Goal: Task Accomplishment & Management: Manage account settings

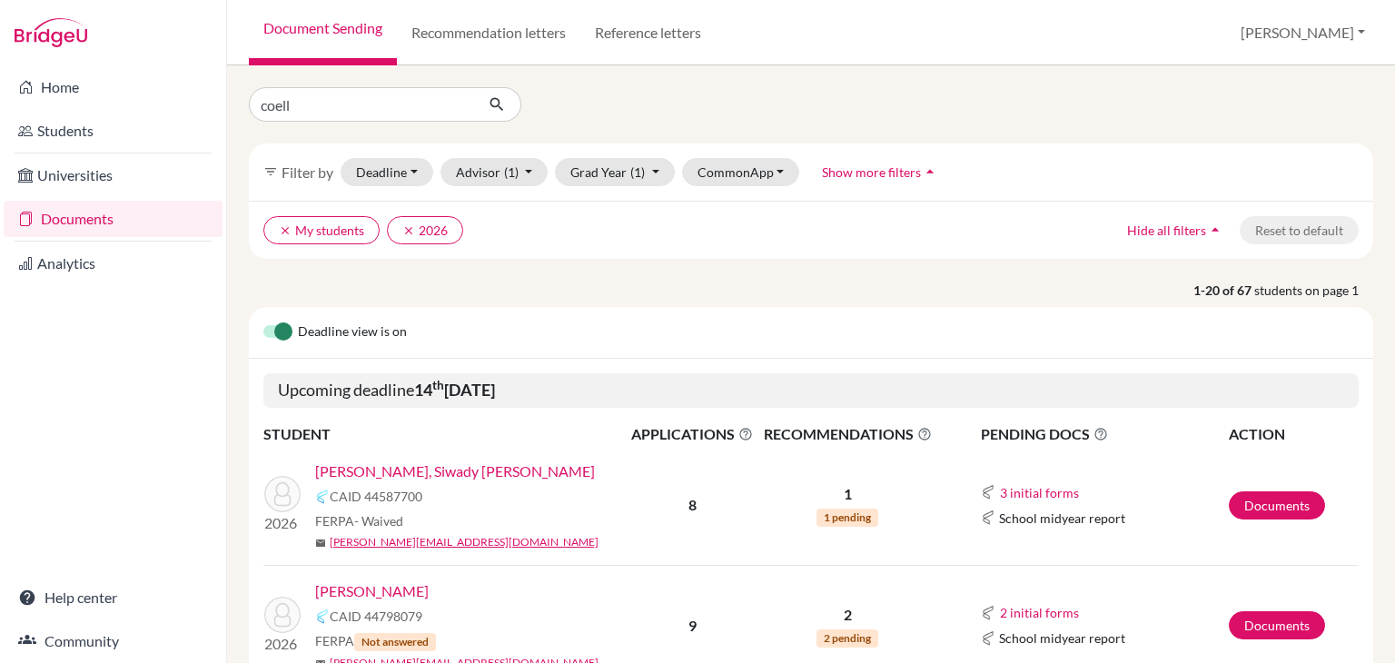
type input "[PERSON_NAME]"
click button "submit" at bounding box center [497, 104] width 48 height 35
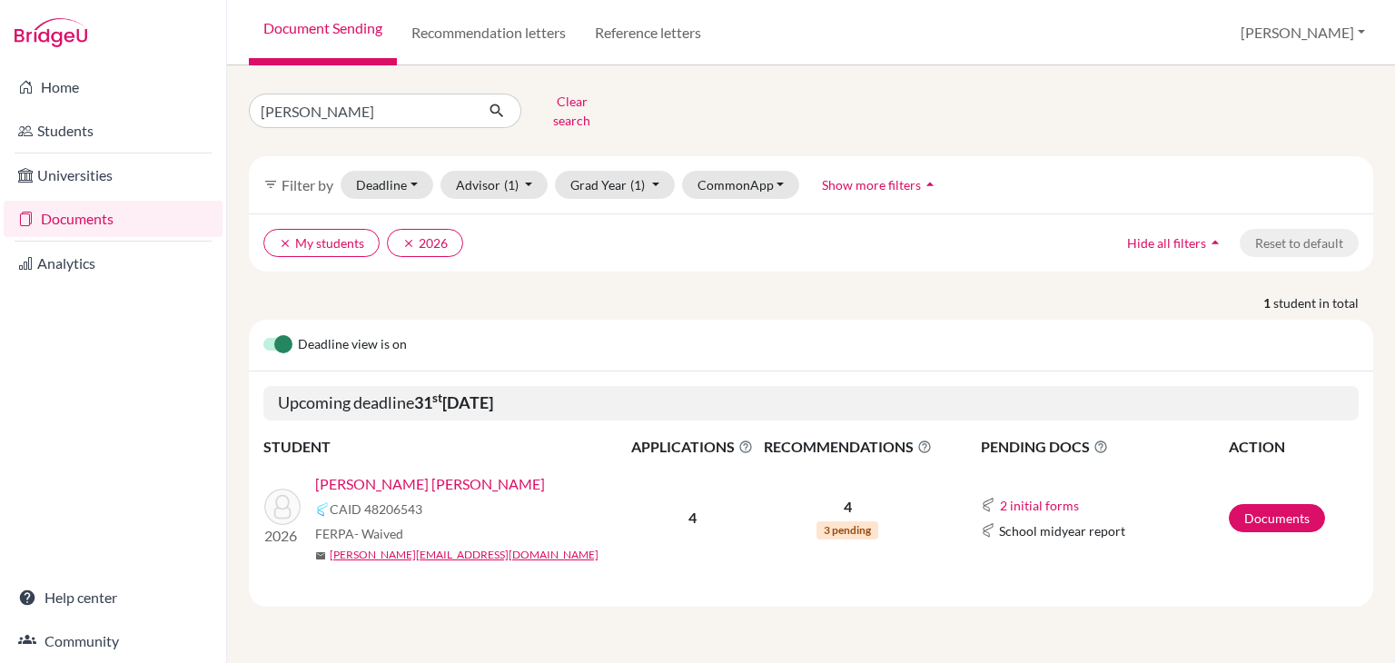
click at [388, 473] on link "[PERSON_NAME] [PERSON_NAME]" at bounding box center [430, 484] width 230 height 22
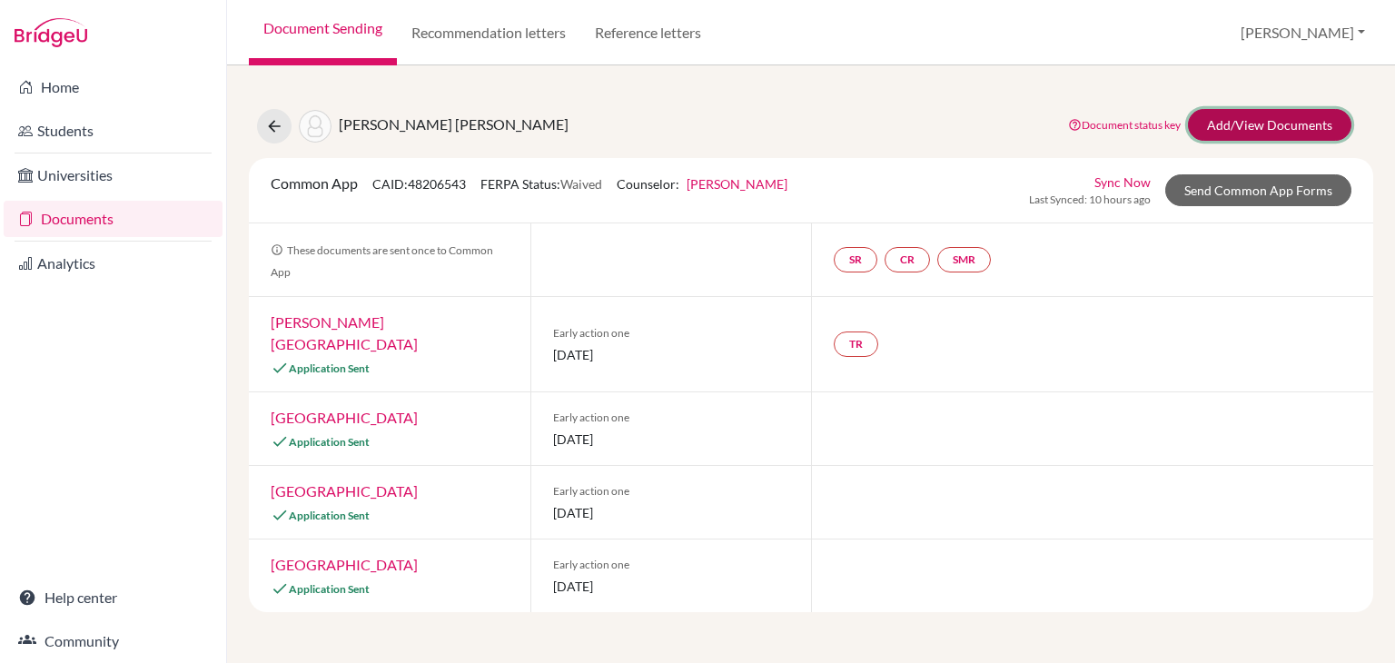
click at [1246, 135] on link "Add/View Documents" at bounding box center [1269, 125] width 163 height 32
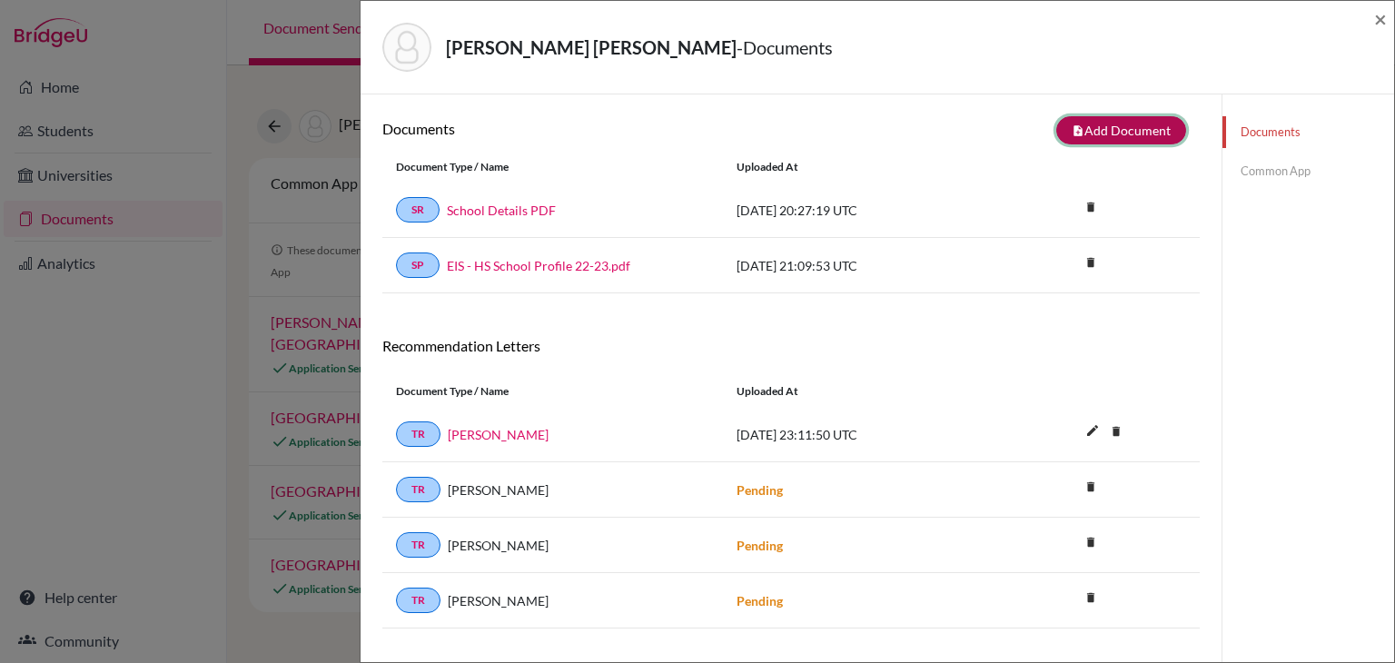
click at [1131, 131] on button "note_add Add Document" at bounding box center [1121, 130] width 130 height 28
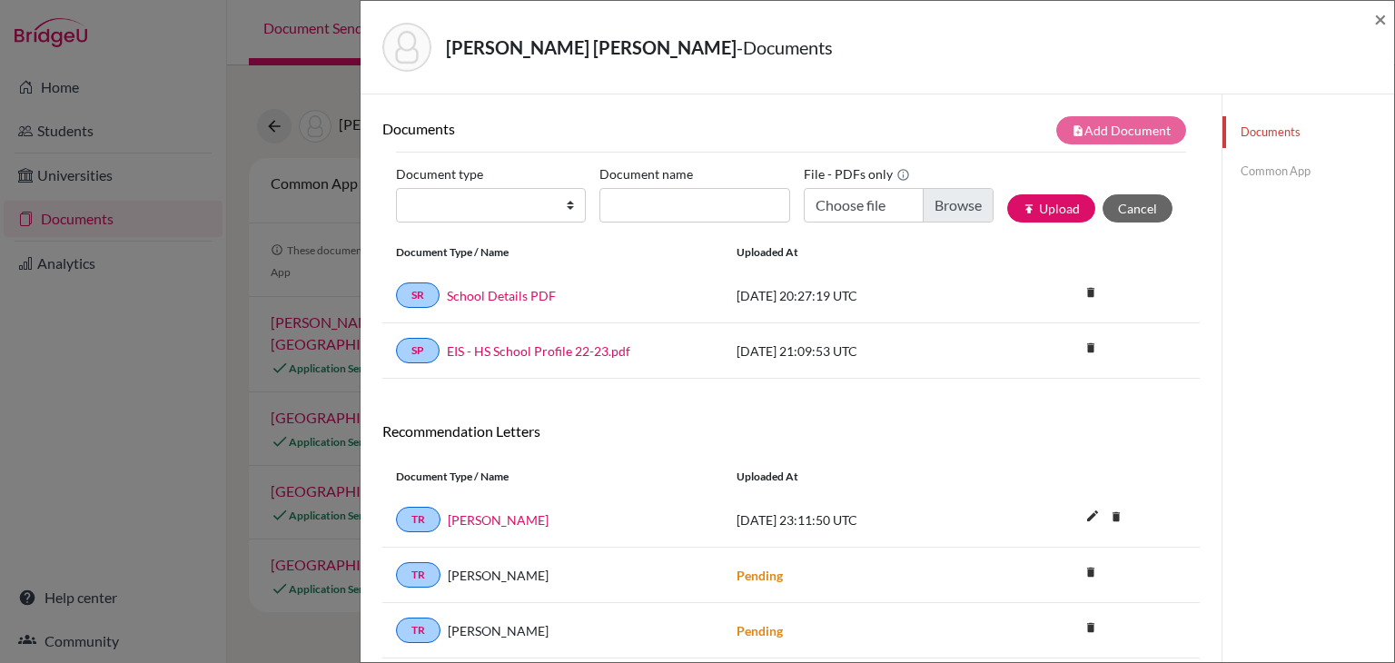
click at [1373, 18] on div "Coello Rodriguez, Paulo - Documents ×" at bounding box center [877, 47] width 1019 height 78
click at [497, 213] on select "Change explanation for Common App reports Counselor recommendation Internationa…" at bounding box center [491, 205] width 190 height 35
select select "4"
click at [396, 188] on select "Change explanation for Common App reports Counselor recommendation Internationa…" at bounding box center [491, 205] width 190 height 35
click at [659, 212] on input "Document name" at bounding box center [694, 205] width 190 height 35
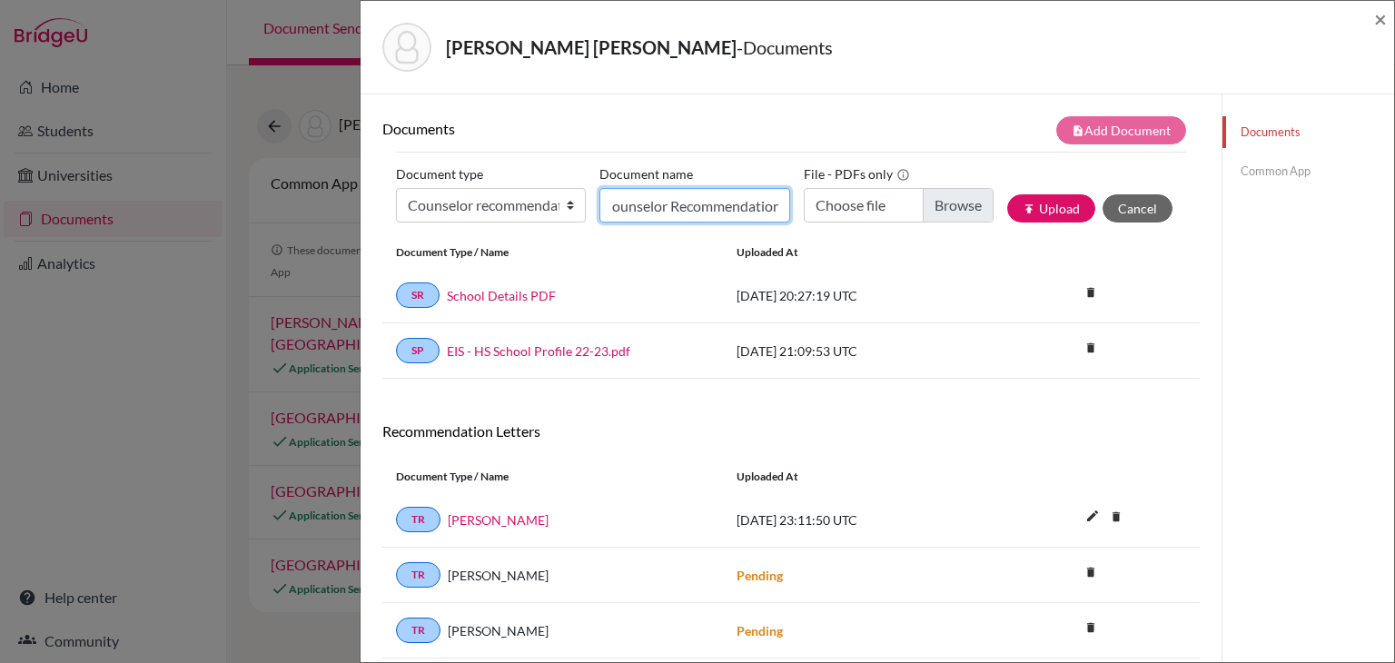
scroll to position [0, 17]
type input "Counselor Recommendation"
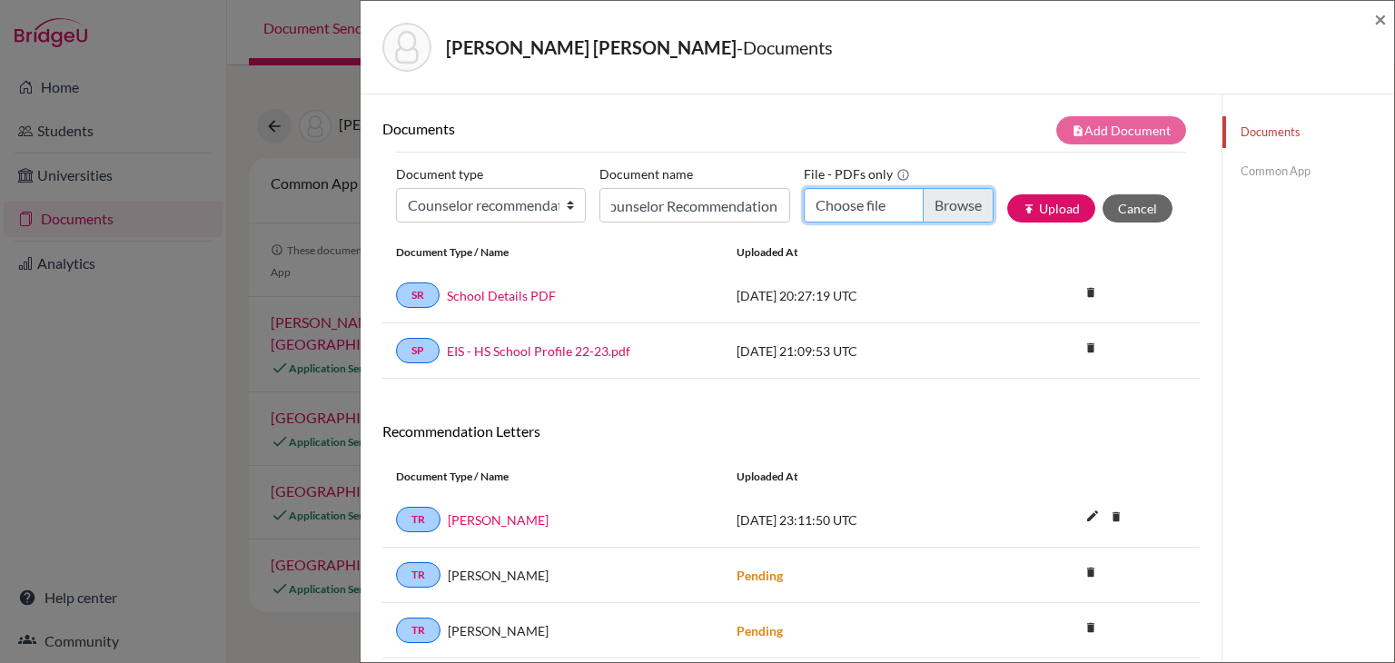
click at [940, 197] on input "Choose file" at bounding box center [898, 205] width 190 height 35
type input "C:\fakepath\Paulo Coello Recommendation.pdf"
click at [1034, 212] on button "publish Upload" at bounding box center [1051, 208] width 88 height 28
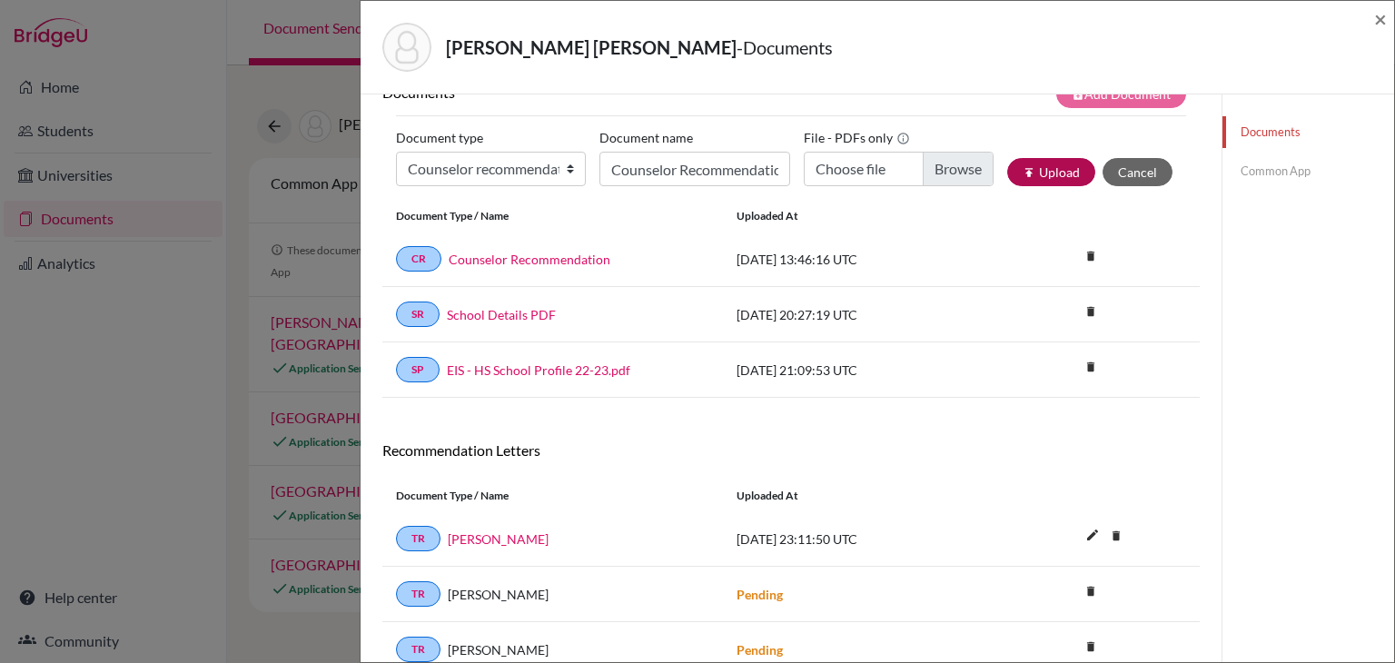
scroll to position [40, 0]
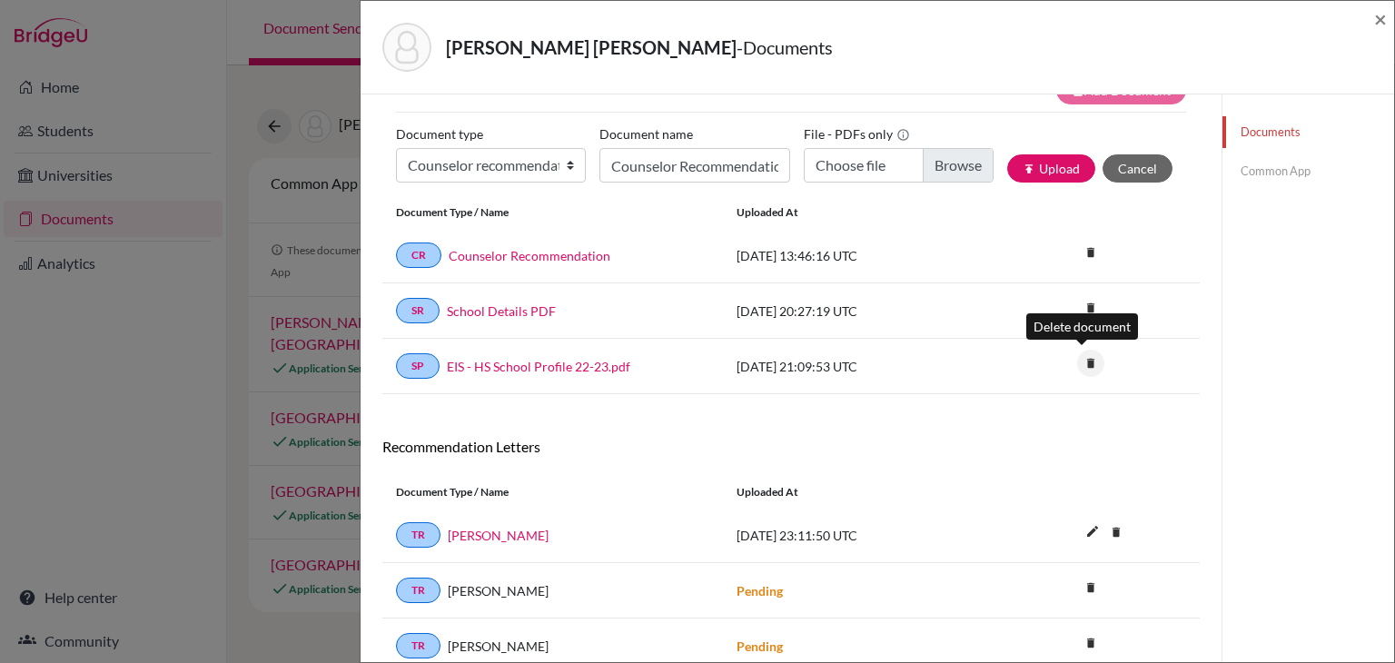
click at [1077, 359] on icon "delete" at bounding box center [1090, 363] width 27 height 27
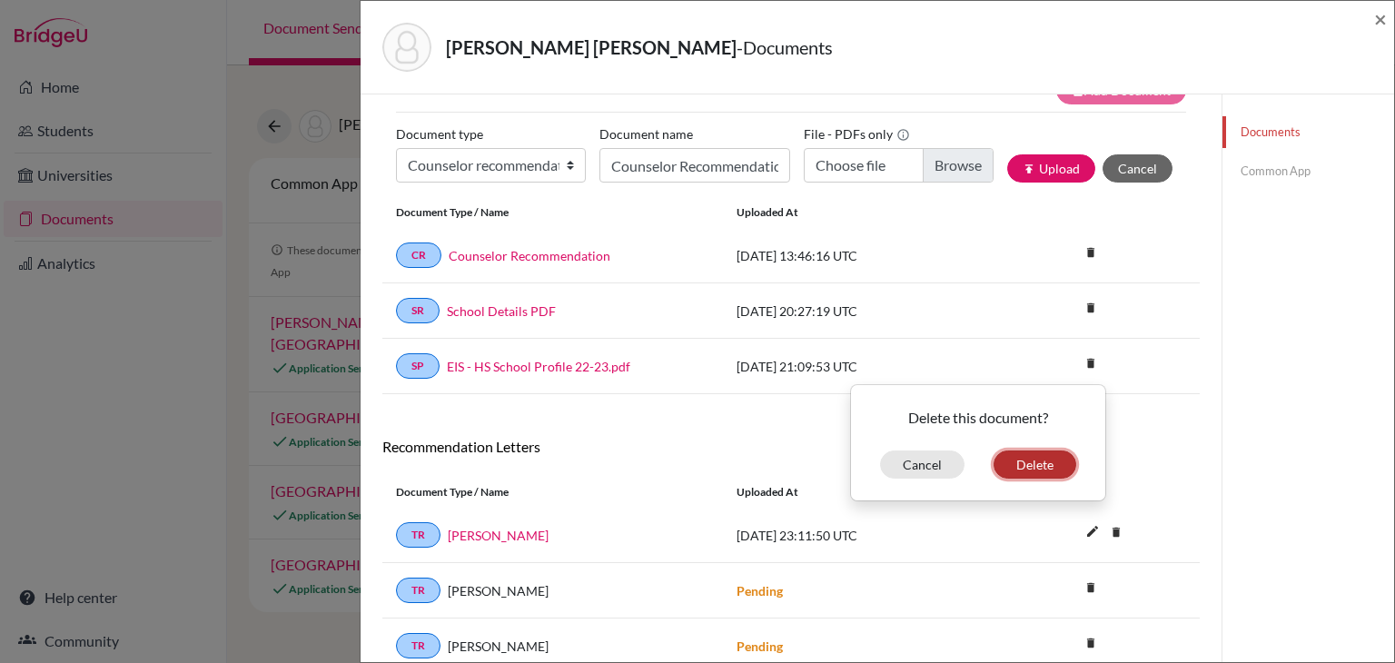
click at [1016, 465] on button "Delete" at bounding box center [1034, 464] width 83 height 28
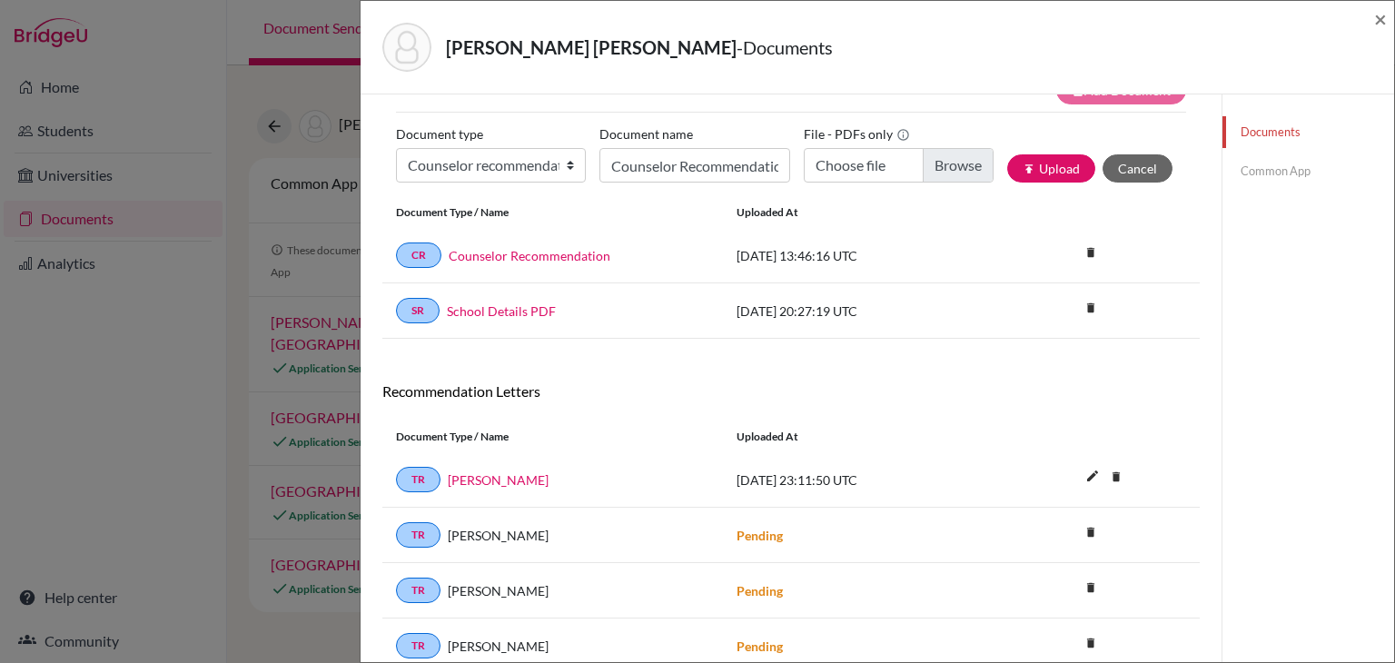
scroll to position [100, 0]
click at [527, 171] on select "Change explanation for Common App reports Counselor recommendation Internationa…" at bounding box center [491, 165] width 190 height 35
select select "1"
click at [396, 148] on select "Change explanation for Common App reports Counselor recommendation Internationa…" at bounding box center [491, 165] width 190 height 35
click at [652, 168] on input "Counselor Recommendation" at bounding box center [694, 165] width 190 height 35
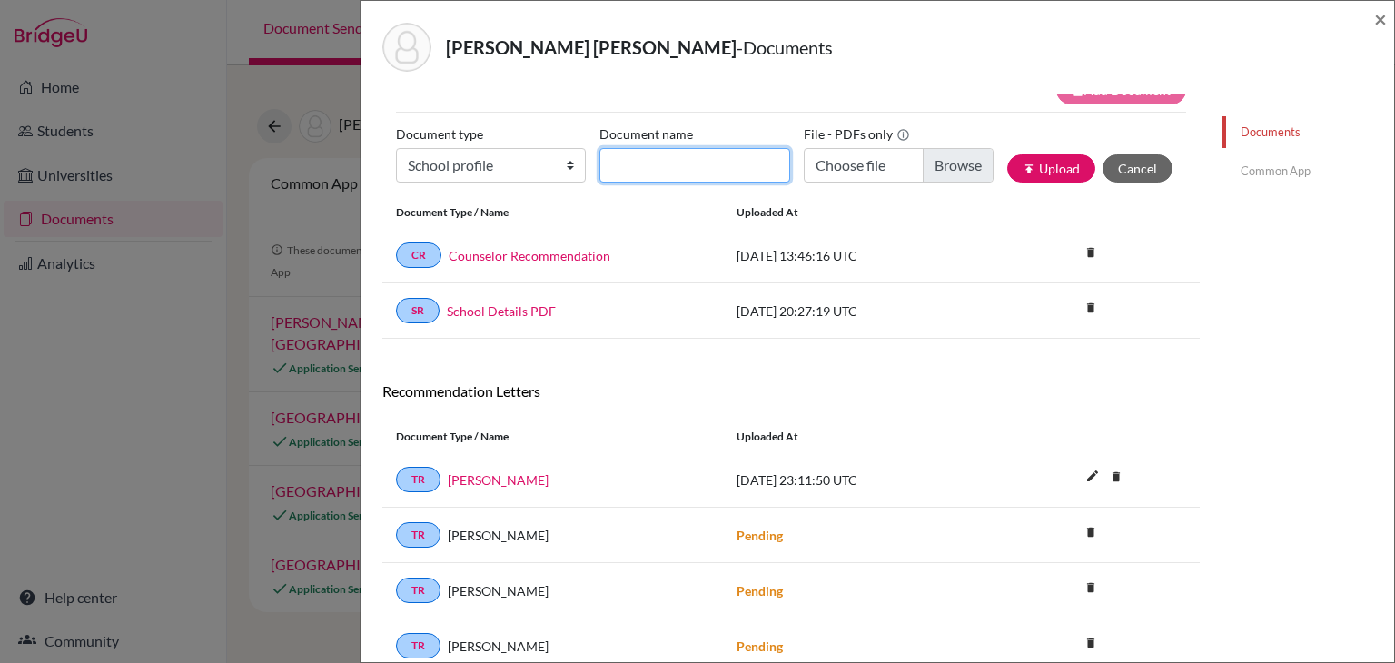
type input "s"
type input "School Profile 25-26"
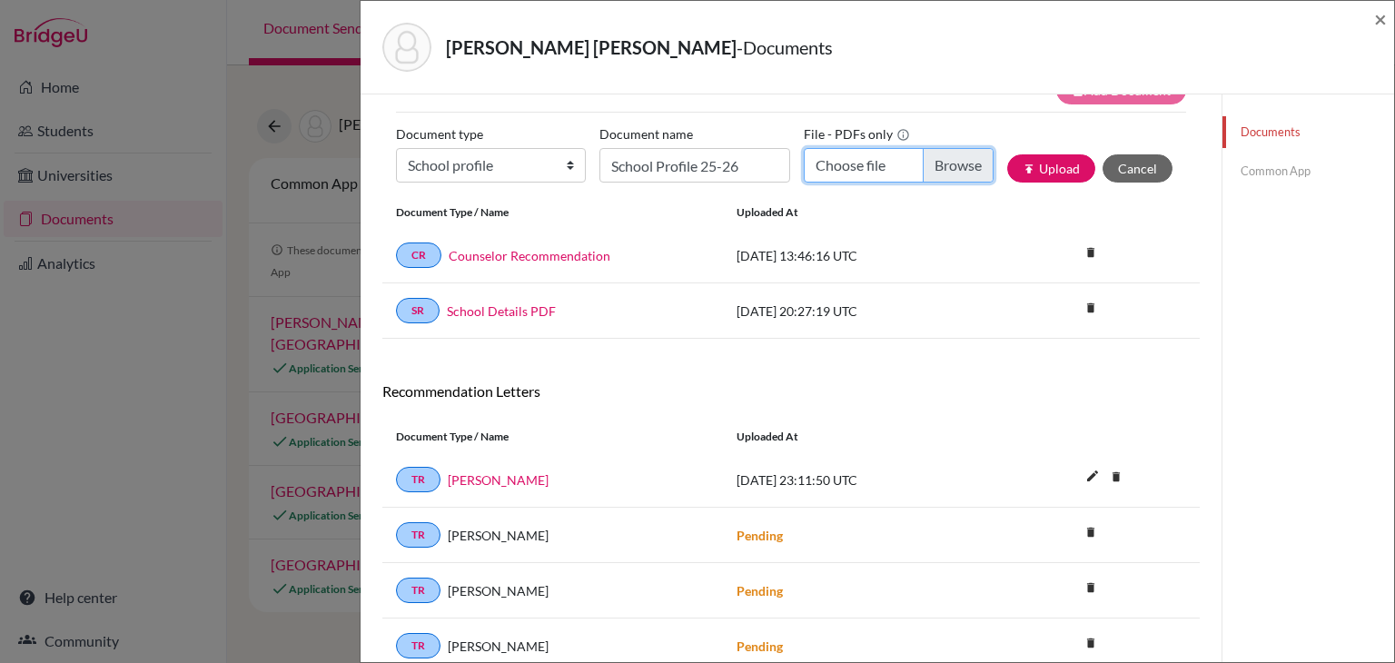
click at [929, 157] on input "Choose file" at bounding box center [898, 165] width 190 height 35
type input "C:\fakepath\EIS - HS School Profile (25_26).pdf"
click at [1047, 164] on button "publish Upload" at bounding box center [1051, 168] width 88 height 28
click at [1121, 469] on div "EIS - HS School Profile 22-23.pdf document successfully deleted close Documents…" at bounding box center [790, 344] width 817 height 657
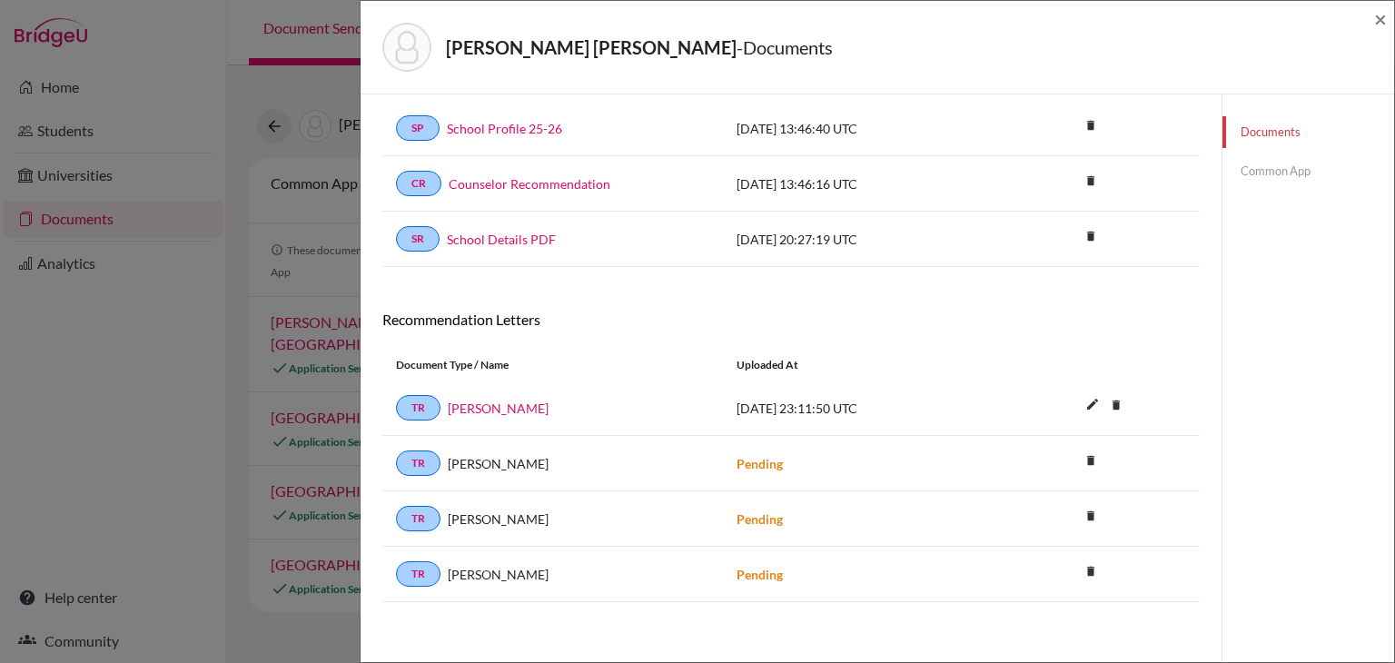
scroll to position [0, 0]
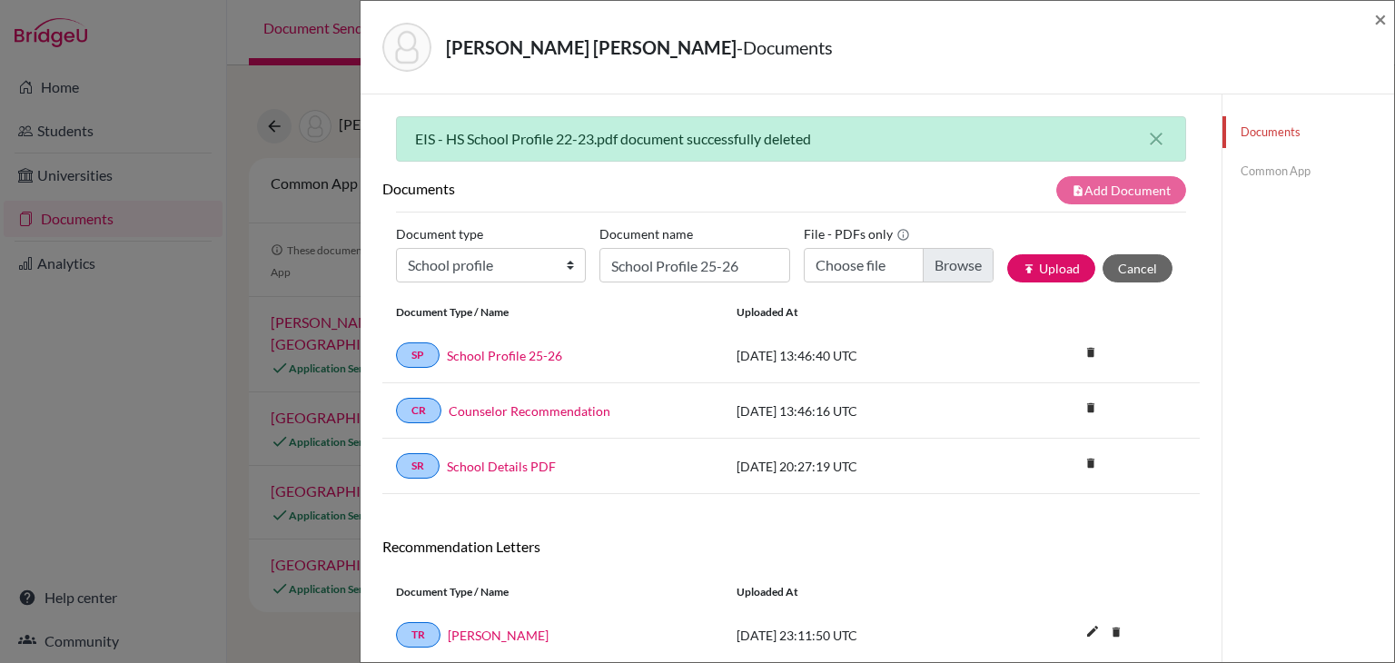
click at [523, 284] on div "Document type Change explanation for Common App reports Counselor recommendatio…" at bounding box center [791, 258] width 790 height 77
click at [510, 274] on select "Change explanation for Common App reports Counselor recommendation Internationa…" at bounding box center [491, 265] width 190 height 35
select select "2"
click at [396, 248] on select "Change explanation for Common App reports Counselor recommendation Internationa…" at bounding box center [491, 265] width 190 height 35
click at [646, 276] on input "School Profile 25-26" at bounding box center [694, 265] width 190 height 35
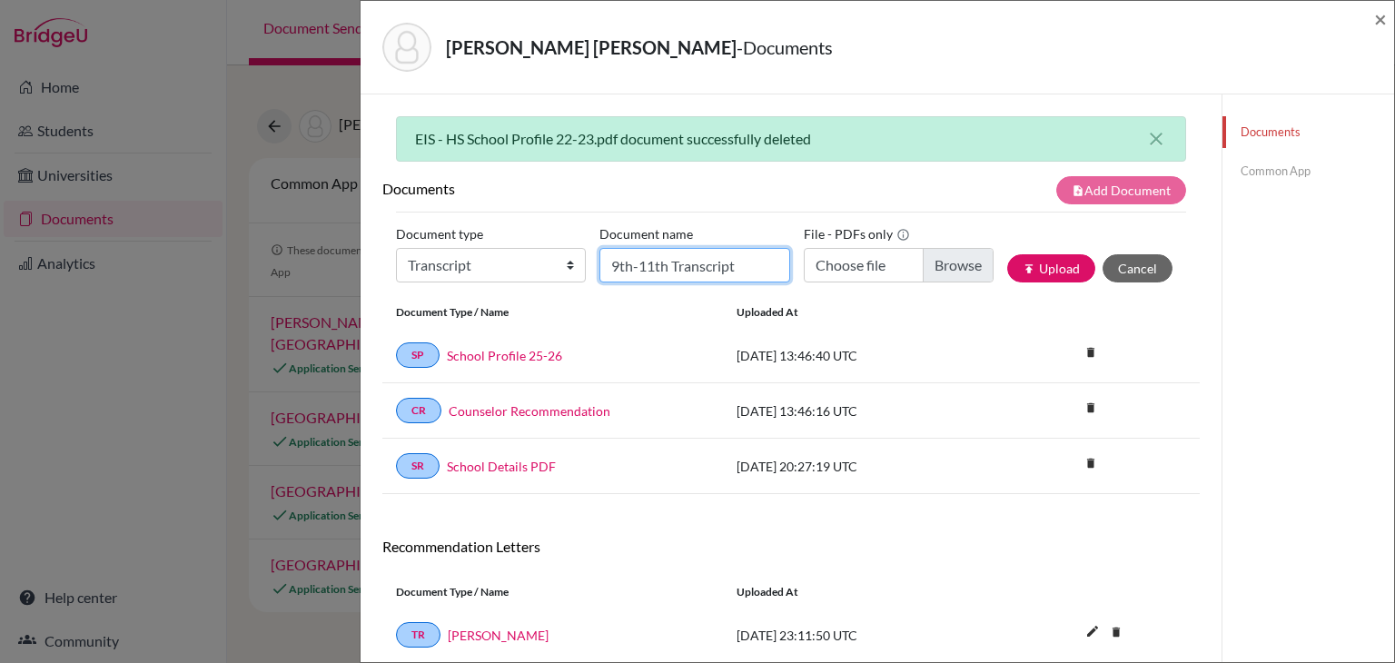
type input "9th-11th Transcript"
click at [950, 265] on input "Choose file" at bounding box center [898, 265] width 190 height 35
type input "C:\fakepath\Paulo Coello's Transcript.pdf"
click at [1030, 272] on button "publish Upload" at bounding box center [1051, 268] width 88 height 28
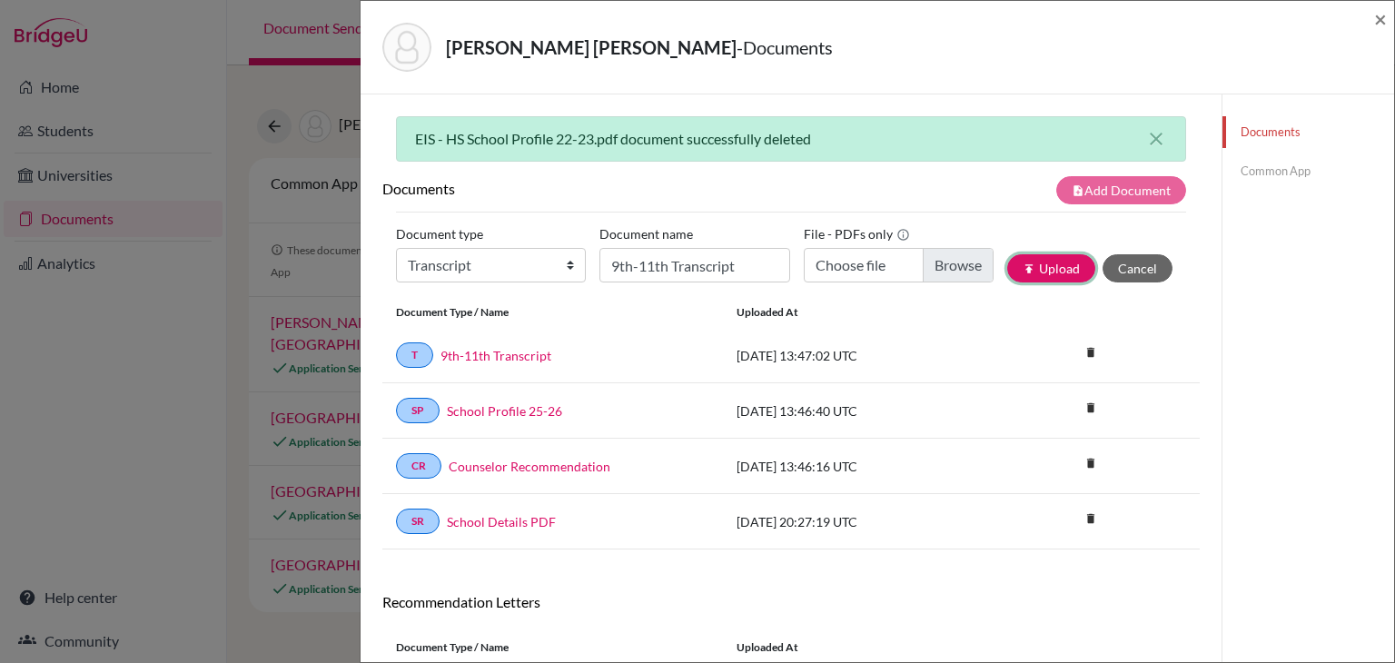
drag, startPoint x: 1030, startPoint y: 272, endPoint x: 1178, endPoint y: 116, distance: 214.5
click at [1178, 116] on div "EIS - HS School Profile 22-23.pdf document successfully deleted close Documents…" at bounding box center [790, 206] width 817 height 181
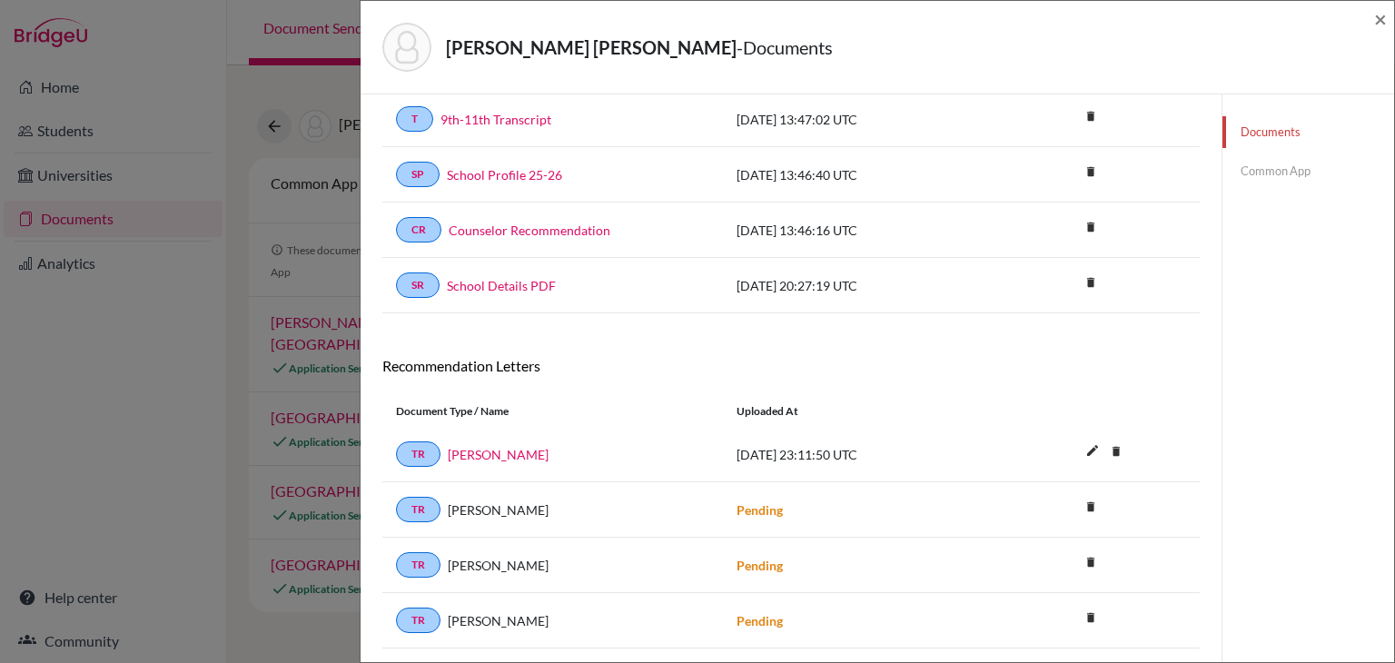
scroll to position [282, 0]
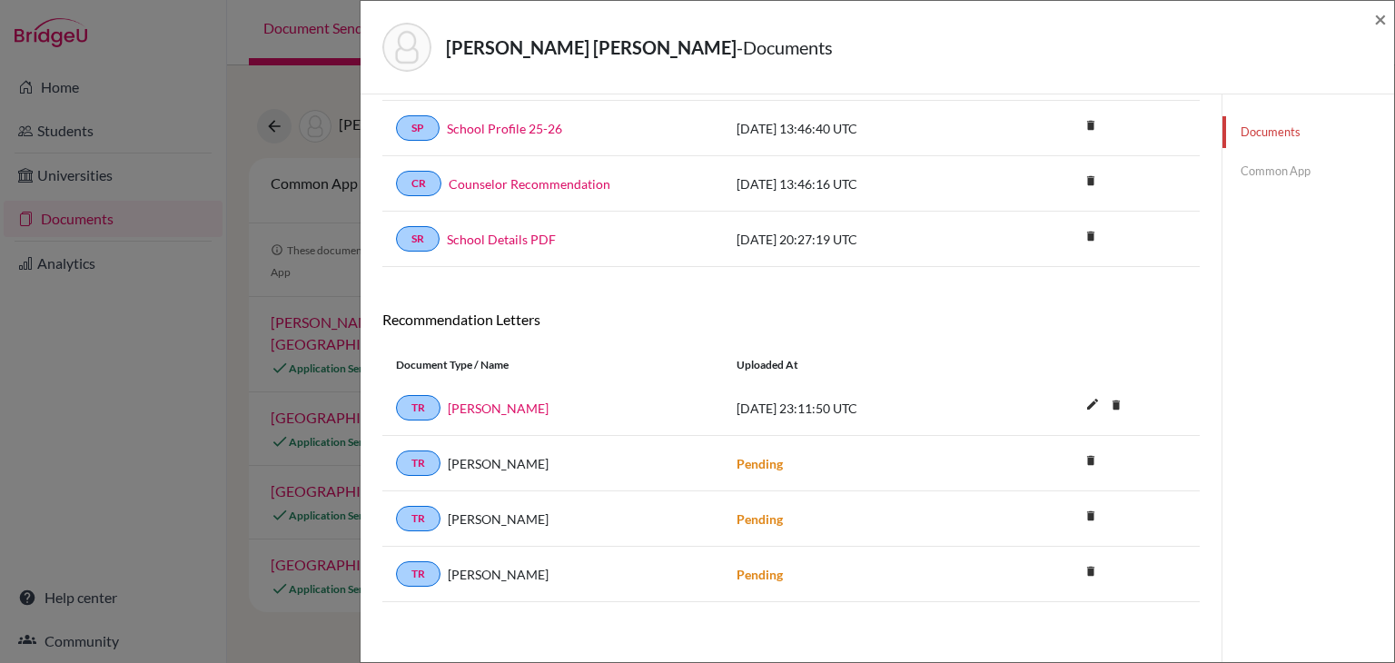
click at [1254, 160] on link "Common App" at bounding box center [1308, 171] width 172 height 32
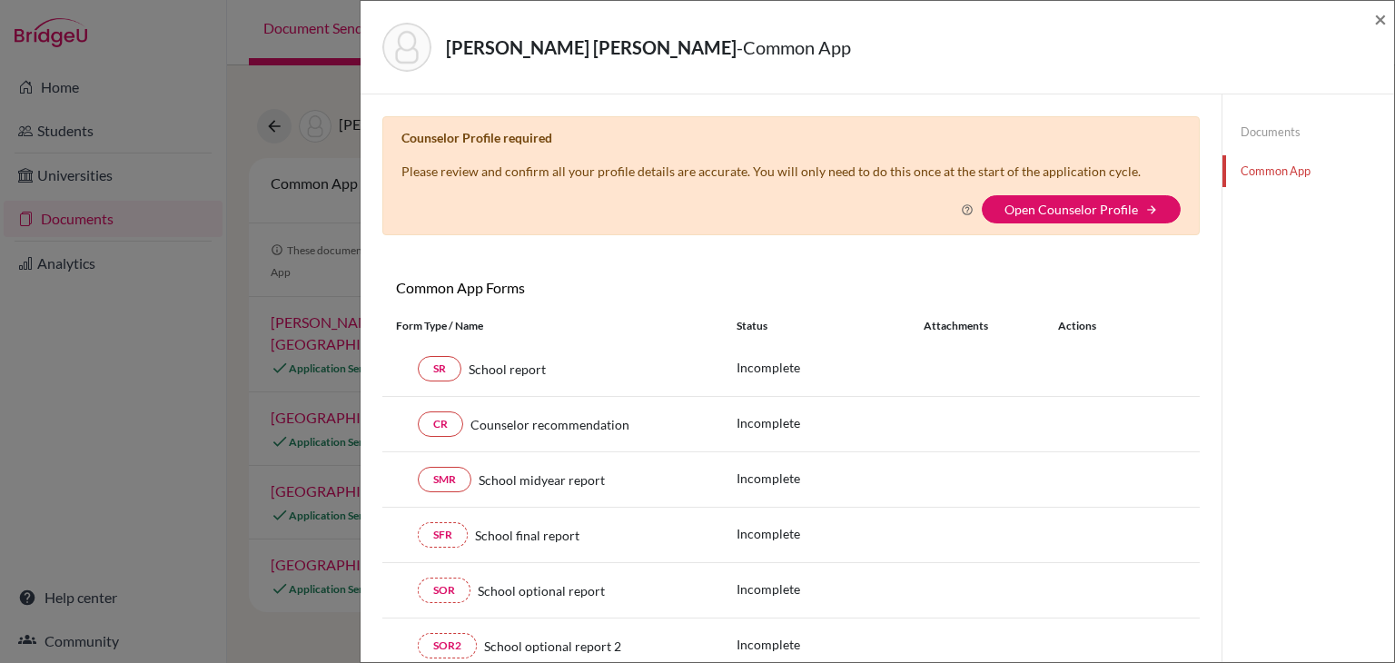
click at [1030, 192] on div "Counselor Profile required Please review and confirm all your profile details a…" at bounding box center [790, 175] width 817 height 119
click at [1031, 202] on link "Open Counselor Profile" at bounding box center [1070, 209] width 133 height 15
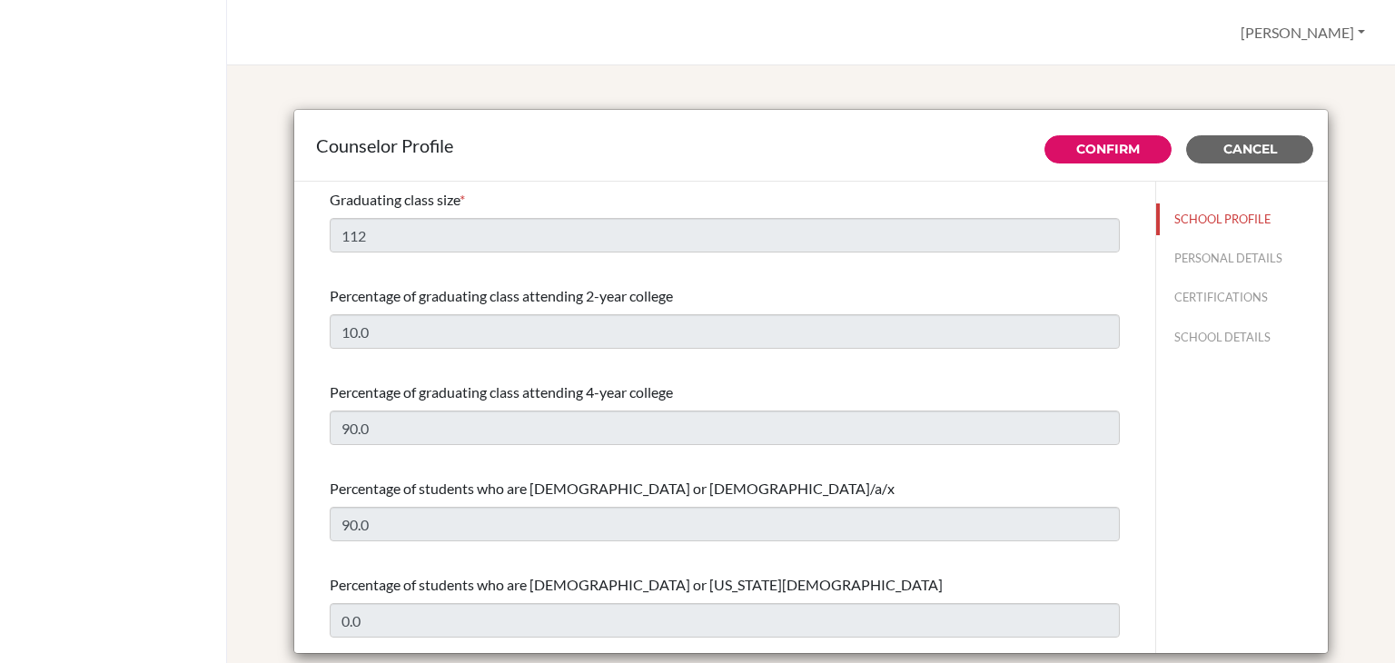
select select "0"
select select "233988"
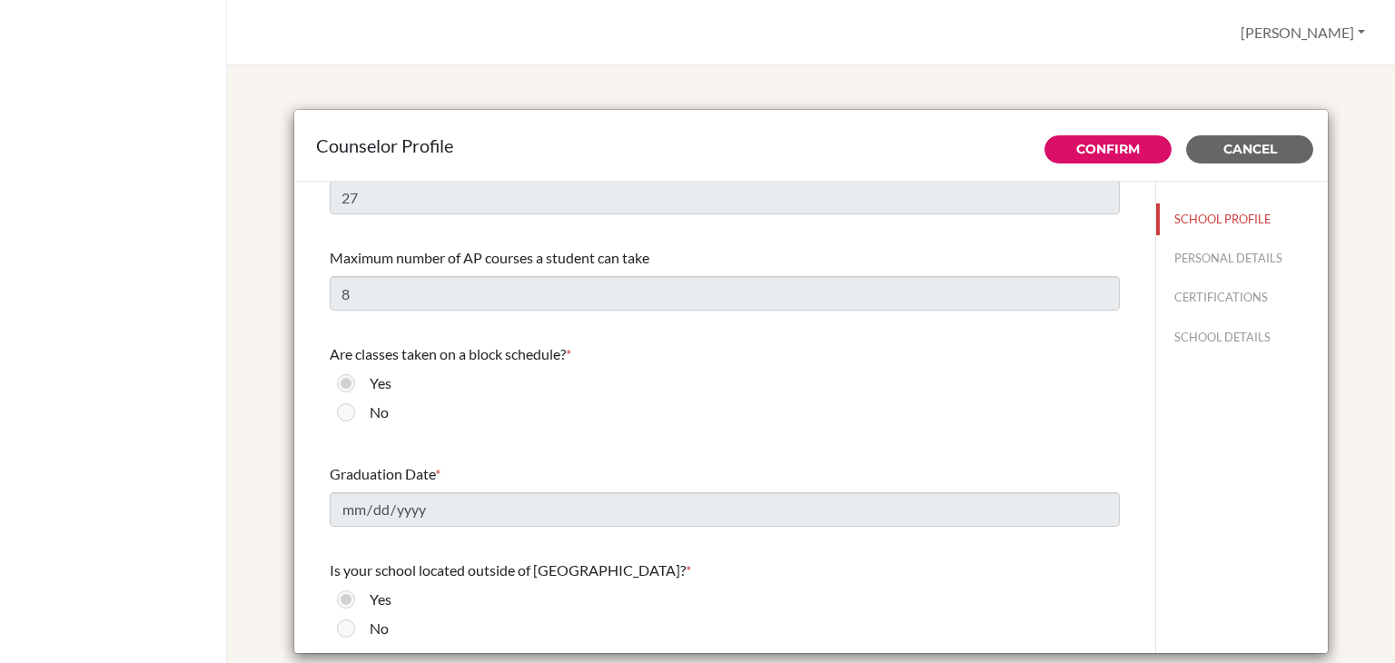
scroll to position [1467, 0]
drag, startPoint x: 1220, startPoint y: 140, endPoint x: 1320, endPoint y: 159, distance: 101.7
click at [1320, 159] on div "Confirm Cancel" at bounding box center [1185, 149] width 283 height 28
click at [1271, 153] on button "Cancel" at bounding box center [1249, 149] width 127 height 28
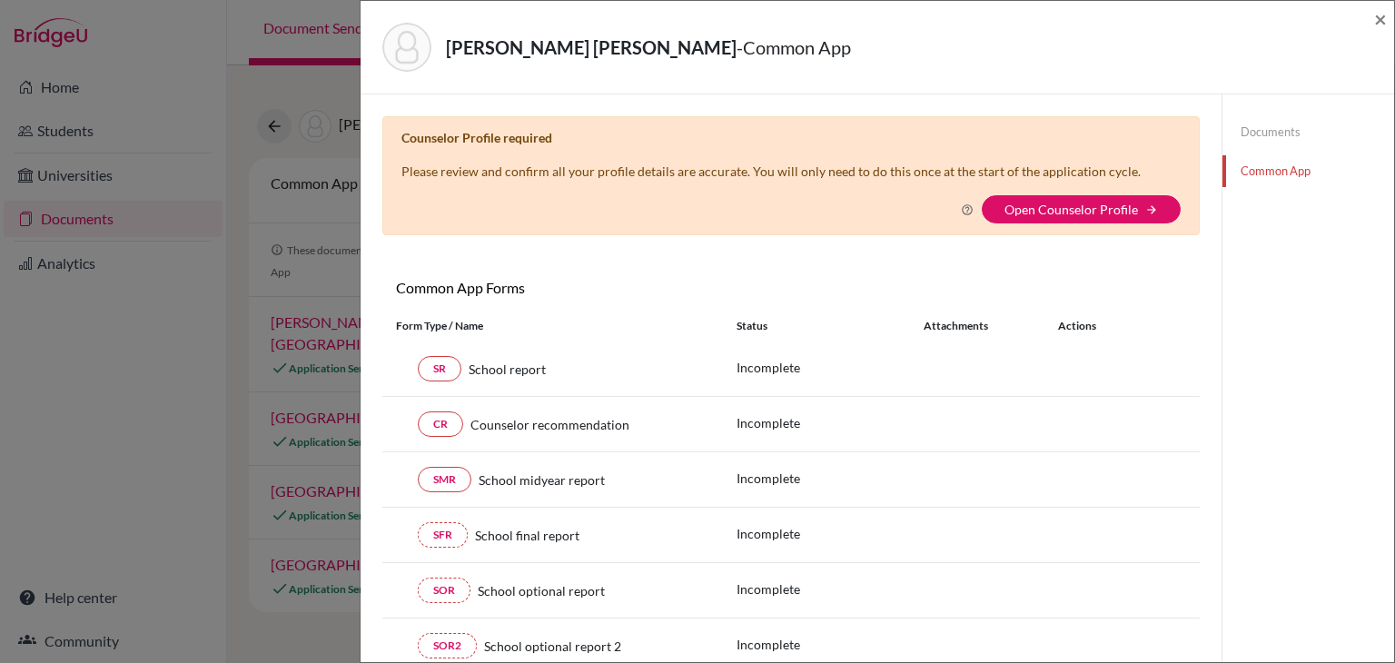
click at [1386, 16] on div "Coello Rodriguez, Paulo - Common App ×" at bounding box center [876, 48] width 1033 height 94
click at [1379, 21] on span "×" at bounding box center [1380, 18] width 13 height 26
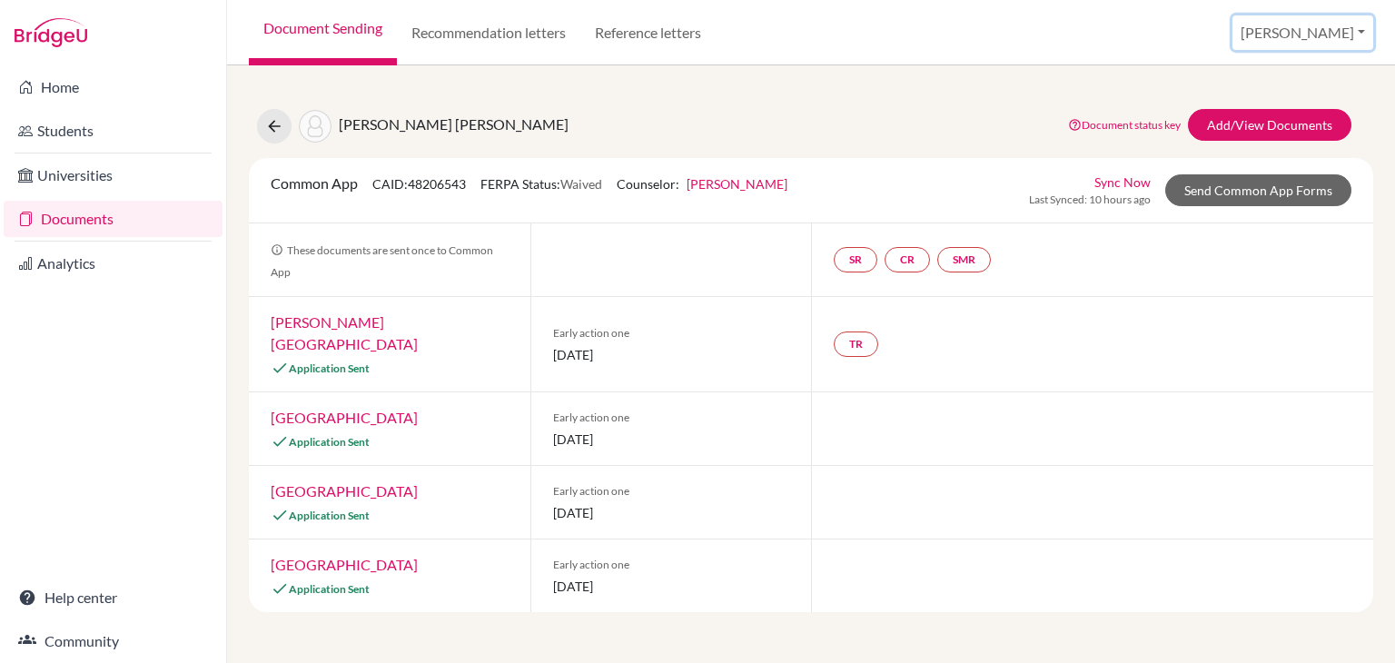
click at [1346, 38] on button "[PERSON_NAME]" at bounding box center [1302, 32] width 141 height 35
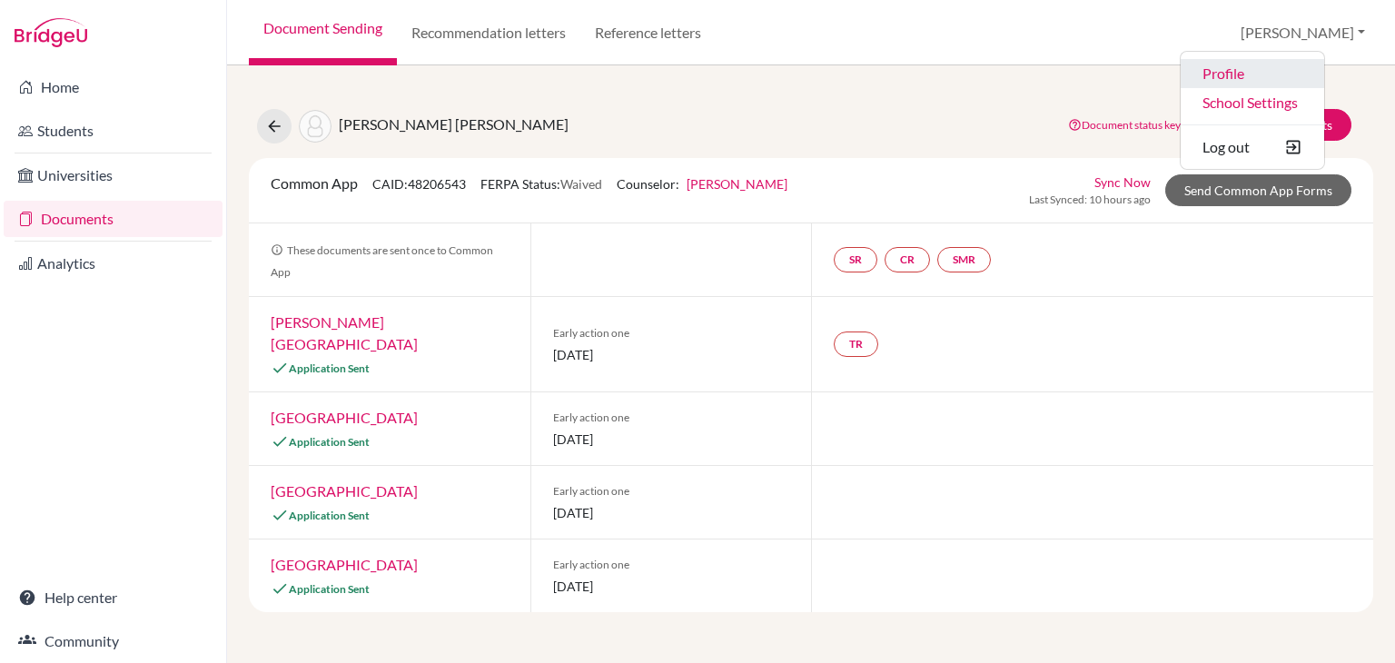
click at [1322, 70] on link "Profile" at bounding box center [1251, 73] width 143 height 29
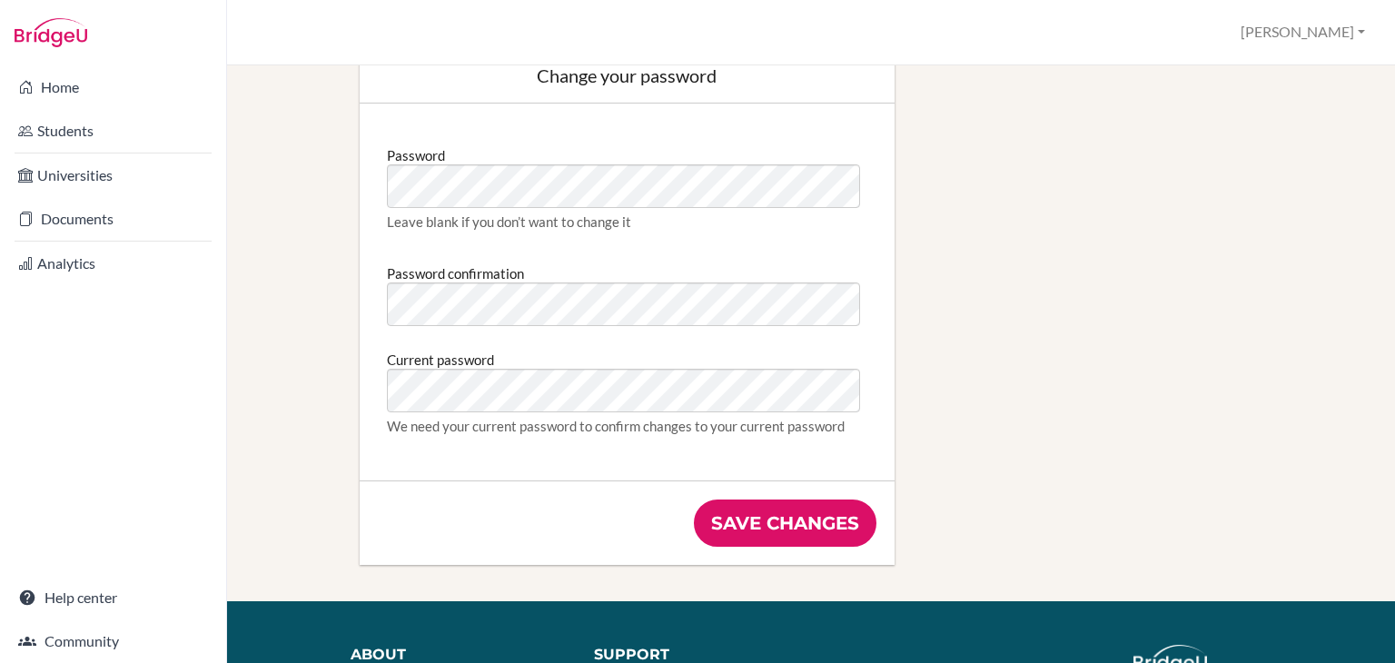
scroll to position [933, 0]
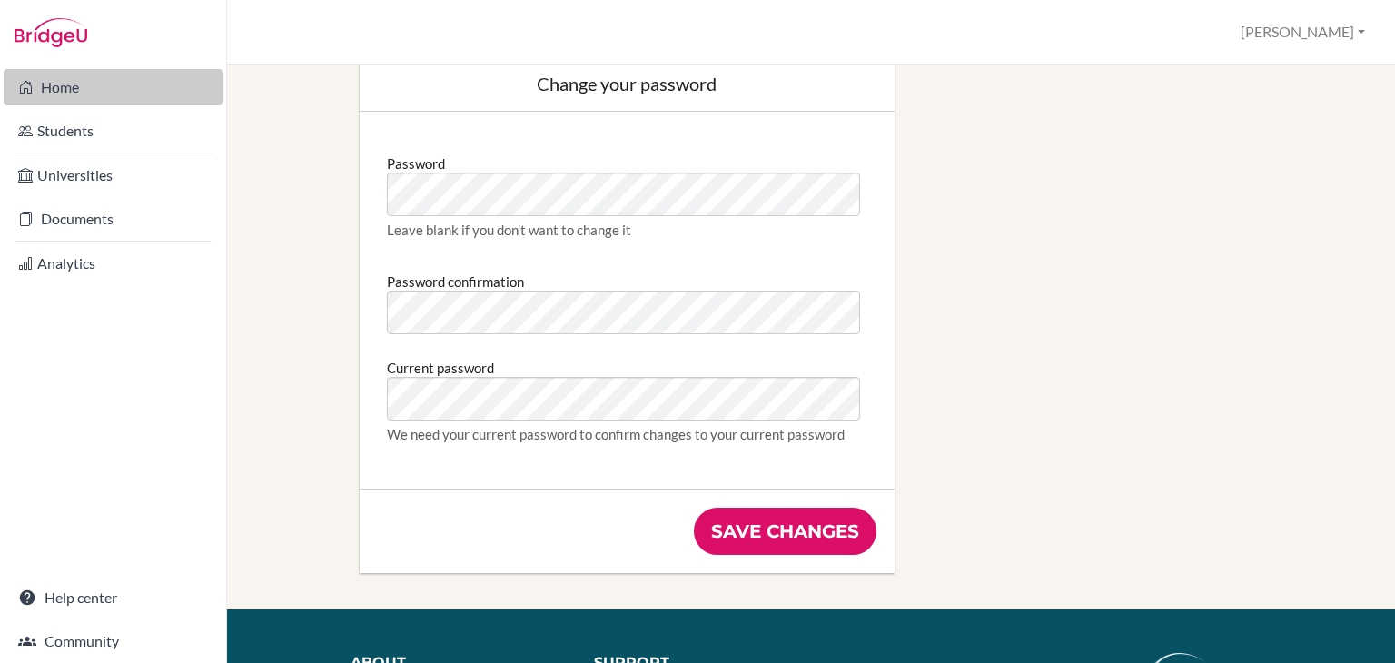
click at [138, 86] on link "Home" at bounding box center [113, 87] width 219 height 36
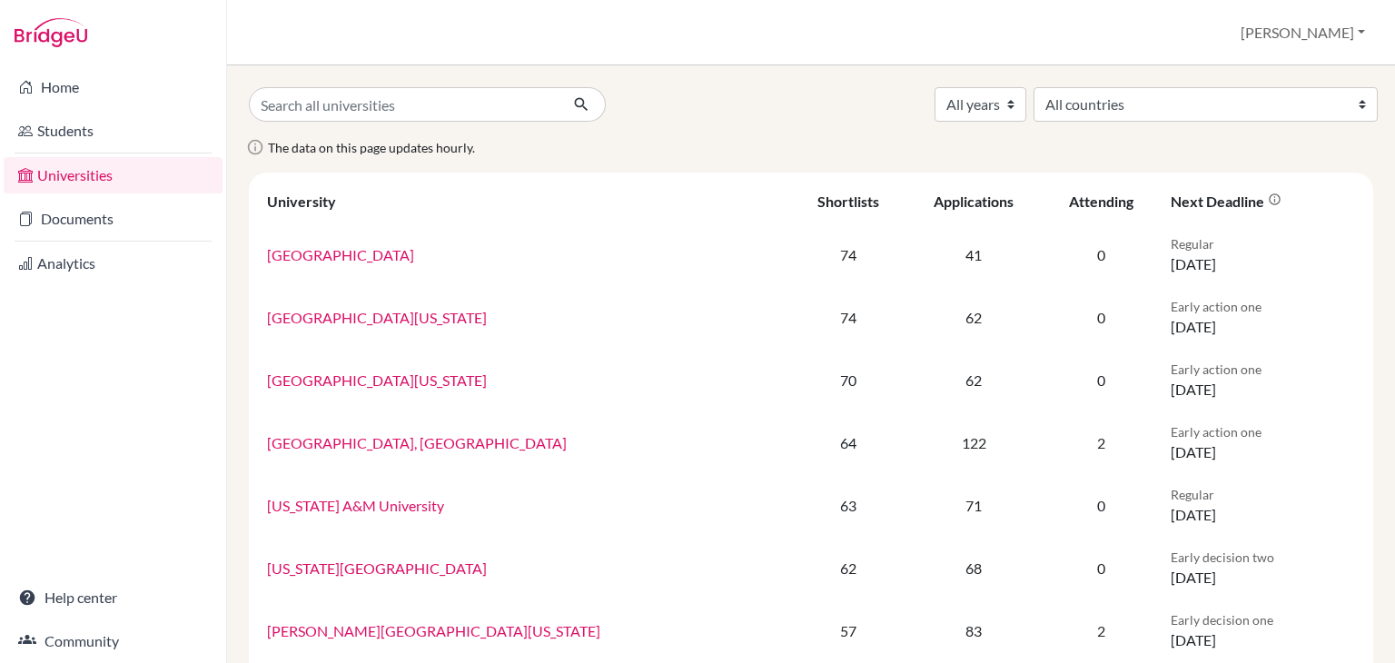
click at [109, 222] on link "Documents" at bounding box center [113, 219] width 219 height 36
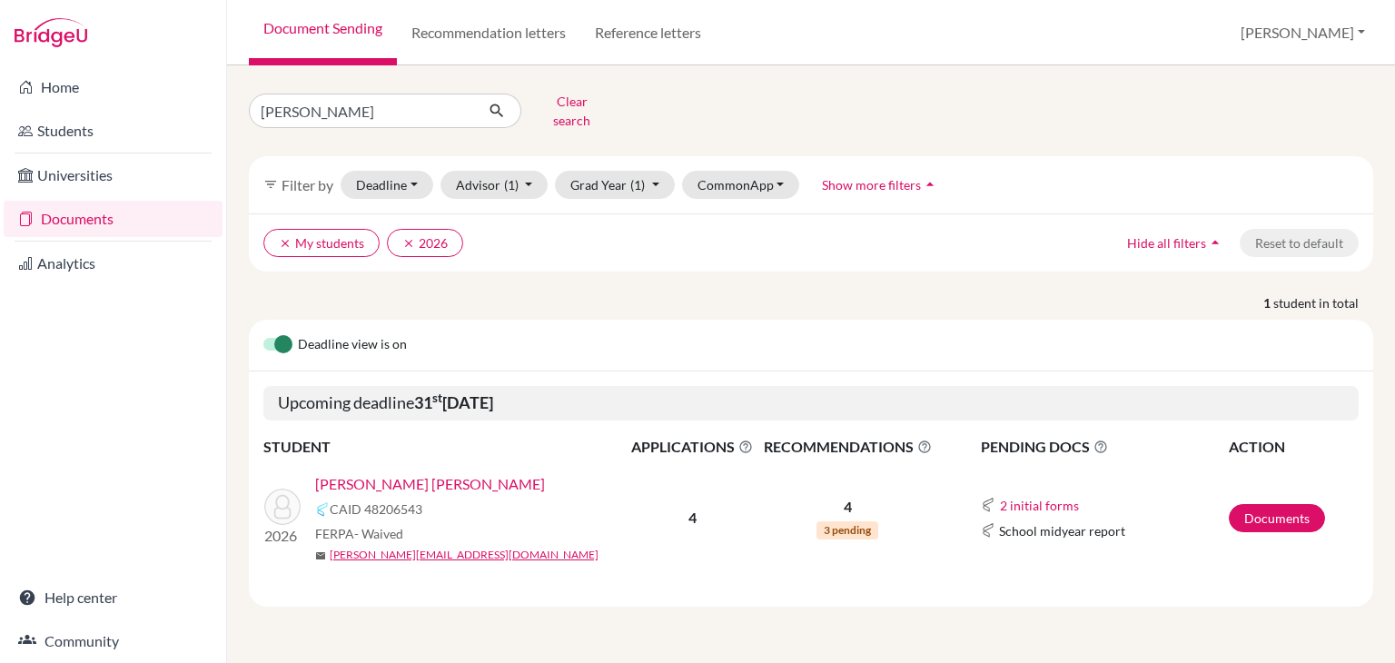
click at [458, 66] on div "[PERSON_NAME] Clear search filter_list Filter by Deadline - Select a date range…" at bounding box center [811, 363] width 1168 height 597
click at [443, 44] on link "Recommendation letters" at bounding box center [488, 32] width 183 height 65
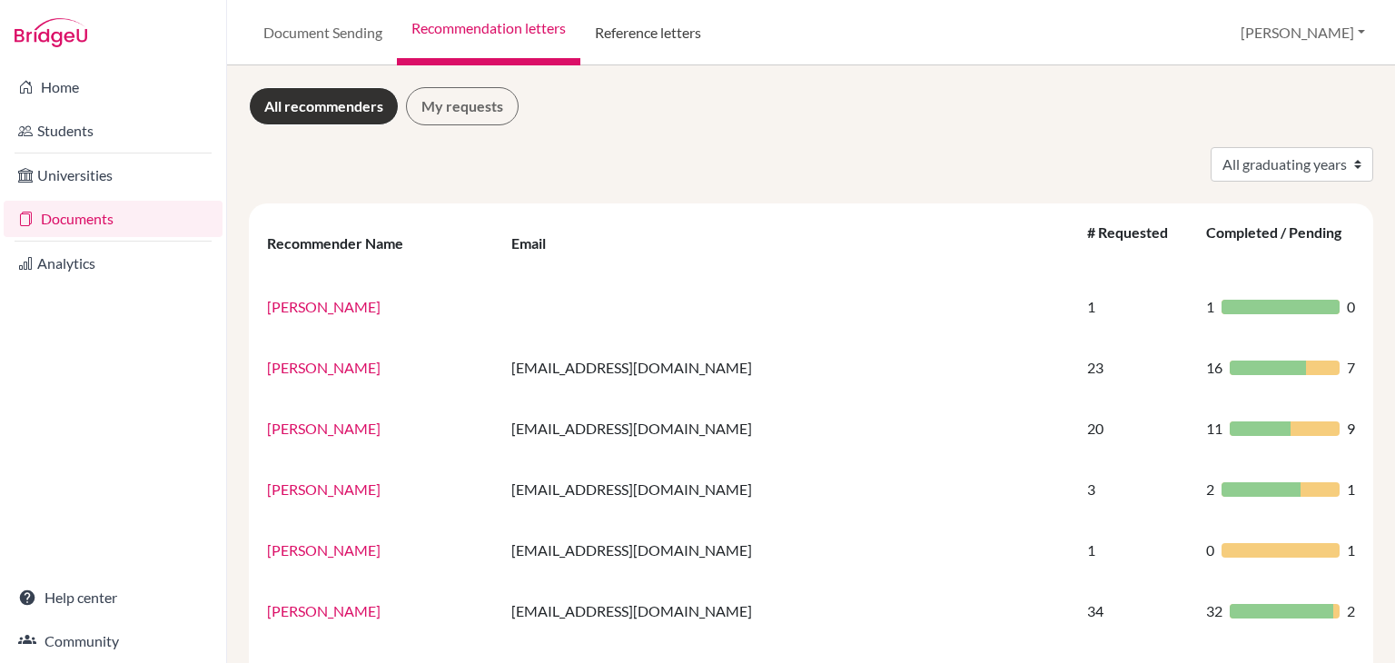
click at [682, 5] on link "Reference letters" at bounding box center [647, 32] width 135 height 65
click at [674, 15] on link "Reference letters" at bounding box center [647, 32] width 135 height 65
click at [653, 43] on link "Reference letters" at bounding box center [647, 32] width 135 height 65
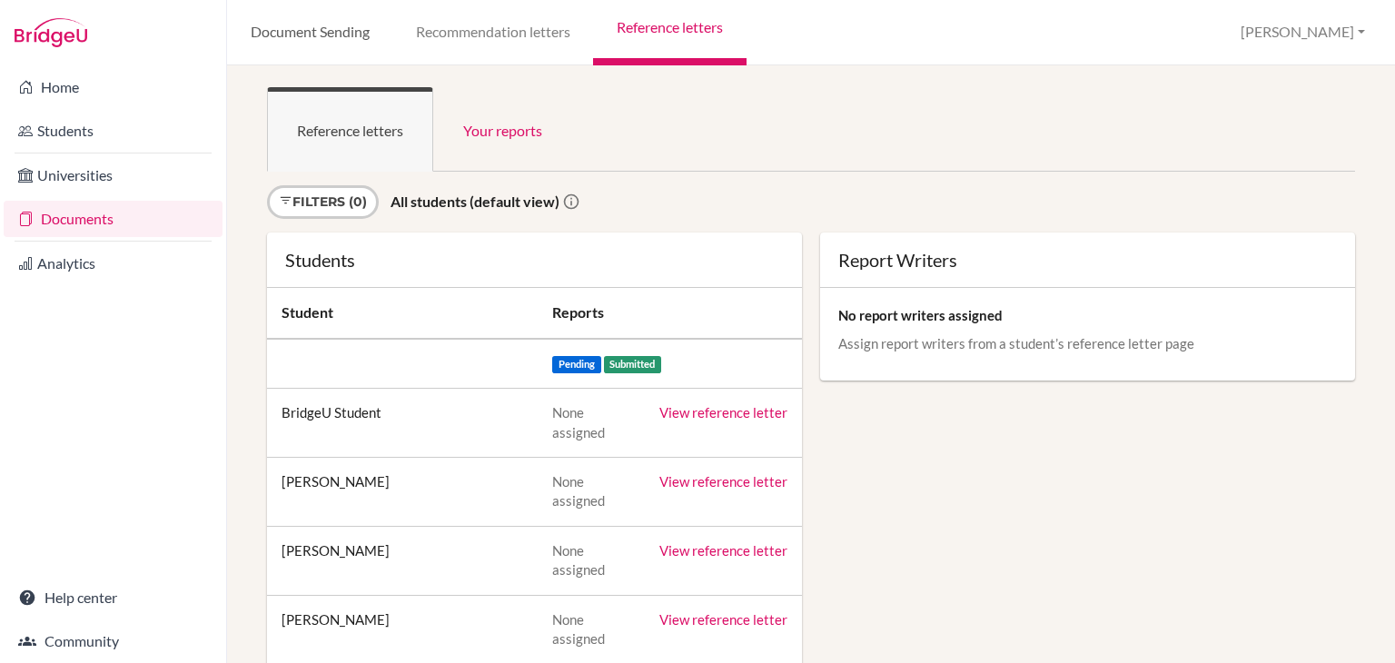
click at [289, 37] on link "Document Sending" at bounding box center [309, 32] width 165 height 65
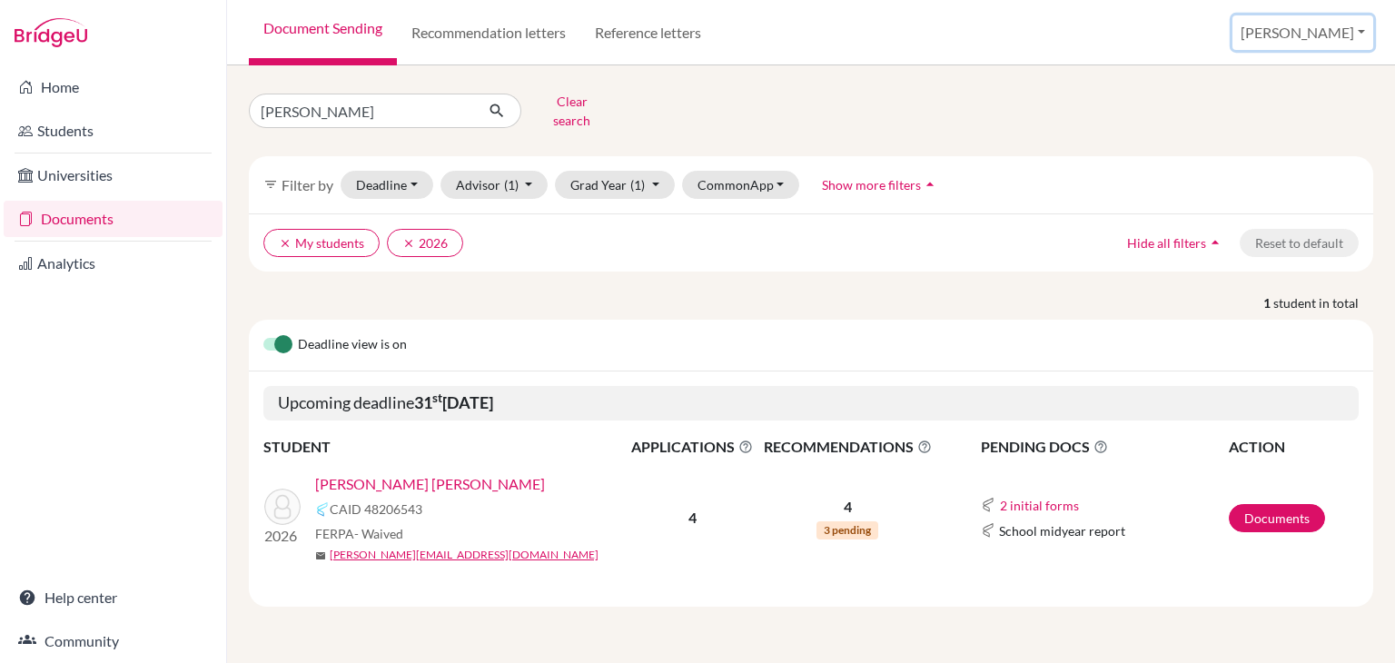
click at [1326, 44] on button "[PERSON_NAME]" at bounding box center [1302, 32] width 141 height 35
click at [1303, 100] on link "School Settings" at bounding box center [1251, 102] width 143 height 29
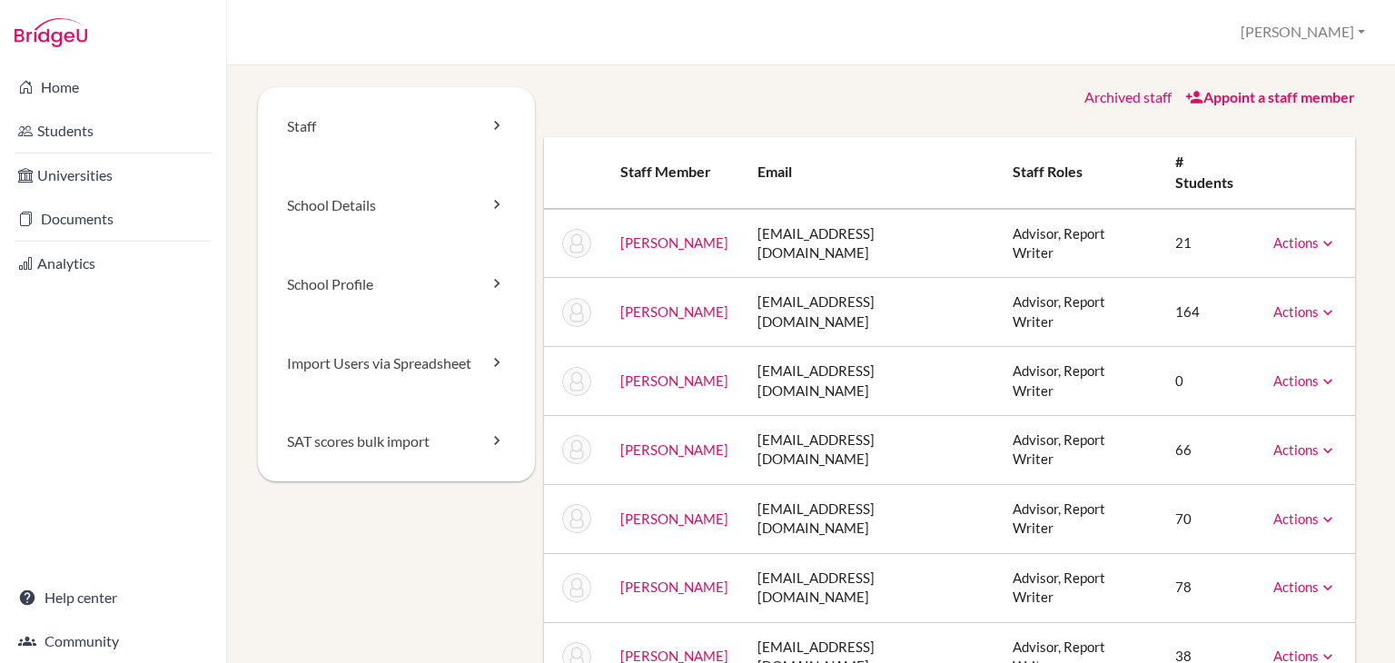
click at [1318, 234] on icon at bounding box center [1327, 243] width 18 height 18
click at [1371, 259] on div "Staff School Details School Profile Import Users via Spreadsheet SAT scores bul…" at bounding box center [811, 363] width 1168 height 597
click at [436, 272] on link "School Profile" at bounding box center [396, 284] width 277 height 79
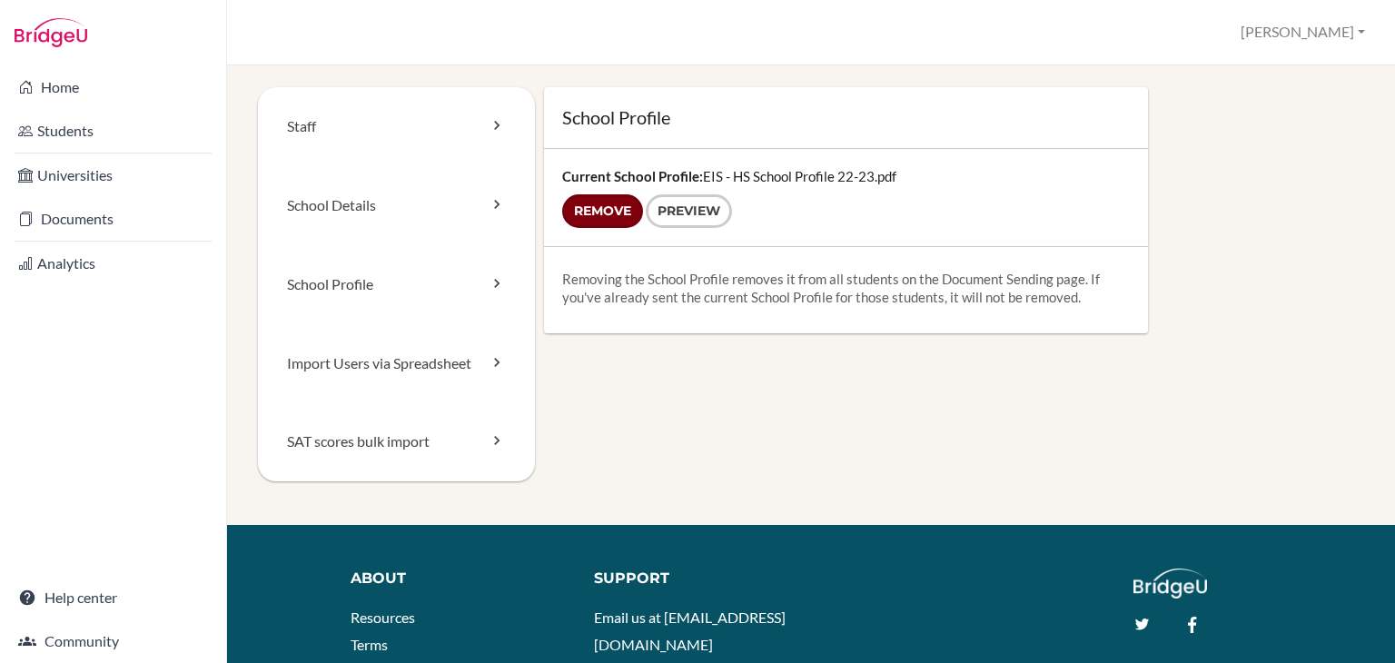
click at [609, 201] on input "Remove" at bounding box center [602, 211] width 81 height 34
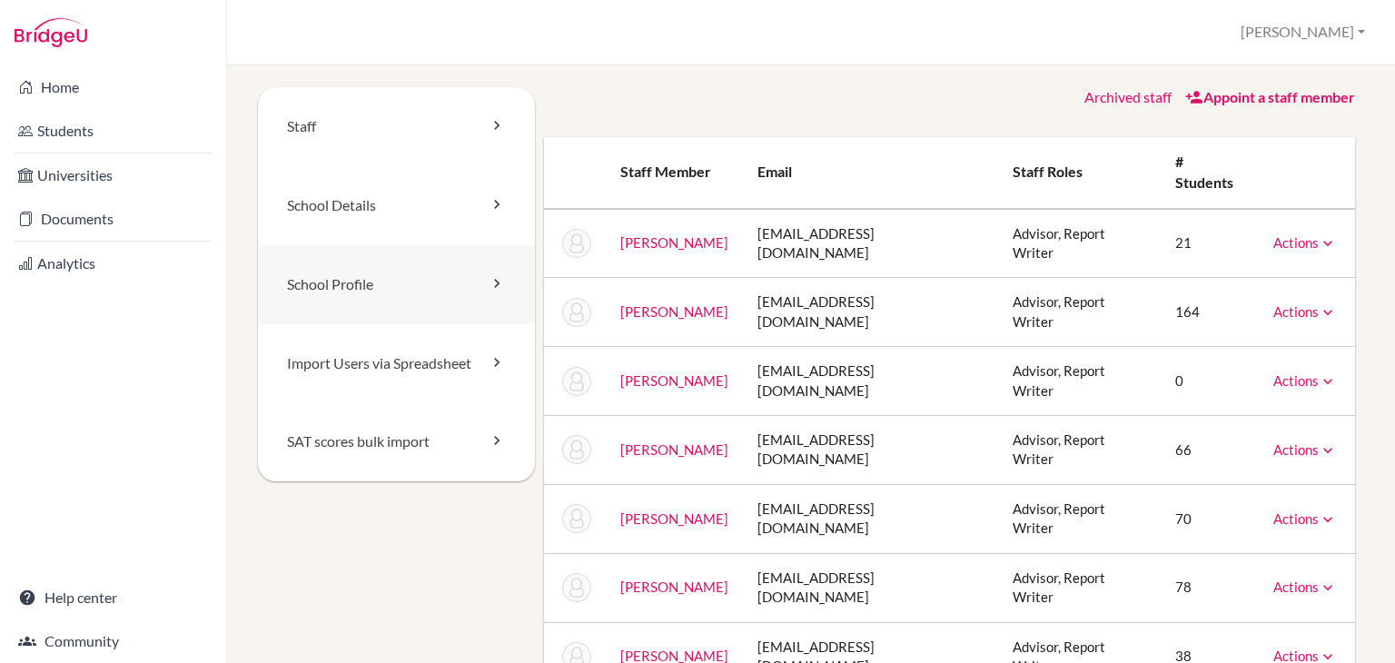
click at [449, 281] on link "School Profile" at bounding box center [396, 284] width 277 height 79
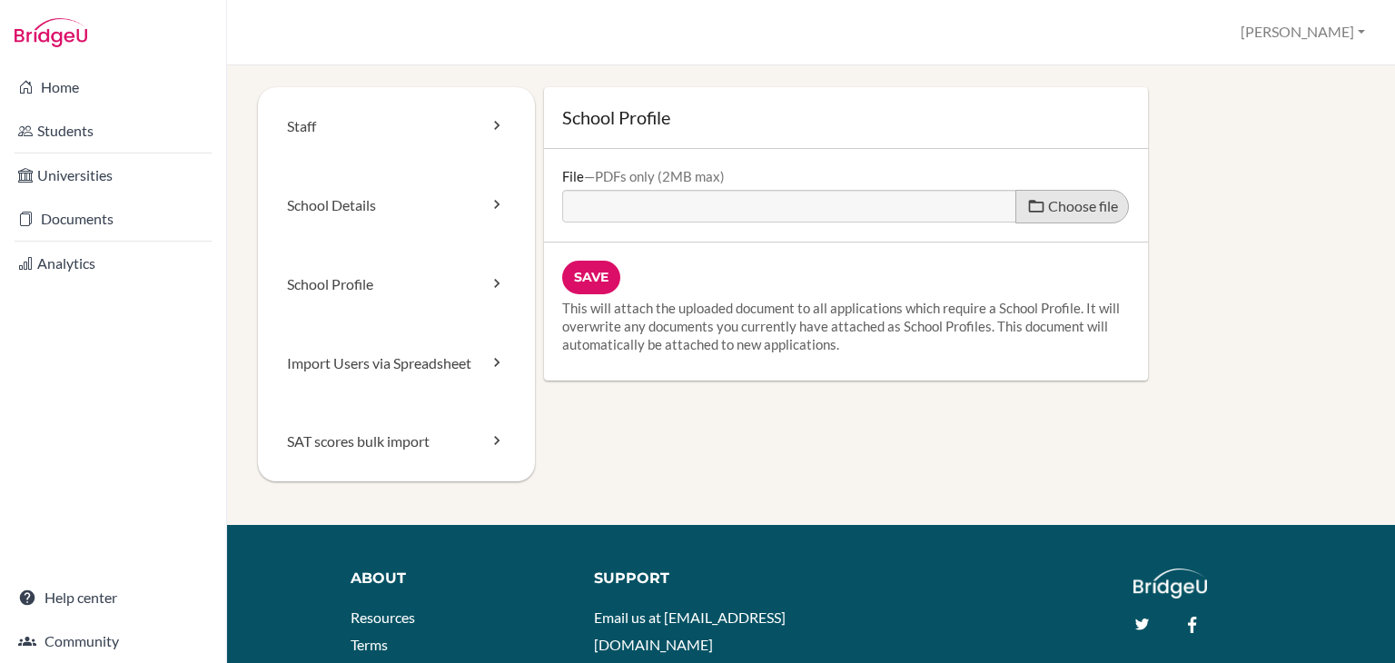
click at [1057, 204] on span "Choose file" at bounding box center [1083, 205] width 70 height 17
click at [840, 204] on input "Choose file" at bounding box center [701, 200] width 278 height 21
type input "C:\fakepath\EIS - HS School Profile (25_26).pdf"
type input "EIS - HS School Profile (25_26).pdf"
click at [586, 273] on input "Save" at bounding box center [591, 278] width 58 height 34
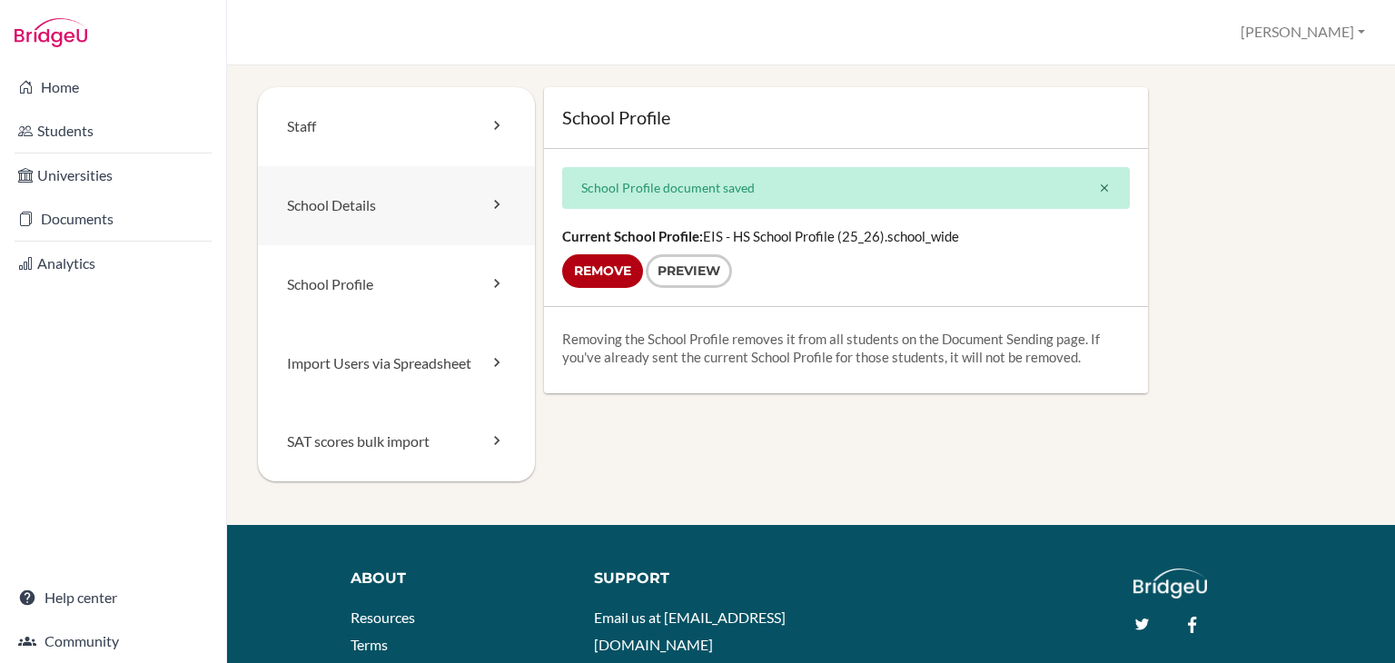
click at [467, 211] on link "School Details" at bounding box center [396, 205] width 277 height 79
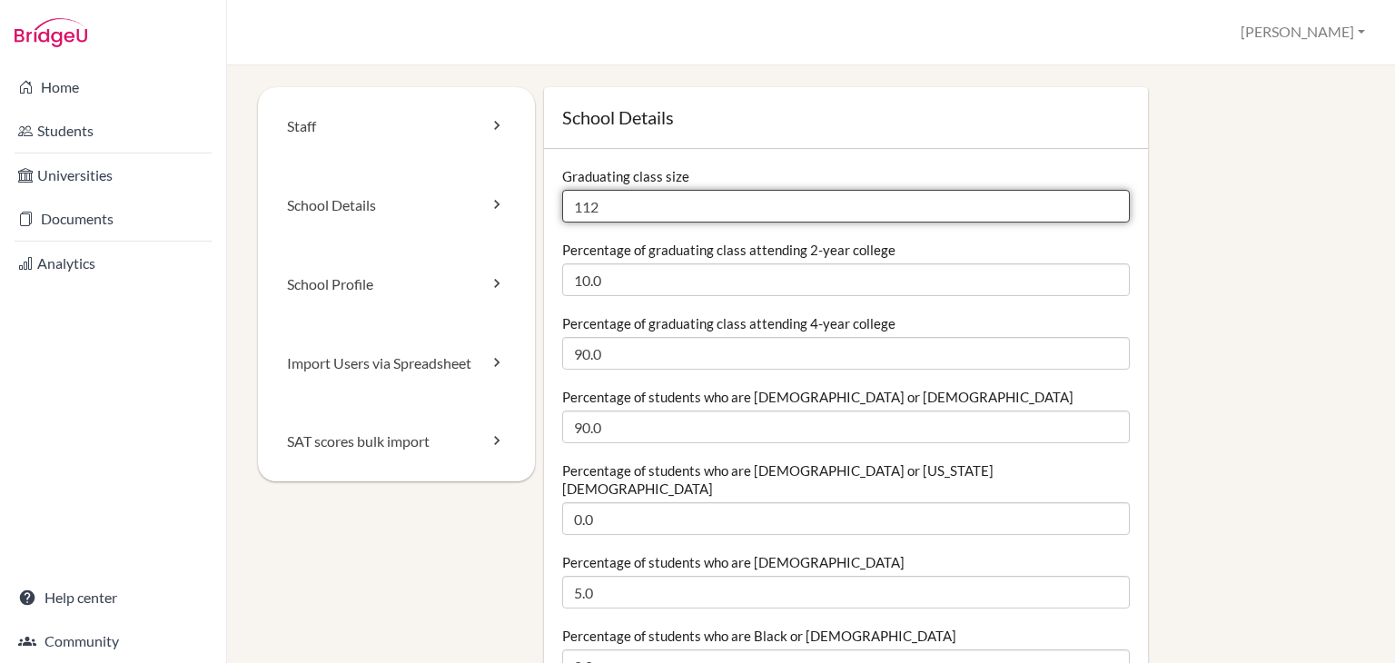
click at [610, 209] on input "112" at bounding box center [845, 206] width 567 height 33
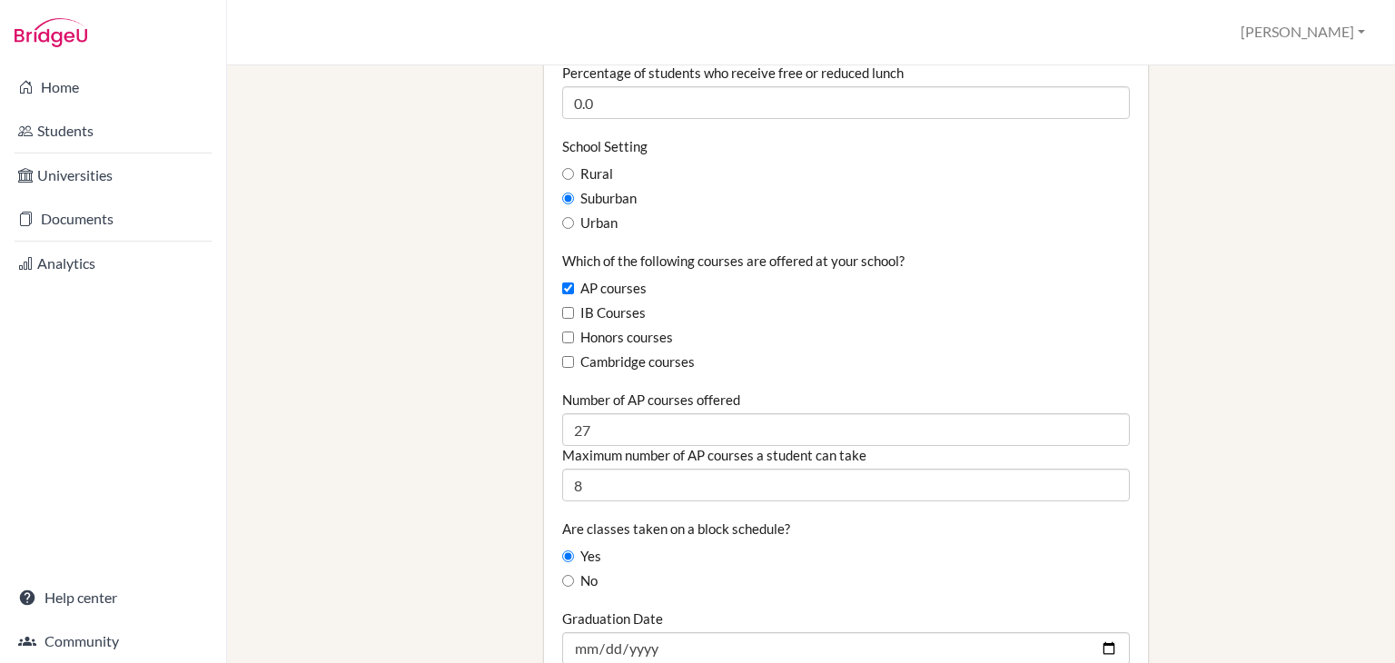
scroll to position [1002, 0]
type input "130"
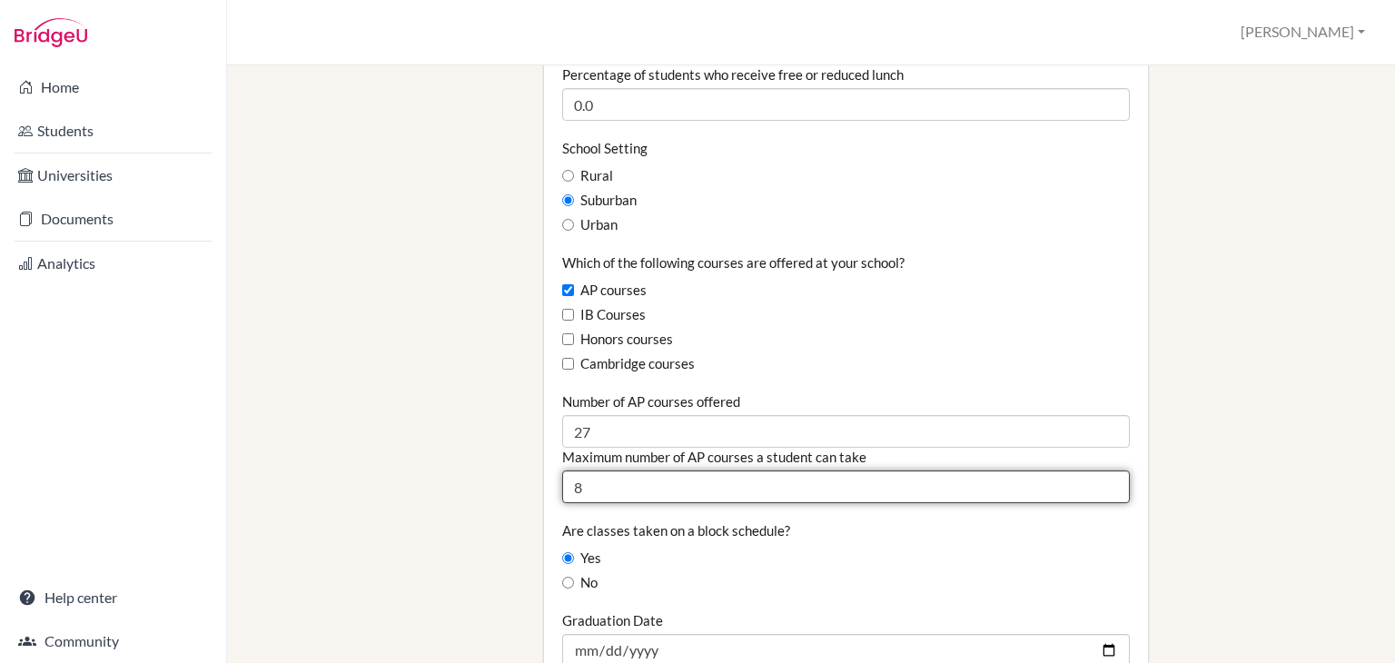
click at [718, 470] on input "8" at bounding box center [845, 486] width 567 height 33
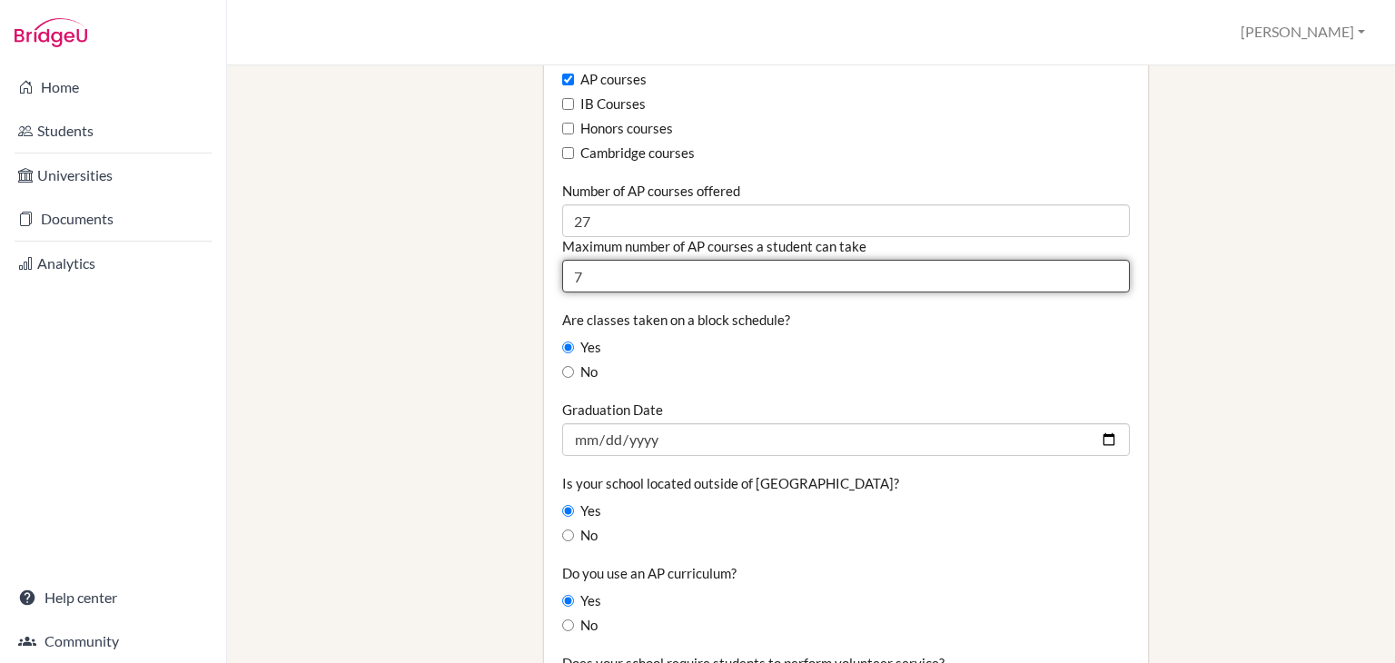
scroll to position [1213, 0]
type input "7"
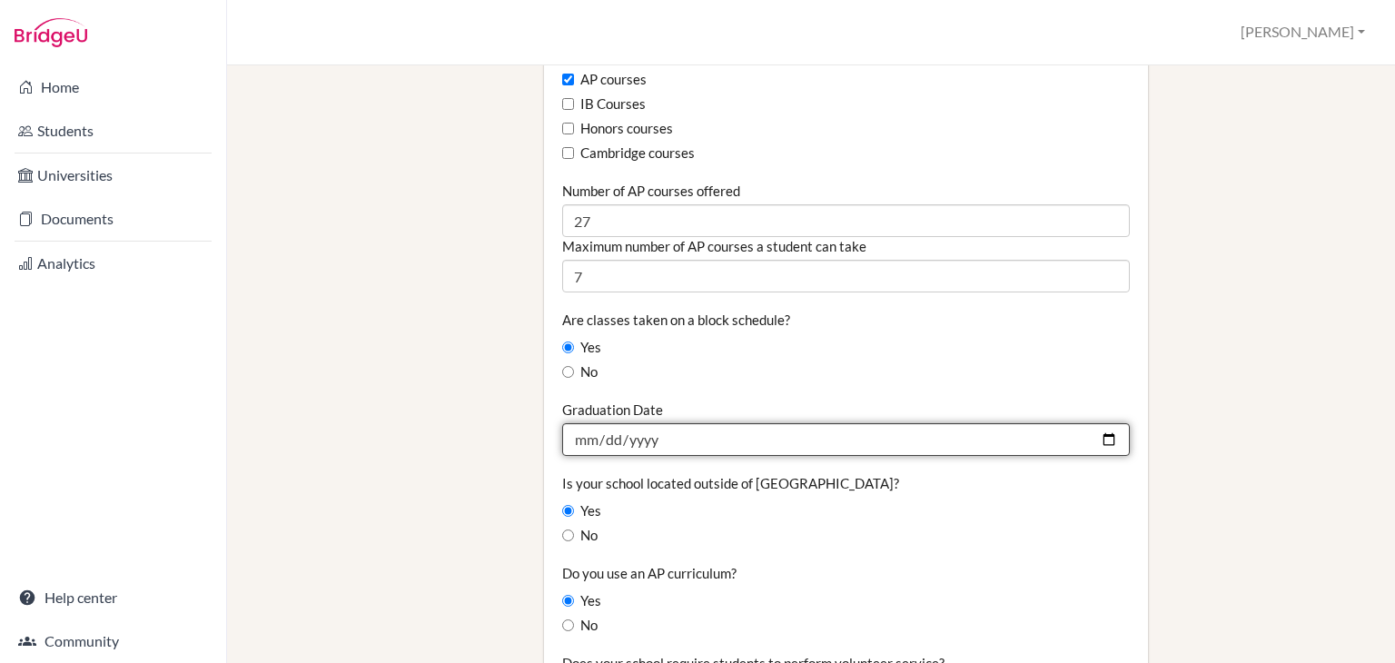
click at [783, 423] on input "2025-06-06" at bounding box center [845, 439] width 567 height 33
click at [832, 423] on input "2025-06-06" at bounding box center [845, 439] width 567 height 33
click at [1104, 423] on input "2025-06-06" at bounding box center [845, 439] width 567 height 33
type input "2026-06-05"
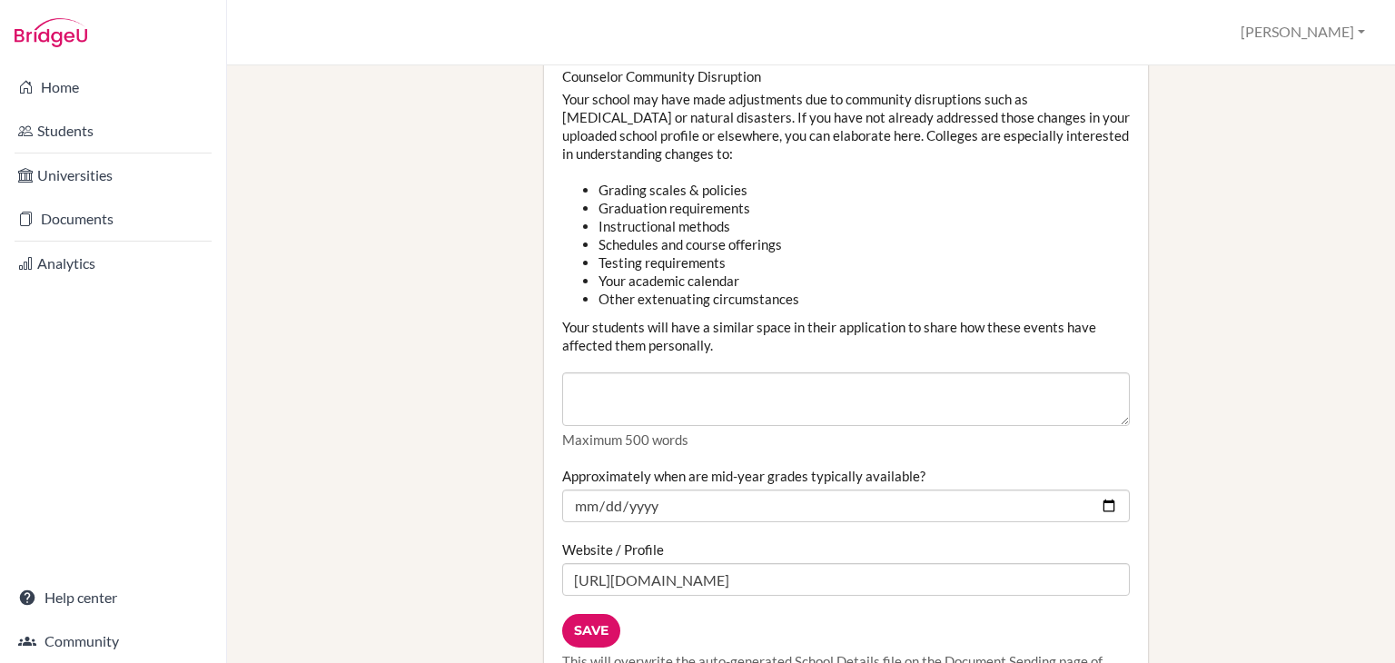
scroll to position [2070, 0]
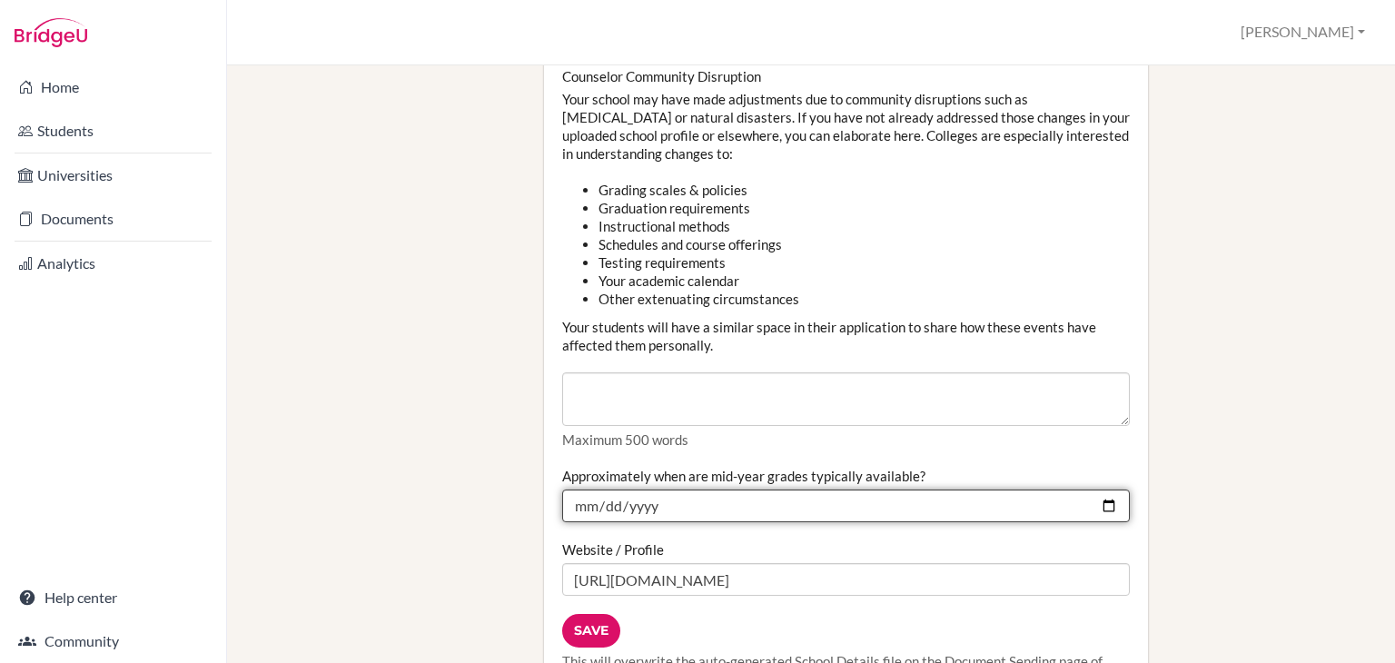
click at [1100, 489] on input "2025-01-30" at bounding box center [845, 505] width 567 height 33
type input "2026-01-30"
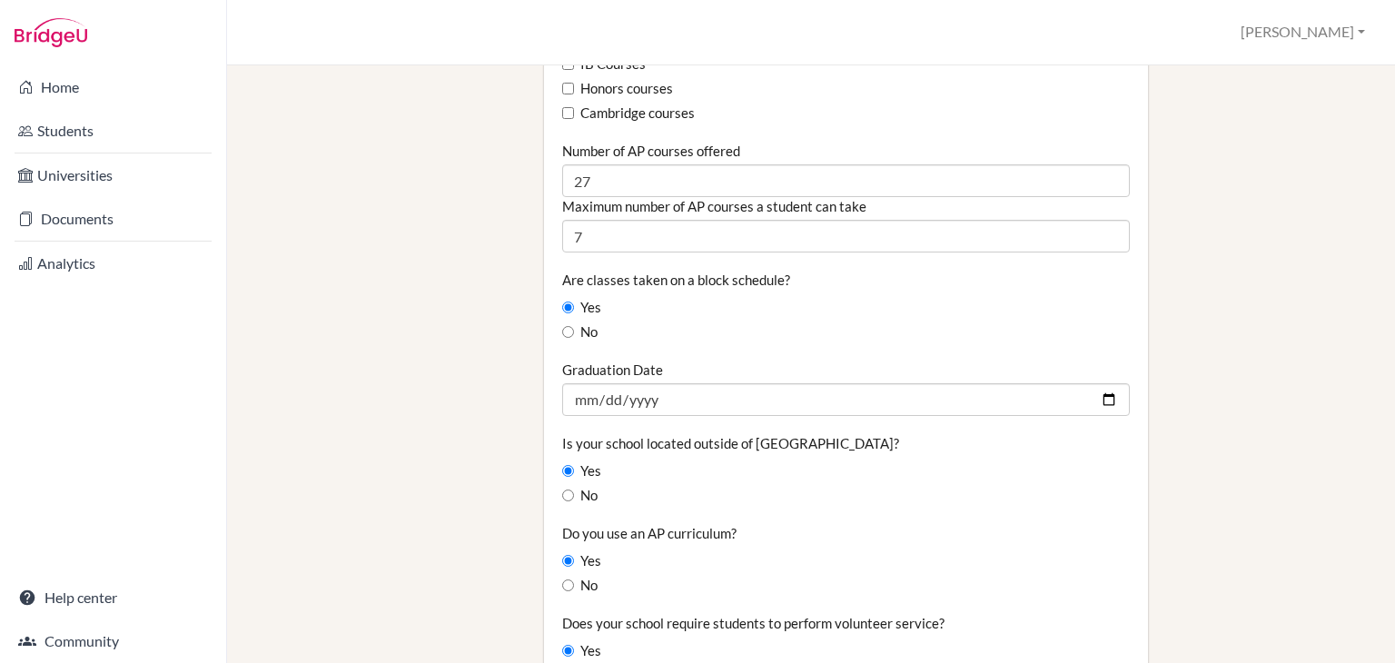
scroll to position [1253, 0]
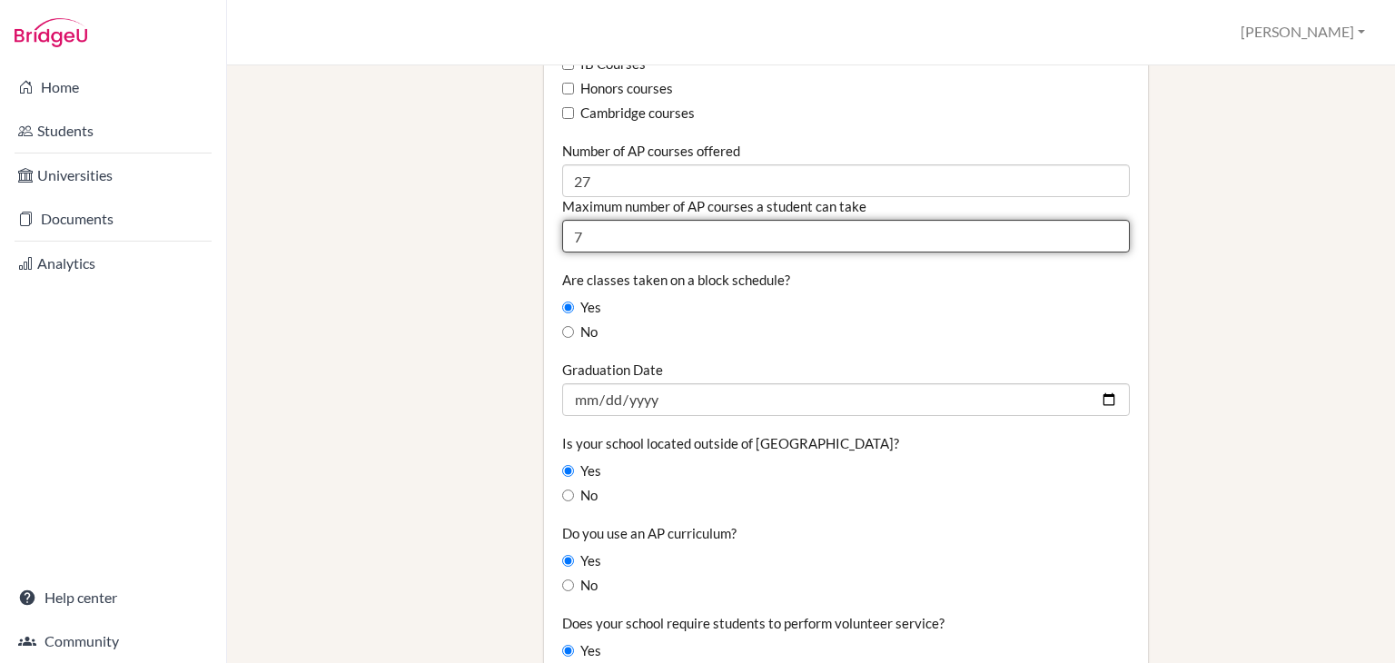
drag, startPoint x: 850, startPoint y: 225, endPoint x: 804, endPoint y: 225, distance: 45.4
click at [804, 225] on input "7" at bounding box center [845, 236] width 567 height 33
type input "8"
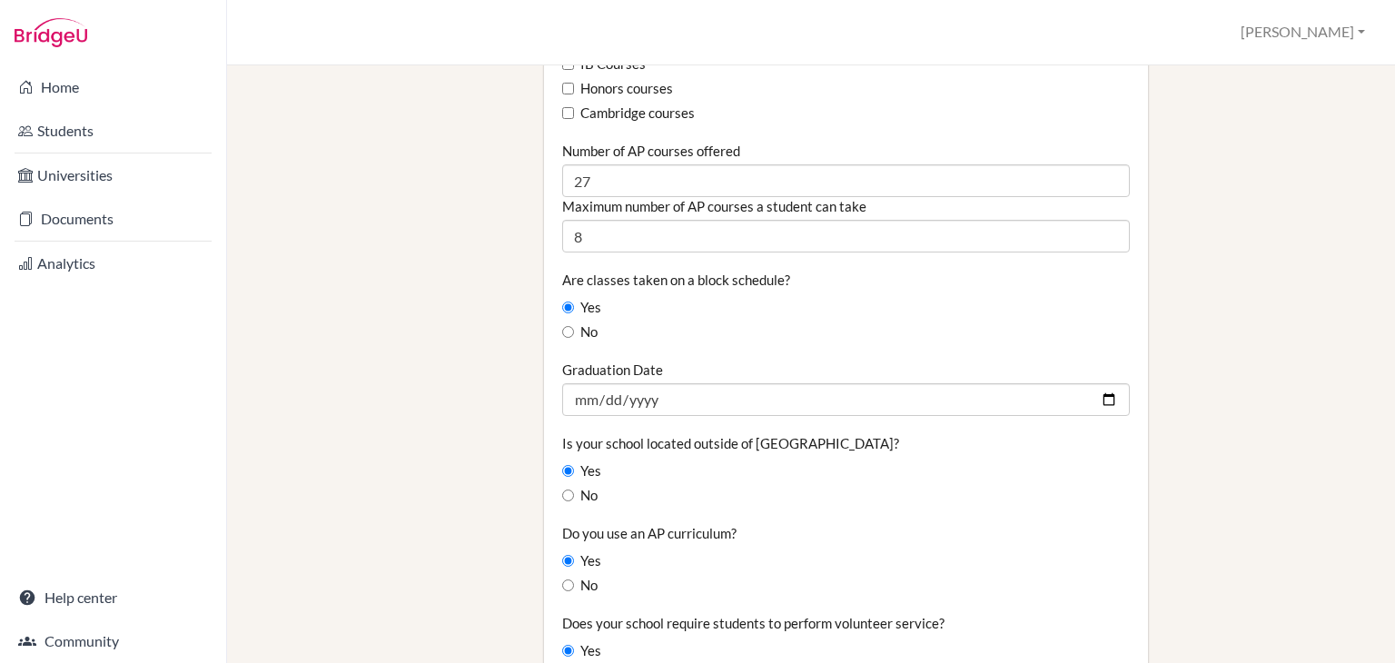
click at [1278, 301] on div "School Details Graduating class size 130 Percentage of graduating class attendi…" at bounding box center [950, 241] width 830 height 2814
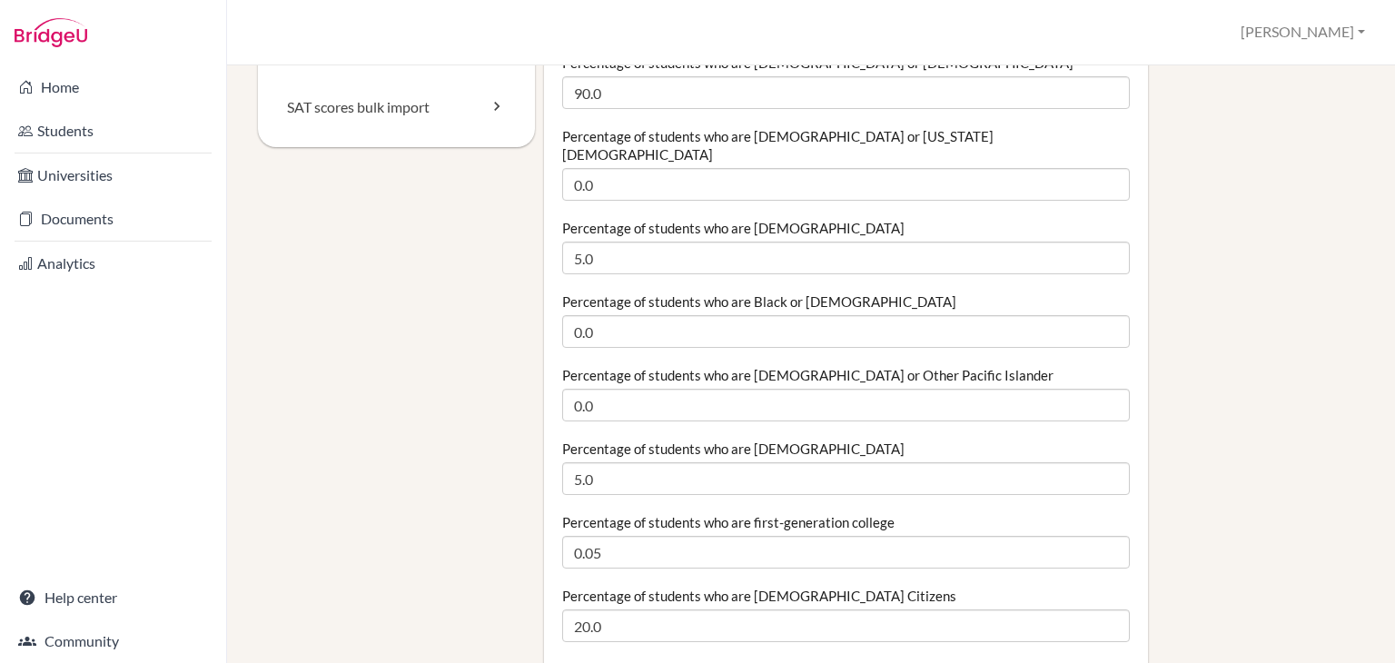
scroll to position [0, 0]
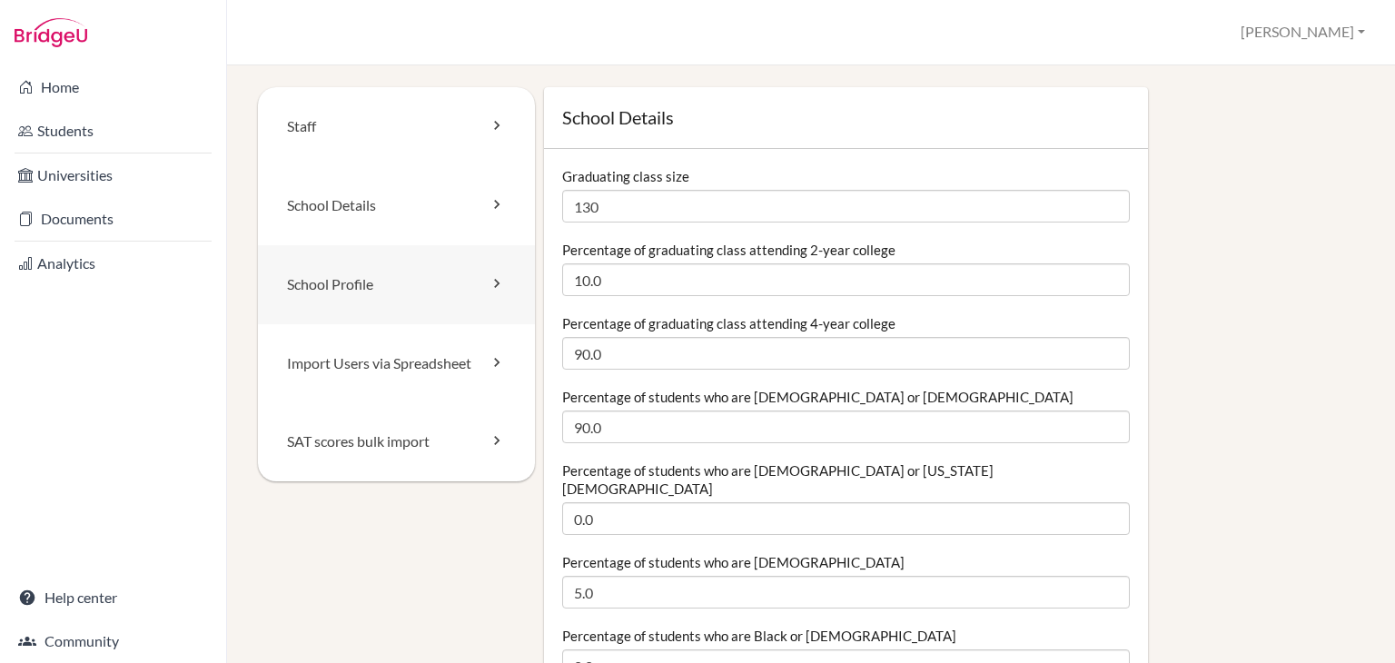
click at [409, 266] on link "School Profile" at bounding box center [396, 284] width 277 height 79
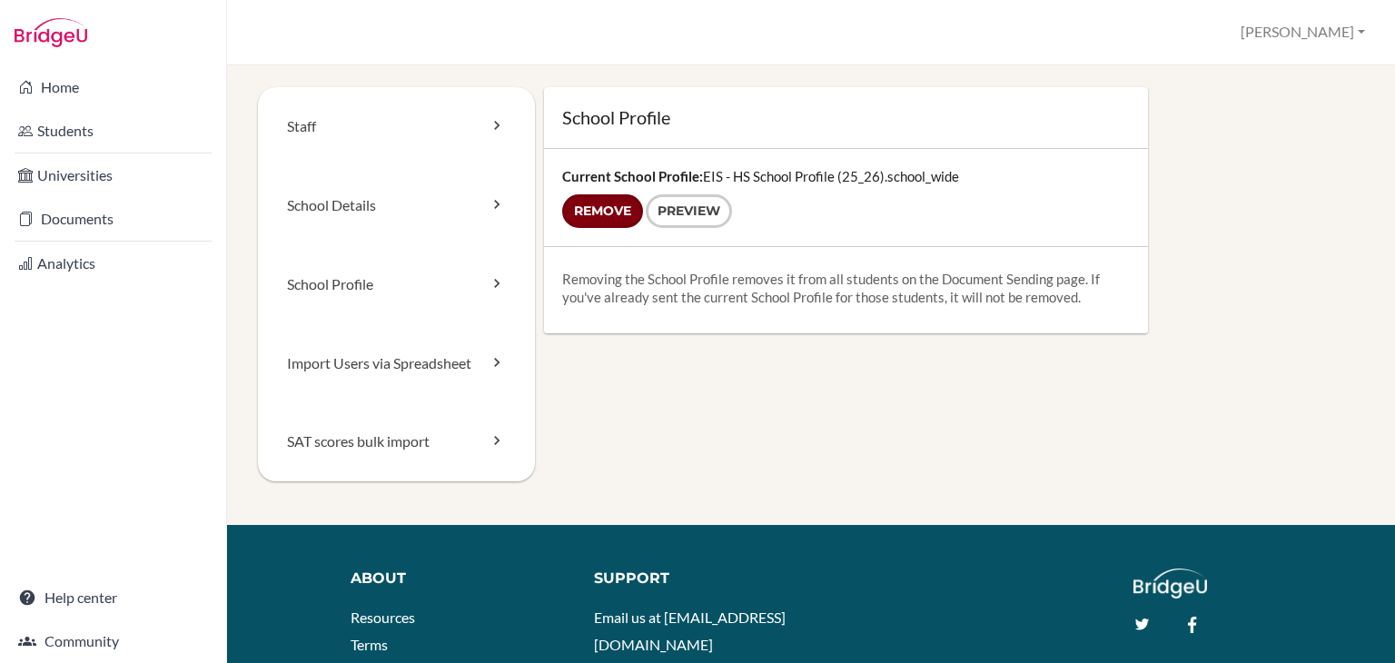
click at [626, 209] on input "Remove" at bounding box center [602, 211] width 81 height 34
click at [646, 281] on p "Removing the School Profile removes it from all students on the Document Sendin…" at bounding box center [845, 288] width 567 height 36
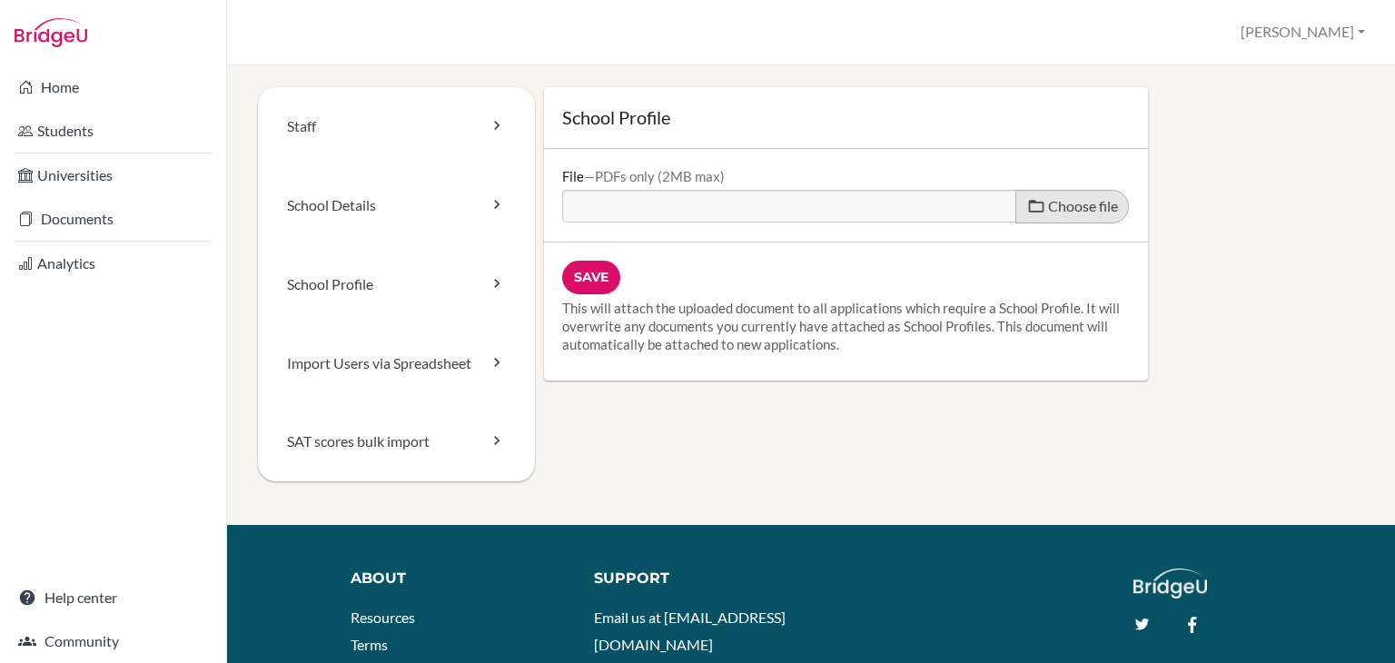
click at [1066, 219] on label "Choose file" at bounding box center [1071, 207] width 113 height 34
click at [840, 211] on input "Choose file" at bounding box center [701, 200] width 278 height 21
type input "C:\fakepath\EIS - HS School Profile (25_26) (1).pdf"
type input "EIS - HS School Profile (25_26) (1).pdf"
click at [576, 281] on input "Save" at bounding box center [591, 278] width 58 height 34
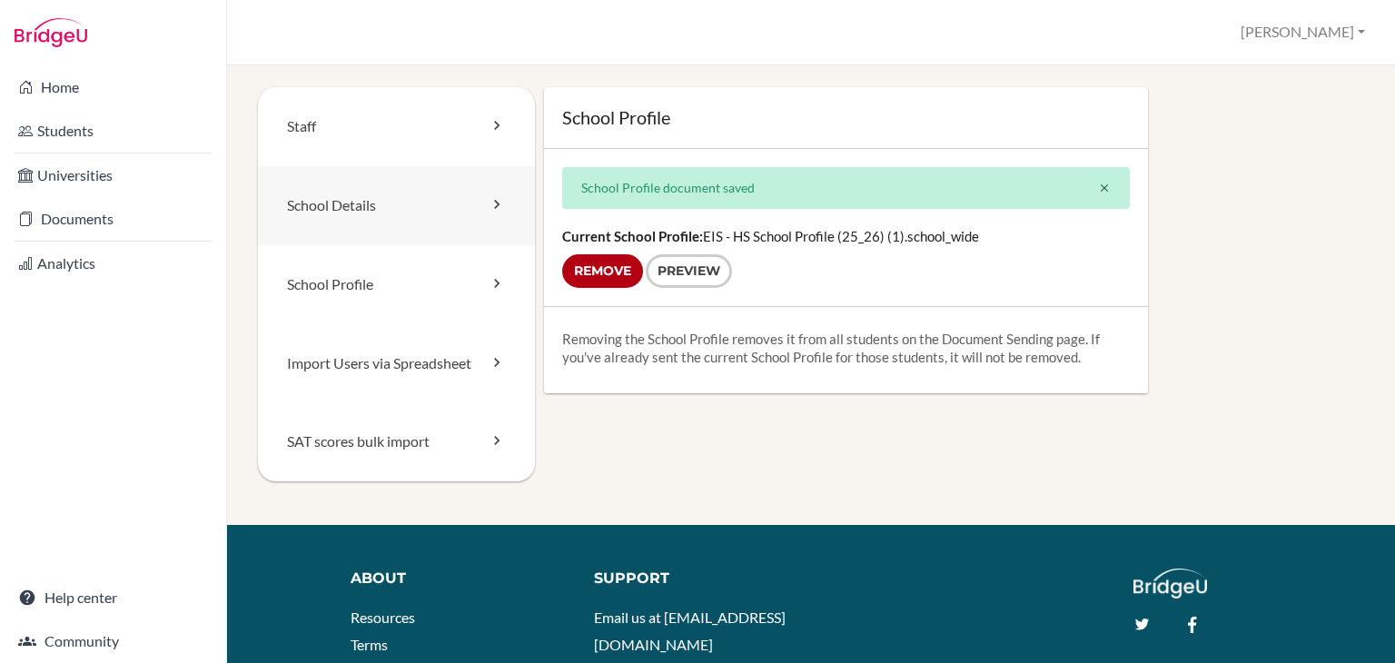
click at [442, 217] on link "School Details" at bounding box center [396, 205] width 277 height 79
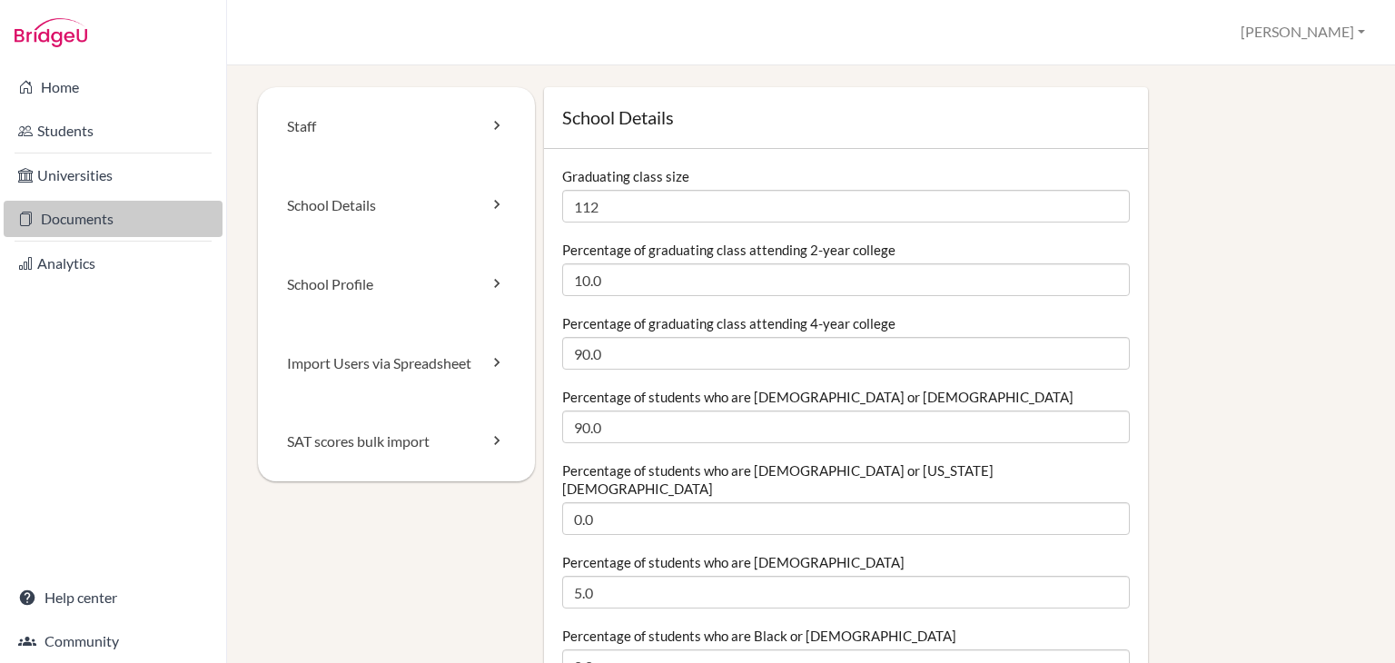
click at [73, 215] on link "Documents" at bounding box center [113, 219] width 219 height 36
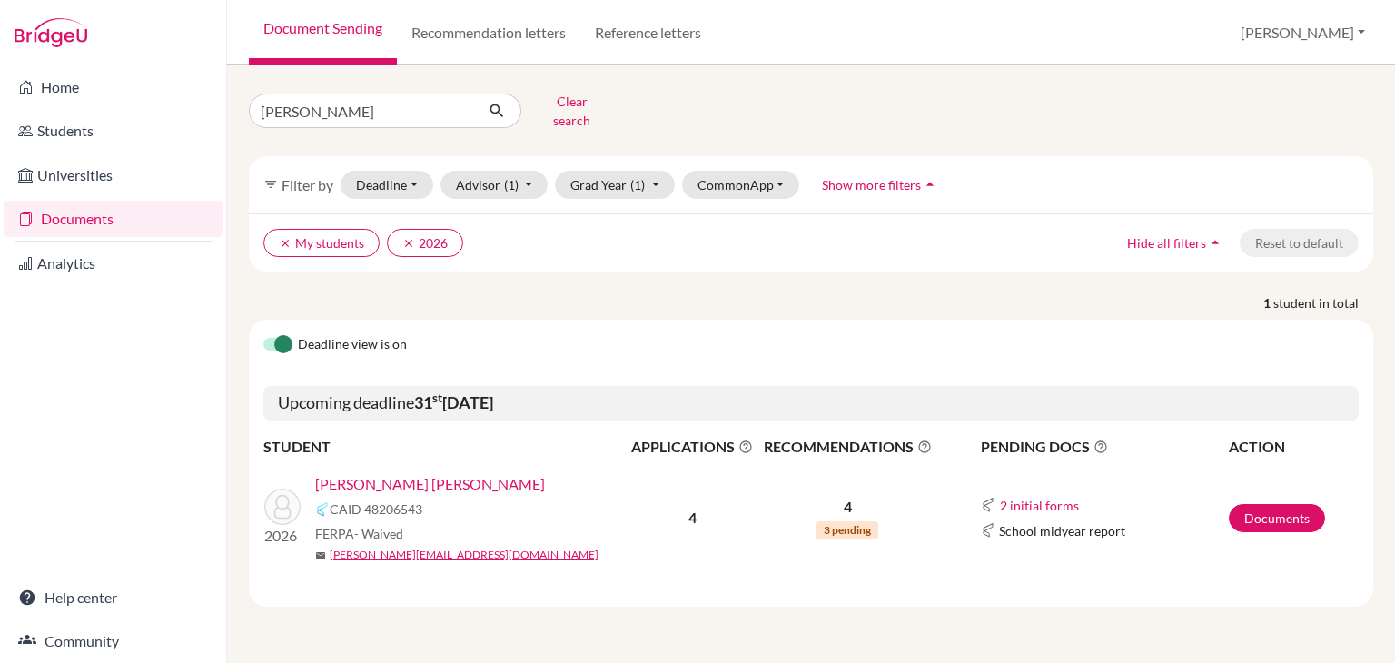
click at [426, 473] on link "[PERSON_NAME] [PERSON_NAME]" at bounding box center [430, 484] width 230 height 22
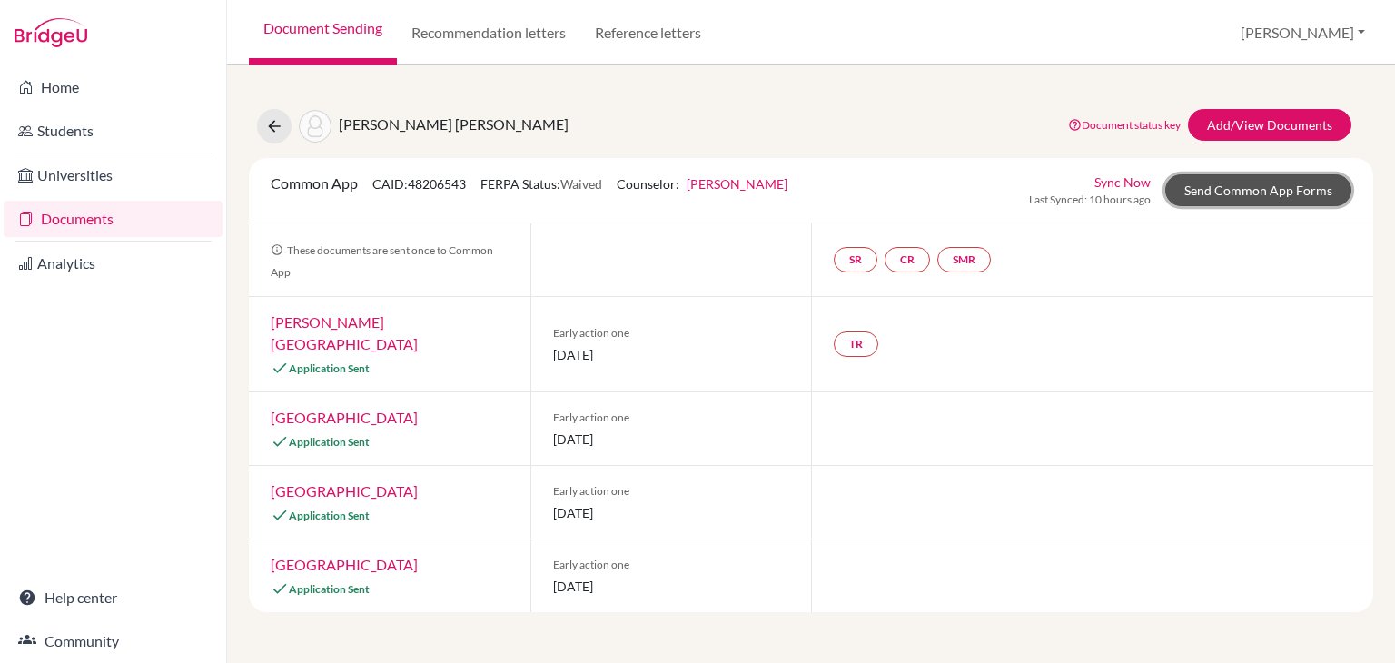
click at [1251, 188] on link "Send Common App Forms" at bounding box center [1258, 190] width 186 height 32
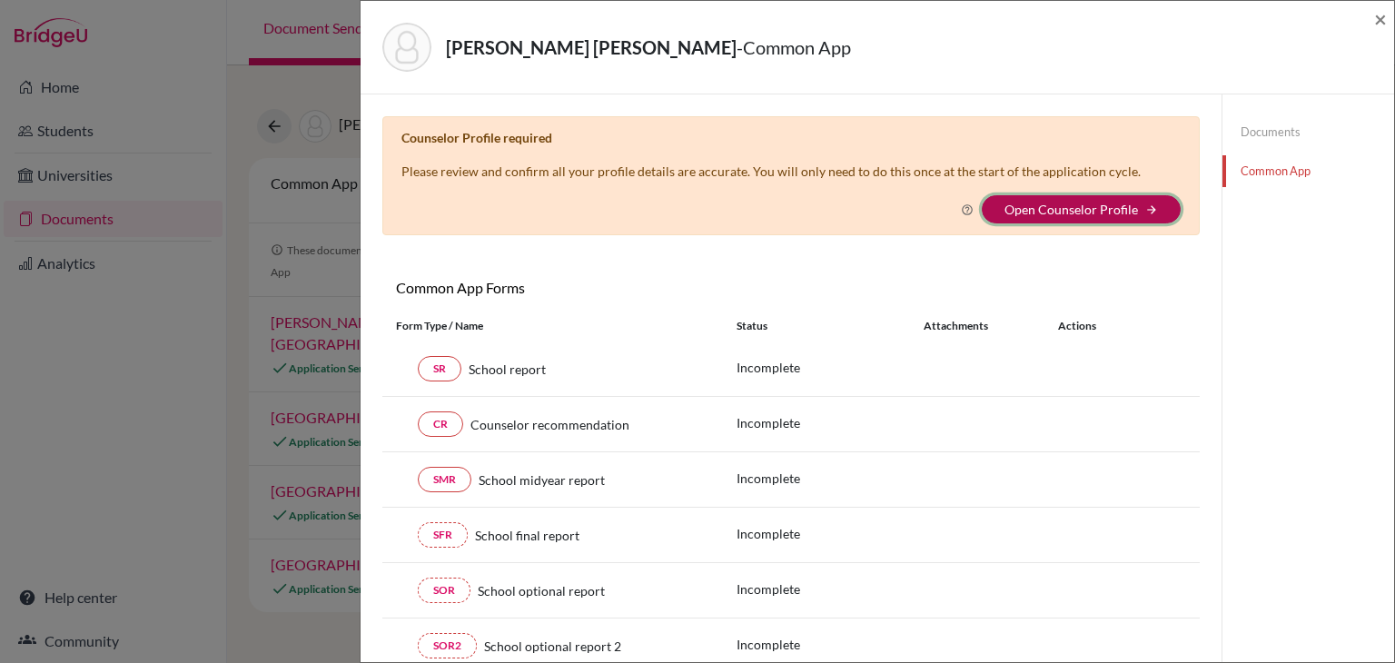
click at [1145, 203] on icon "arrow_forward" at bounding box center [1151, 209] width 13 height 13
click at [1053, 202] on link "Open Counselor Profile" at bounding box center [1070, 209] width 133 height 15
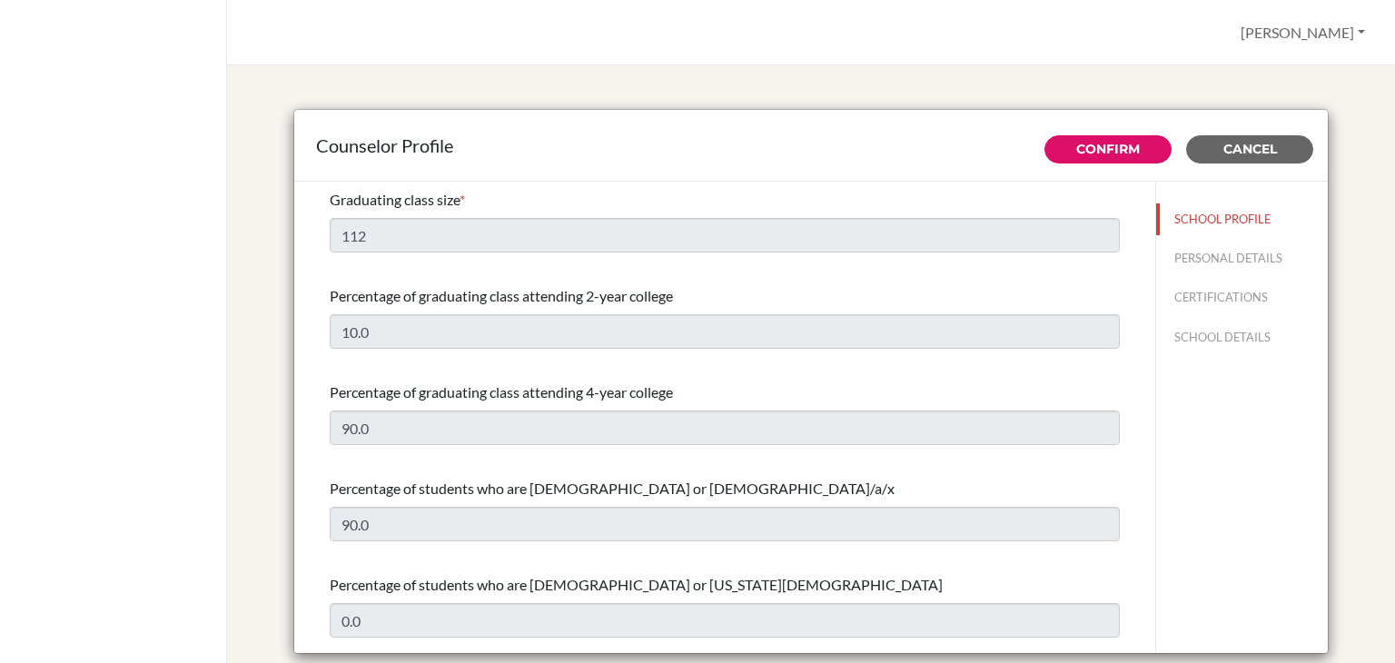
select select "0"
select select "352693"
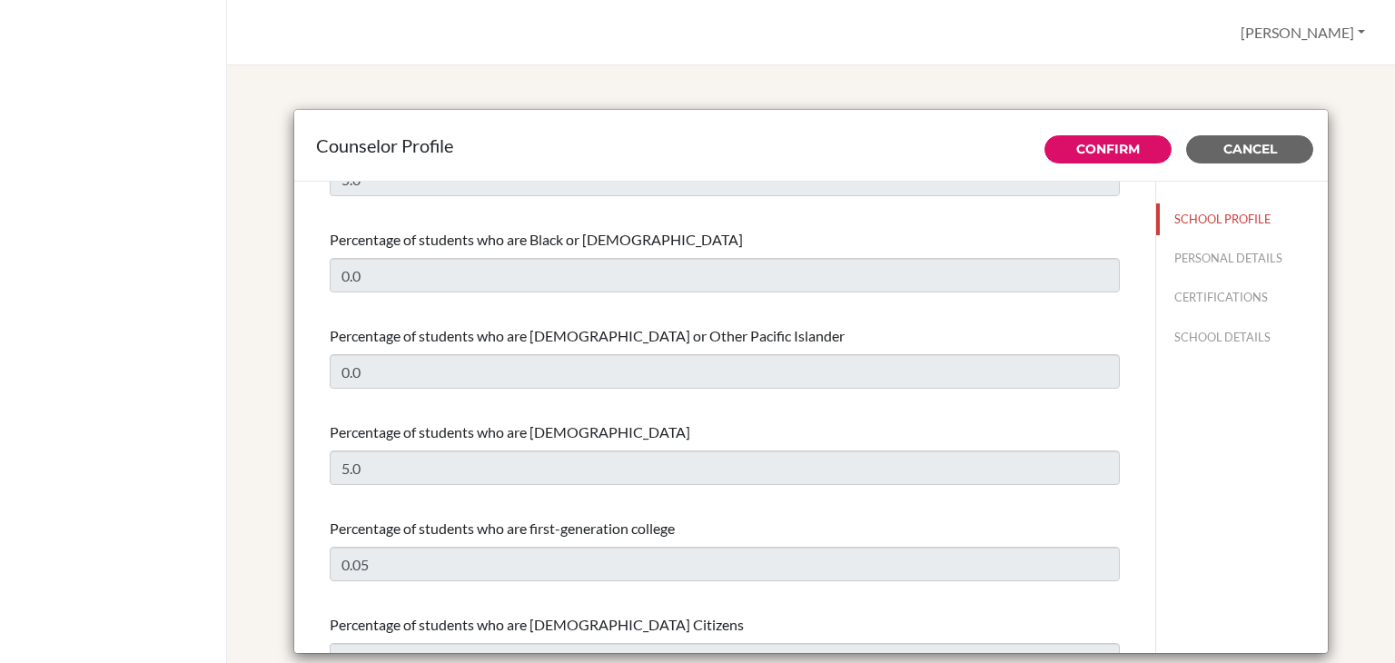
scroll to position [585, 0]
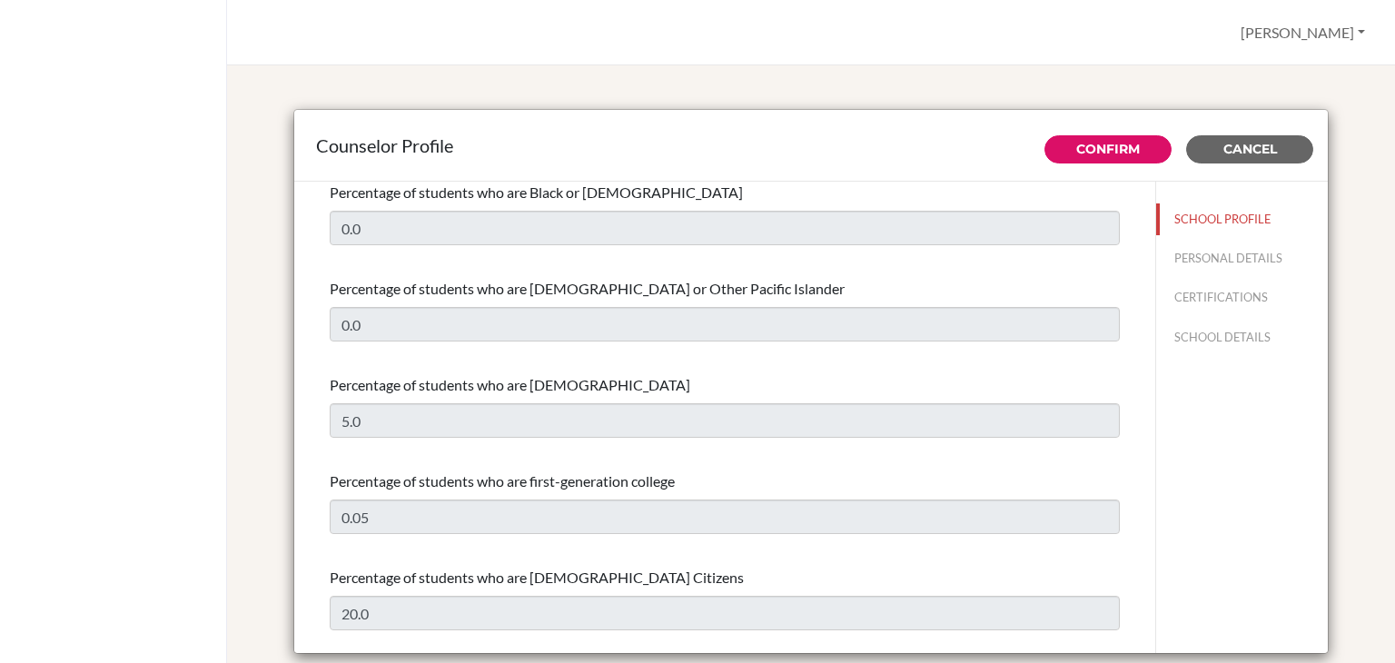
click at [1347, 121] on div "Counselor Profile Confirm Cancel Graduating class size * 112 Percentage of grad…" at bounding box center [811, 383] width 1124 height 592
click at [1289, 147] on button "Cancel" at bounding box center [1249, 149] width 127 height 28
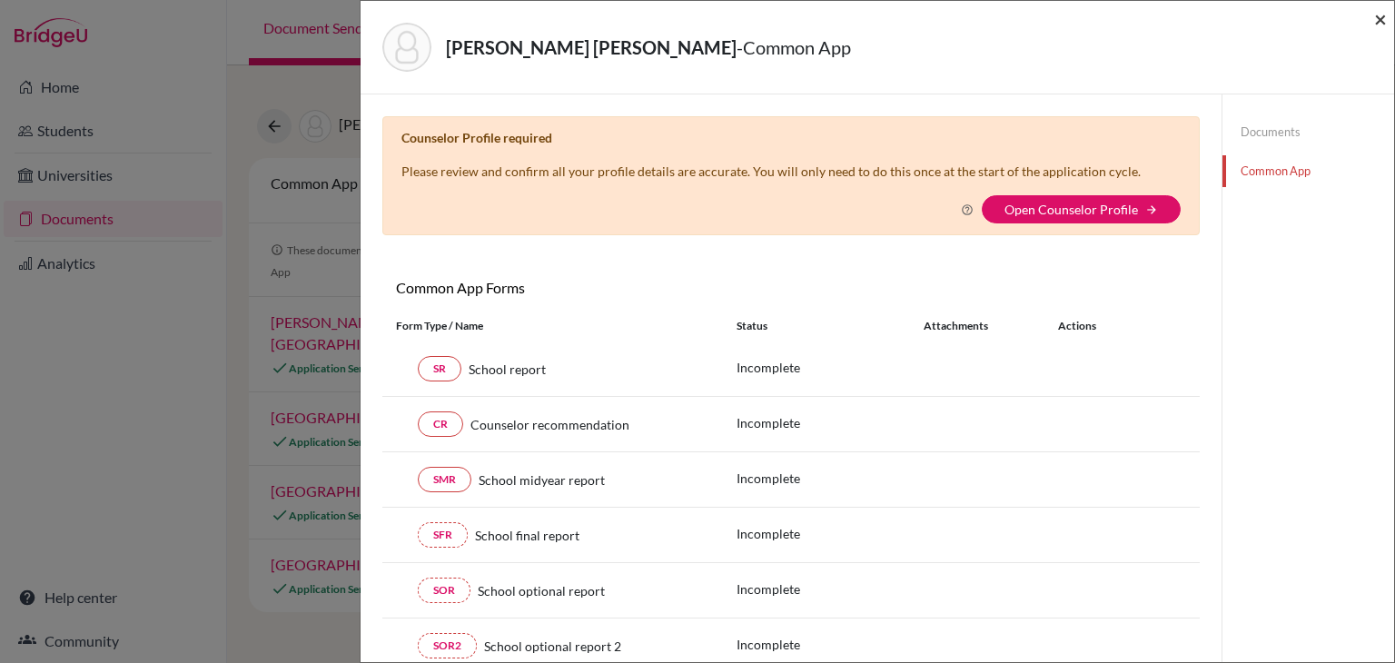
click at [1385, 22] on span "×" at bounding box center [1380, 18] width 13 height 26
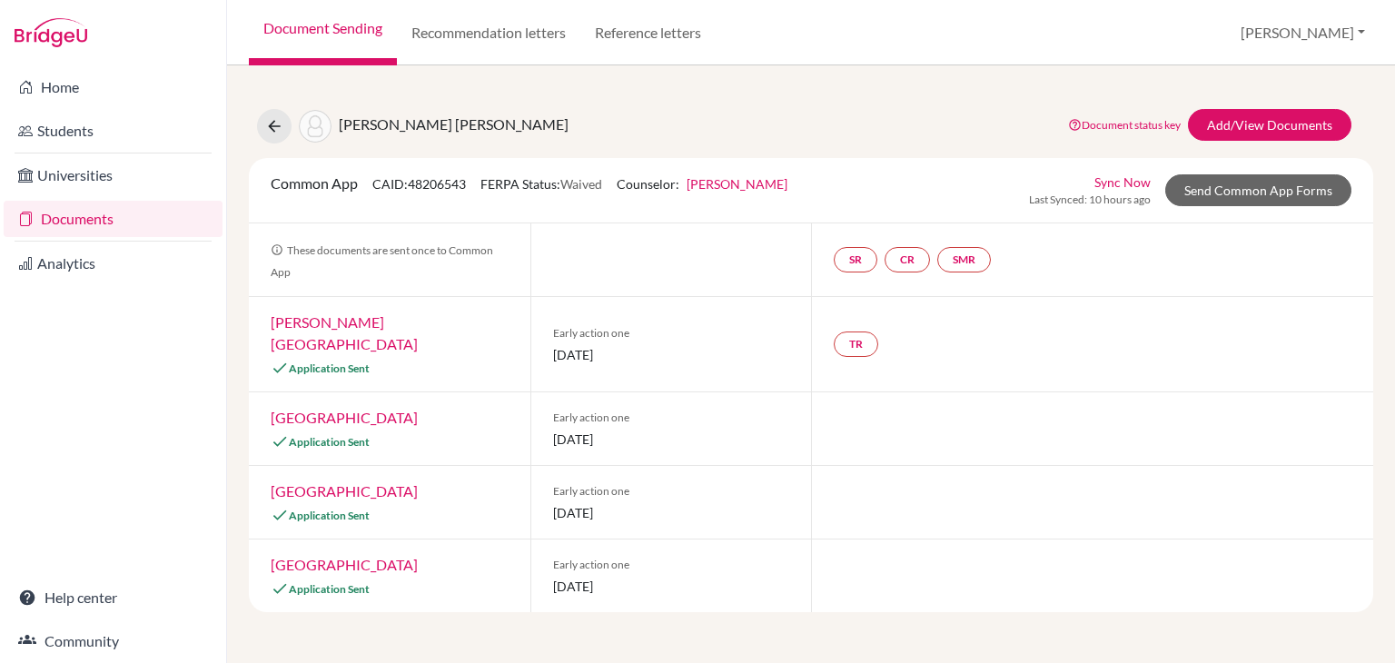
click at [1135, 175] on link "Sync Now" at bounding box center [1122, 182] width 56 height 19
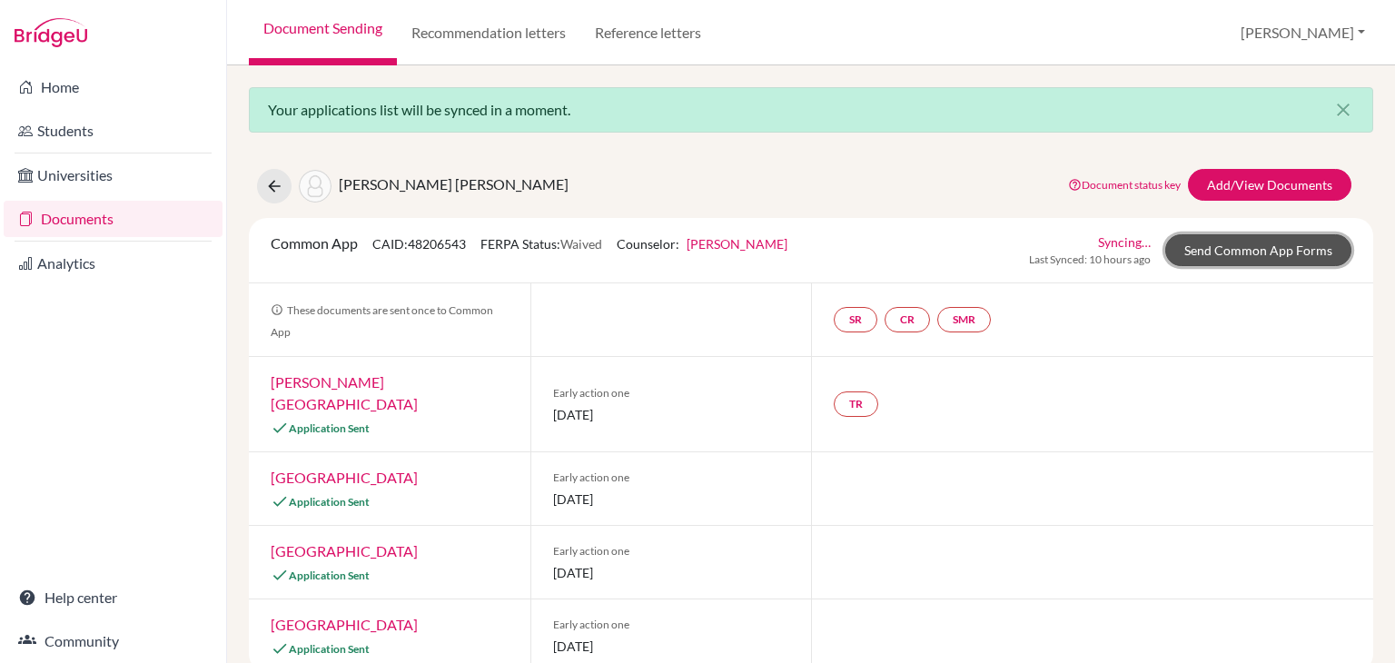
click at [1234, 259] on link "Send Common App Forms" at bounding box center [1258, 250] width 186 height 32
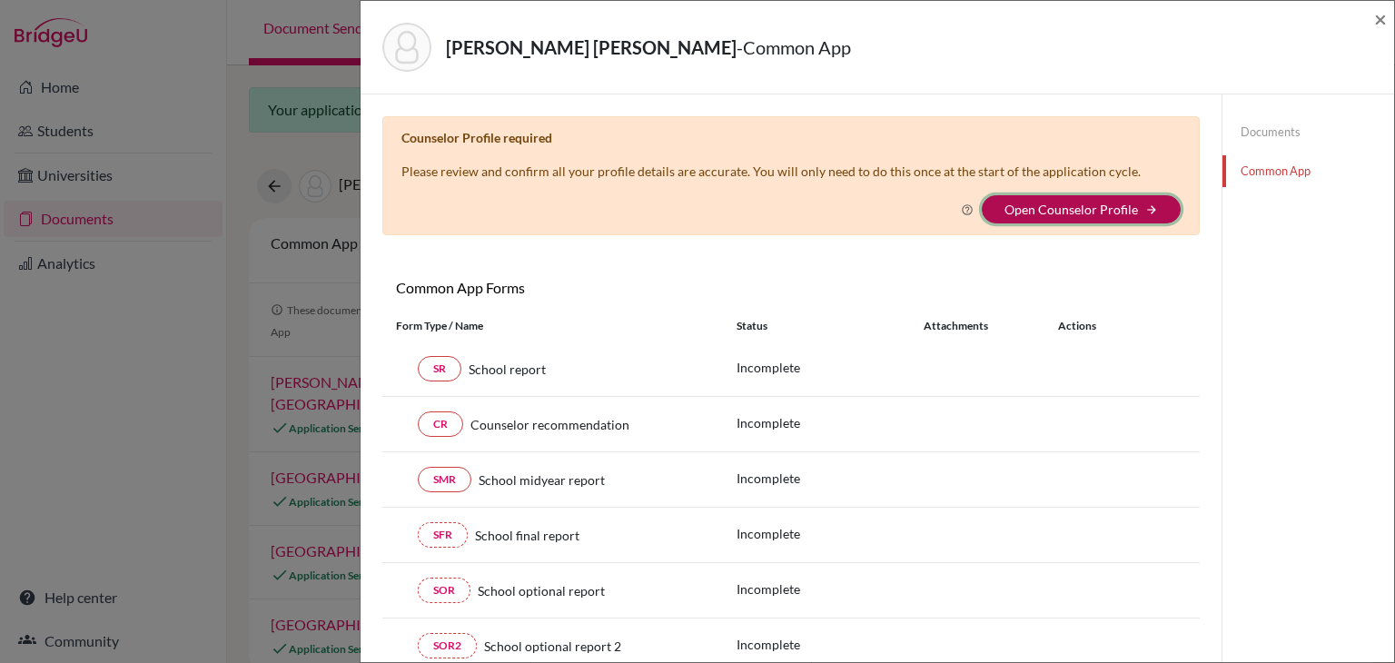
click at [1116, 215] on button "Open Counselor Profile arrow_forward" at bounding box center [1080, 209] width 199 height 28
click at [1030, 203] on link "Open Counselor Profile" at bounding box center [1070, 209] width 133 height 15
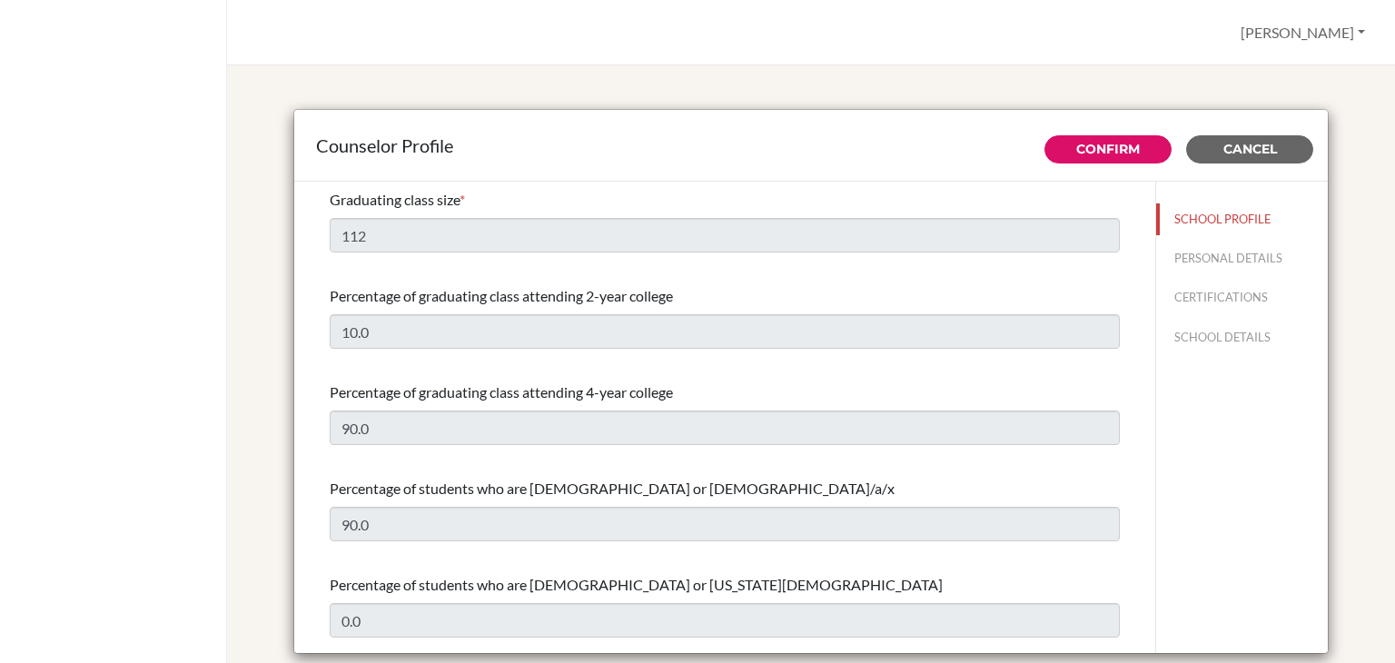
select select "0"
select select "352693"
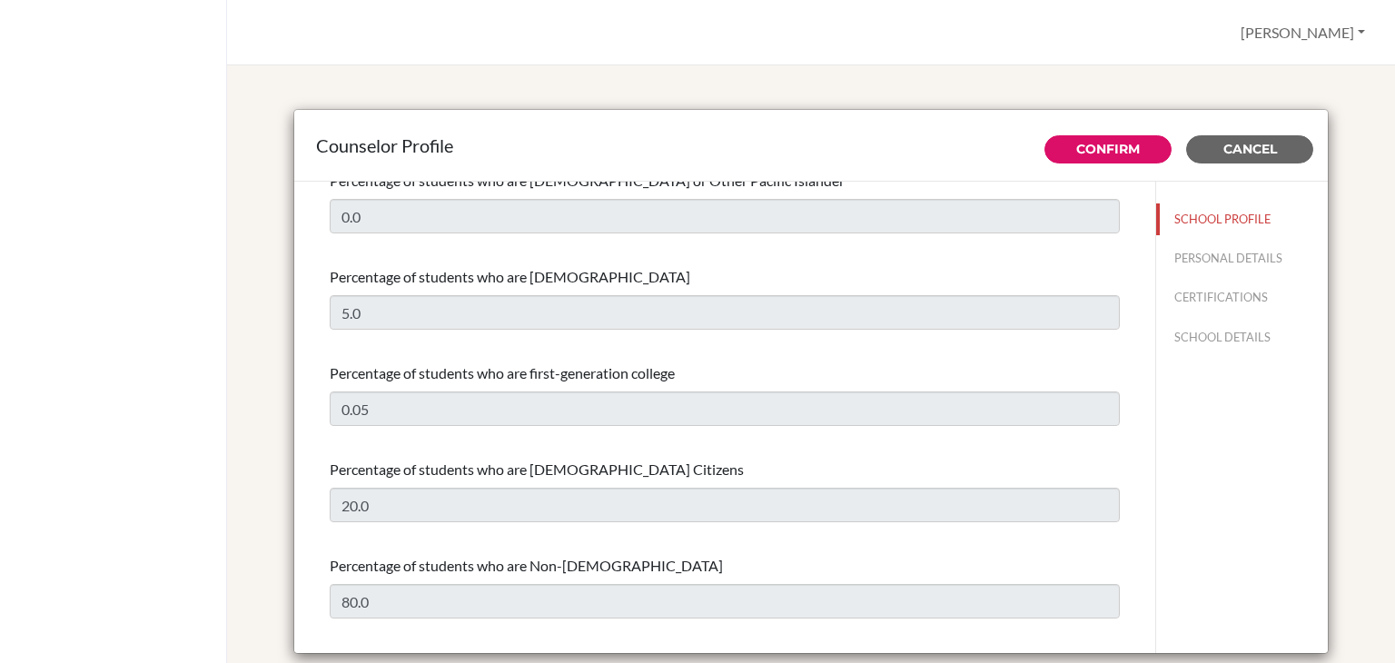
scroll to position [744, 0]
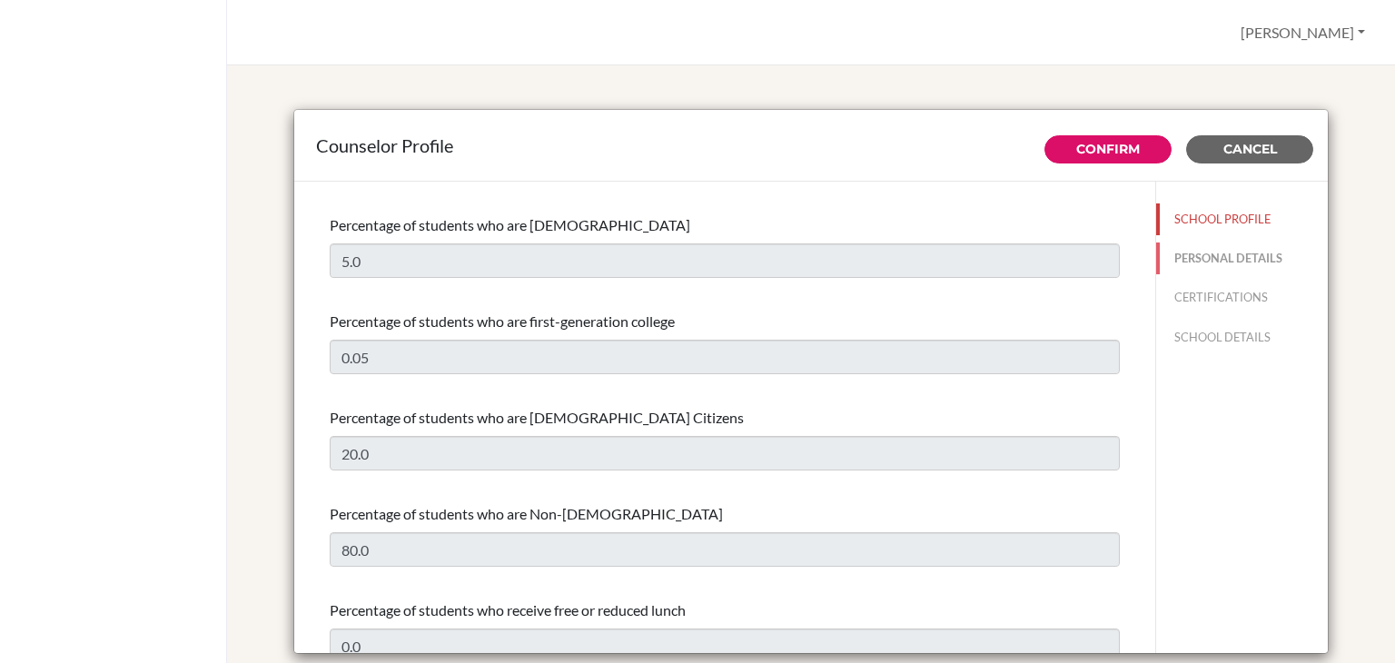
click at [1206, 259] on button "PERSONAL DETAILS" at bounding box center [1242, 258] width 172 height 32
type input "[PERSON_NAME]"
type input "College Counselor"
type input "504.254-027-2"
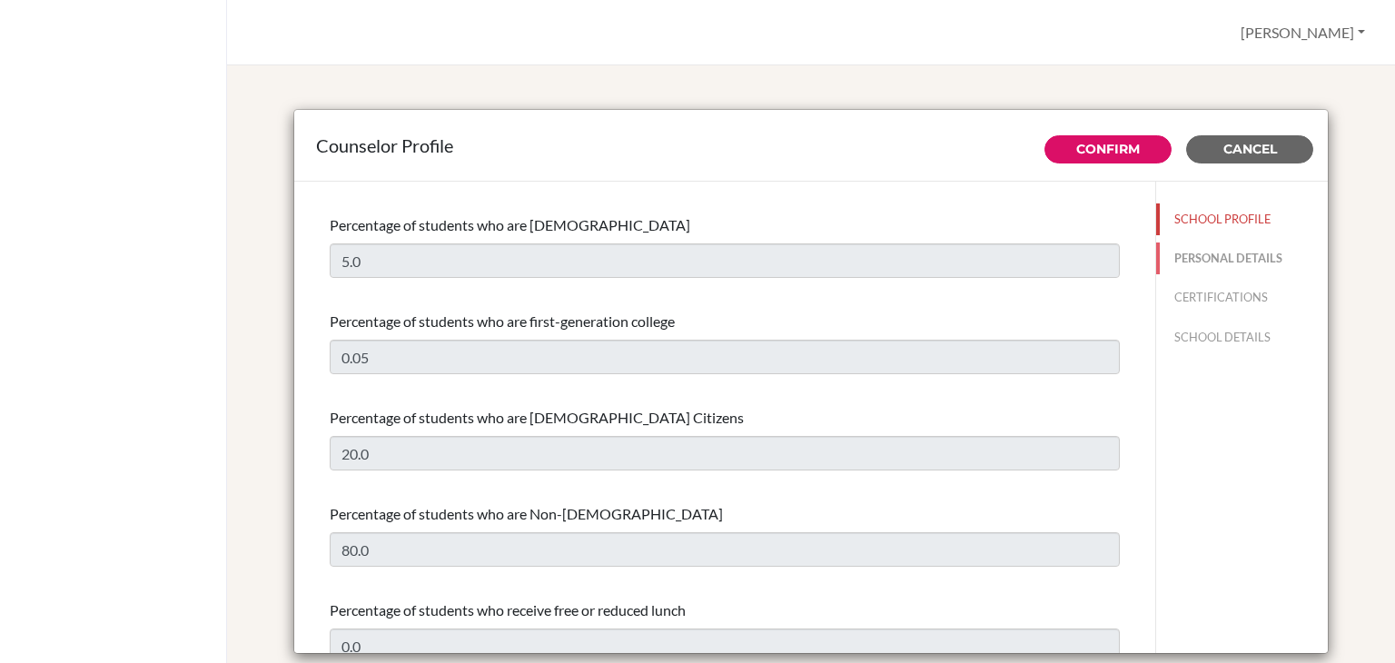
type input "[EMAIL_ADDRESS][DOMAIN_NAME]"
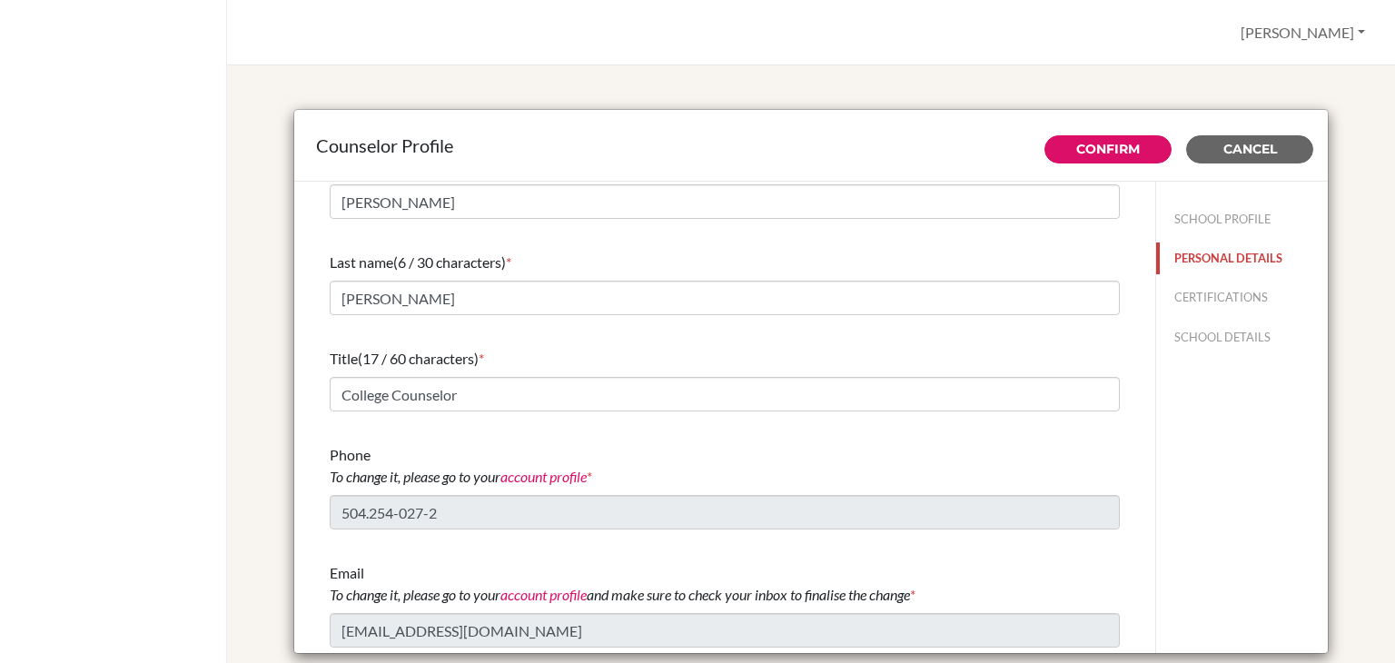
scroll to position [35, 0]
click at [1234, 294] on button "CERTIFICATIONS" at bounding box center [1242, 297] width 172 height 32
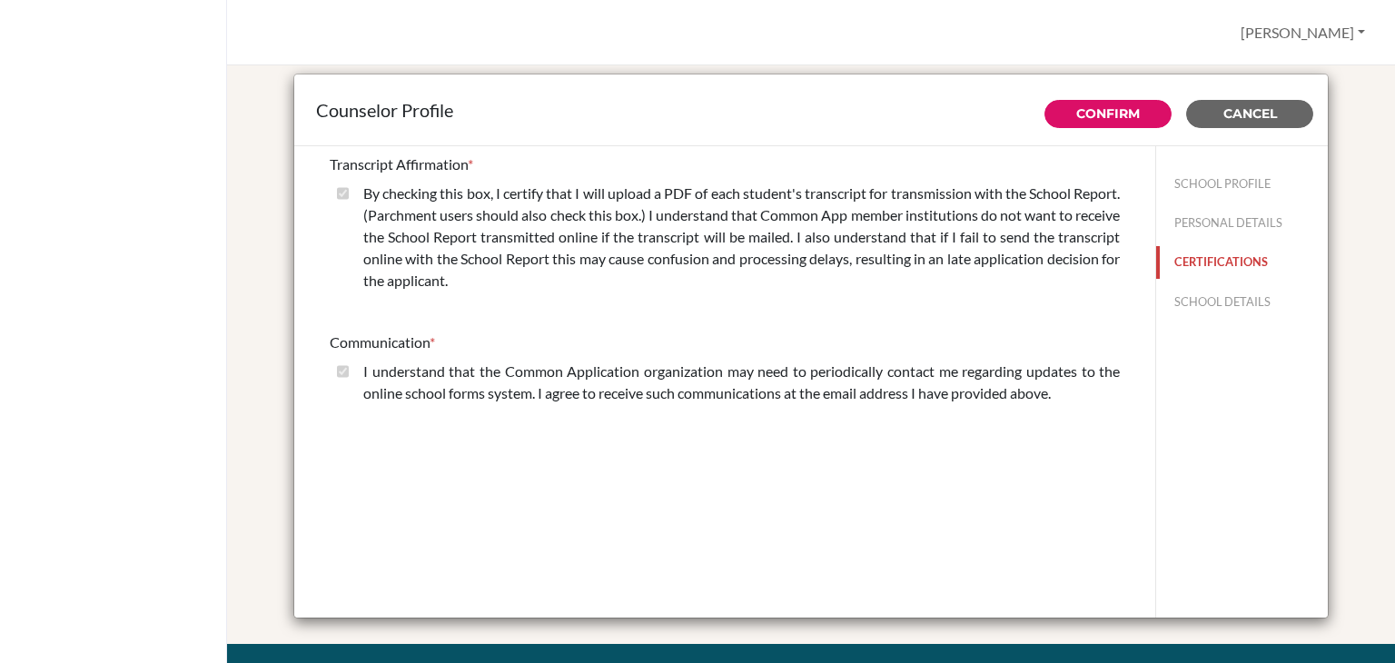
scroll to position [34, 0]
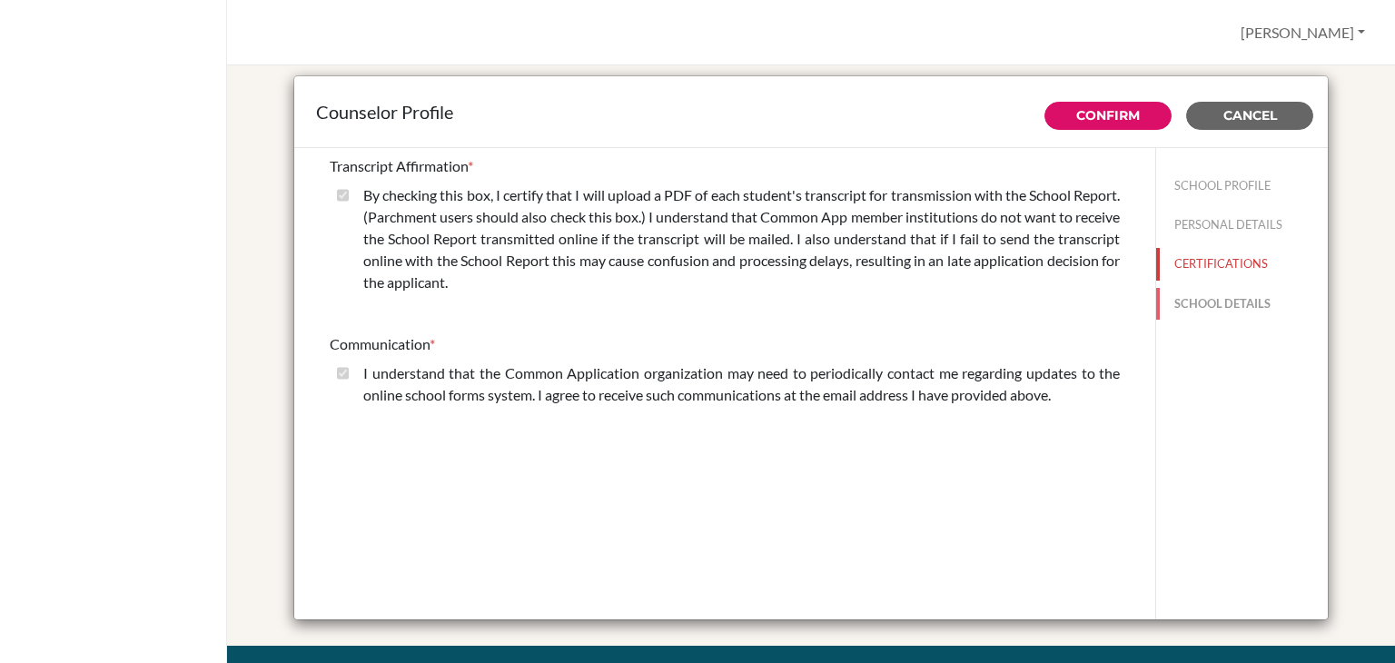
click at [1228, 292] on button "SCHOOL DETAILS" at bounding box center [1242, 304] width 172 height 32
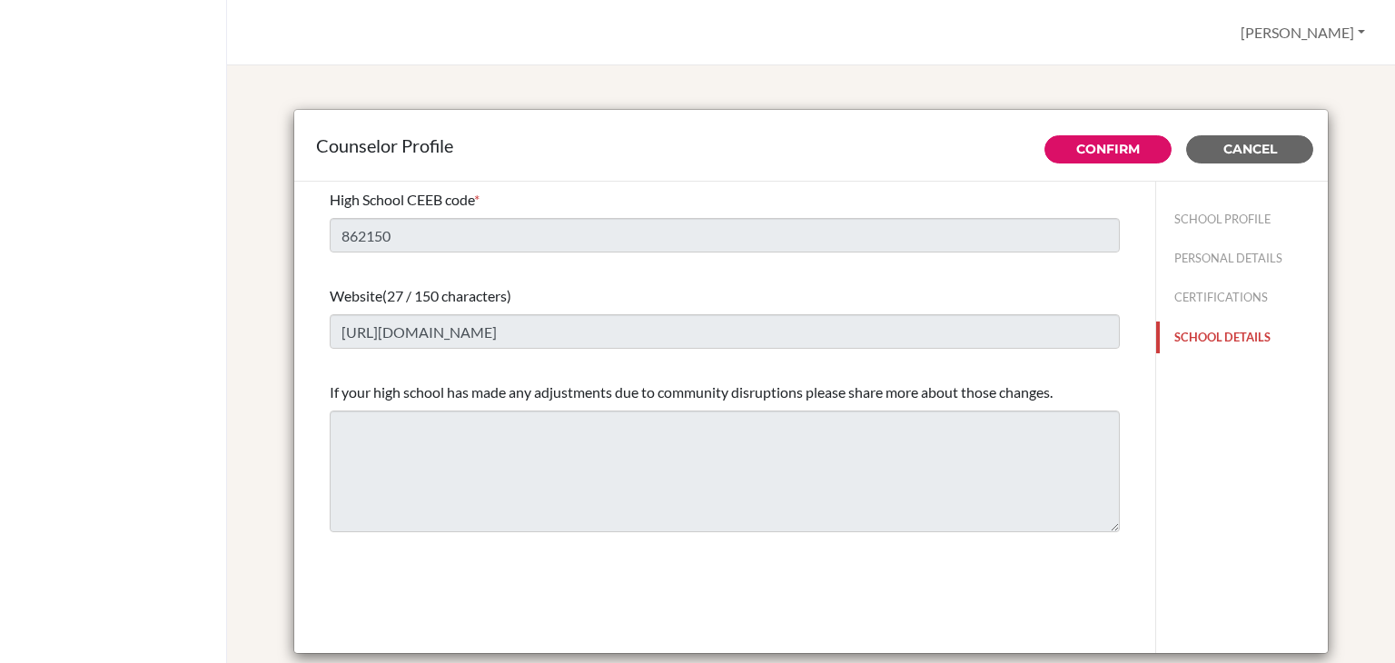
scroll to position [0, 0]
click at [1227, 206] on button "SCHOOL PROFILE" at bounding box center [1242, 219] width 172 height 32
type input "112"
type input "10.0"
select select "0"
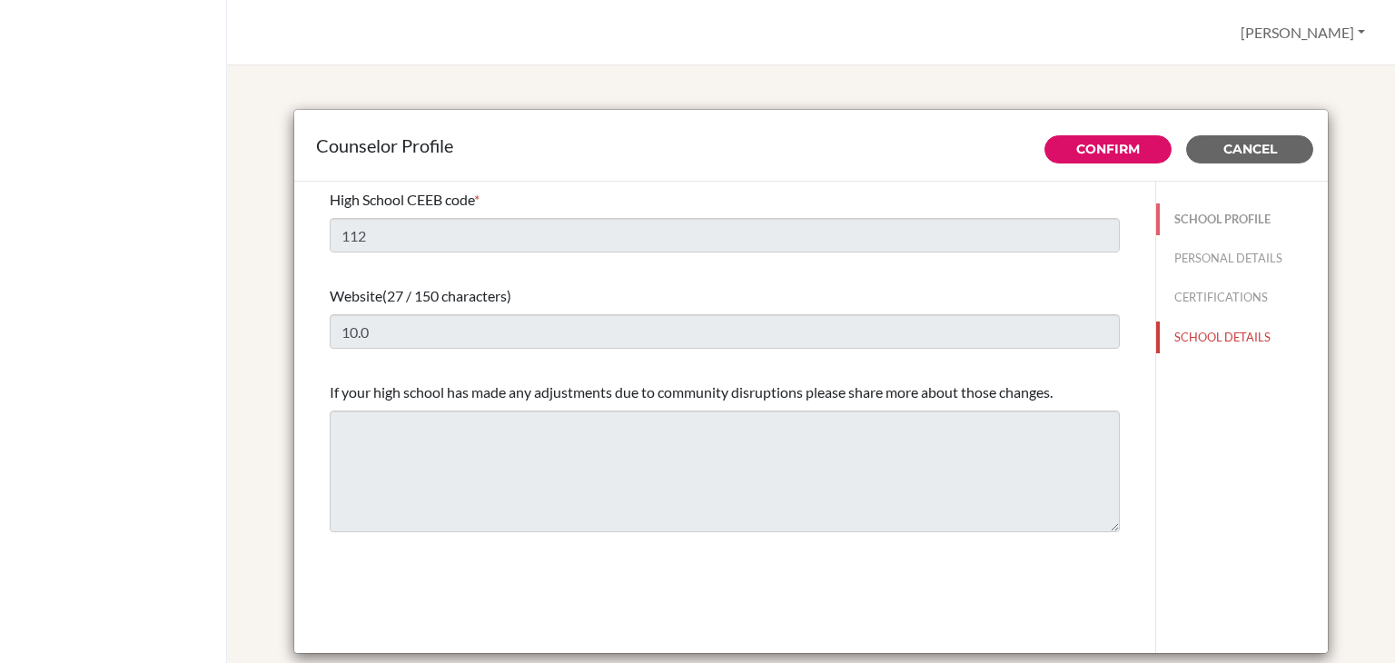
select select "352693"
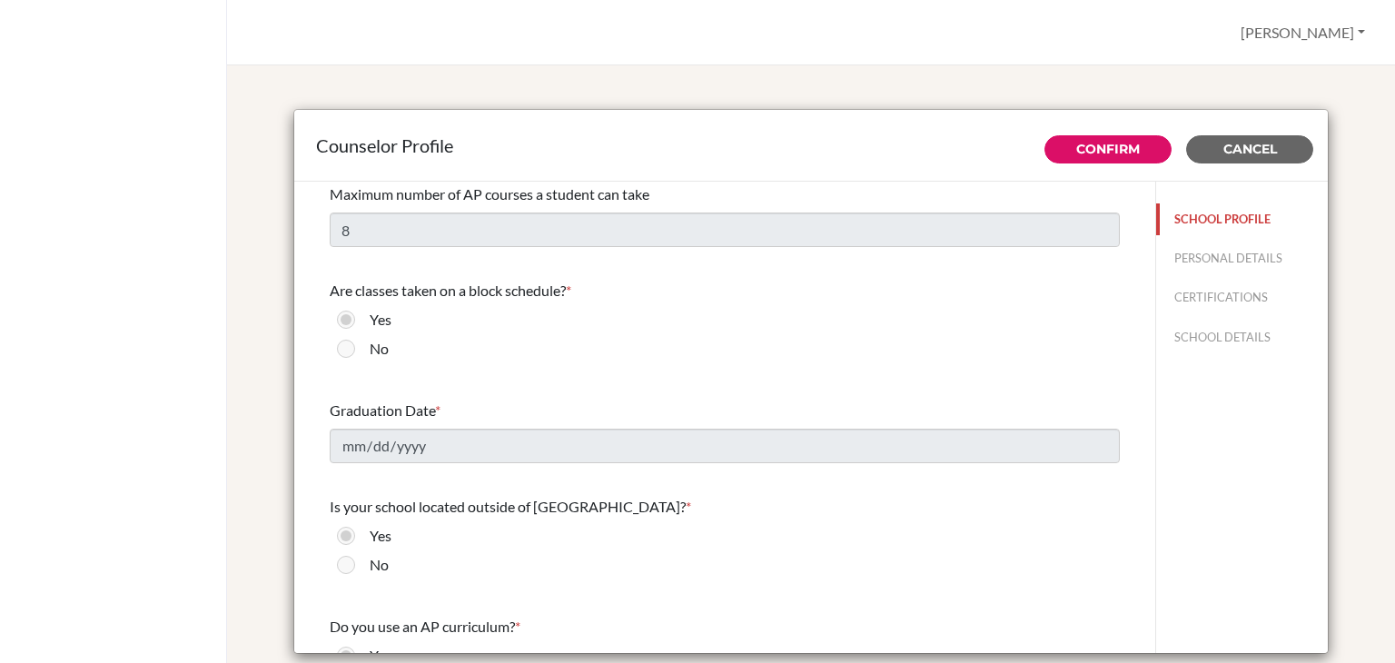
scroll to position [1522, 0]
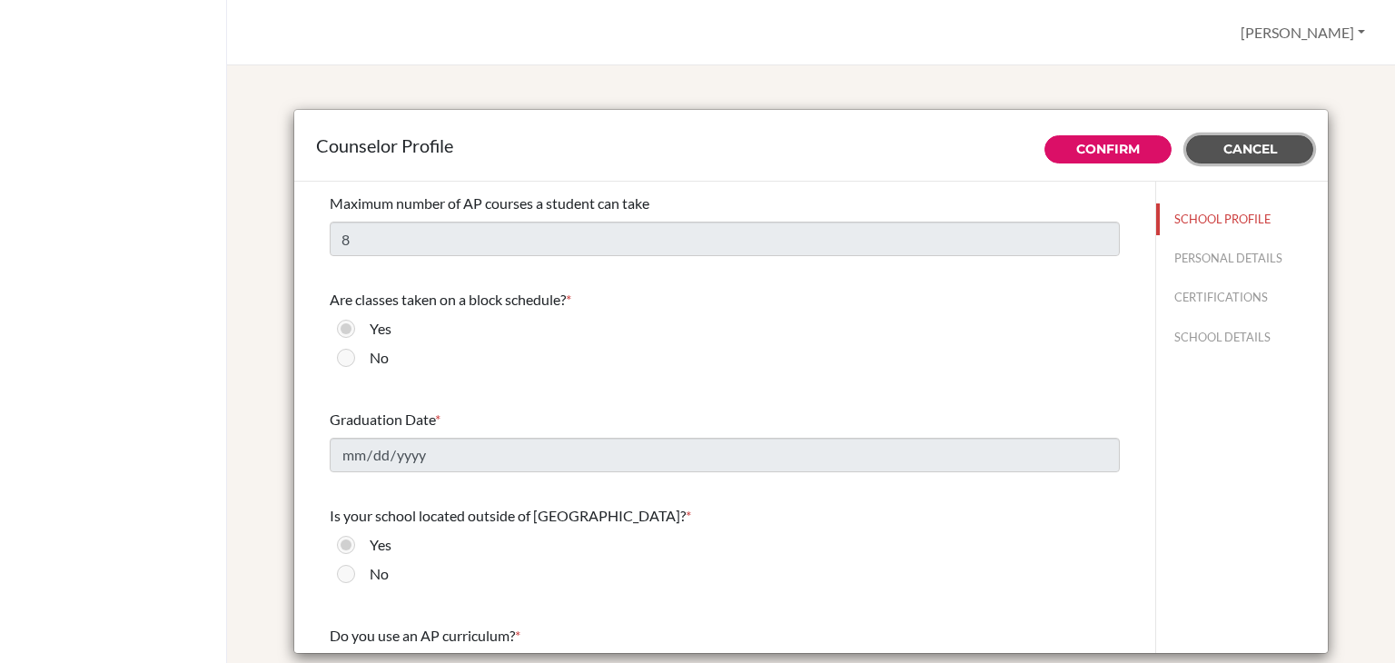
click at [1229, 161] on button "Cancel" at bounding box center [1249, 149] width 127 height 28
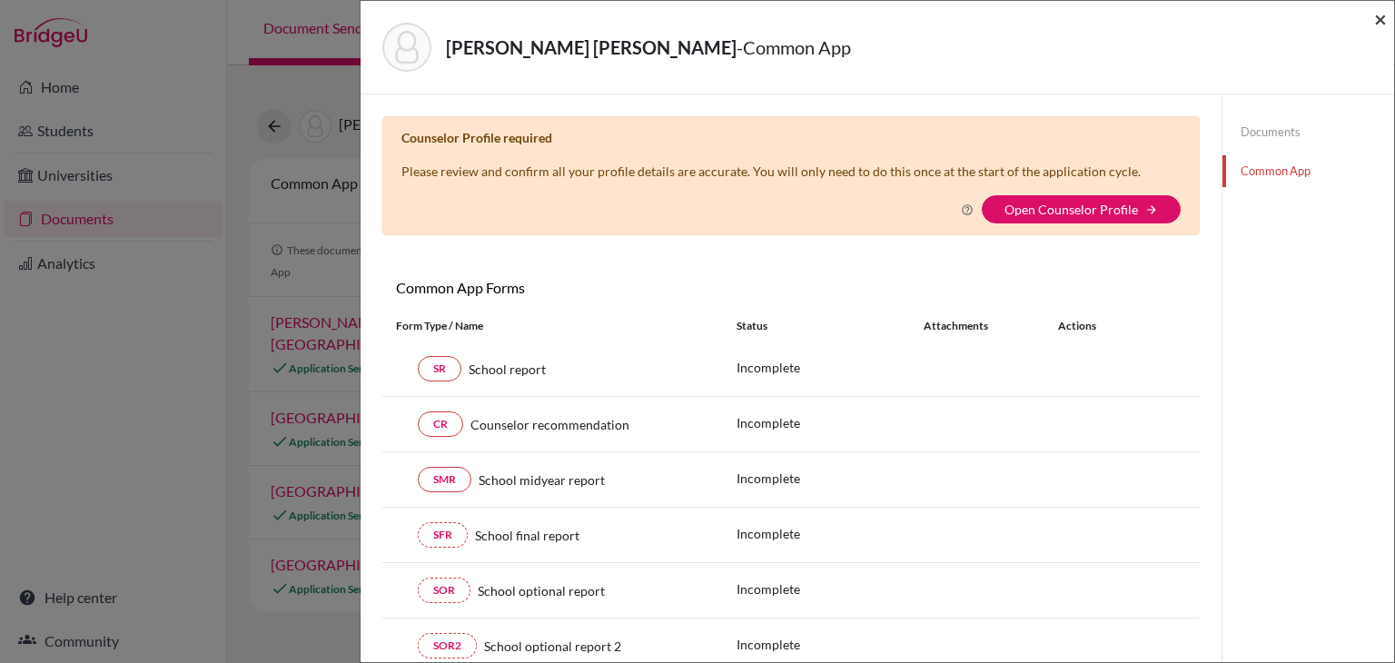
click at [1382, 25] on span "×" at bounding box center [1380, 18] width 13 height 26
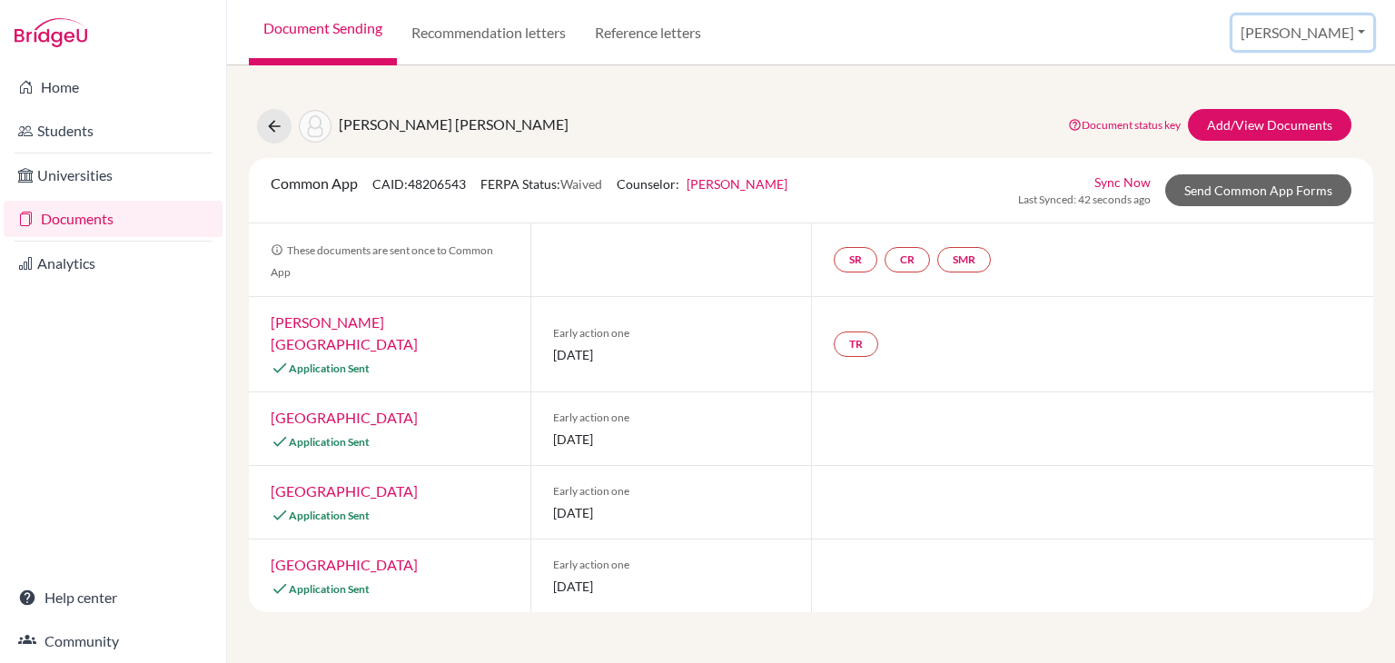
click at [1292, 36] on button "[PERSON_NAME]" at bounding box center [1302, 32] width 141 height 35
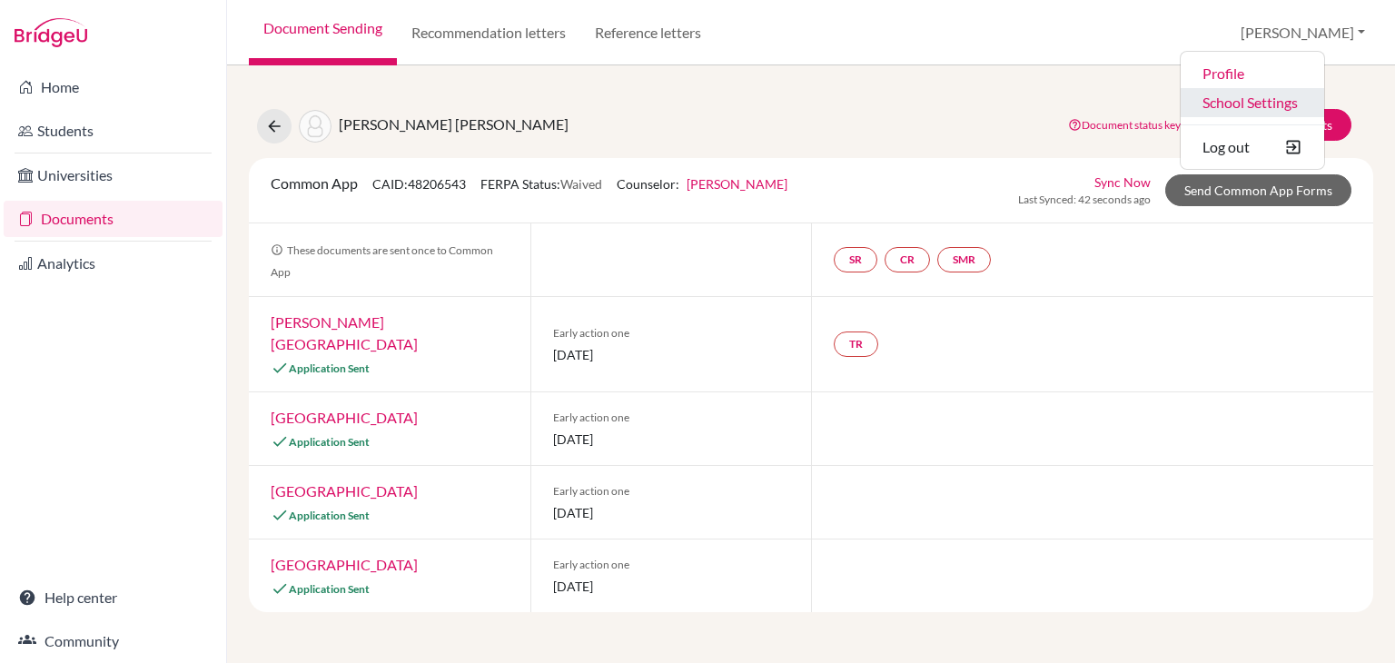
click at [1313, 106] on link "School Settings" at bounding box center [1251, 102] width 143 height 29
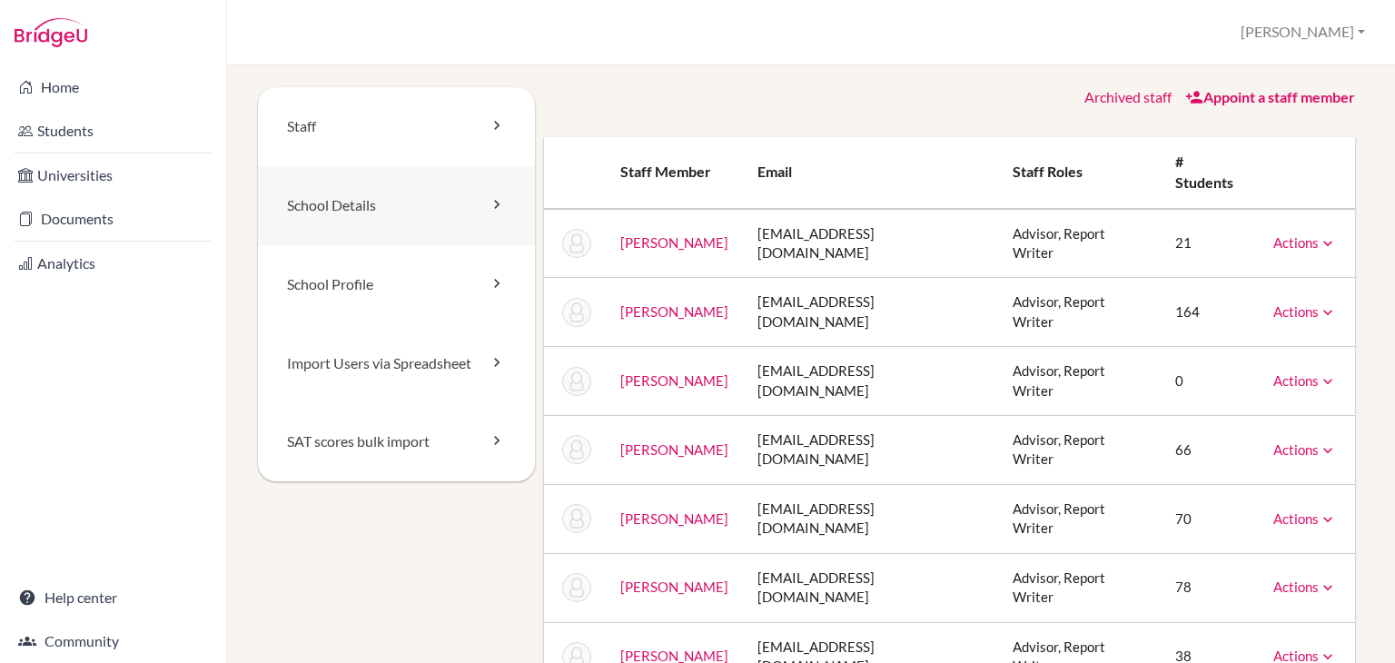
click at [372, 202] on link "School Details" at bounding box center [396, 205] width 277 height 79
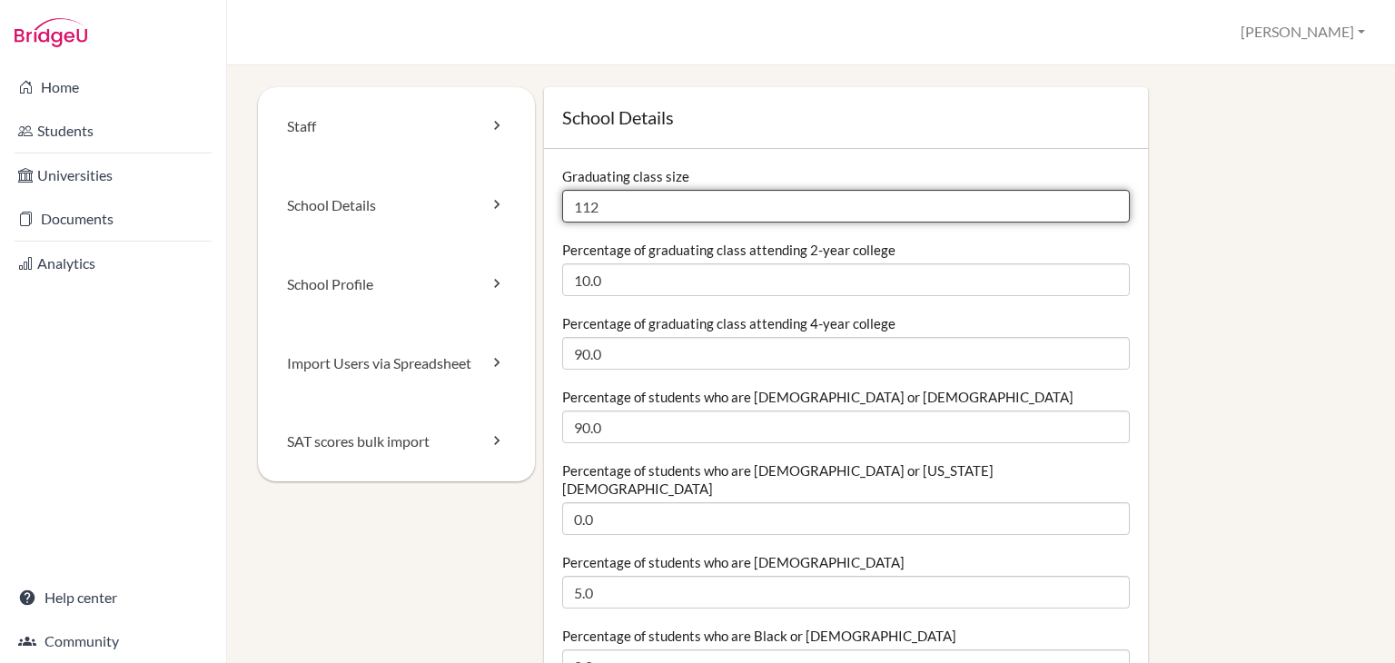
click at [697, 204] on input "112" at bounding box center [845, 206] width 567 height 33
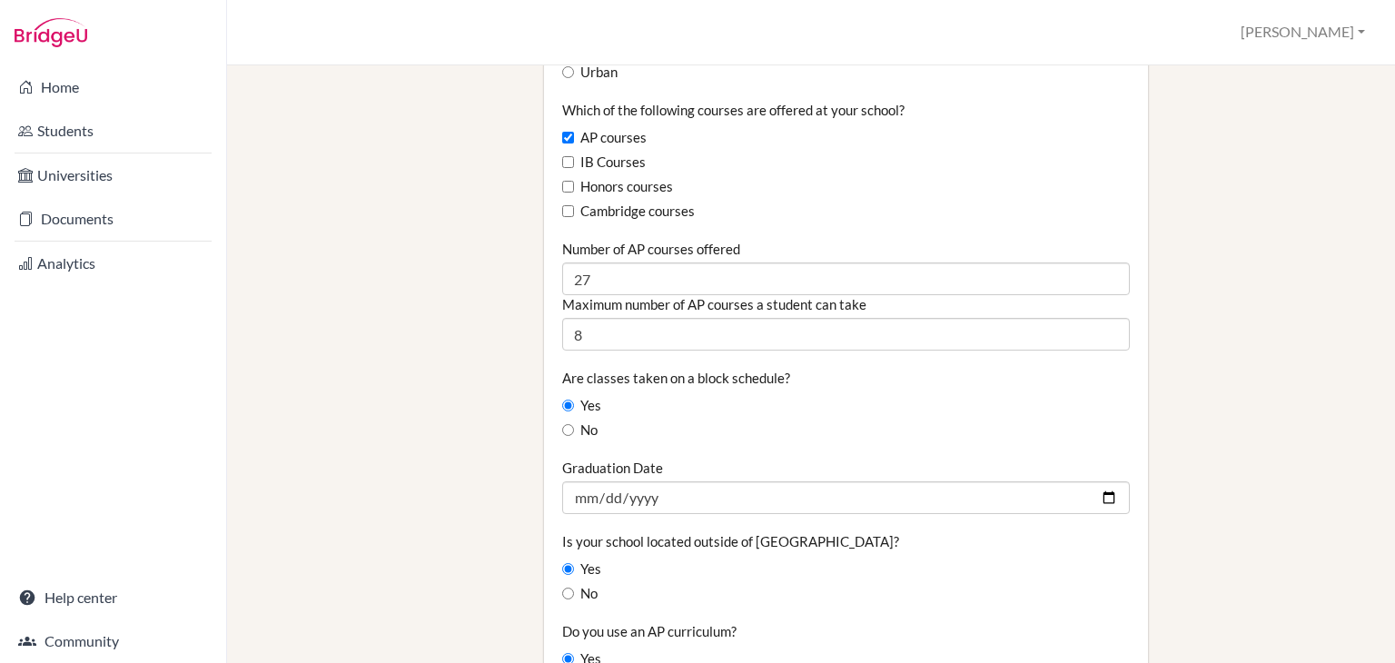
scroll to position [1153, 0]
type input "130"
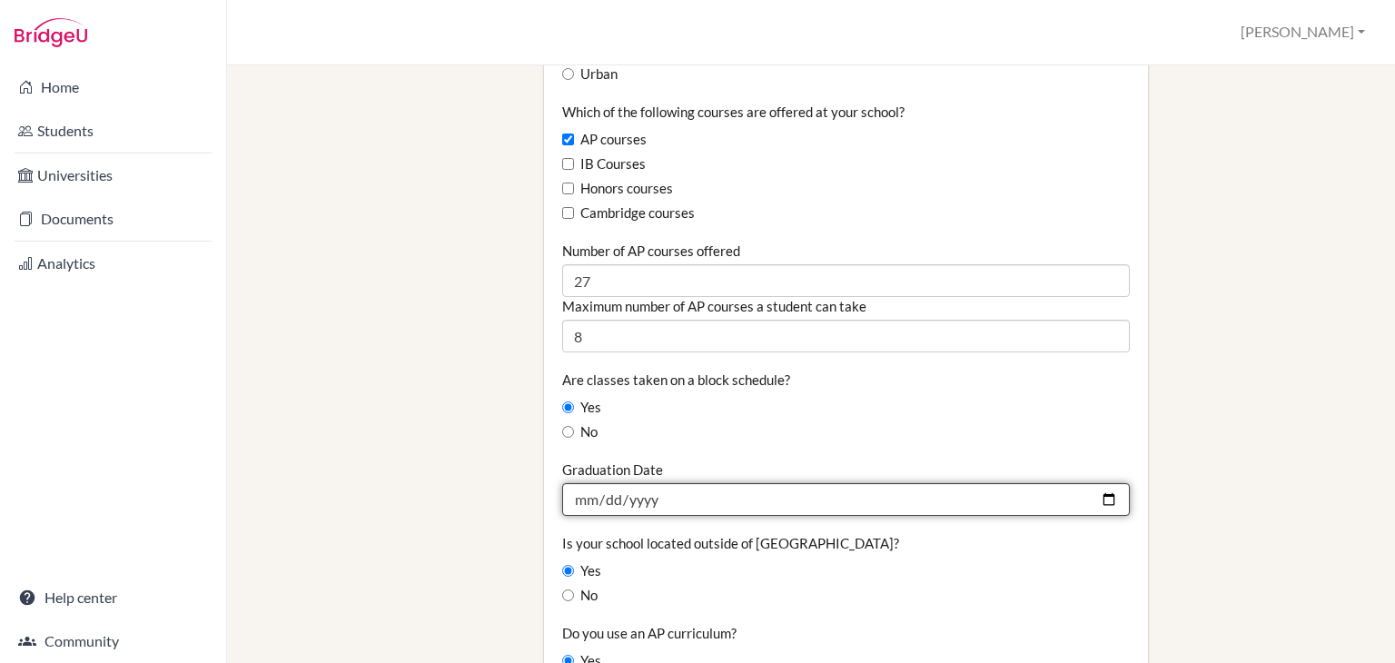
click at [639, 483] on input "[DATE]" at bounding box center [845, 499] width 567 height 33
click at [1096, 483] on input "[DATE]" at bounding box center [845, 499] width 567 height 33
type input "[DATE]"
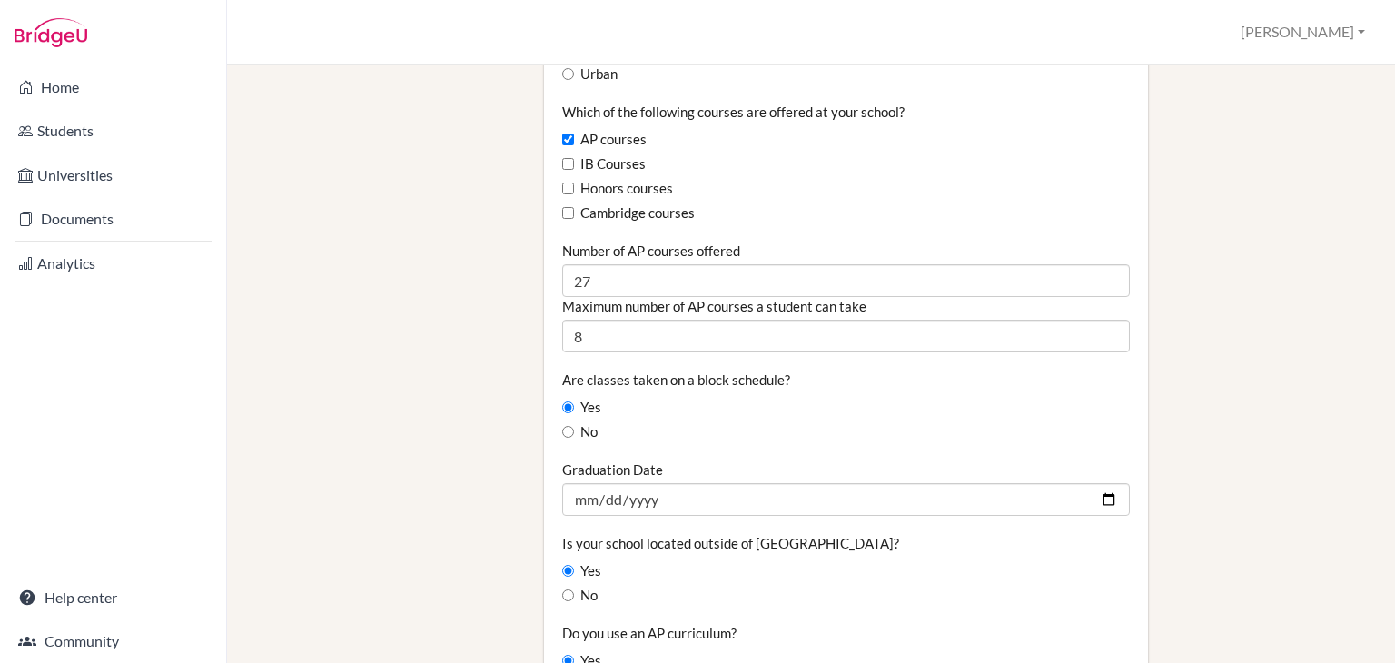
click at [719, 422] on div "No" at bounding box center [845, 432] width 567 height 20
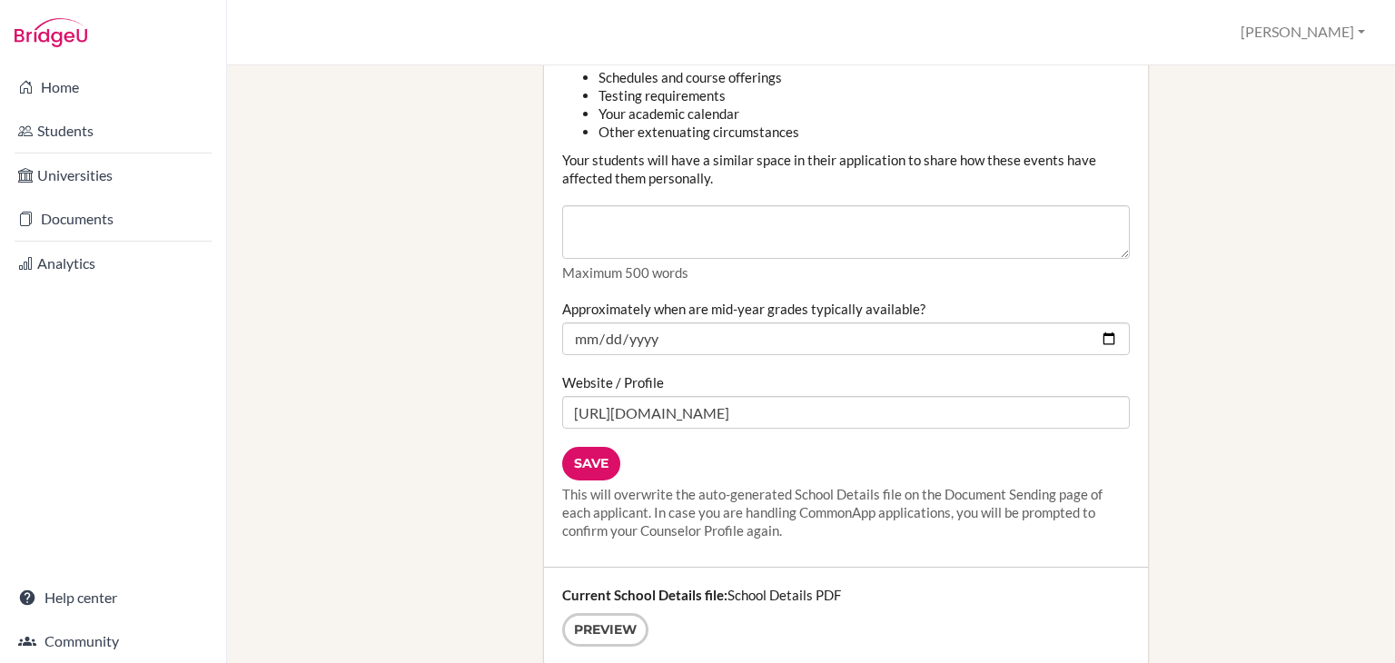
scroll to position [2222, 0]
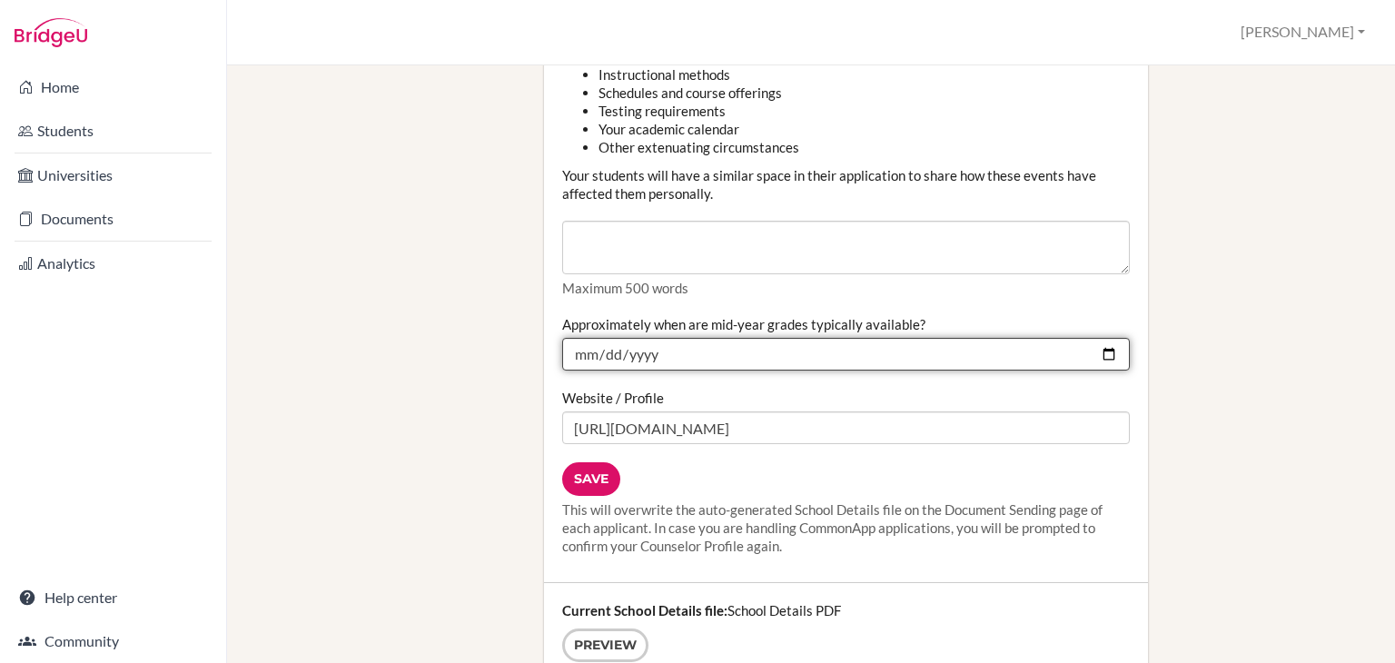
click at [663, 343] on input "[DATE]" at bounding box center [845, 354] width 567 height 33
click at [646, 338] on input "2025-01-30" at bounding box center [845, 354] width 567 height 33
type input "[DATE]"
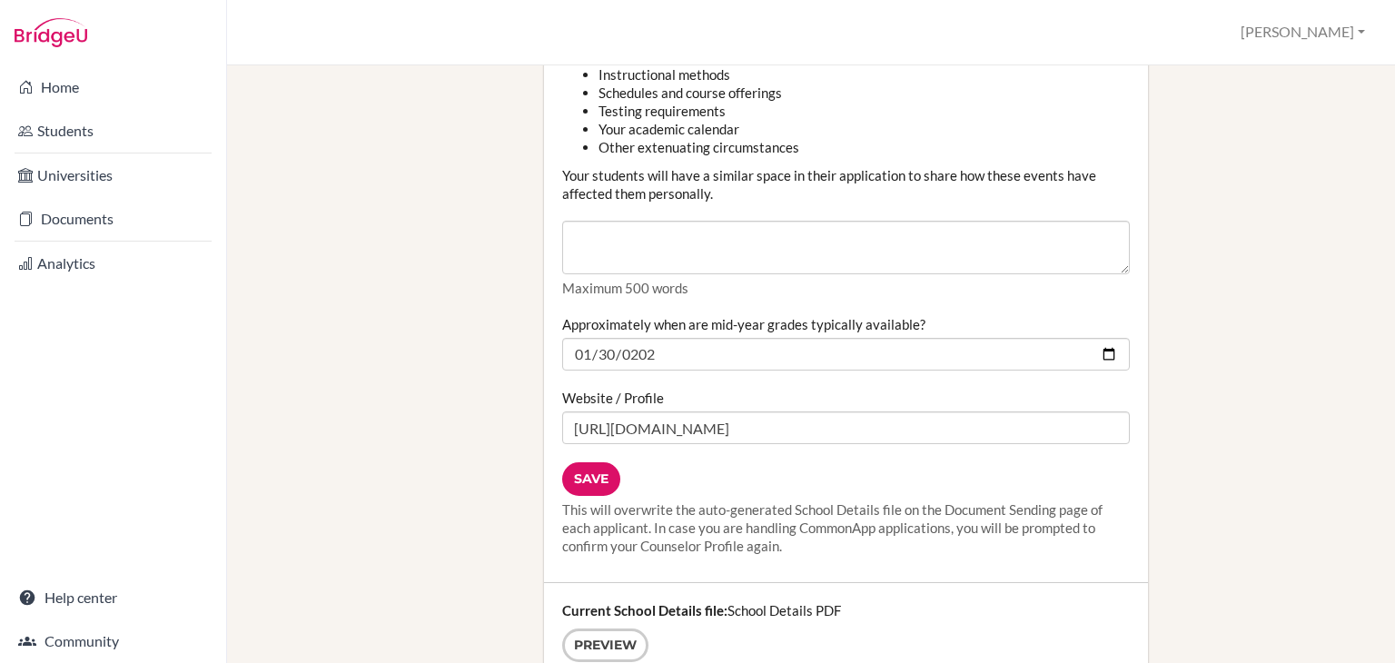
click at [668, 462] on div "Save This will overwrite the auto-generated School Details file on the Document…" at bounding box center [845, 508] width 567 height 93
click at [589, 464] on input "Save" at bounding box center [591, 479] width 58 height 34
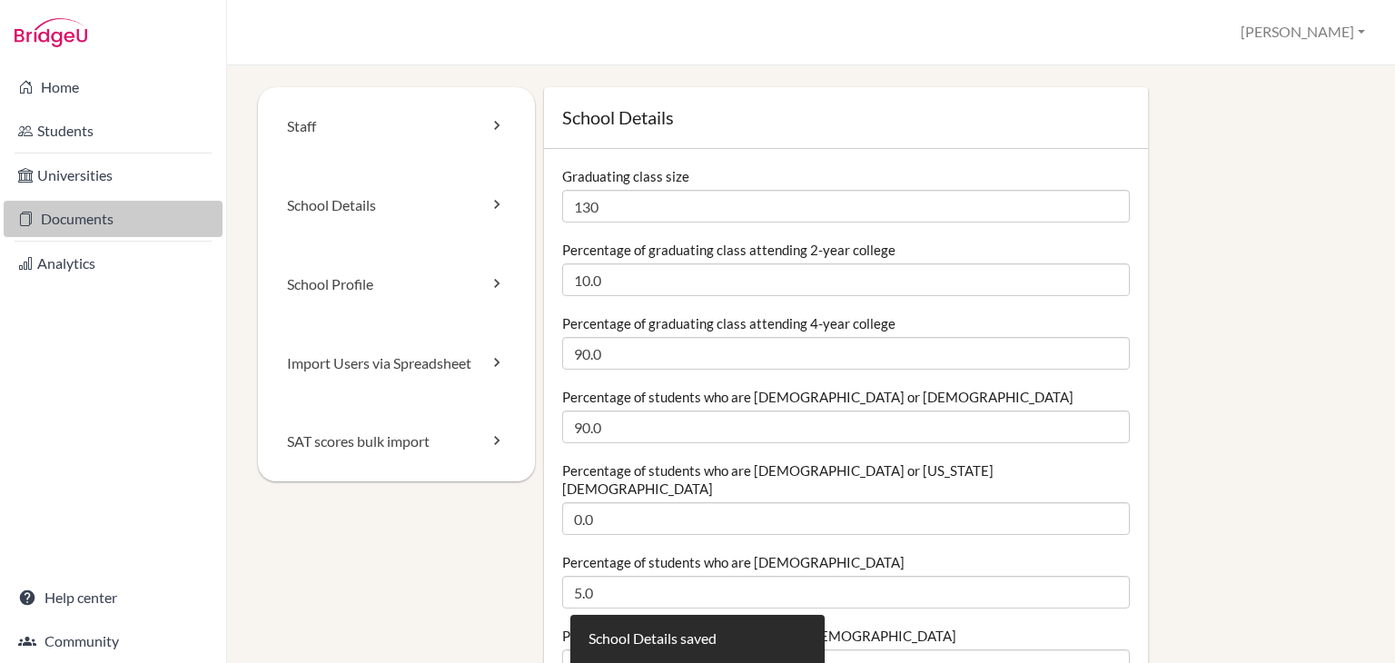
click at [126, 225] on link "Documents" at bounding box center [113, 219] width 219 height 36
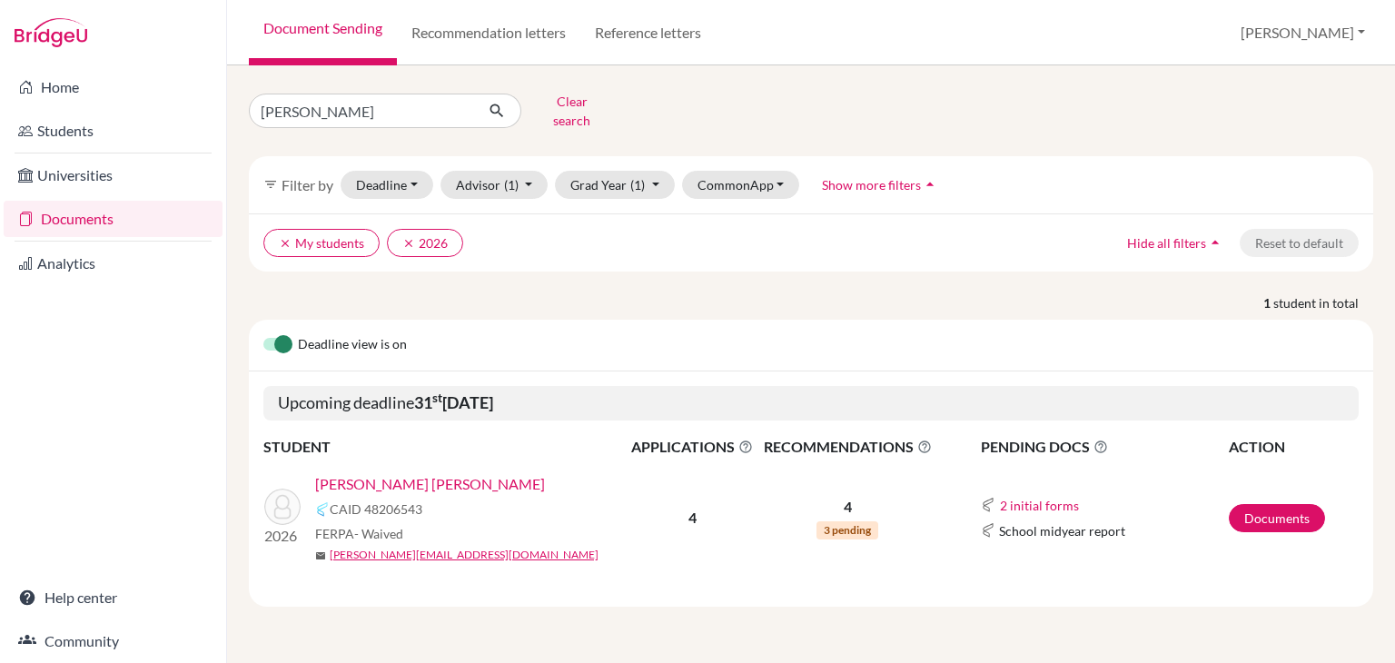
click at [369, 473] on link "[PERSON_NAME] [PERSON_NAME]" at bounding box center [430, 484] width 230 height 22
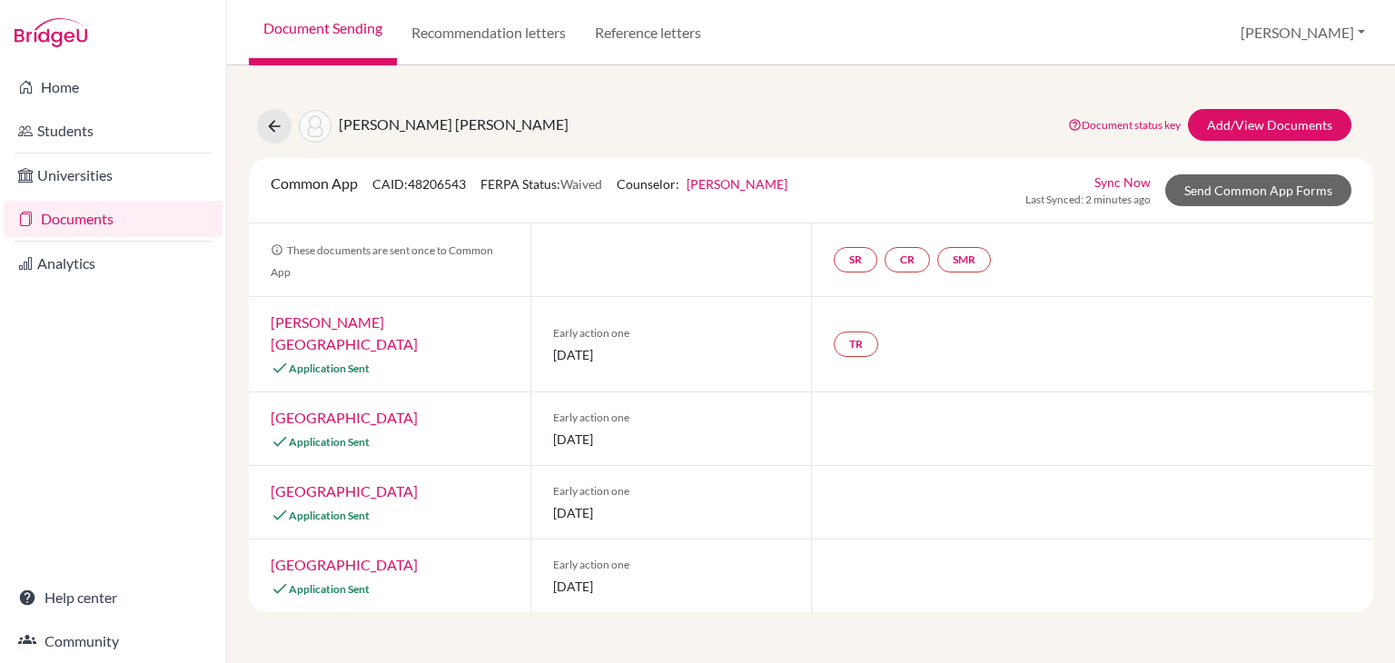
click at [1296, 214] on div "Common App CAID: 48206543 FERPA Status: Waived Counselor: [PERSON_NAME] First N…" at bounding box center [811, 190] width 1124 height 65
click at [1286, 192] on link "Send Common App Forms" at bounding box center [1258, 190] width 186 height 32
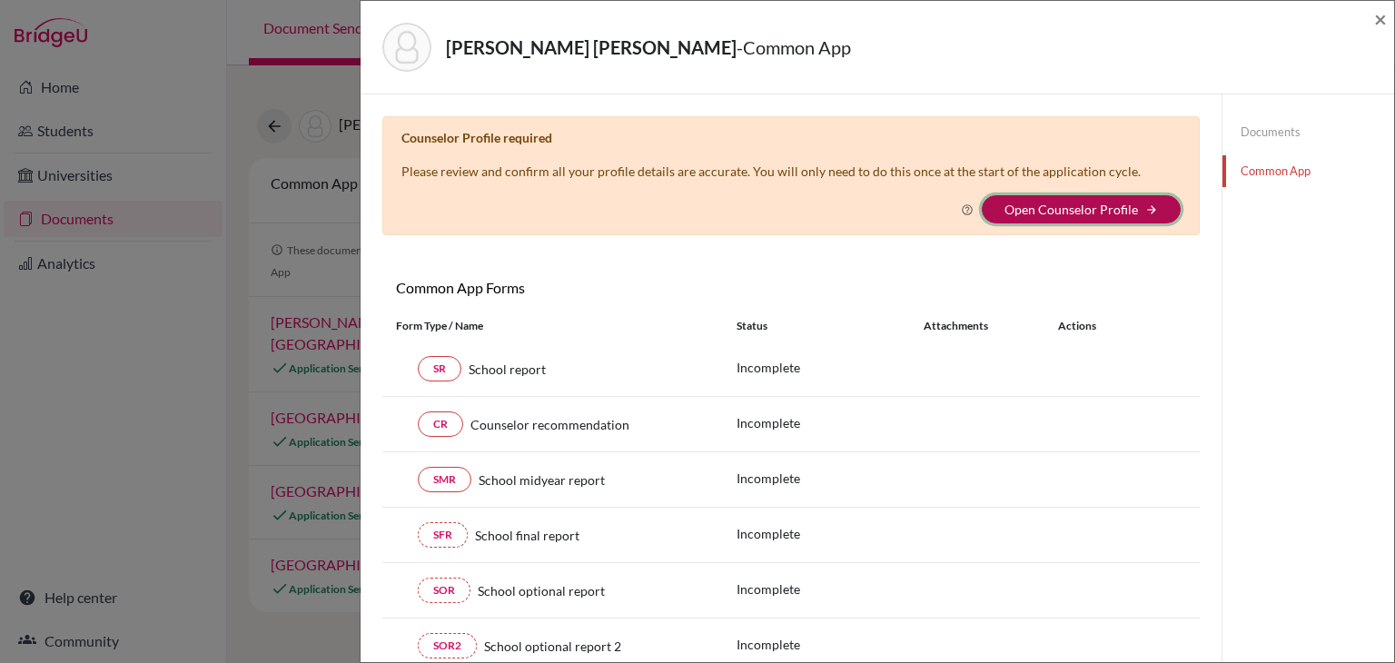
click at [1082, 215] on button "Open Counselor Profile arrow_forward" at bounding box center [1080, 209] width 199 height 28
click at [1086, 212] on link "Open Counselor Profile" at bounding box center [1070, 209] width 133 height 15
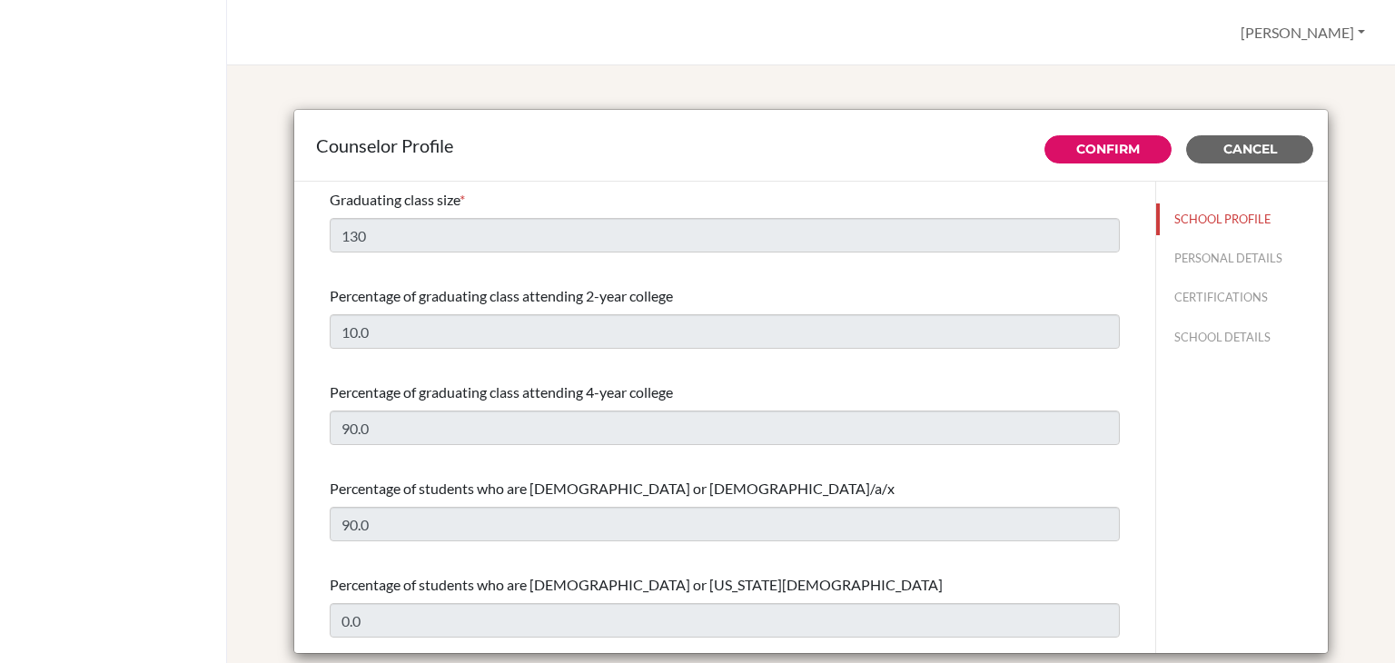
select select "0"
select select "352693"
click at [1205, 342] on button "SCHOOL DETAILS" at bounding box center [1242, 337] width 172 height 32
type input "862150"
type input "https://seis.edu.hn/eisweb/"
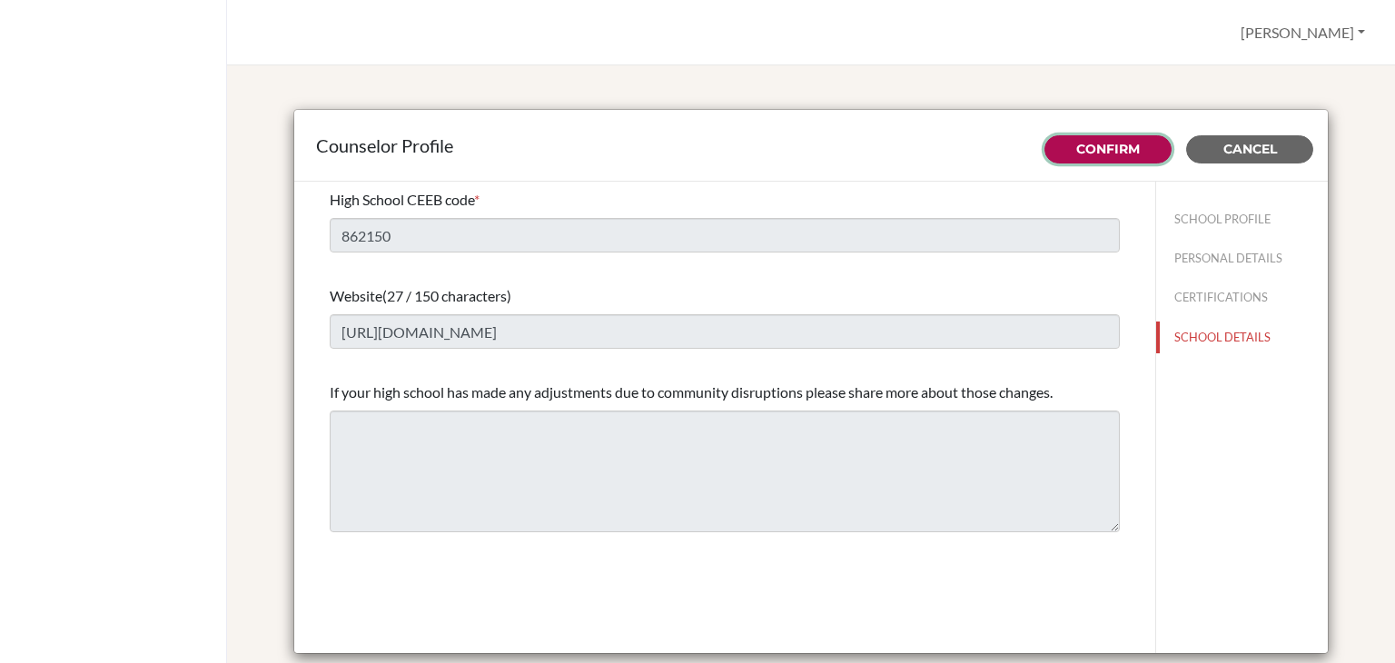
click at [1090, 152] on link "Confirm" at bounding box center [1108, 149] width 64 height 16
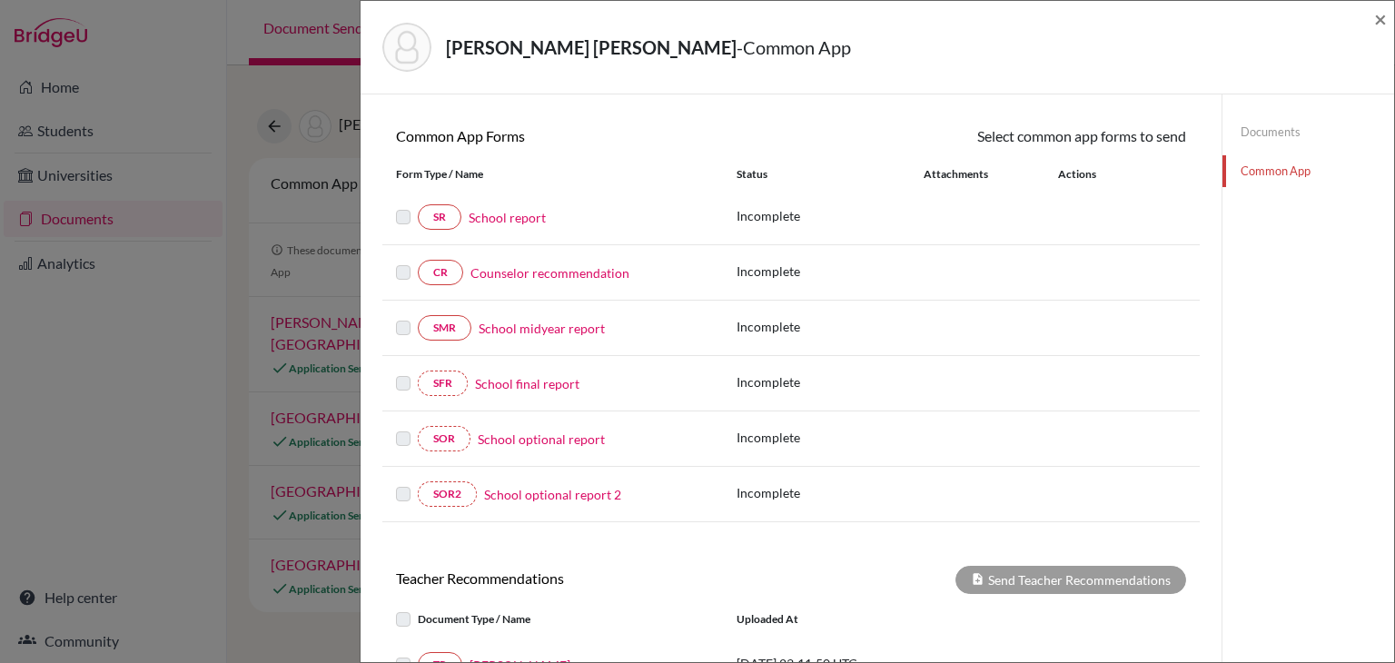
scroll to position [145, 0]
click at [604, 281] on div "CR Counselor recommendation" at bounding box center [552, 272] width 313 height 25
click at [597, 277] on link "Counselor recommendation" at bounding box center [549, 272] width 159 height 19
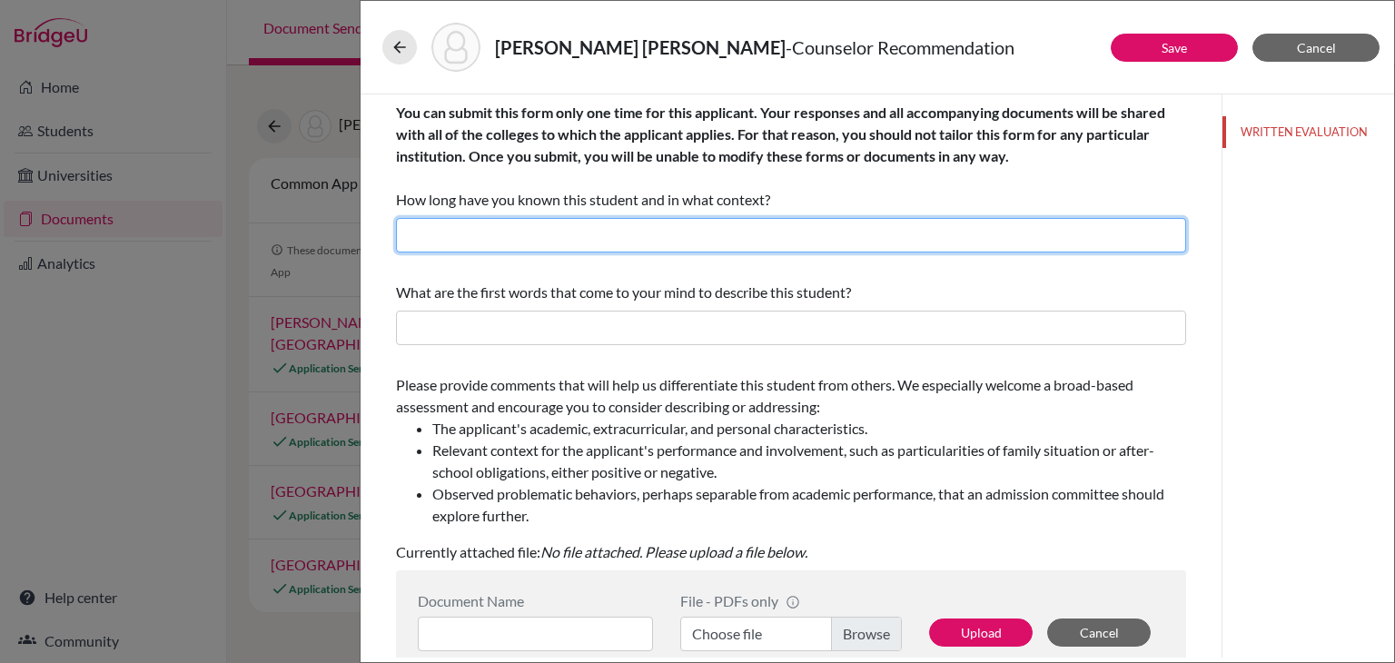
click at [679, 235] on input "text" at bounding box center [791, 235] width 790 height 35
click at [852, 244] on input "text" at bounding box center [791, 235] width 790 height 35
paste input "two years as his college counselor and teacher for the college prep class at Es…"
type input "two years as his college counselor and teacher for the college prep class at EIS"
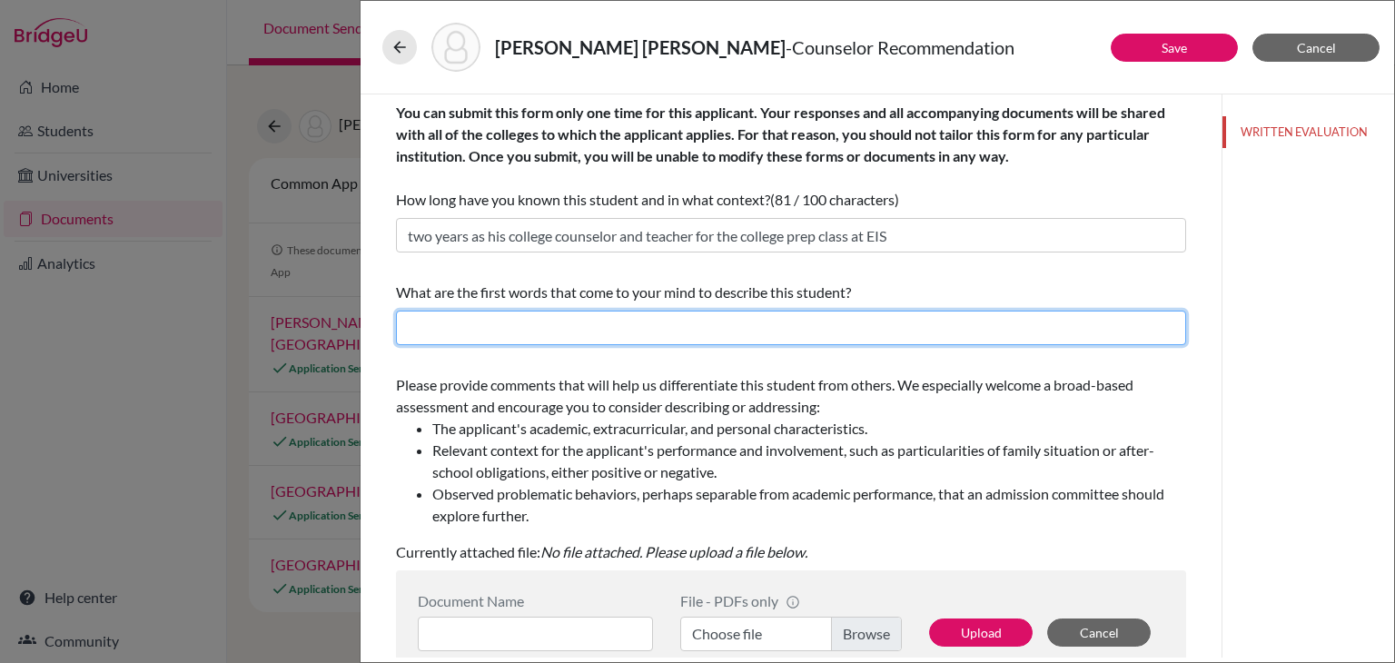
click at [981, 331] on input "text" at bounding box center [791, 328] width 790 height 35
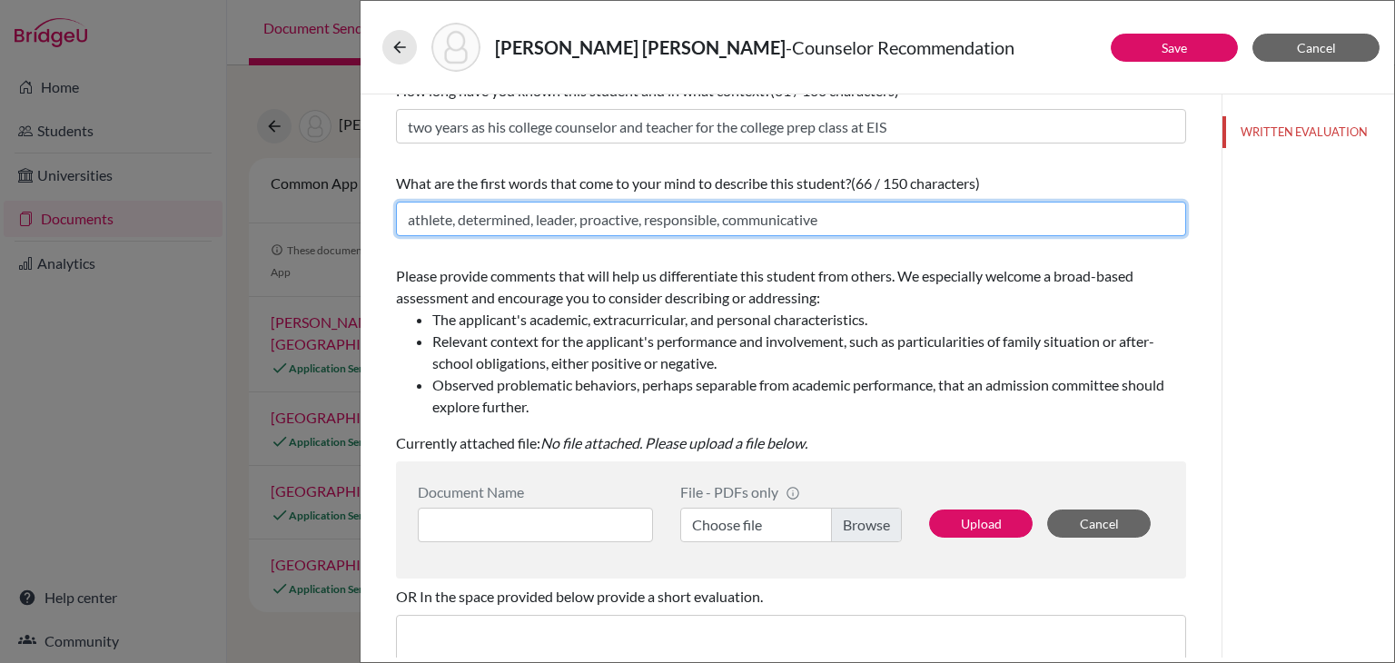
scroll to position [348, 0]
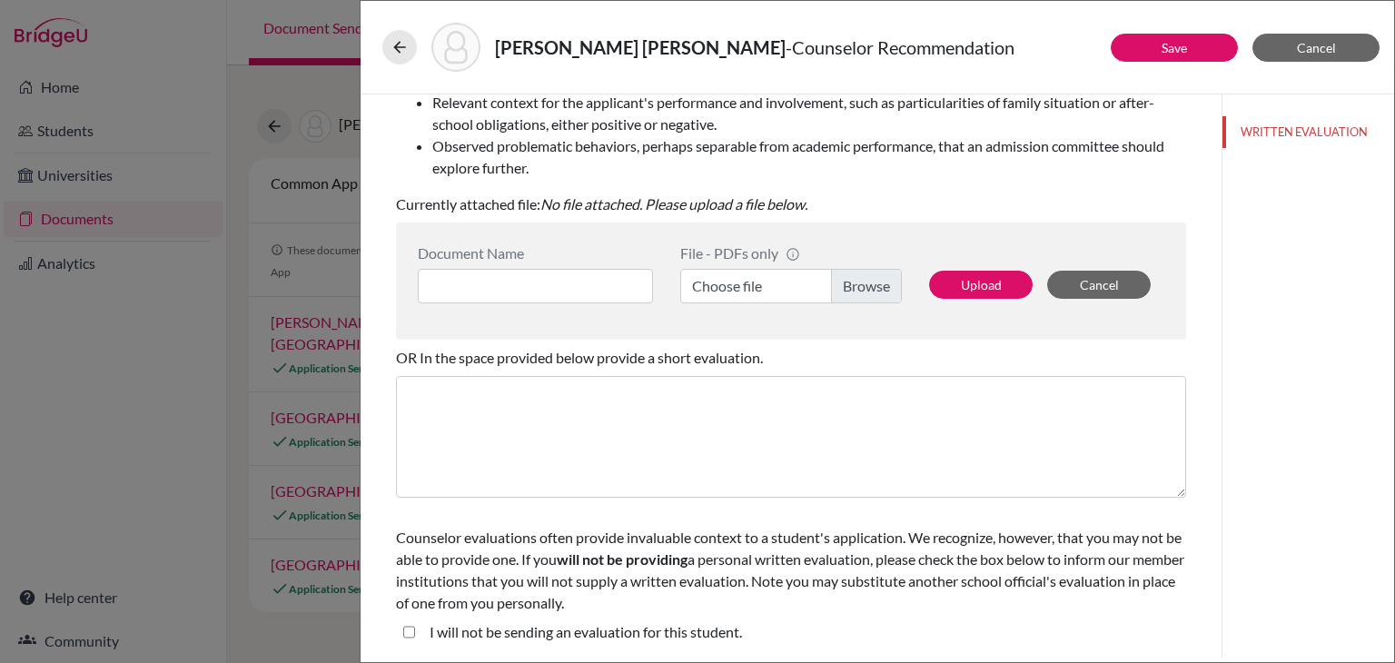
type input "athlete, determined, leader, proactive, responsible, communicative"
click at [859, 291] on label "Choose file" at bounding box center [791, 286] width 222 height 35
click at [859, 291] on input "Choose file" at bounding box center [791, 286] width 222 height 35
click at [494, 283] on input at bounding box center [535, 286] width 235 height 35
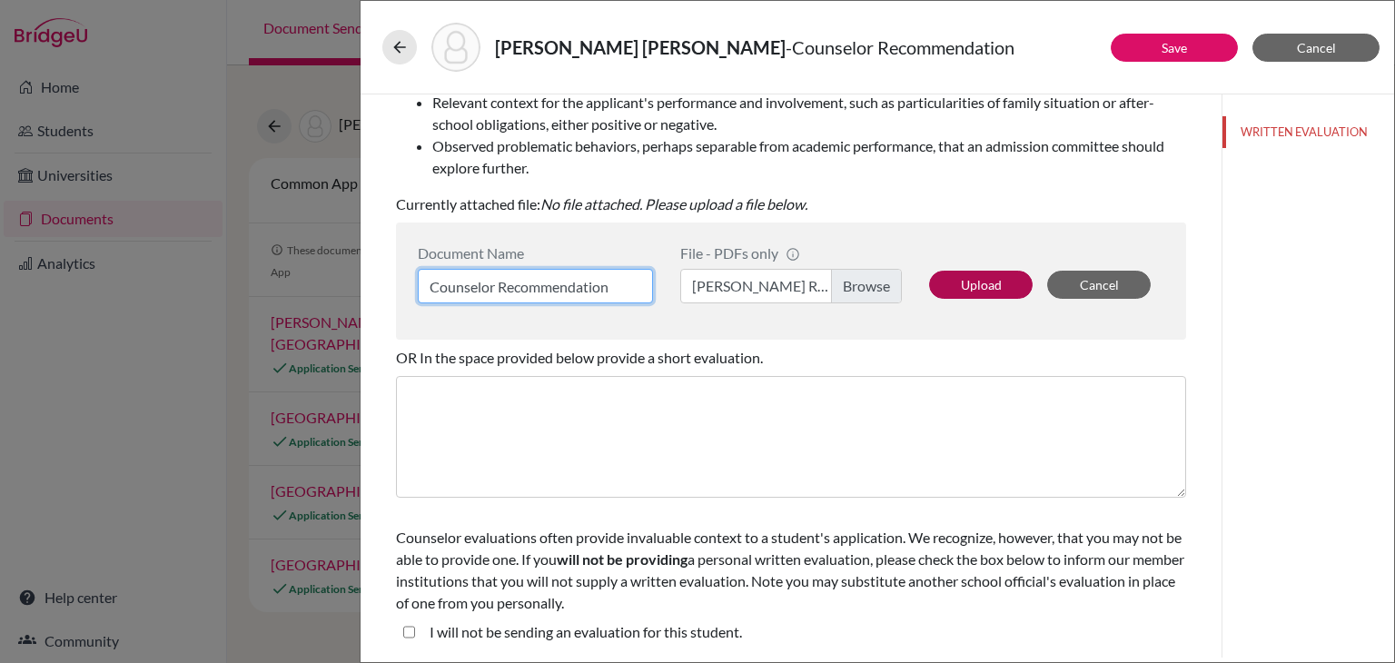
type input "Counselor Recommendation"
click at [951, 294] on button "Upload" at bounding box center [981, 285] width 104 height 28
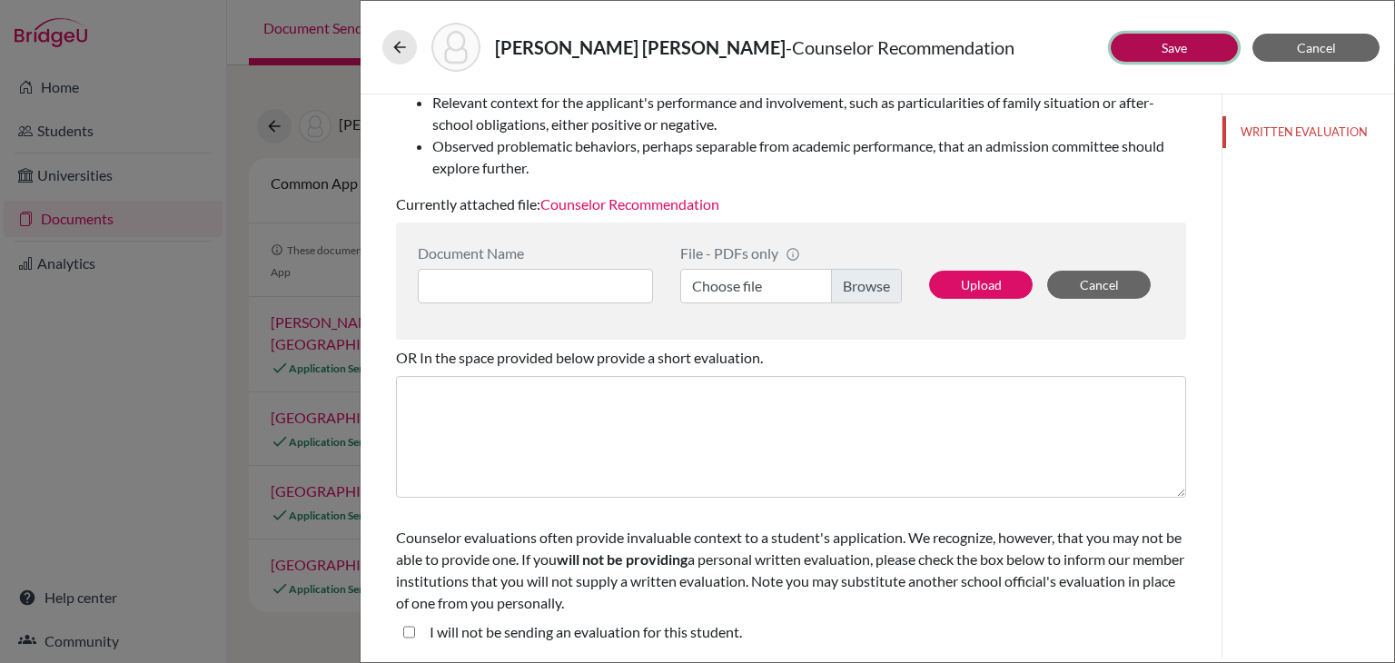
click at [1148, 54] on button "Save" at bounding box center [1173, 48] width 127 height 28
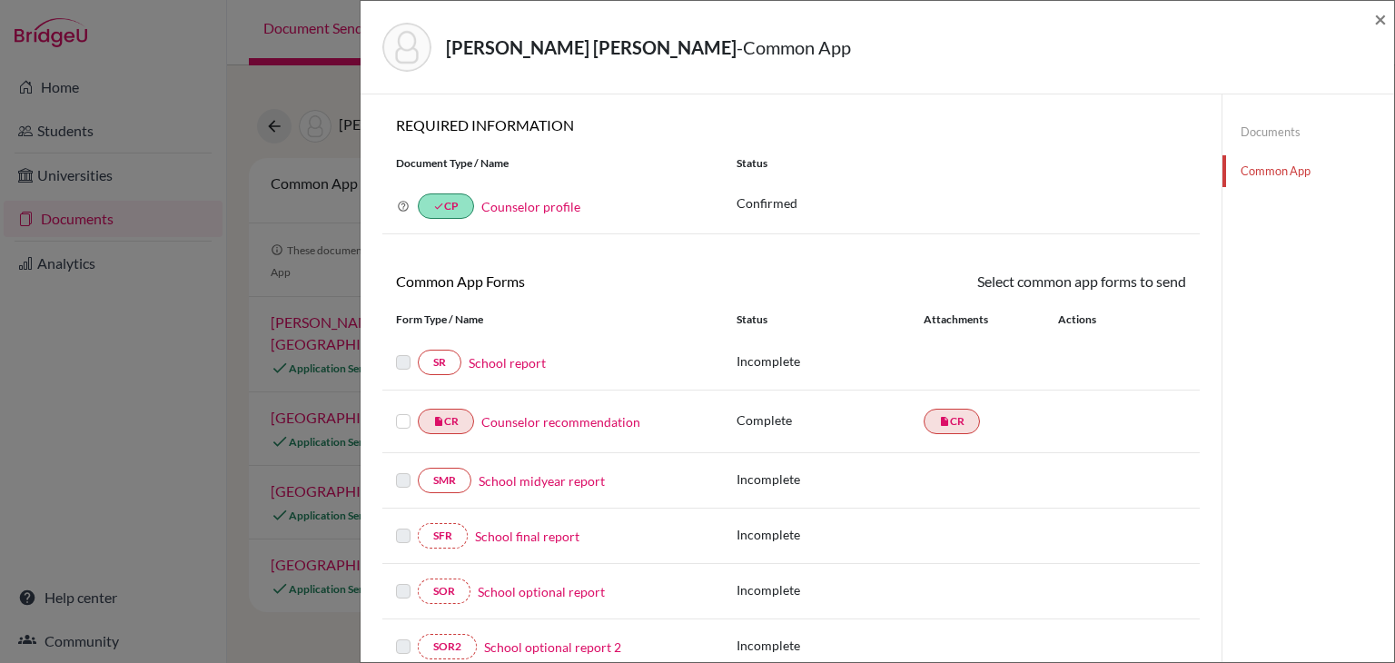
click at [410, 417] on div at bounding box center [407, 421] width 22 height 22
click at [406, 410] on label at bounding box center [403, 410] width 15 height 0
click at [0, 0] on input "checkbox" at bounding box center [0, 0] width 0 height 0
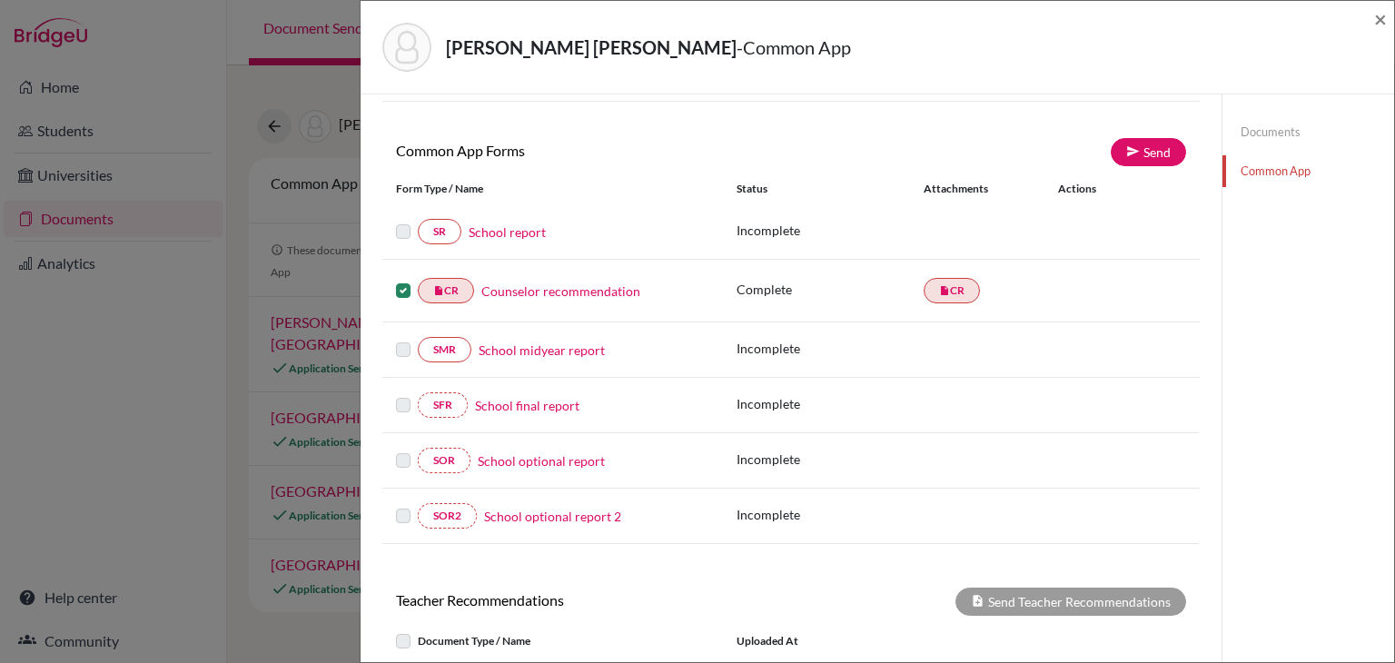
scroll to position [133, 0]
click at [527, 232] on link "School report" at bounding box center [506, 231] width 77 height 19
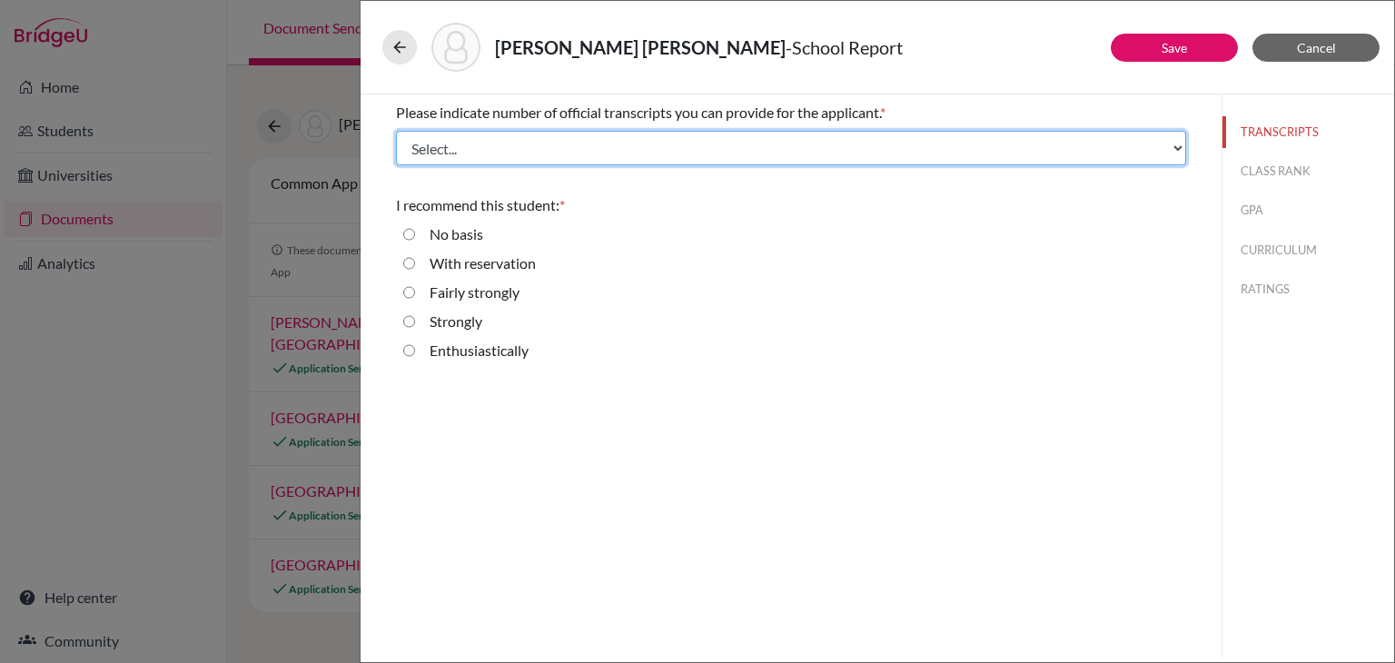
click at [570, 153] on select "Select... 1 2 3 4" at bounding box center [791, 148] width 790 height 35
select select "1"
click at [396, 131] on select "Select... 1 2 3 4" at bounding box center [791, 148] width 790 height 35
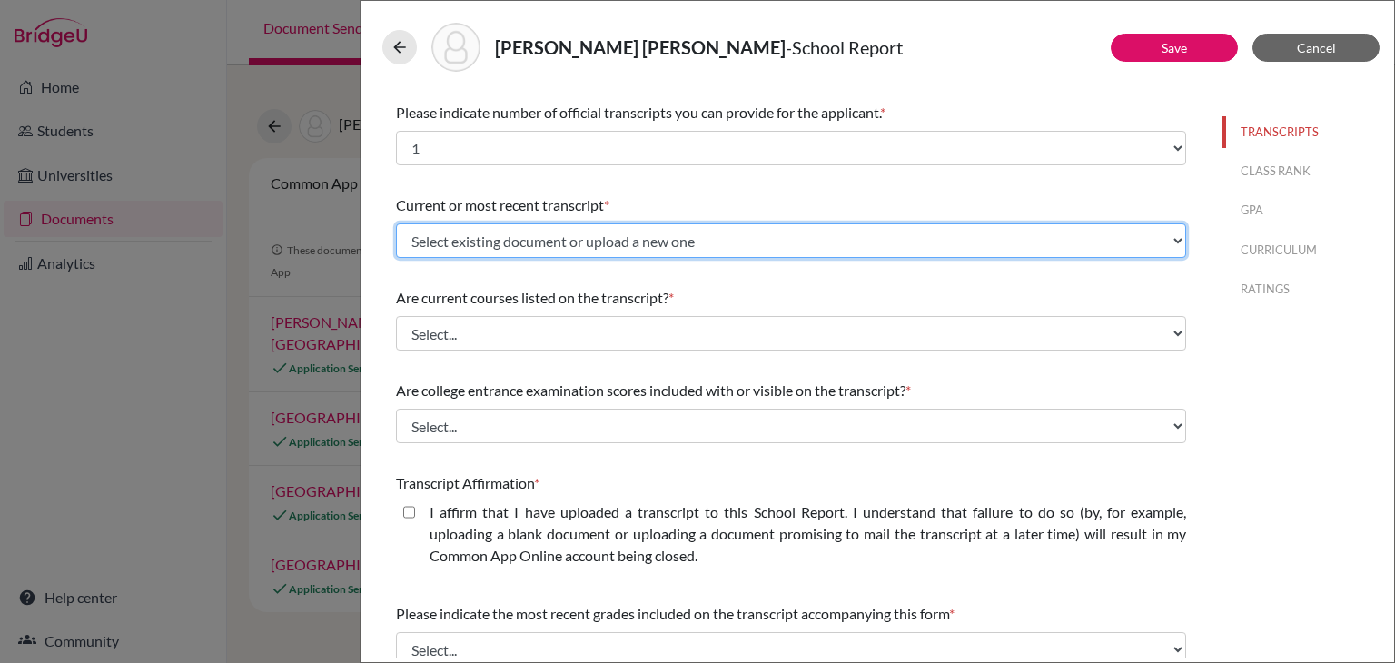
click at [516, 241] on select "Select existing document or upload a new one 9th-11th Transcript Upload New File" at bounding box center [791, 240] width 790 height 35
select select "680347"
click at [396, 223] on select "Select existing document or upload a new one 9th-11th Transcript Upload New File" at bounding box center [791, 240] width 790 height 35
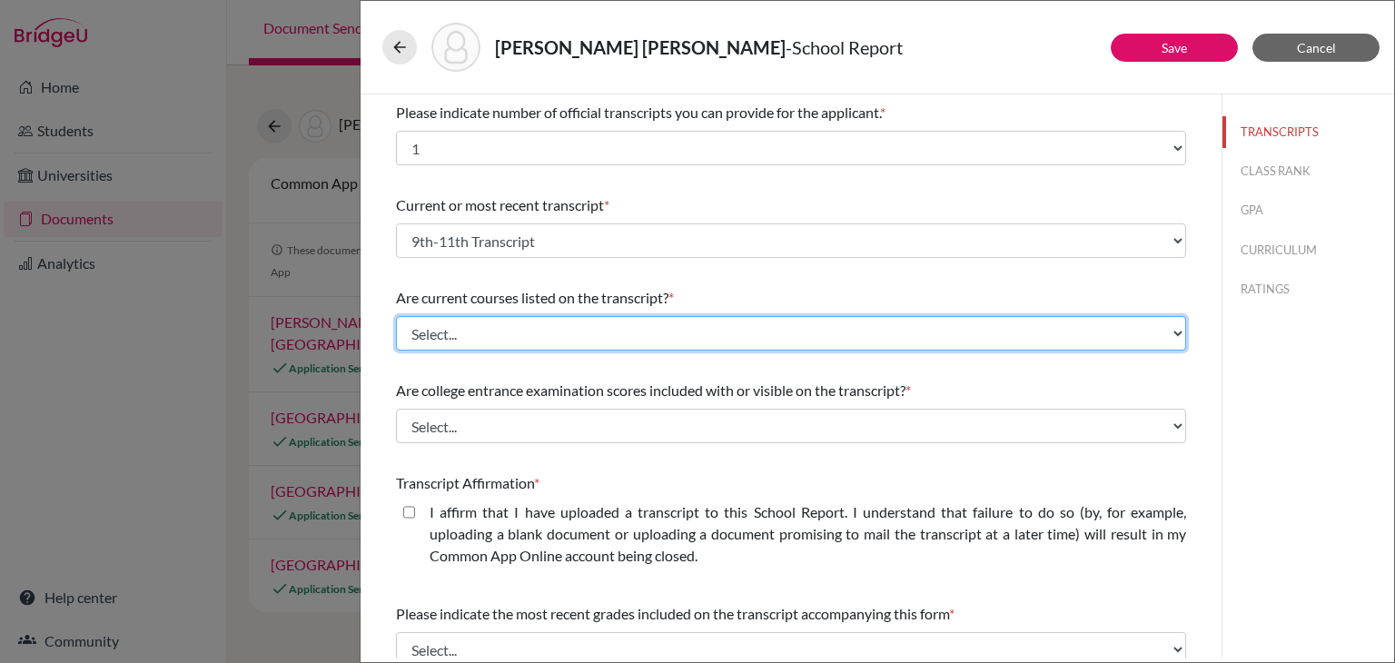
click at [476, 331] on select "Select... Yes No" at bounding box center [791, 333] width 790 height 35
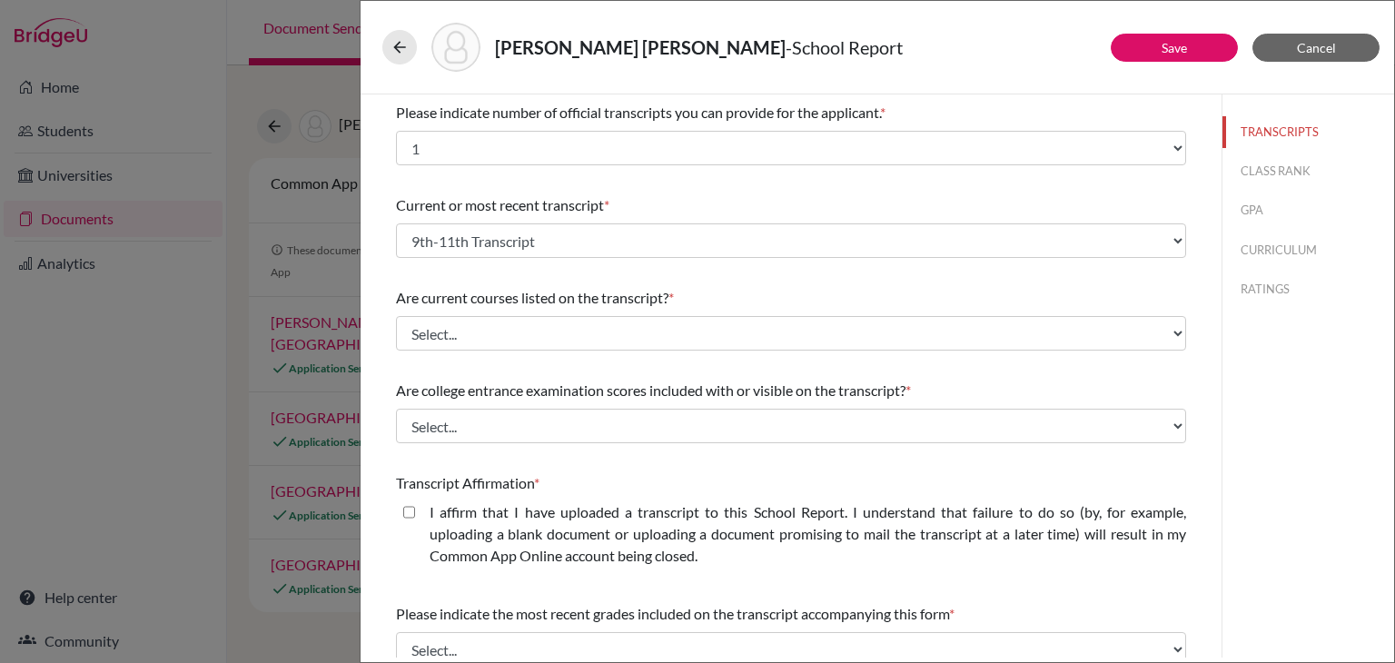
click at [508, 301] on span "Are current courses listed on the transcript?" at bounding box center [532, 297] width 272 height 17
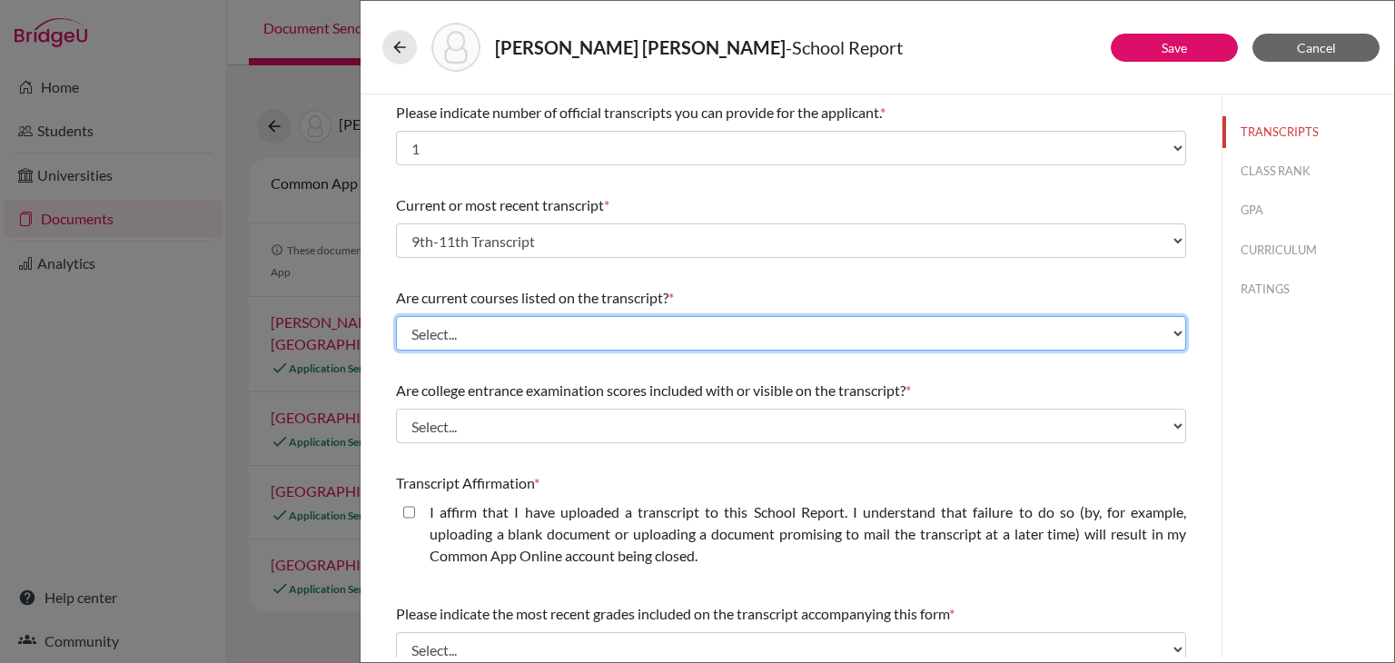
click at [588, 336] on select "Select... Yes No" at bounding box center [791, 333] width 790 height 35
select select "0"
click at [396, 316] on select "Select... Yes No" at bounding box center [791, 333] width 790 height 35
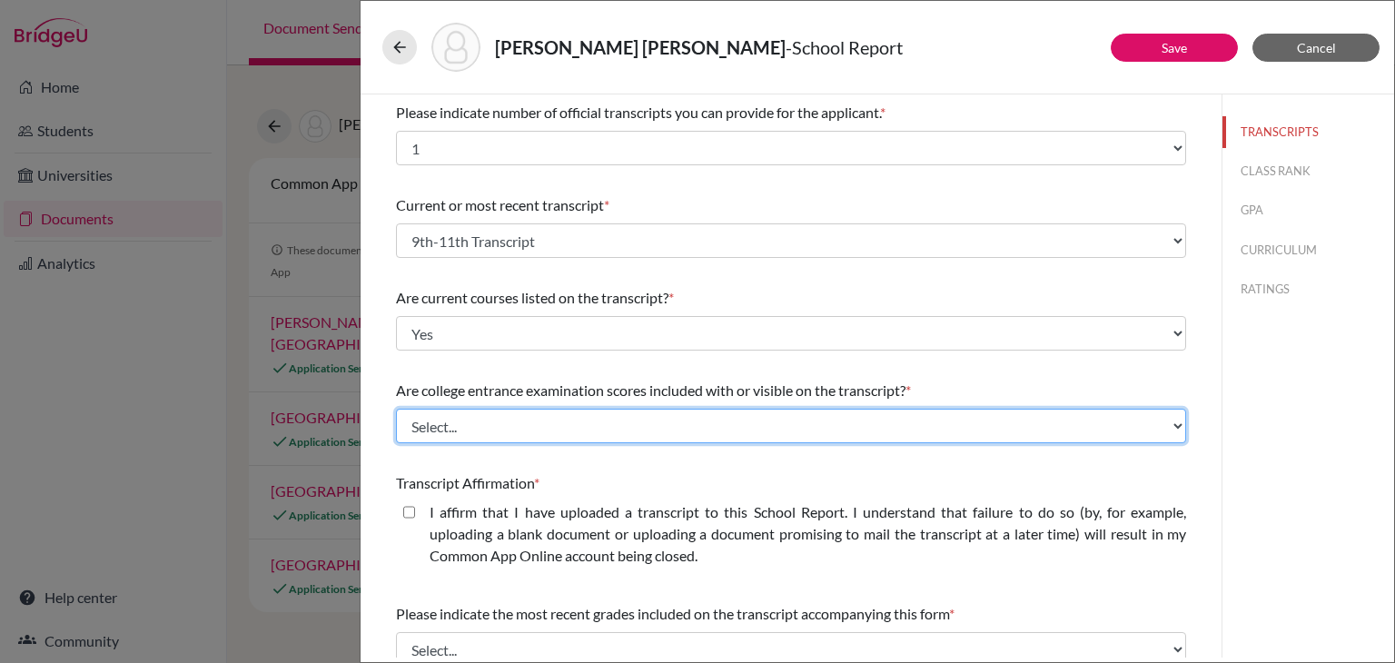
click at [543, 419] on select "Select... Yes No" at bounding box center [791, 426] width 790 height 35
select select "1"
click at [396, 409] on select "Select... Yes No" at bounding box center [791, 426] width 790 height 35
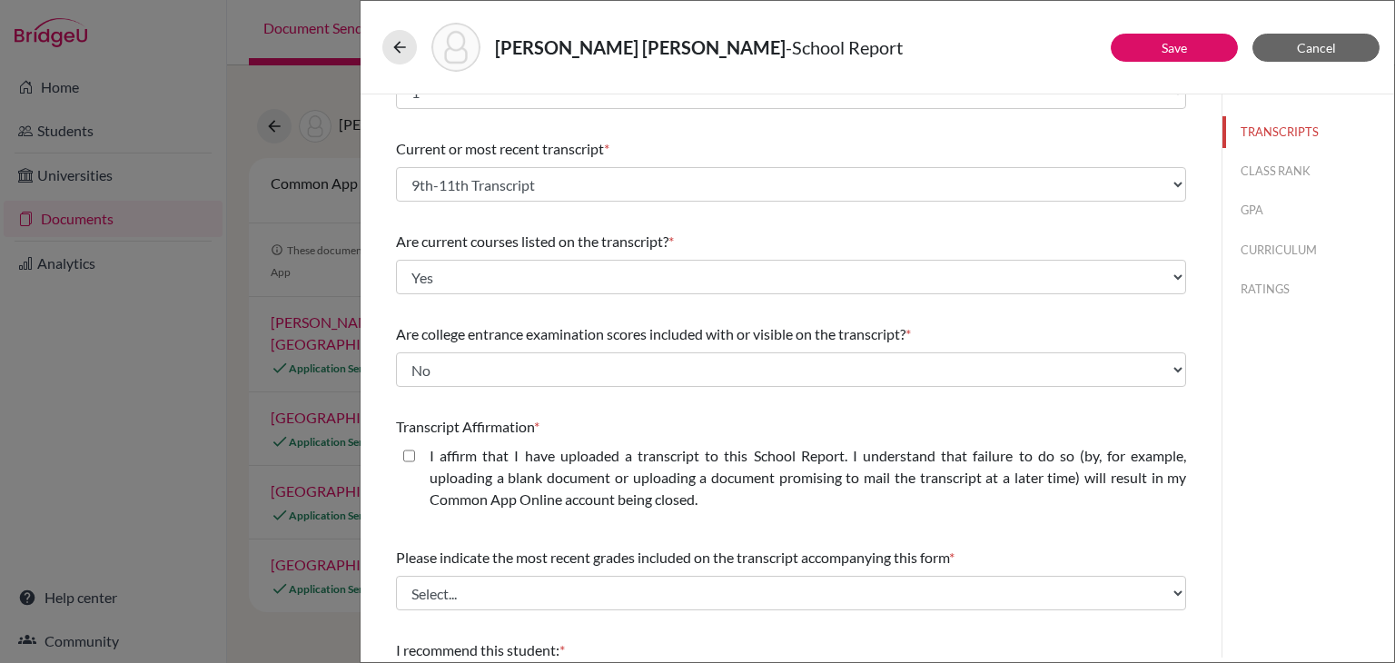
click at [472, 498] on label "I affirm that I have uploaded a transcript to this School Report. I understand …" at bounding box center [807, 477] width 756 height 65
click at [415, 467] on closed\ "I affirm that I have uploaded a transcript to this School Report. I understand …" at bounding box center [409, 456] width 12 height 22
checkbox closed\ "true"
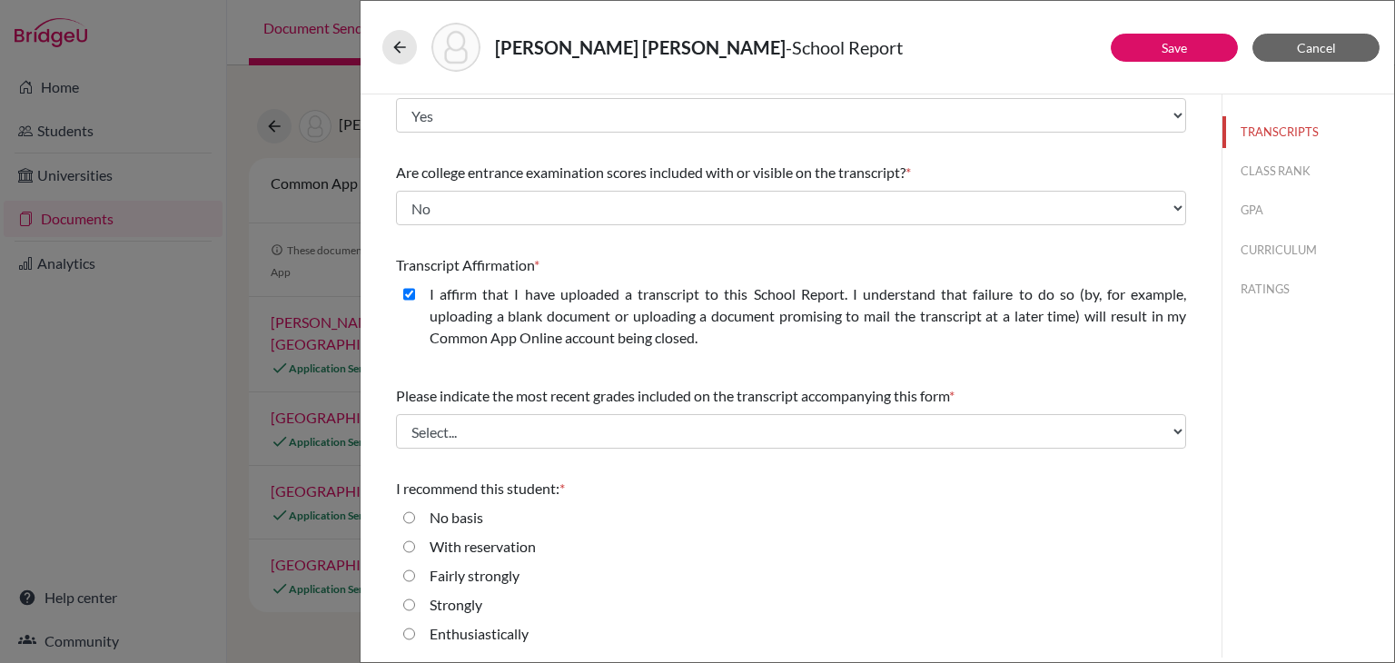
scroll to position [220, 0]
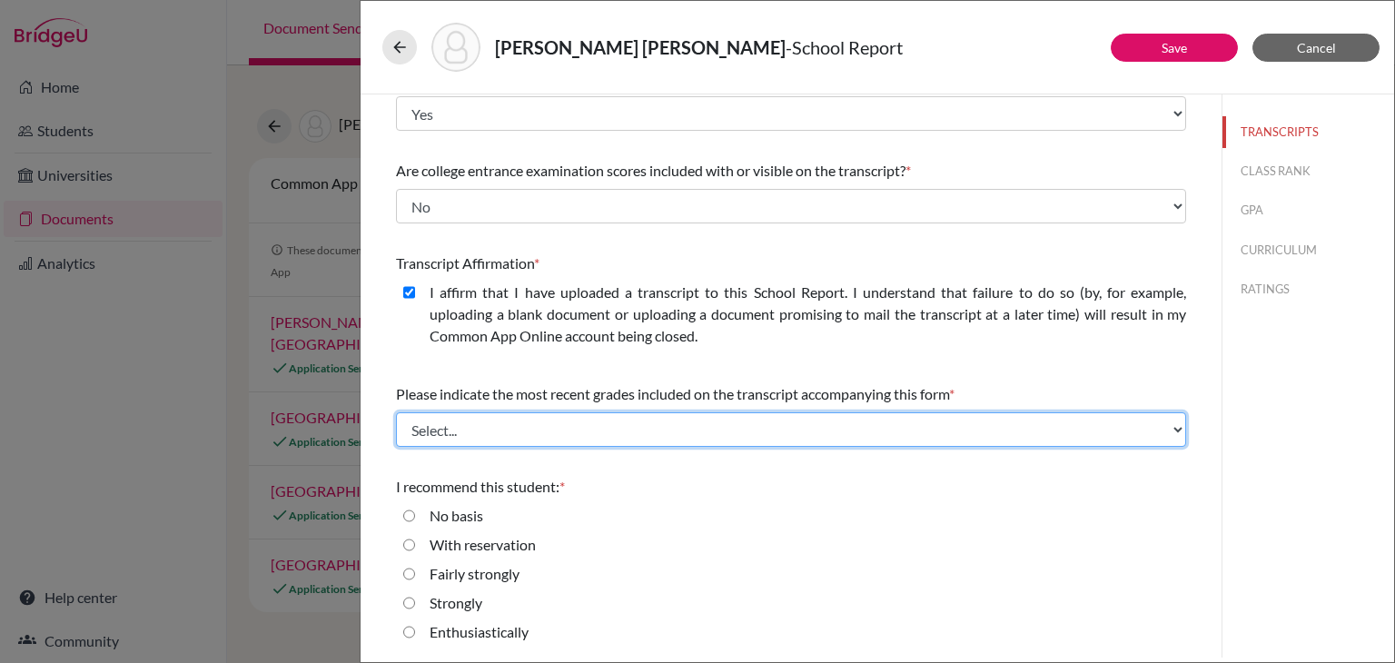
click at [472, 437] on select "Select... Final junior year grades 1st Quarter senior year grades 2nd Quarter/1…" at bounding box center [791, 429] width 790 height 35
select select "0"
click at [396, 412] on select "Select... Final junior year grades 1st Quarter senior year grades 2nd Quarter/1…" at bounding box center [791, 429] width 790 height 35
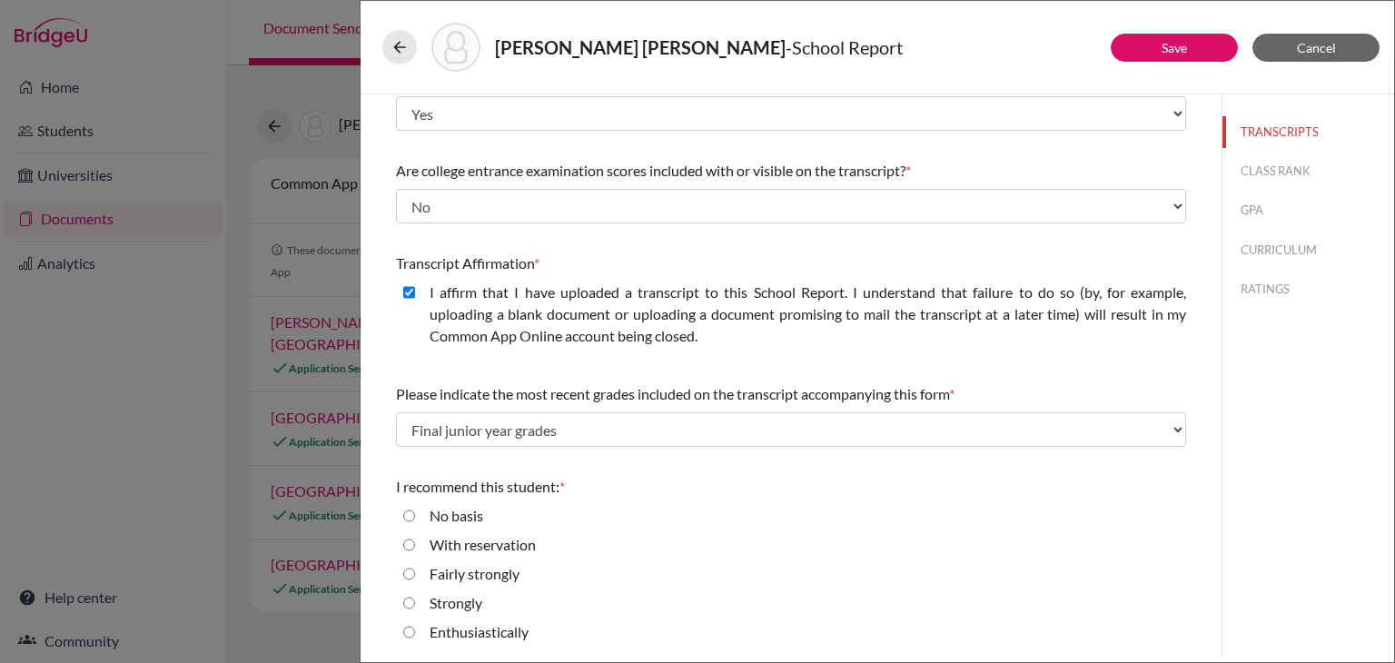
click at [454, 605] on label "Strongly" at bounding box center [455, 603] width 53 height 22
click at [415, 605] on input "Strongly" at bounding box center [409, 603] width 12 height 22
radio input "true"
click at [509, 633] on label "Enthusiastically" at bounding box center [478, 632] width 99 height 22
click at [415, 633] on input "Enthusiastically" at bounding box center [409, 632] width 12 height 22
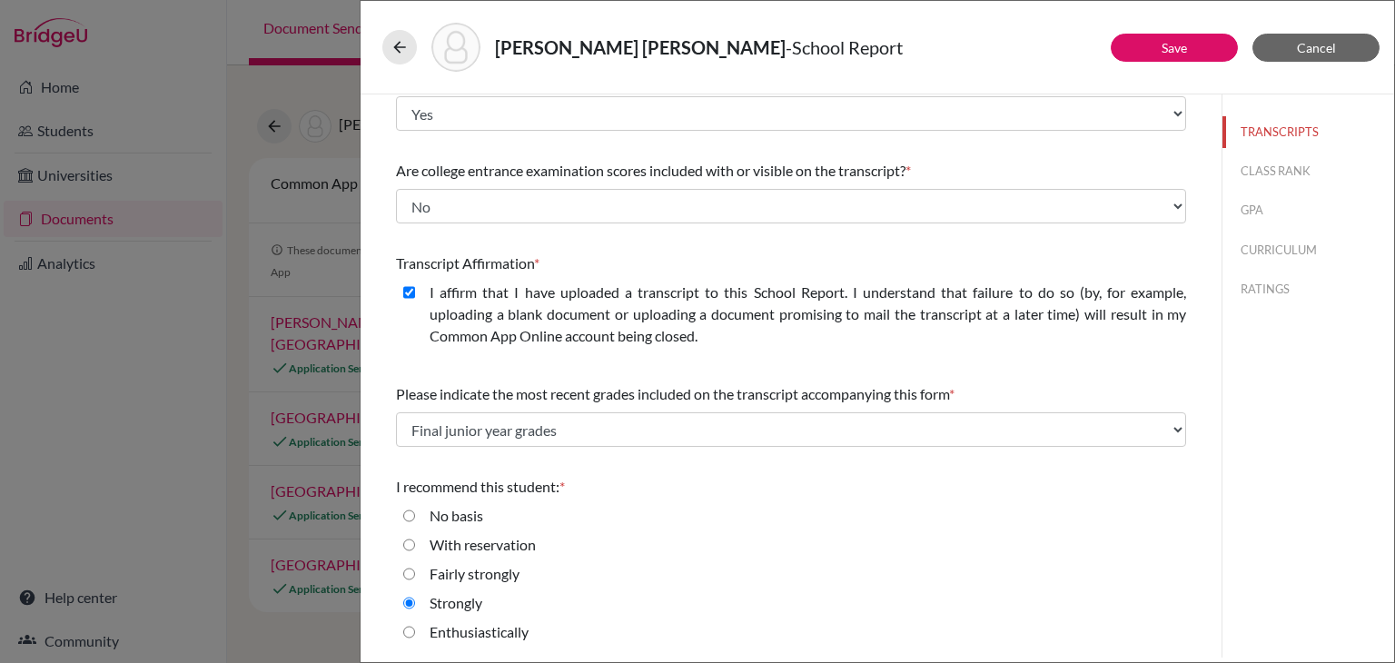
radio input "true"
click at [1166, 45] on link "Save" at bounding box center [1173, 47] width 25 height 15
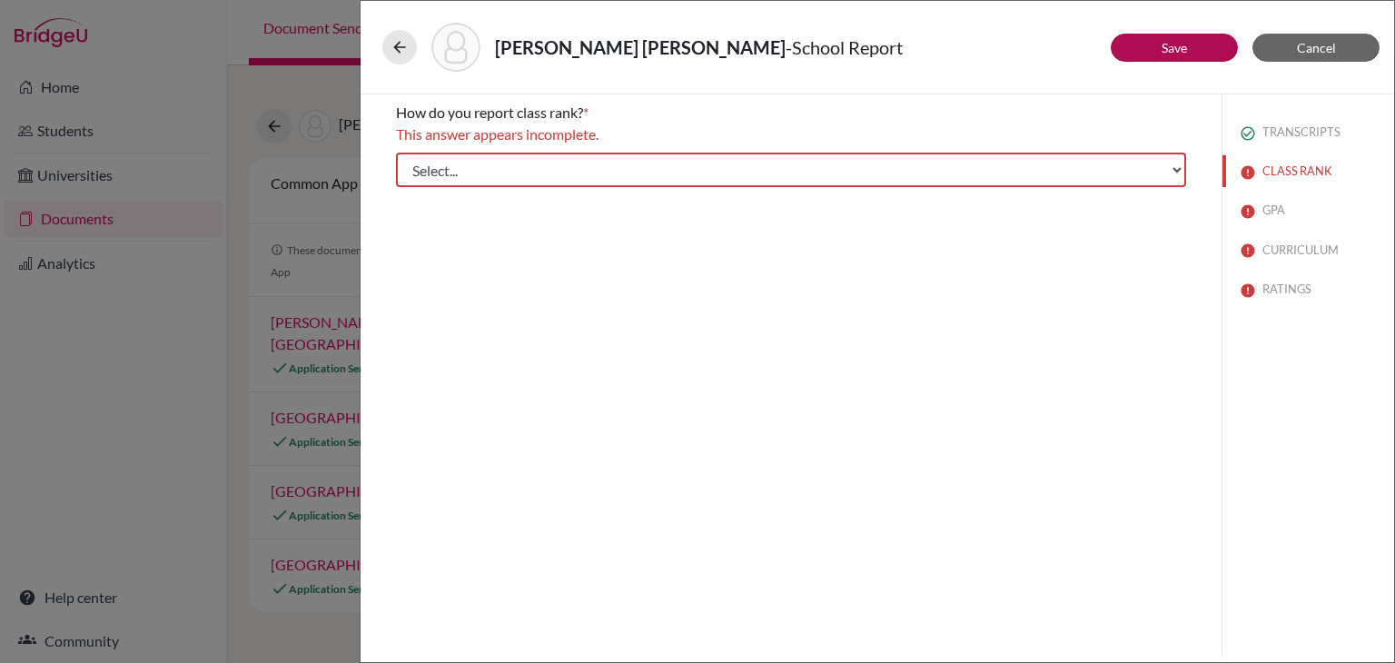
scroll to position [0, 0]
click at [948, 167] on select "Select... Exact Decile Quintile Quartile None" at bounding box center [791, 170] width 790 height 35
click at [863, 342] on div "How do you report class rank? * This answer appears incomplete. Select... Exact…" at bounding box center [790, 375] width 861 height 563
click at [872, 173] on select "Select... Exact Decile Quintile Quartile None" at bounding box center [791, 170] width 790 height 35
select select "5"
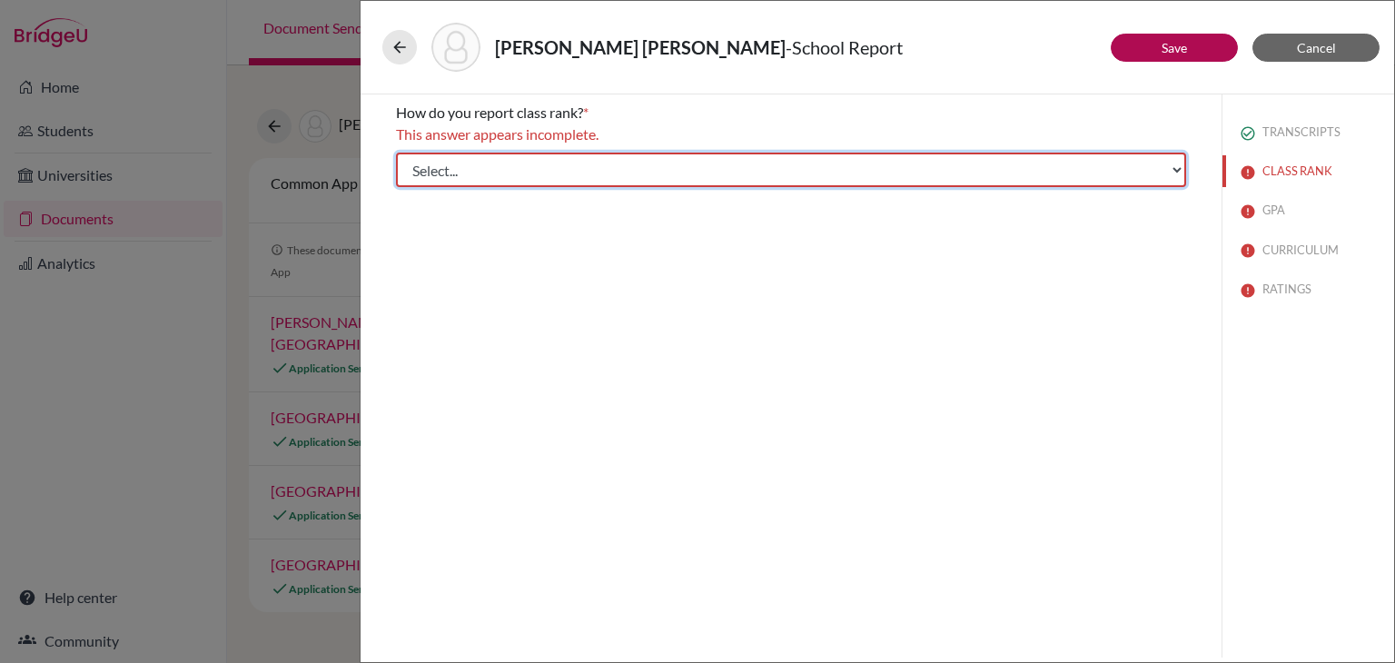
click at [396, 153] on select "Select... Exact Decile Quintile Quartile None" at bounding box center [791, 170] width 790 height 35
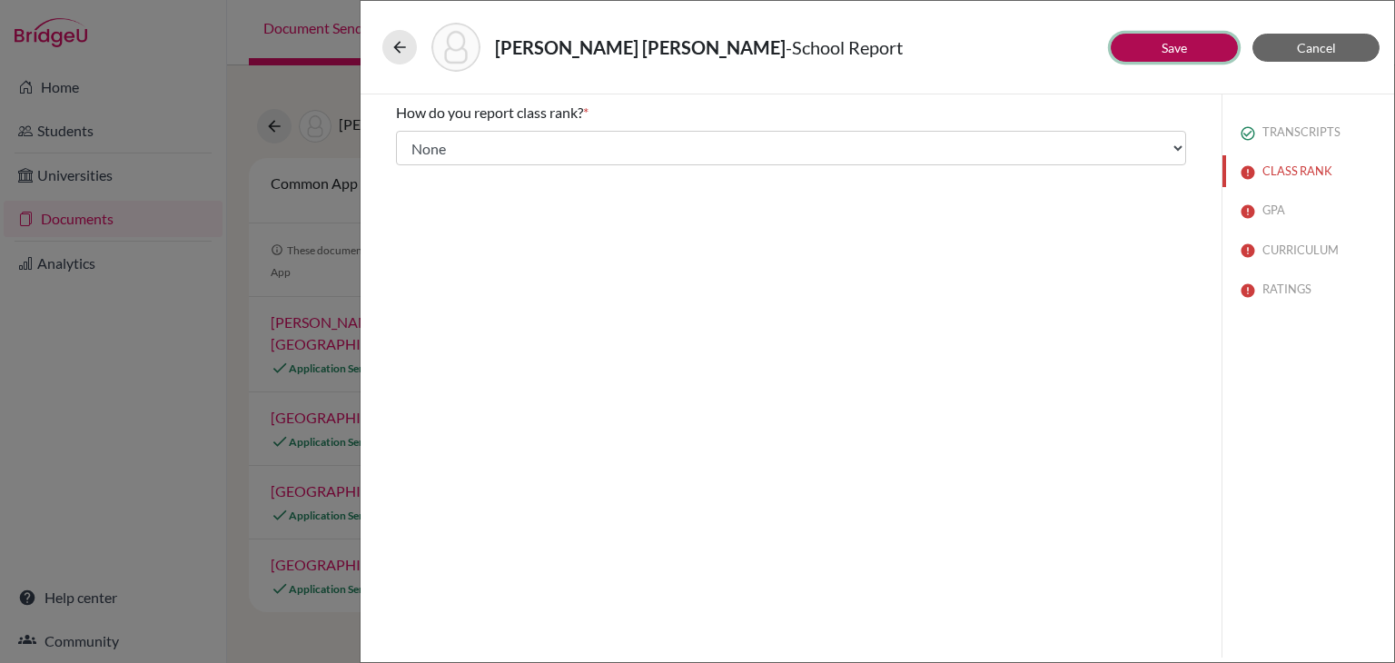
click at [1155, 54] on button "Save" at bounding box center [1173, 48] width 127 height 28
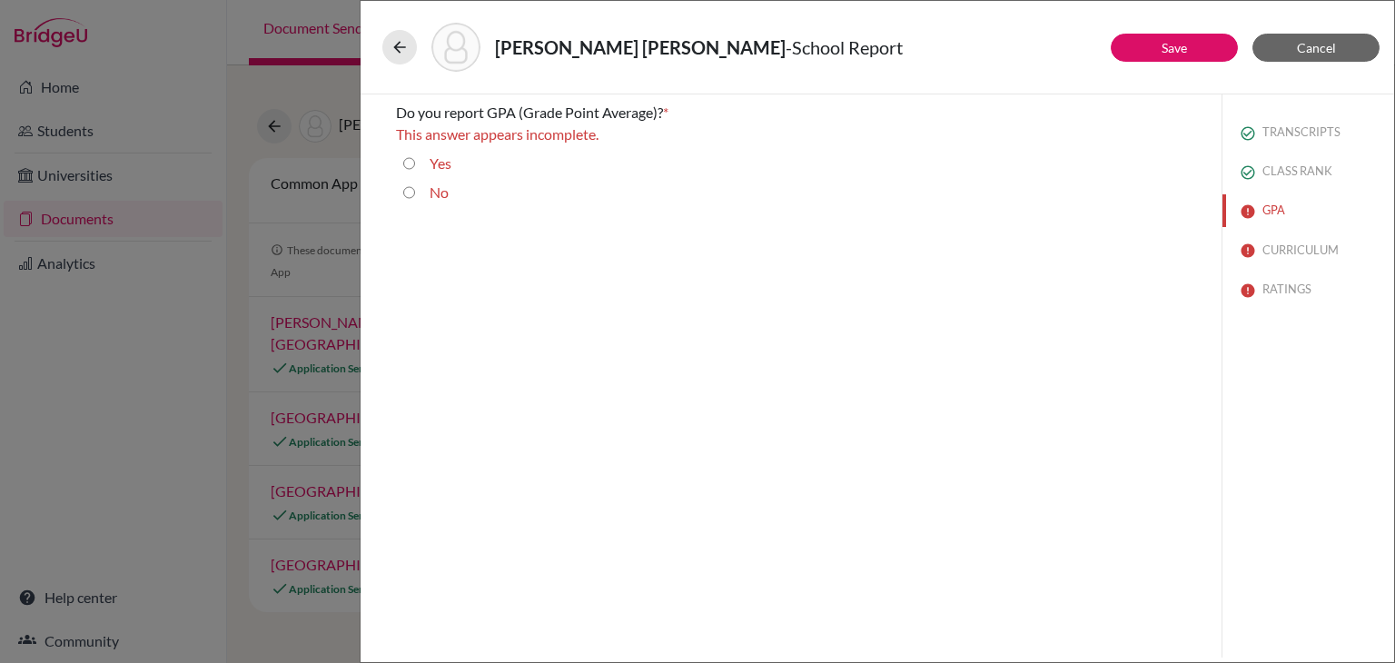
click at [431, 164] on label "Yes" at bounding box center [440, 164] width 22 height 22
click at [415, 164] on input "Yes" at bounding box center [409, 164] width 12 height 22
radio input "true"
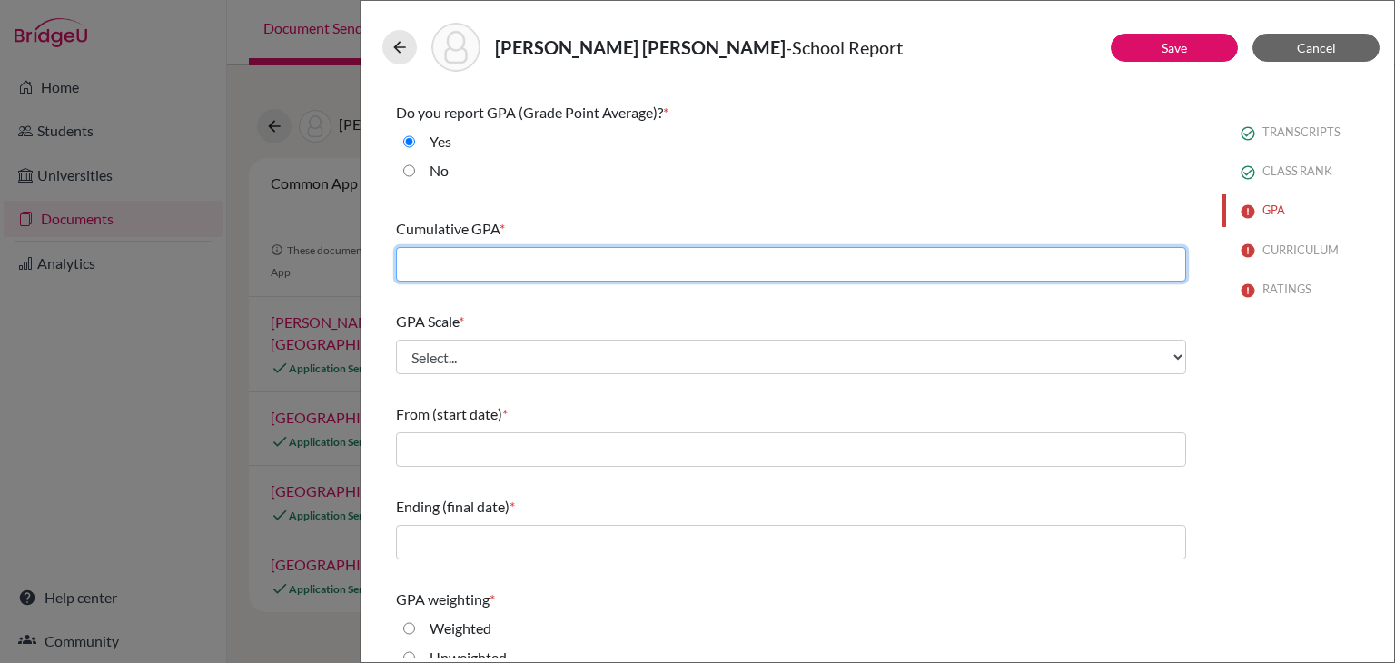
click at [448, 260] on input "text" at bounding box center [791, 264] width 790 height 35
type input "84.87"
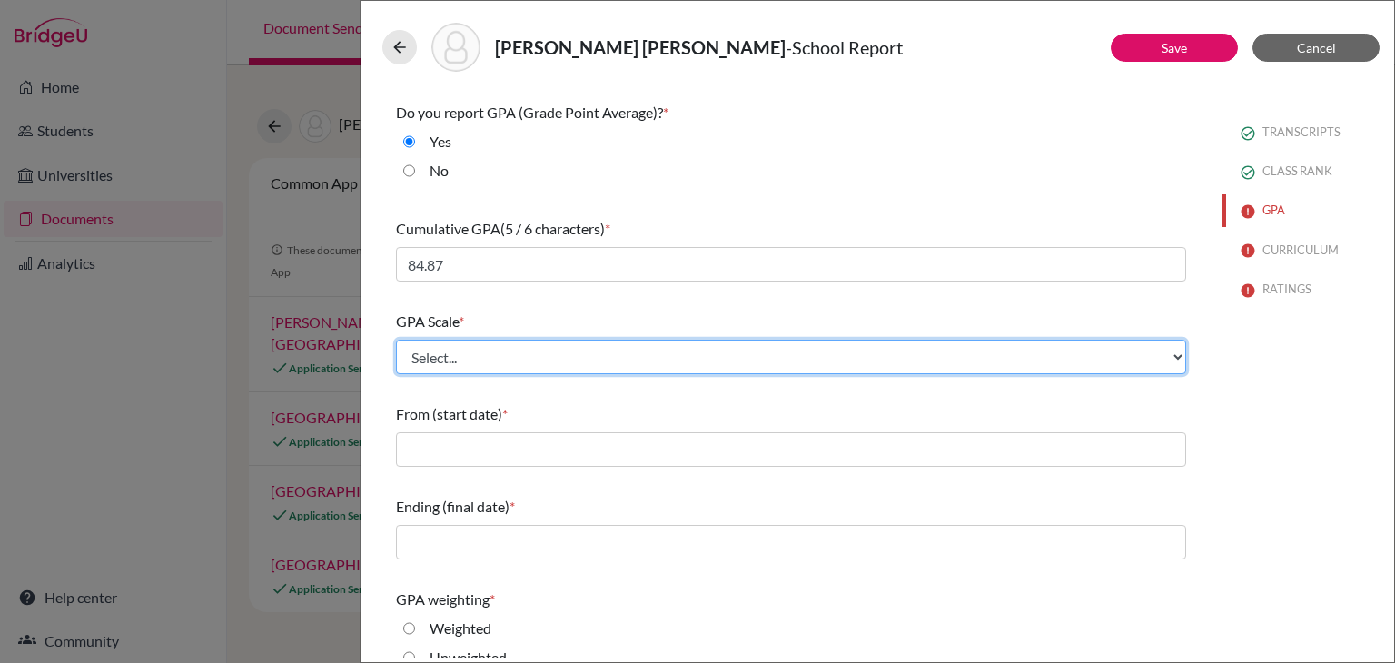
click at [774, 353] on select "Select... 4 5 6 7 8 9 10 11 12 13 14 15 16 17 18 19 20 100" at bounding box center [791, 357] width 790 height 35
select select "100"
click at [396, 340] on select "Select... 4 5 6 7 8 9 10 11 12 13 14 15 16 17 18 19 20 100" at bounding box center [791, 357] width 790 height 35
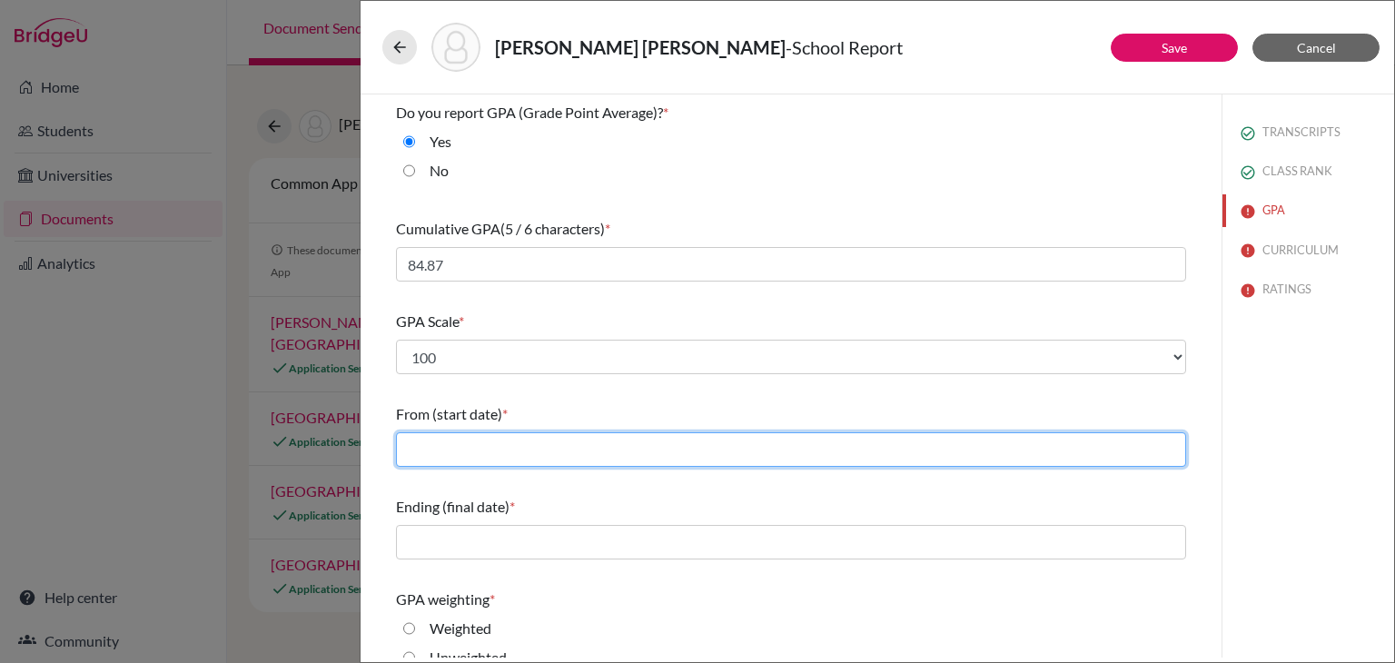
click at [652, 460] on input "text" at bounding box center [791, 449] width 790 height 35
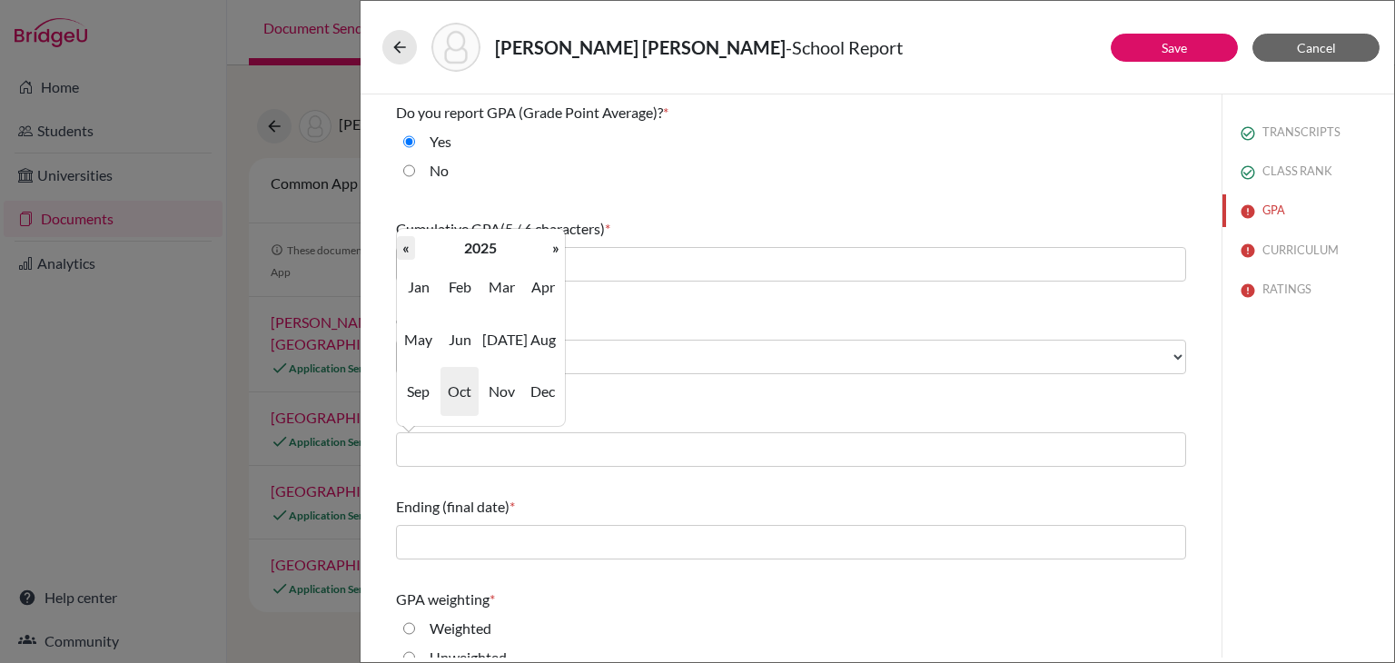
click at [409, 254] on th "«" at bounding box center [406, 248] width 18 height 24
click at [410, 255] on th "«" at bounding box center [406, 248] width 18 height 24
click at [544, 329] on span "Aug" at bounding box center [543, 339] width 38 height 49
type input "08/2022"
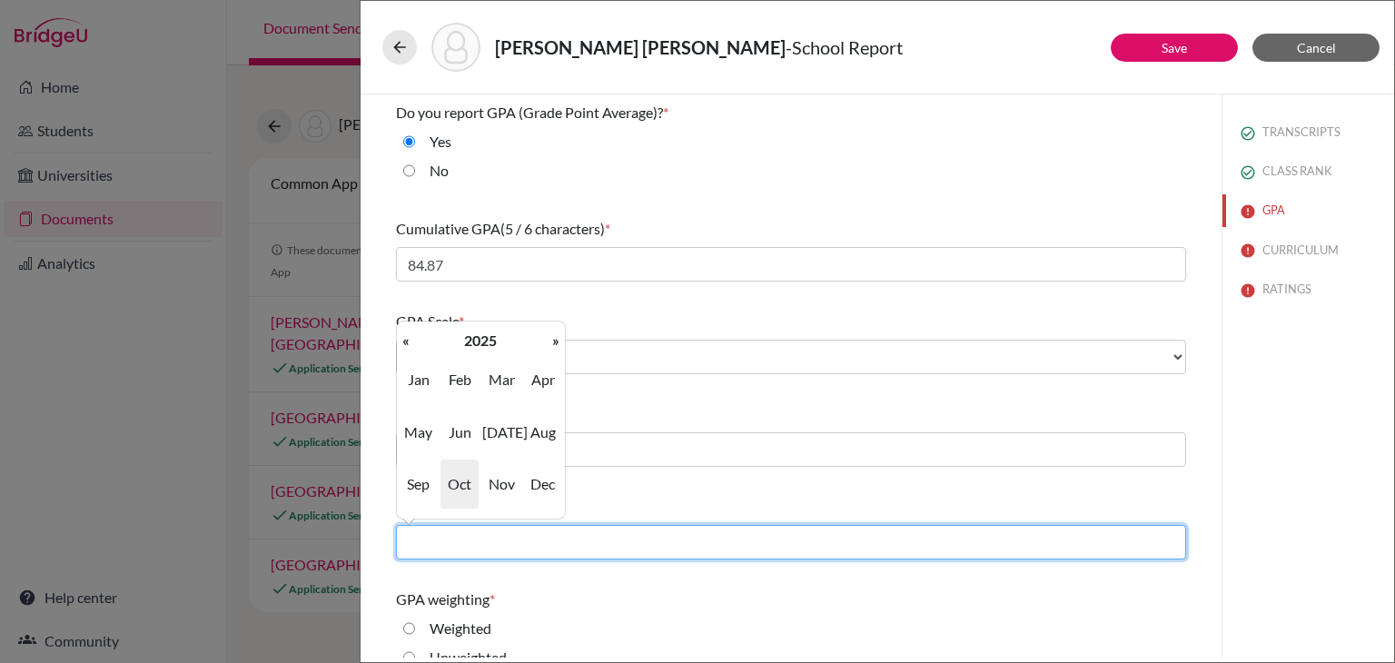
click at [471, 542] on input "text" at bounding box center [791, 542] width 790 height 35
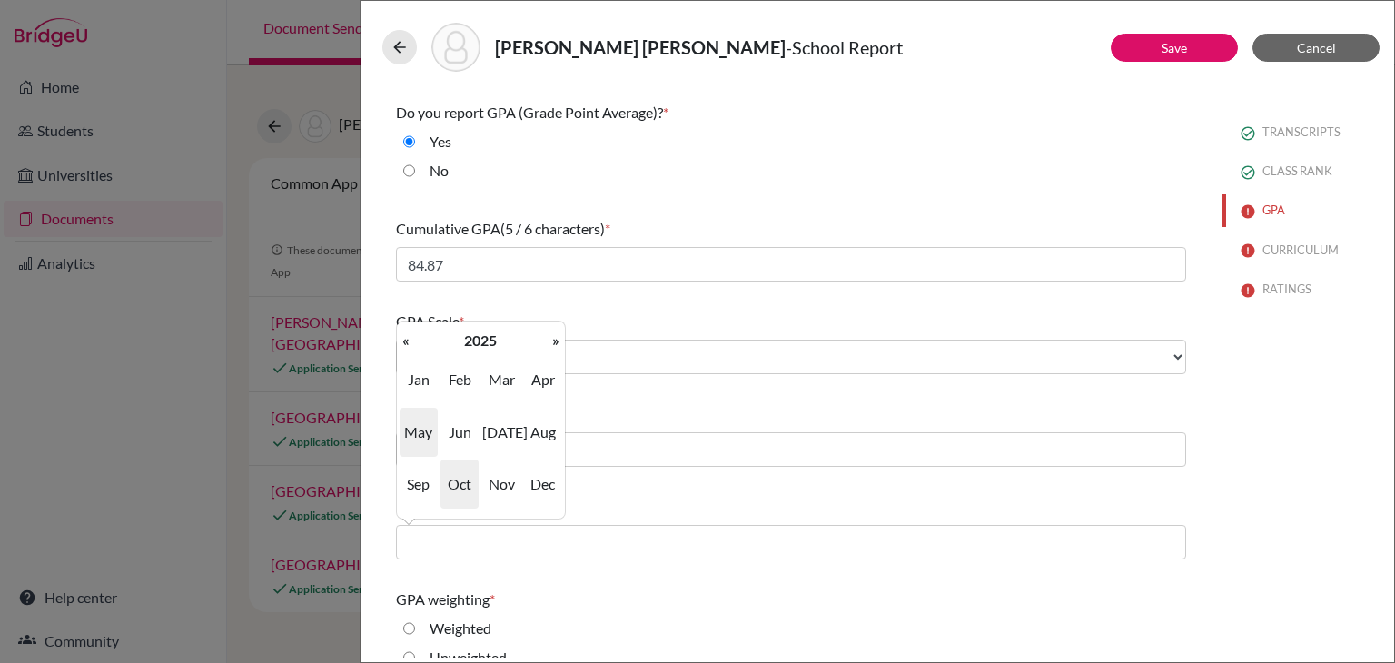
click at [424, 433] on span "May" at bounding box center [418, 432] width 38 height 49
type input "05/2025"
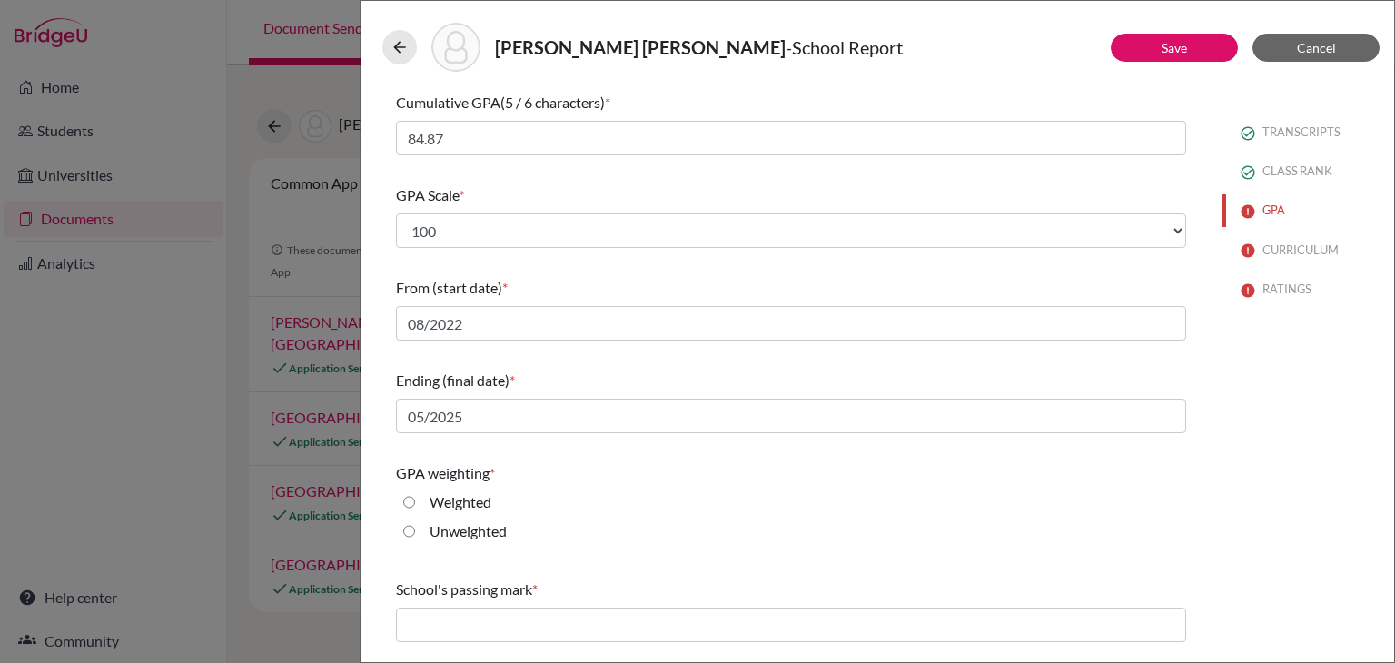
scroll to position [127, 0]
click at [474, 504] on label "Weighted" at bounding box center [460, 501] width 62 height 22
click at [415, 504] on input "Weighted" at bounding box center [409, 501] width 12 height 22
radio input "true"
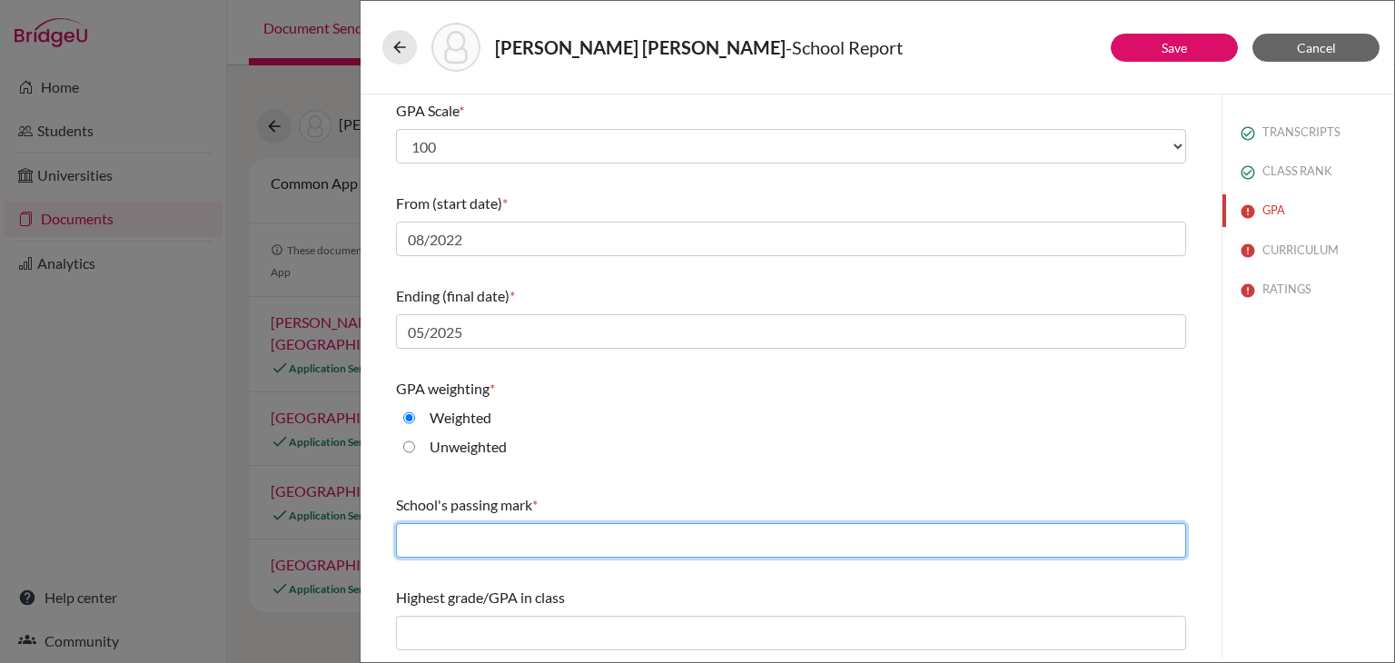
click at [731, 537] on input "text" at bounding box center [791, 540] width 790 height 35
type input "70"
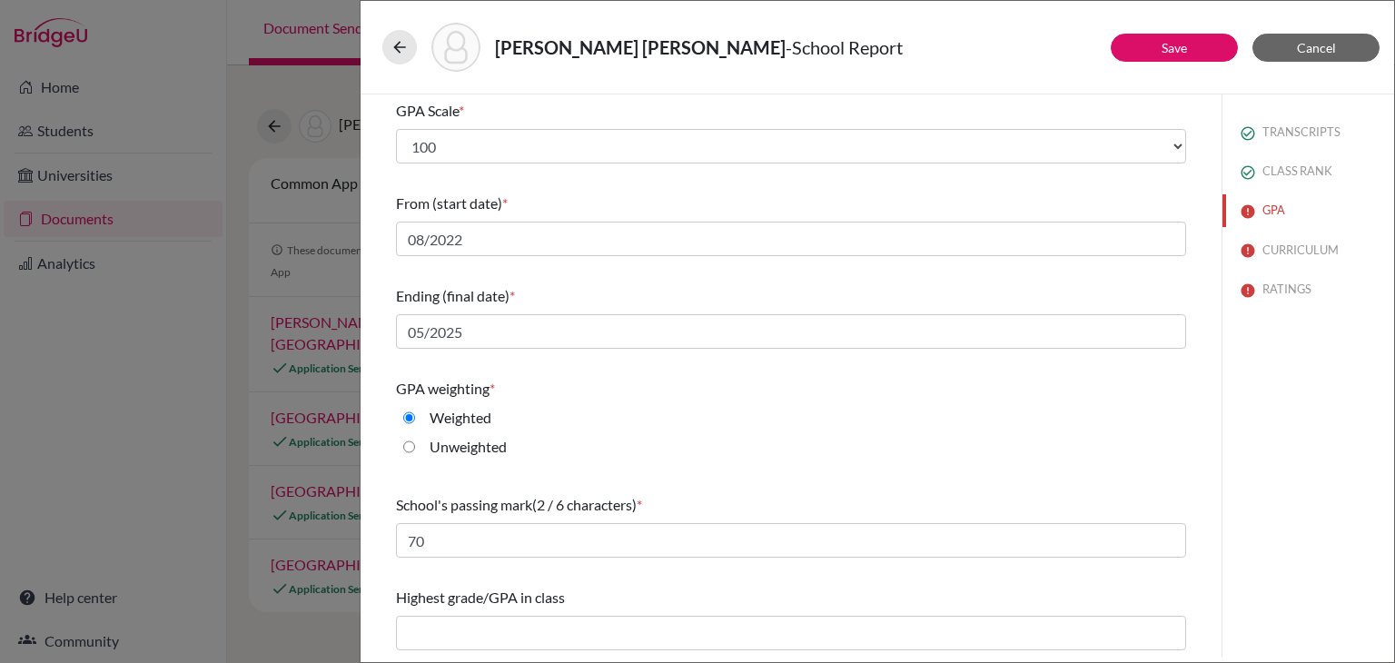
click at [788, 475] on div "Do you report GPA (Grade Point Average)? * Yes No Cumulative GPA (5 / 6 charact…" at bounding box center [791, 271] width 790 height 774
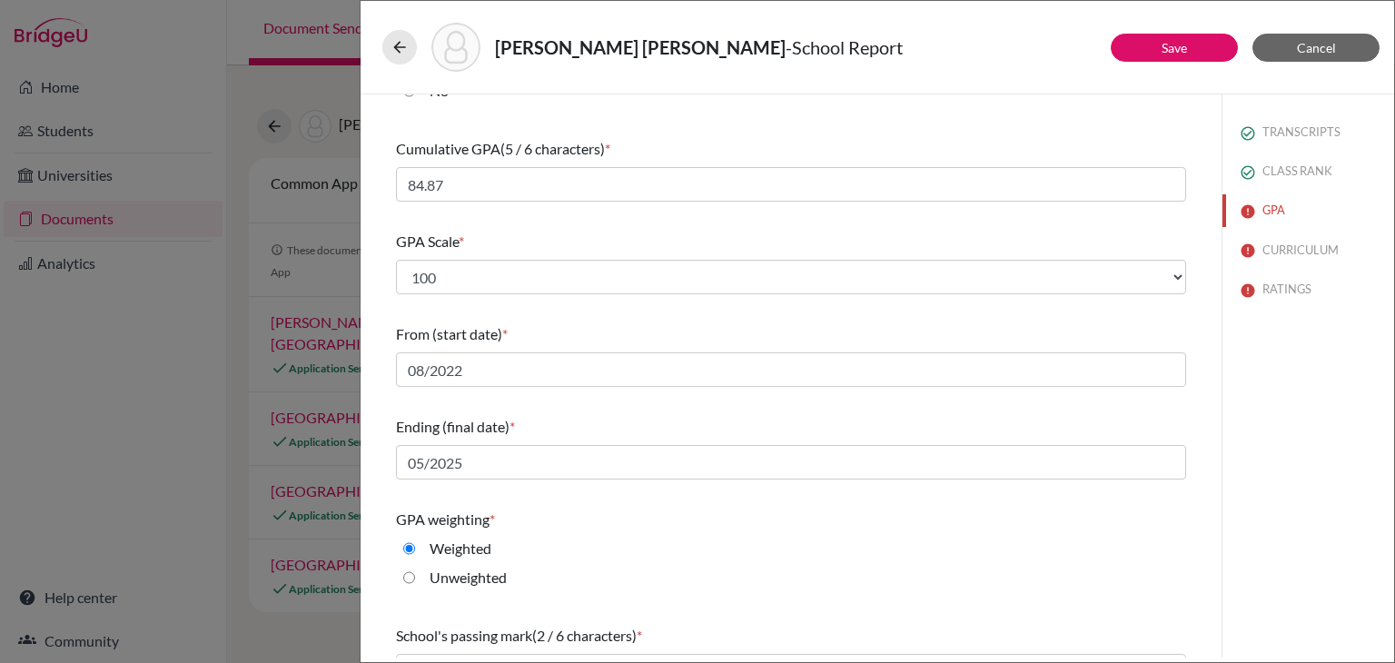
scroll to position [32, 0]
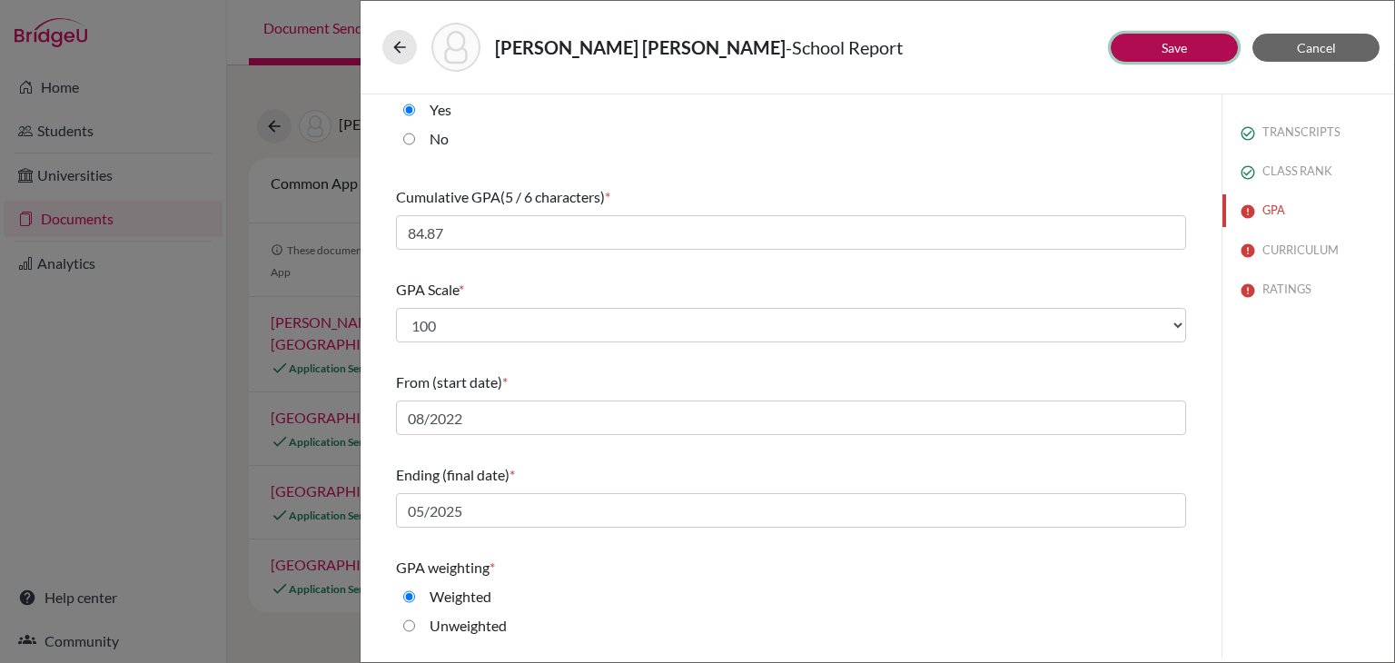
click at [1148, 57] on button "Save" at bounding box center [1173, 48] width 127 height 28
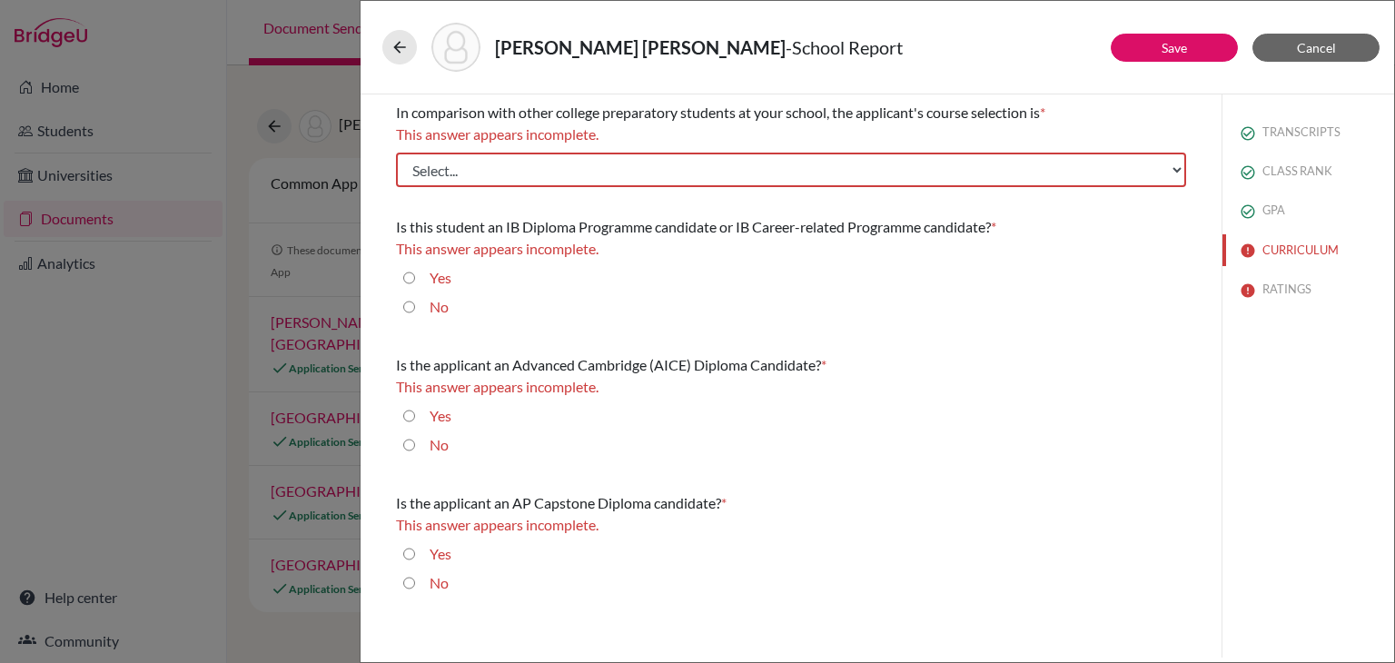
scroll to position [0, 0]
click at [1009, 172] on select "Select... Less than demanding Average Demanding Very demanding Most demanding P…" at bounding box center [791, 170] width 790 height 35
select select "1"
click at [396, 153] on select "Select... Less than demanding Average Demanding Very demanding Most demanding P…" at bounding box center [791, 170] width 790 height 35
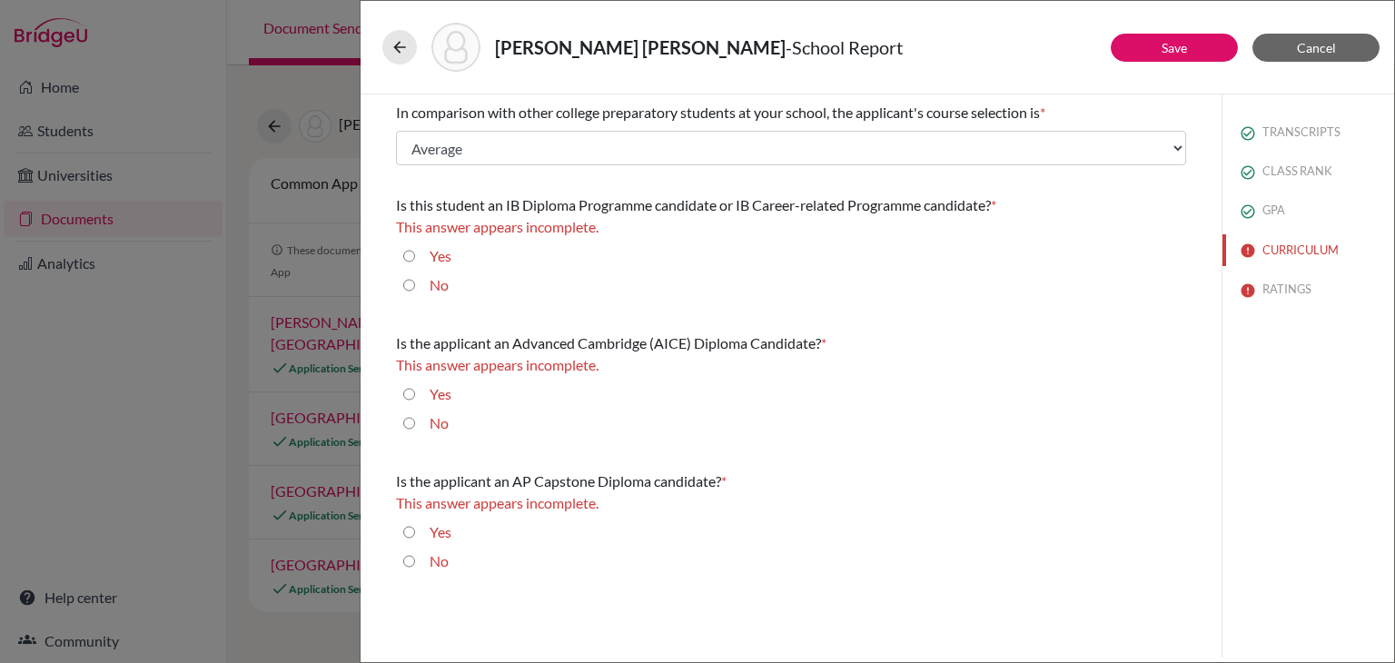
click at [443, 284] on label "No" at bounding box center [438, 285] width 19 height 22
click at [415, 284] on input "No" at bounding box center [409, 285] width 12 height 22
radio input "true"
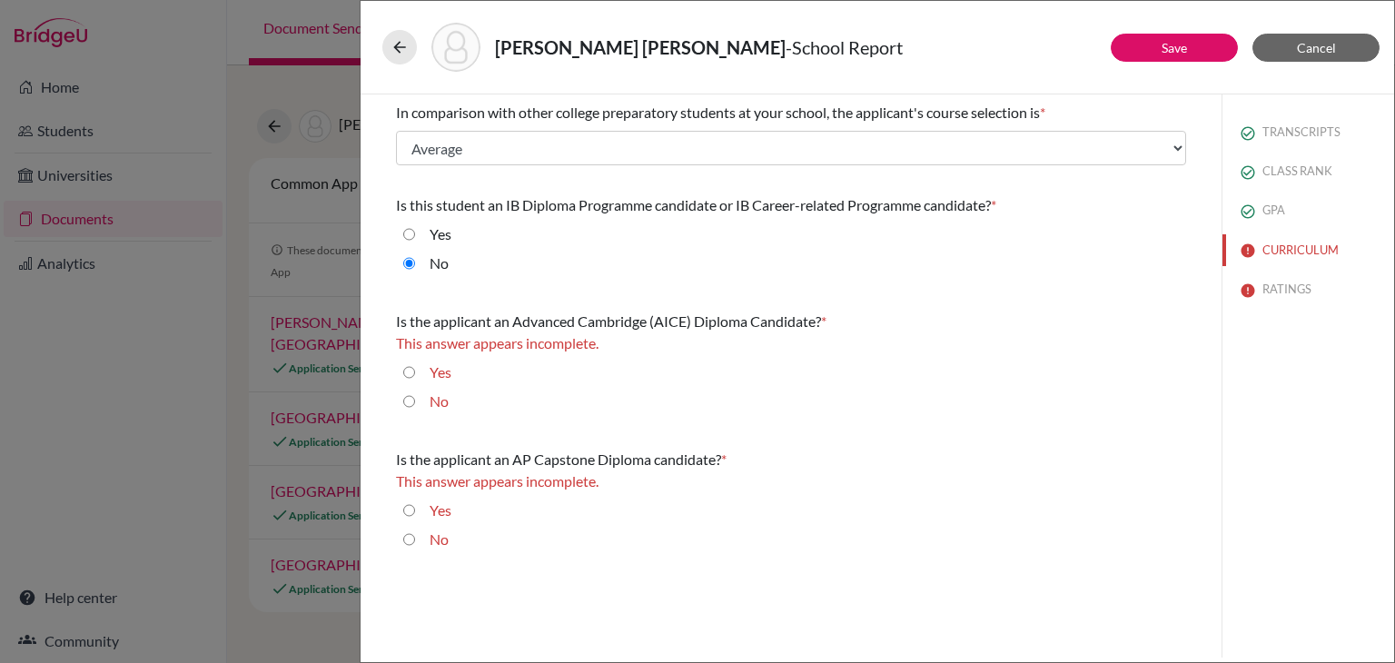
click at [433, 400] on label "No" at bounding box center [438, 401] width 19 height 22
click at [415, 400] on input "No" at bounding box center [409, 401] width 12 height 22
radio input "true"
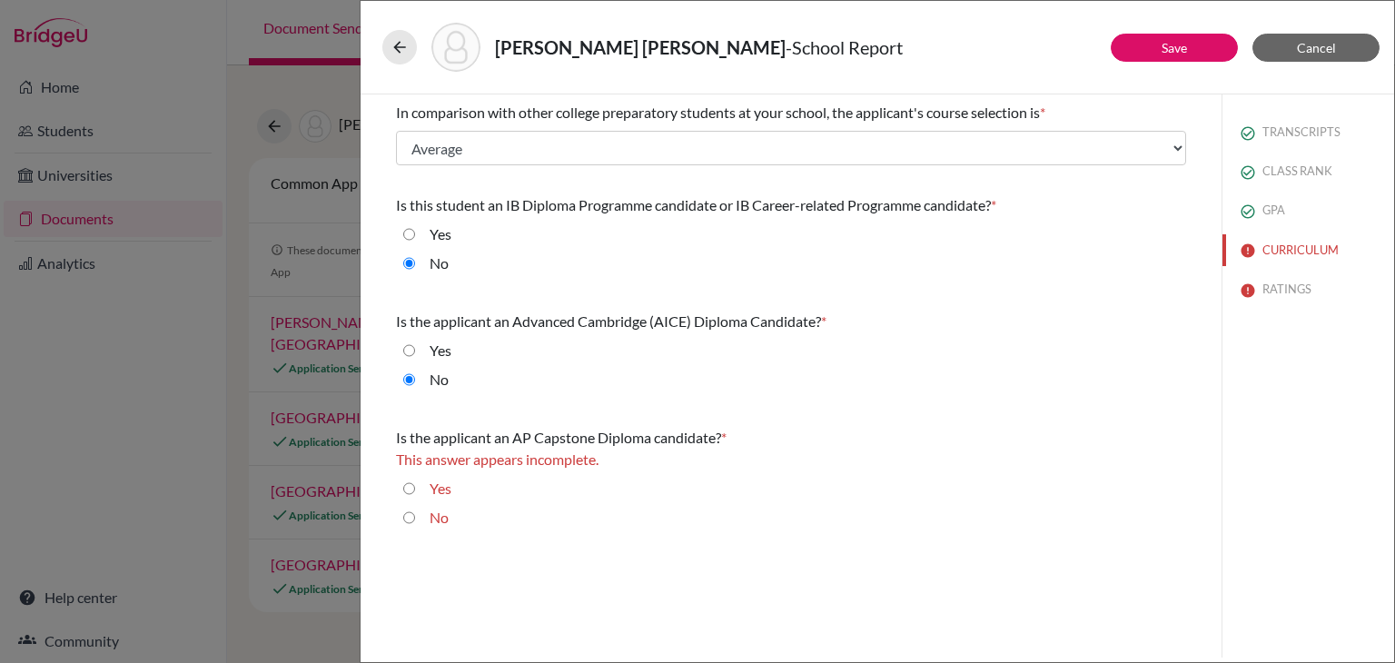
click at [407, 518] on input "No" at bounding box center [409, 518] width 12 height 22
radio input "true"
click at [617, 168] on div "In comparison with other college preparatory students at your school, the appli…" at bounding box center [791, 133] width 790 height 78
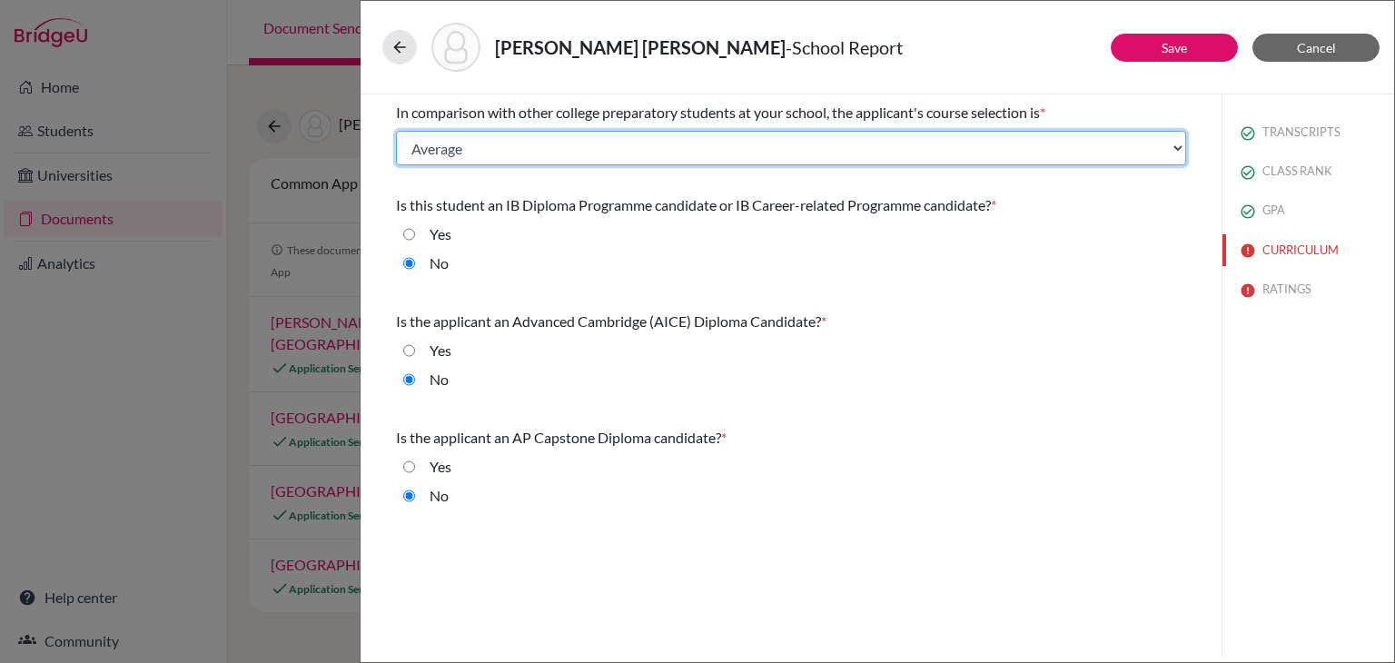
click at [616, 155] on select "Select... Less than demanding Average Demanding Very demanding Most demanding P…" at bounding box center [791, 148] width 790 height 35
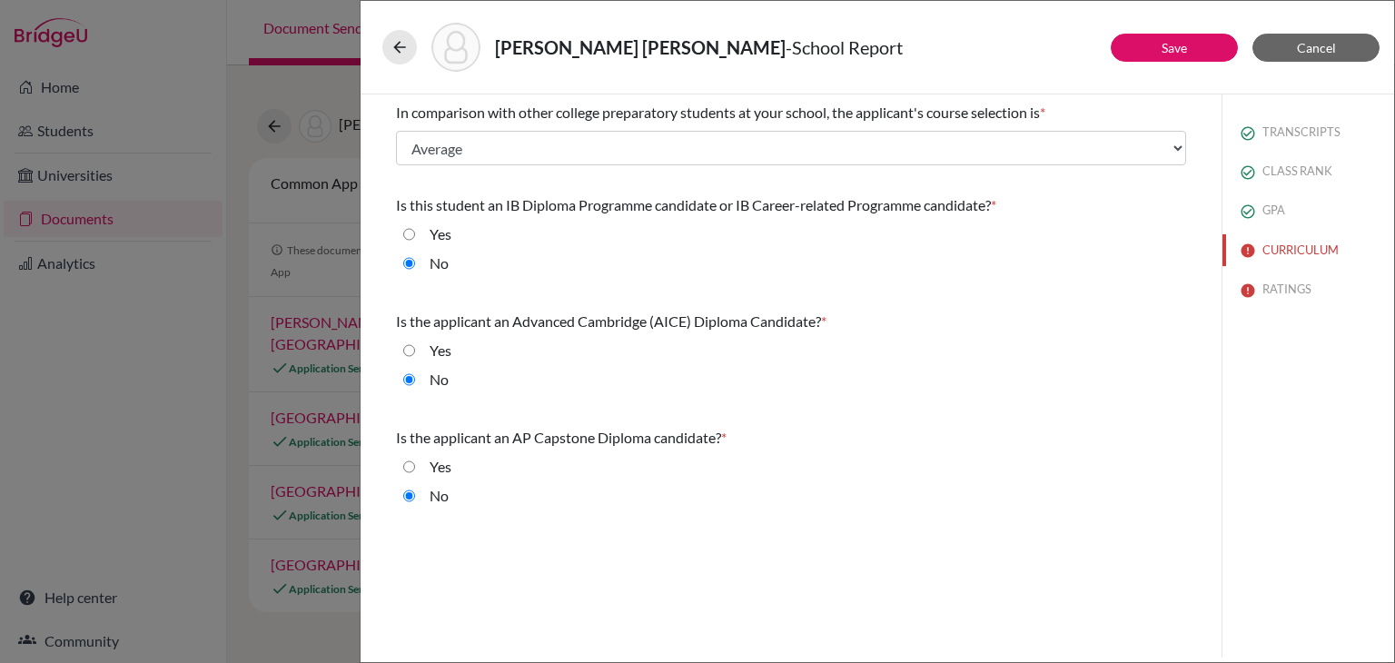
drag, startPoint x: 616, startPoint y: 155, endPoint x: 1006, endPoint y: 74, distance: 397.8
click at [1006, 74] on div "Coello Rodriguez, Paulo - School Report" at bounding box center [877, 47] width 1019 height 78
click at [1132, 44] on button "Save" at bounding box center [1173, 48] width 127 height 28
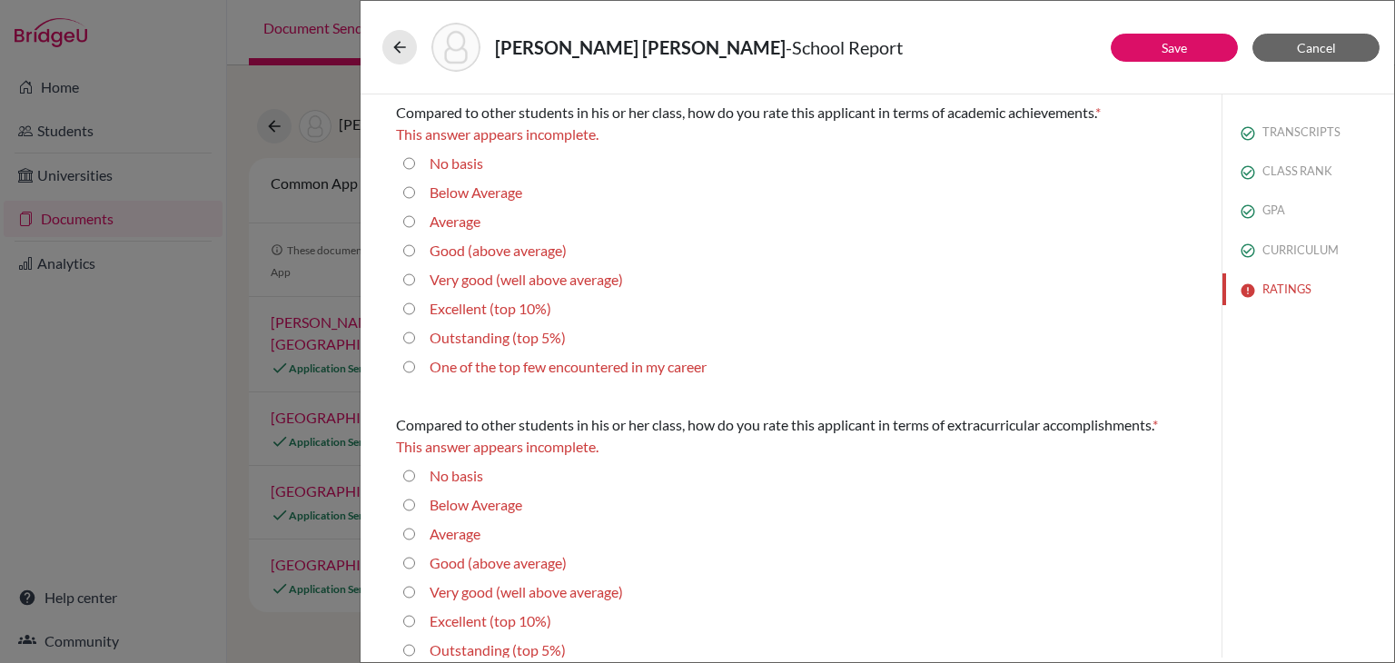
click at [460, 226] on label "Average" at bounding box center [454, 222] width 51 height 22
click at [415, 226] on input "Average" at bounding box center [409, 222] width 12 height 22
radio input "true"
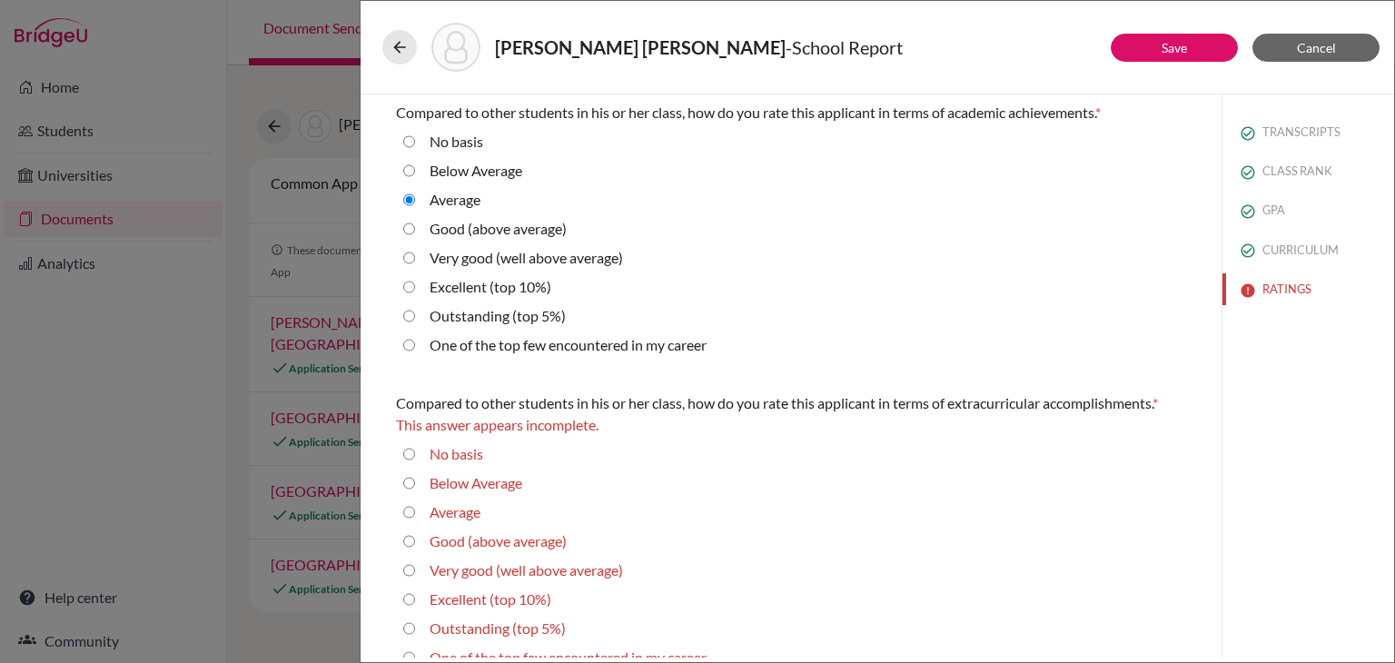
click at [470, 231] on label "Good (above average)" at bounding box center [497, 229] width 137 height 22
click at [415, 231] on average\) "Good (above average)" at bounding box center [409, 229] width 12 height 22
radio average\) "true"
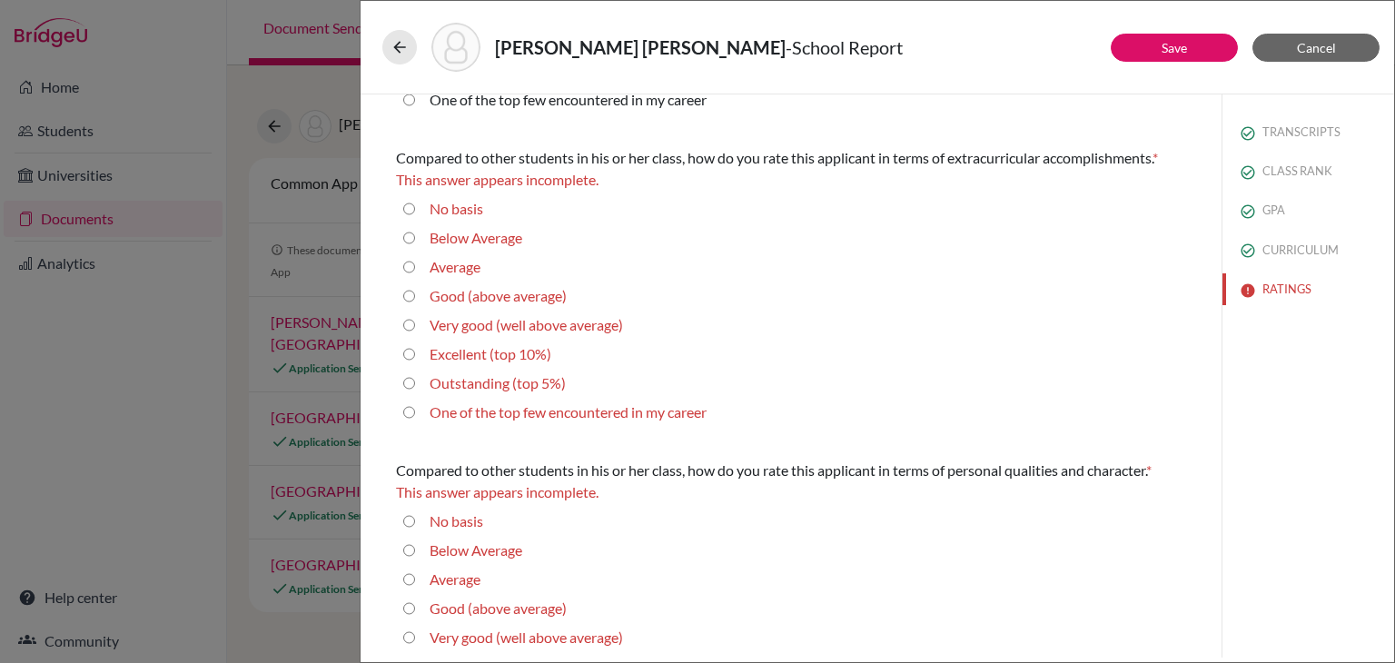
scroll to position [246, 0]
click at [465, 352] on label "Excellent (top 10%)" at bounding box center [490, 353] width 122 height 22
click at [415, 352] on 10\%\) "Excellent (top 10%)" at bounding box center [409, 353] width 12 height 22
radio 10\%\) "true"
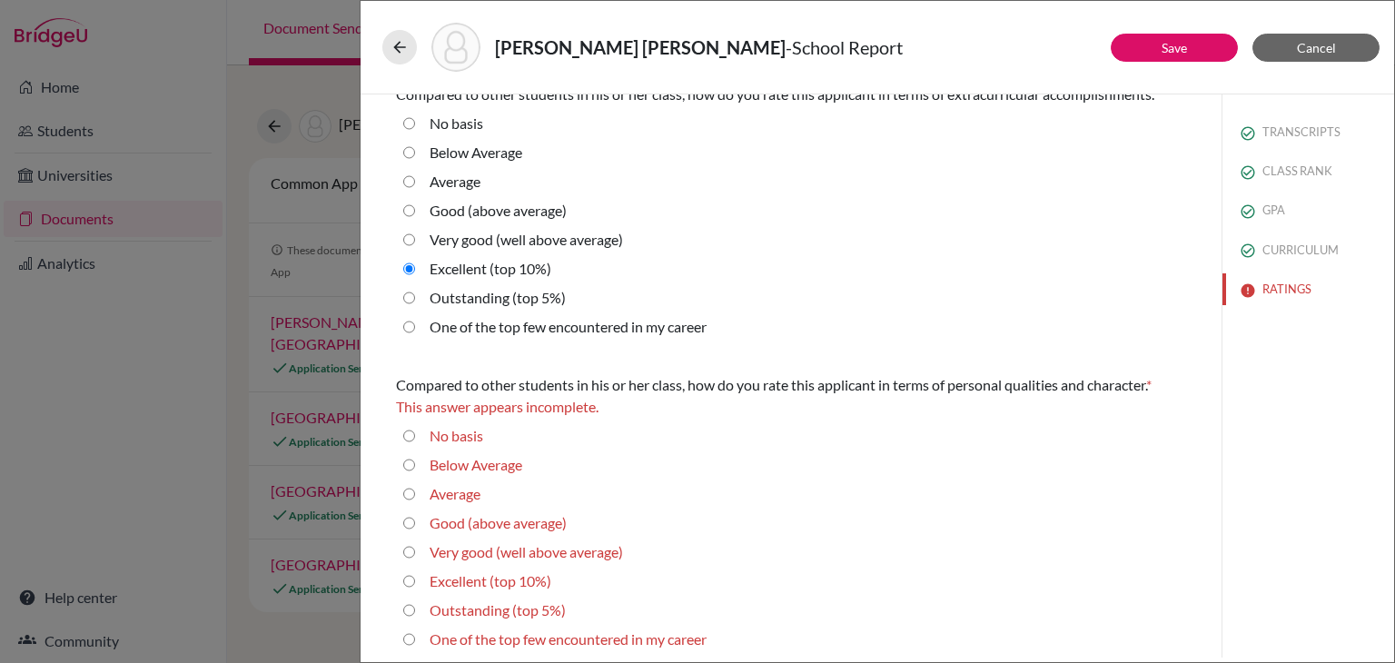
scroll to position [311, 0]
click at [449, 551] on label "Very good (well above average)" at bounding box center [525, 550] width 193 height 22
click at [415, 551] on average\) "Very good (well above average)" at bounding box center [409, 550] width 12 height 22
radio average\) "true"
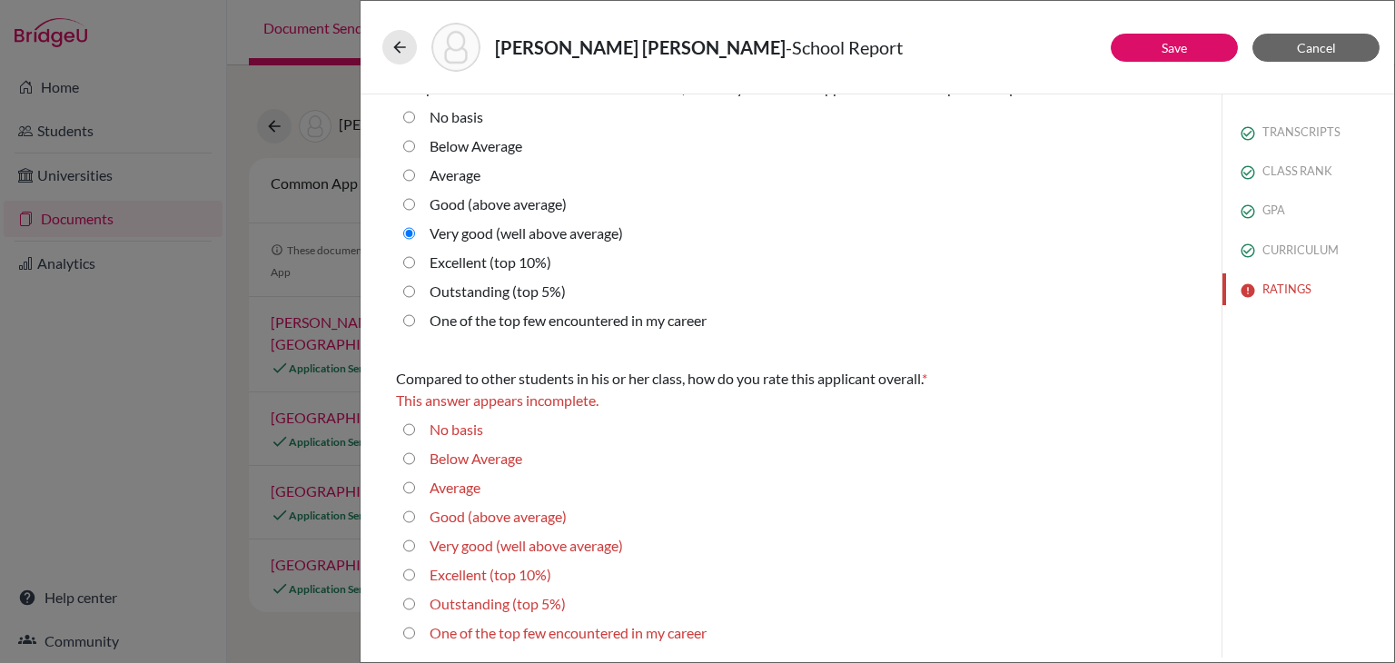
click at [465, 556] on label "Very good (well above average)" at bounding box center [525, 546] width 193 height 22
click at [415, 556] on average\) "Very good (well above average)" at bounding box center [409, 546] width 12 height 22
radio average\) "true"
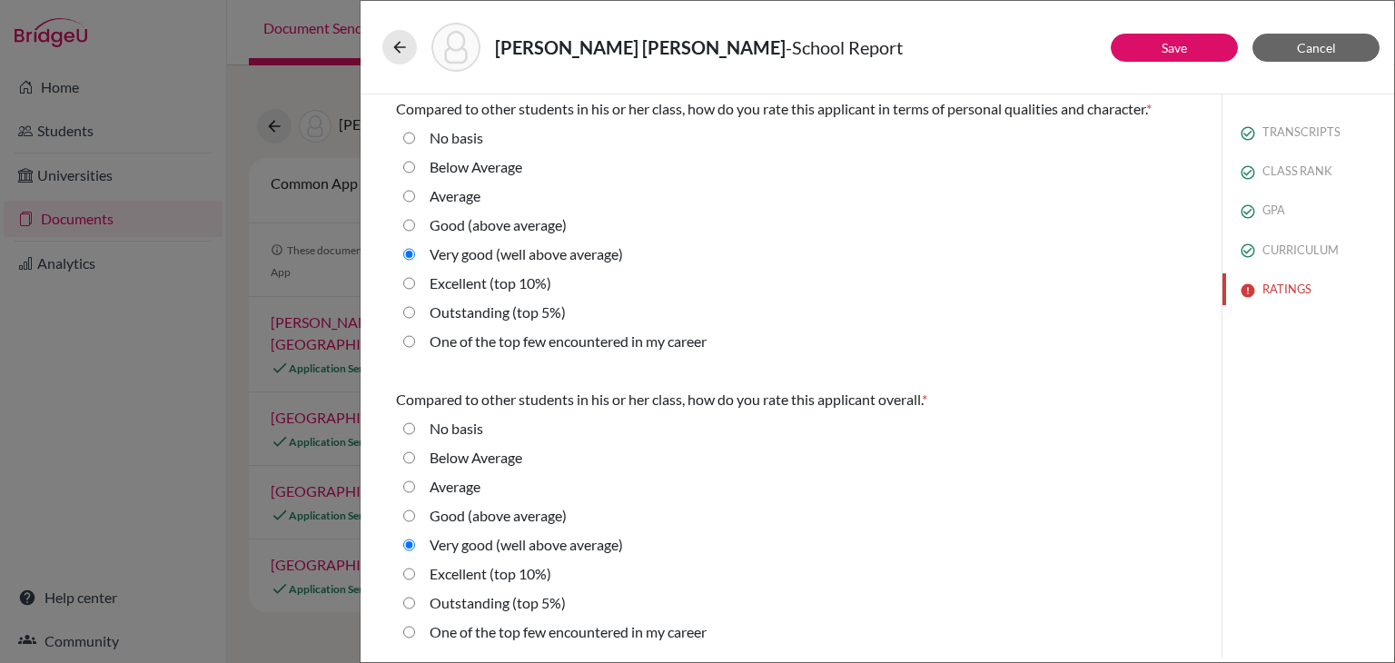
scroll to position [585, 0]
click at [1143, 55] on button "Save" at bounding box center [1173, 48] width 127 height 28
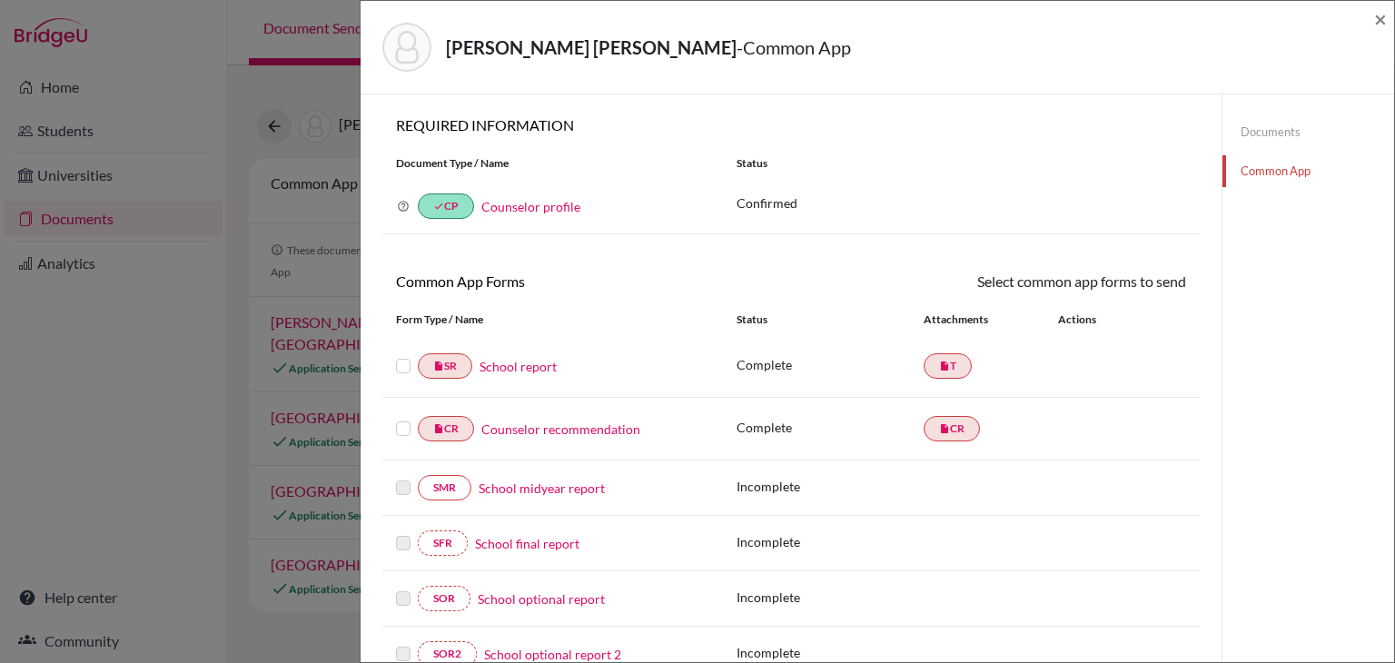
click at [404, 355] on label at bounding box center [403, 355] width 15 height 0
click at [0, 0] on input "checkbox" at bounding box center [0, 0] width 0 height 0
click at [406, 419] on label at bounding box center [403, 419] width 15 height 0
click at [0, 0] on input "checkbox" at bounding box center [0, 0] width 0 height 0
click at [1119, 296] on link "Send" at bounding box center [1147, 285] width 75 height 28
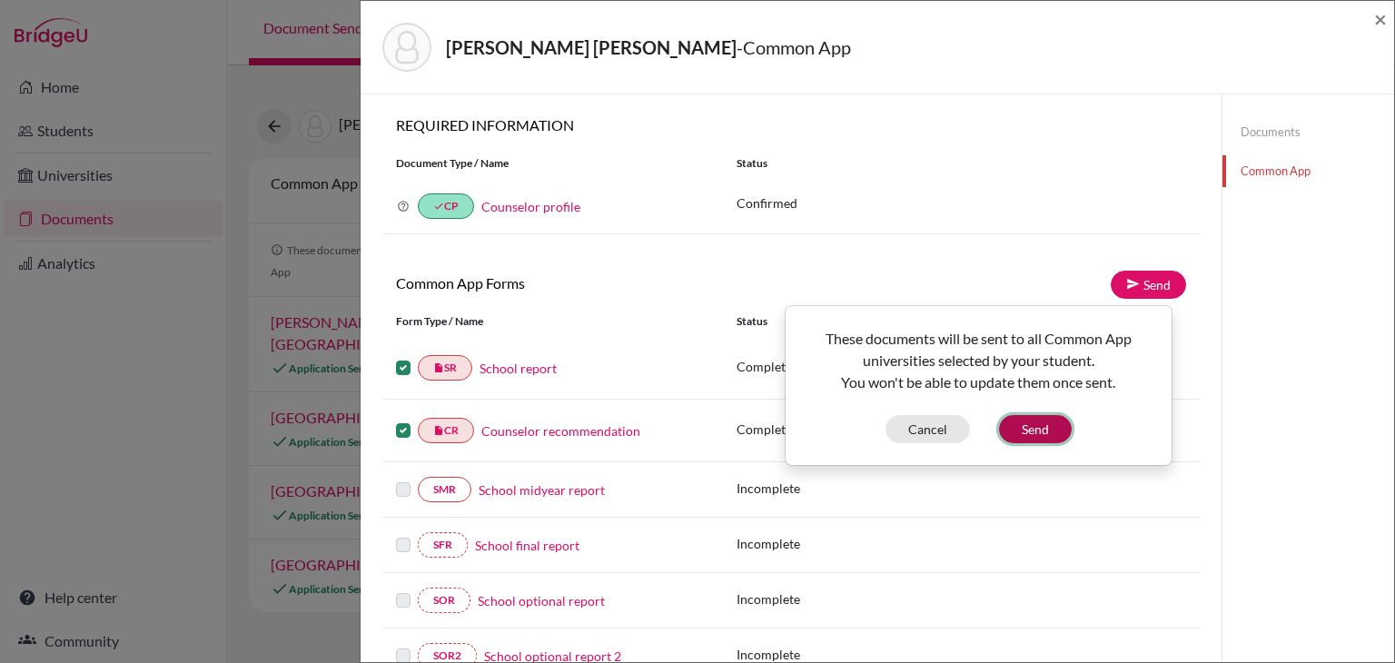
click at [1055, 421] on button "Send" at bounding box center [1035, 429] width 73 height 28
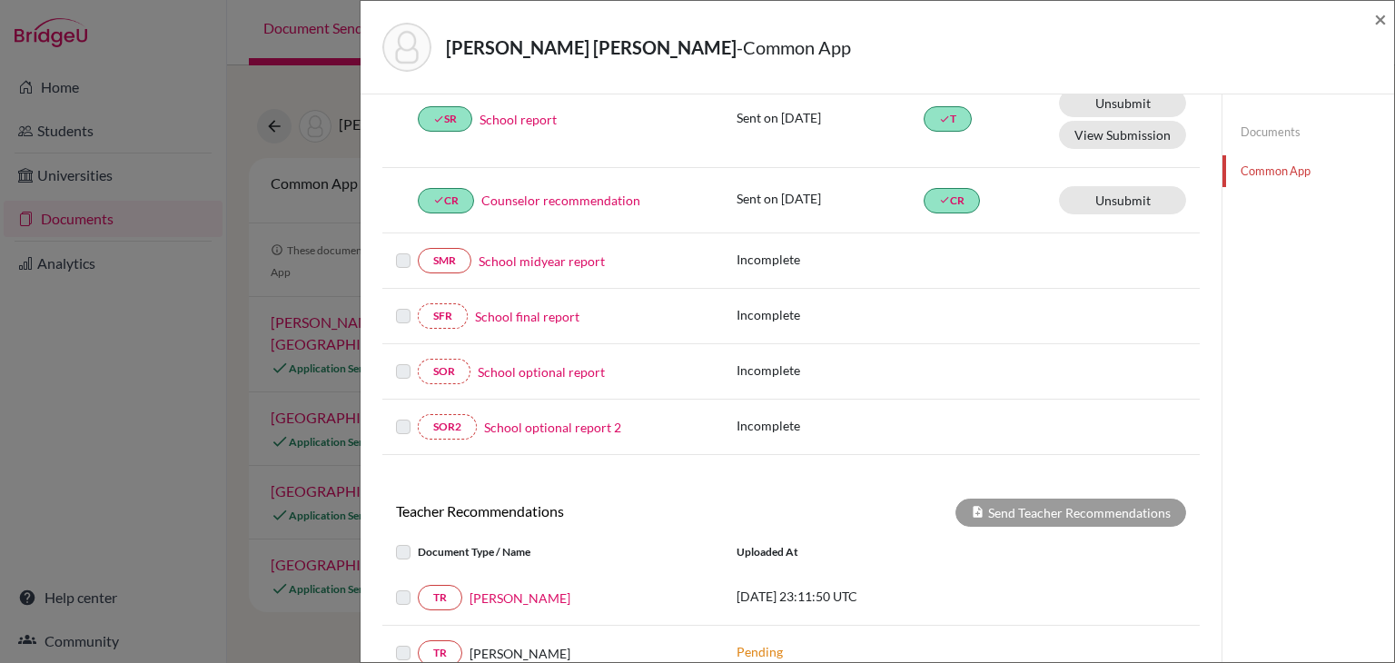
scroll to position [265, 0]
click at [505, 576] on div "TR Farouk Lopez 2025-10-01 23:11:50 UTC" at bounding box center [790, 596] width 817 height 55
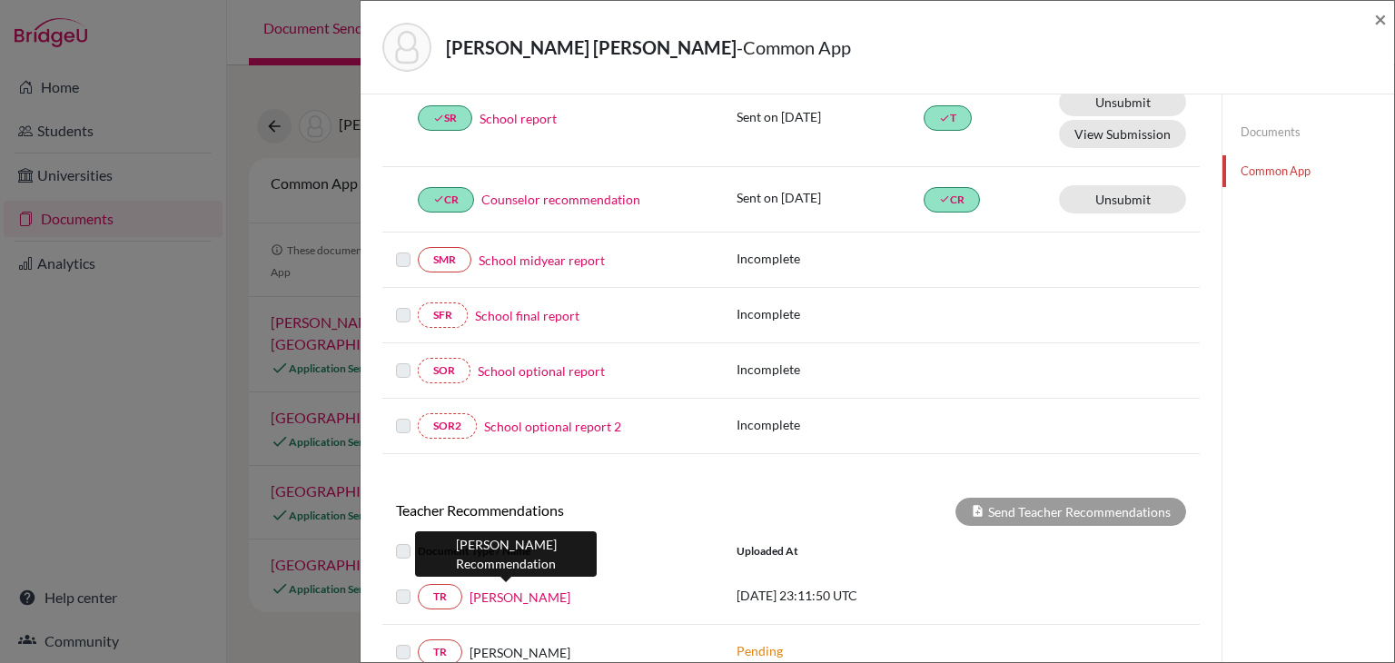
click at [491, 589] on link "Farouk Lopez" at bounding box center [519, 596] width 101 height 19
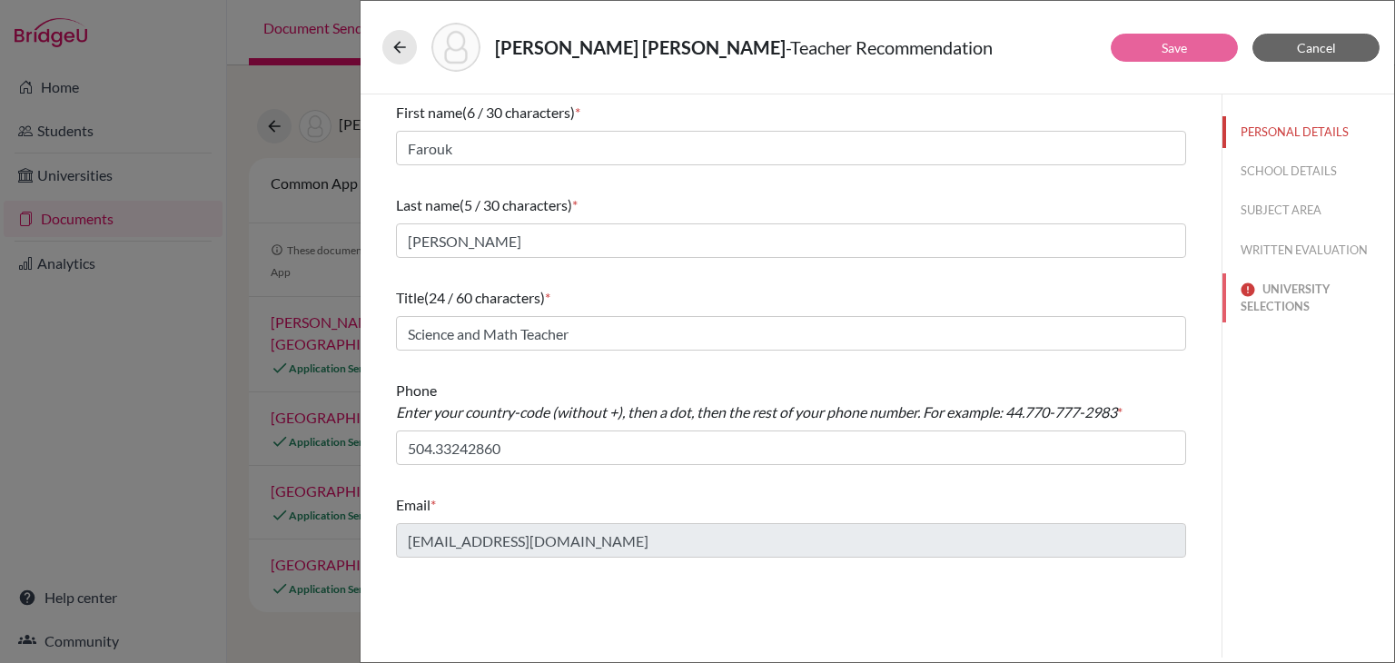
click at [1271, 297] on button "UNIVERSITY SELECTIONS" at bounding box center [1308, 297] width 172 height 49
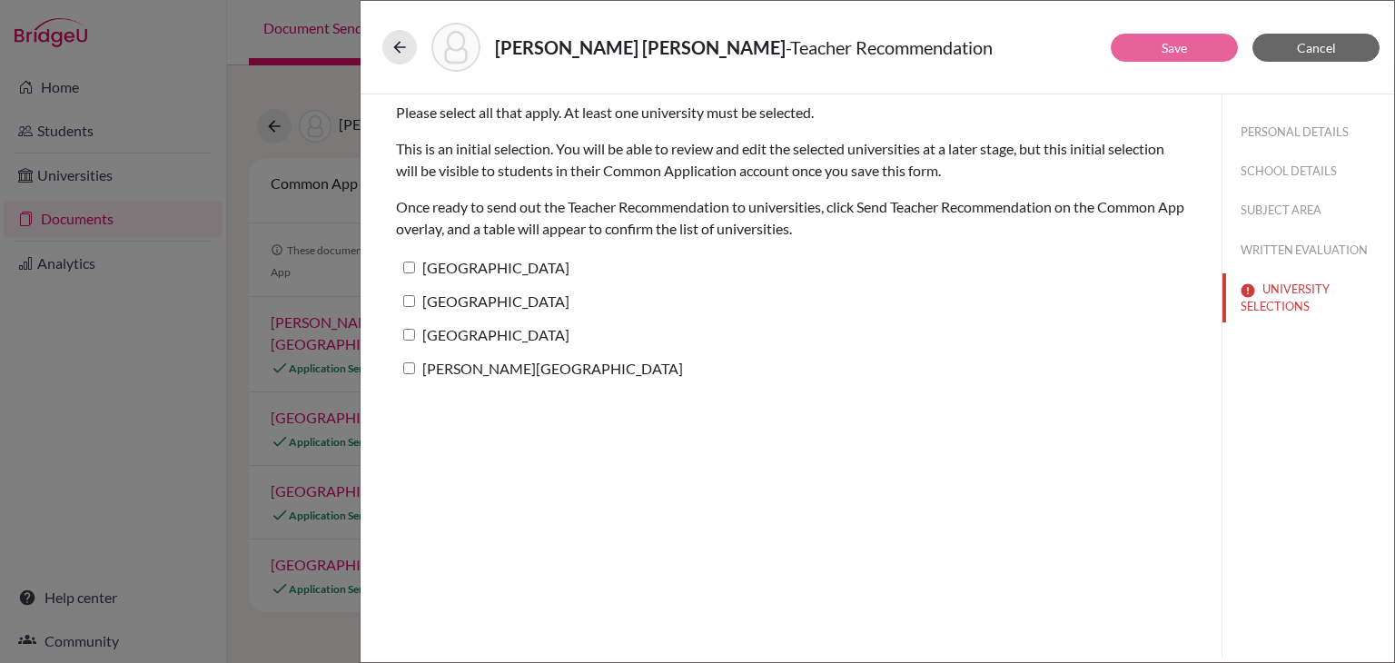
click at [535, 270] on label "[GEOGRAPHIC_DATA]" at bounding box center [482, 267] width 173 height 26
click at [415, 270] on input "[GEOGRAPHIC_DATA]" at bounding box center [409, 267] width 12 height 12
checkbox input "true"
click at [496, 315] on div "[GEOGRAPHIC_DATA]" at bounding box center [791, 305] width 790 height 34
click at [482, 326] on label "[GEOGRAPHIC_DATA]" at bounding box center [482, 334] width 173 height 26
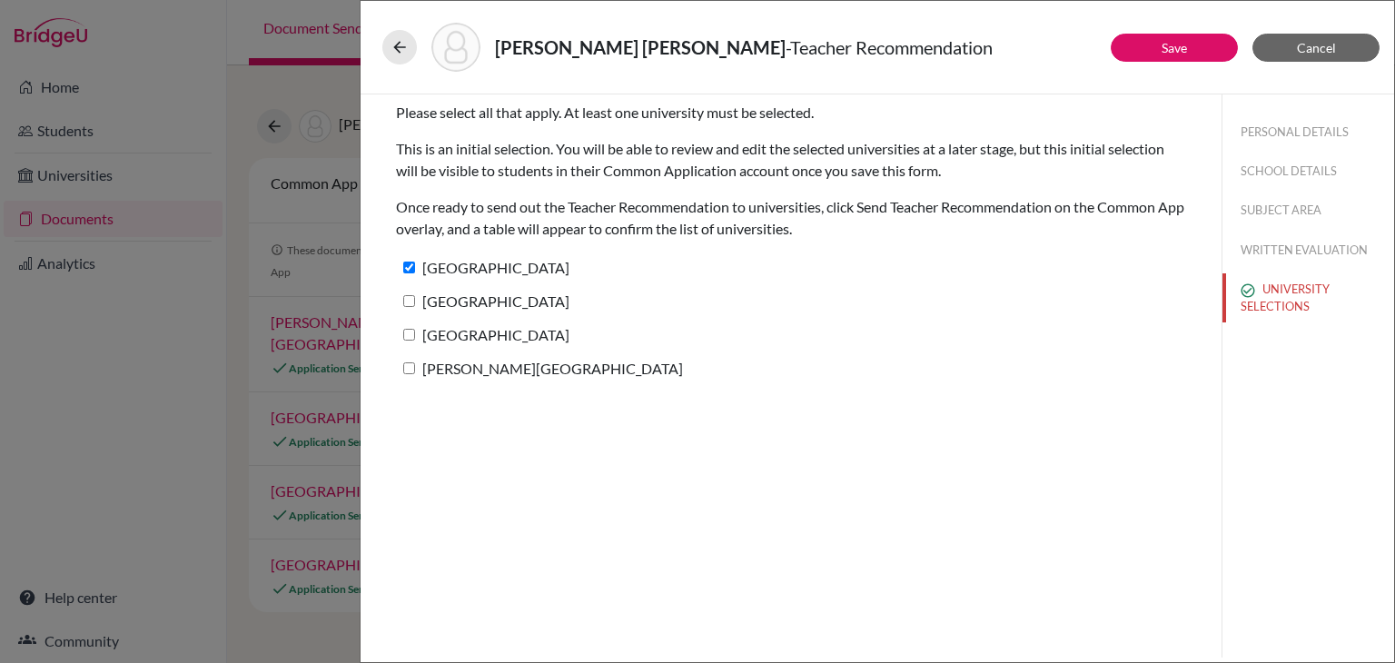
click at [415, 329] on input "[GEOGRAPHIC_DATA]" at bounding box center [409, 335] width 12 height 12
checkbox input "true"
click at [479, 313] on label "[GEOGRAPHIC_DATA]" at bounding box center [482, 301] width 173 height 26
click at [415, 307] on input "[GEOGRAPHIC_DATA]" at bounding box center [409, 301] width 12 height 12
checkbox input "true"
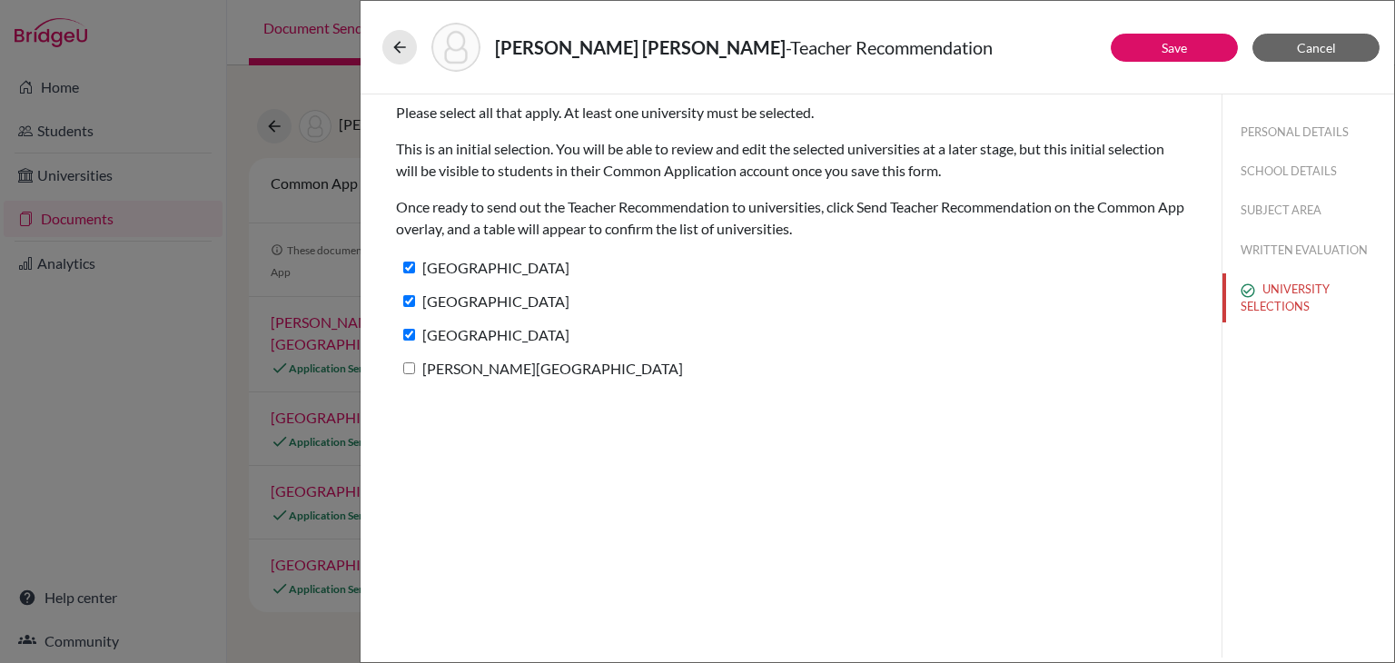
click at [447, 381] on div "[PERSON_NAME][GEOGRAPHIC_DATA]" at bounding box center [791, 372] width 790 height 34
click at [447, 368] on label "[PERSON_NAME][GEOGRAPHIC_DATA]" at bounding box center [539, 368] width 287 height 26
click at [415, 368] on input "[PERSON_NAME][GEOGRAPHIC_DATA]" at bounding box center [409, 368] width 12 height 12
checkbox input "true"
click at [1169, 36] on button "Save" at bounding box center [1173, 48] width 127 height 28
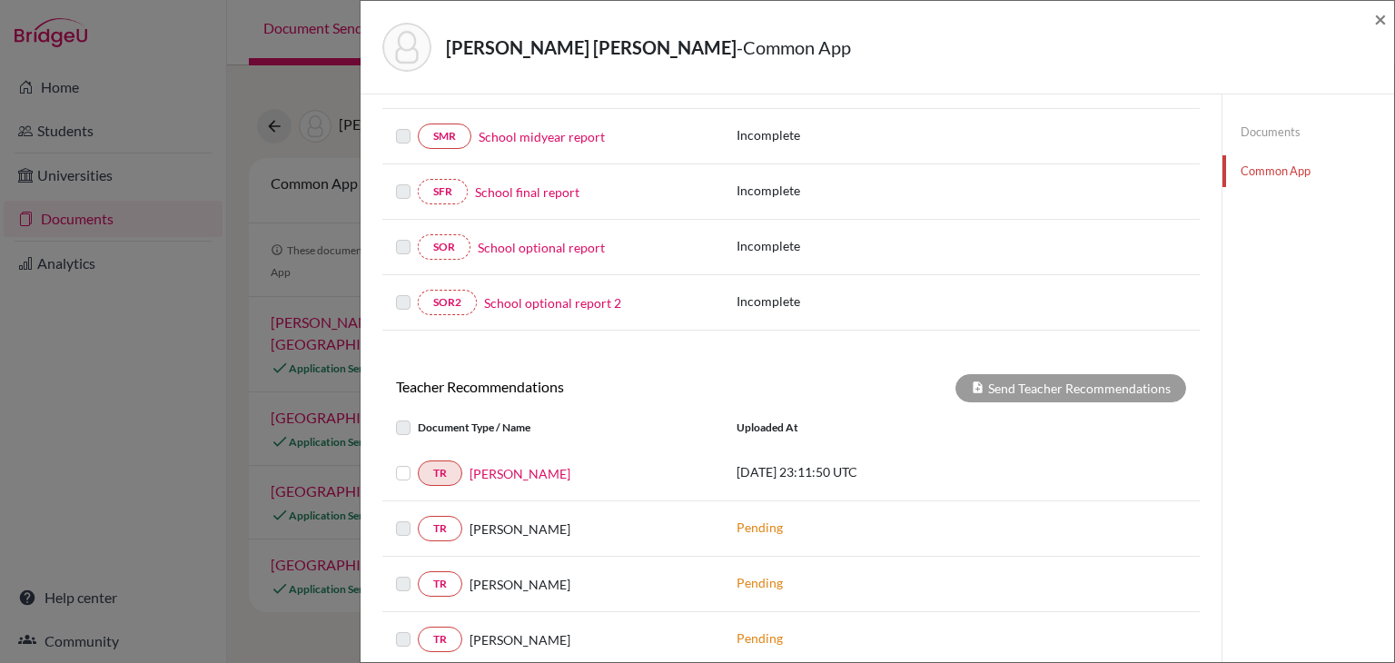
scroll to position [579, 0]
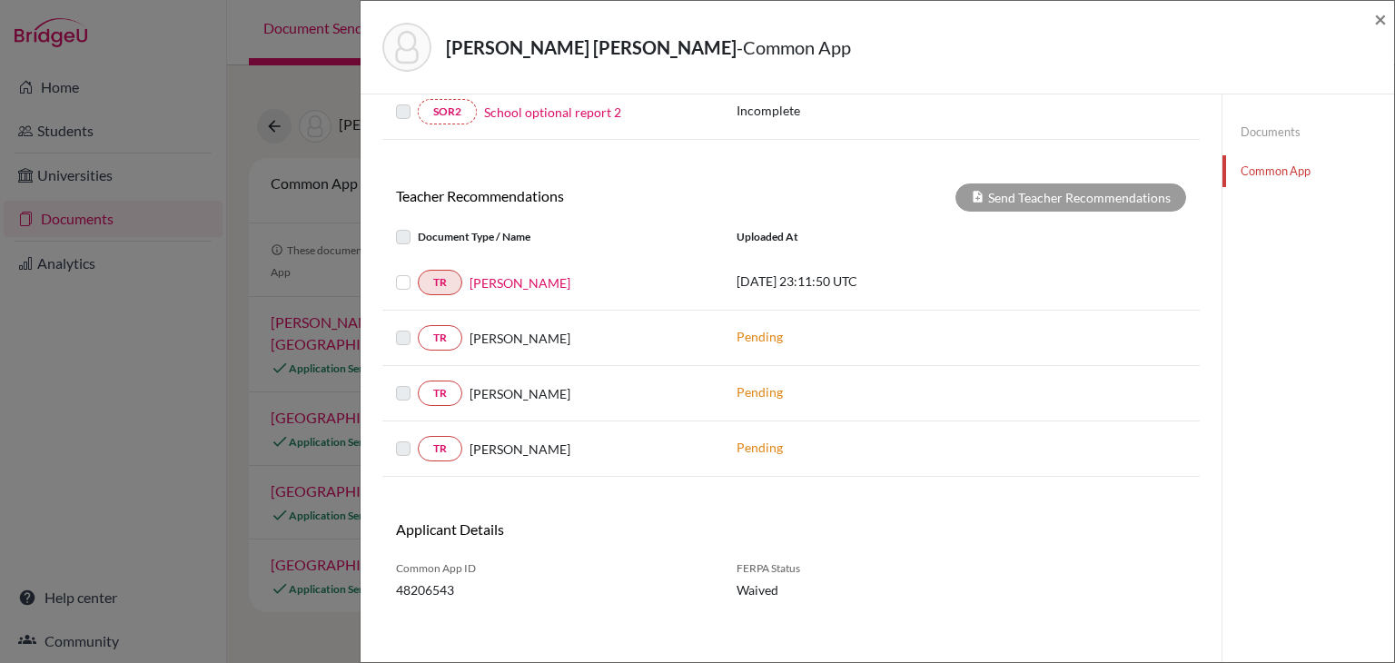
click at [418, 271] on label at bounding box center [418, 271] width 0 height 0
click at [0, 0] on input "checkbox" at bounding box center [0, 0] width 0 height 0
click at [1068, 186] on button "Send Teacher Recommendations" at bounding box center [1070, 197] width 231 height 28
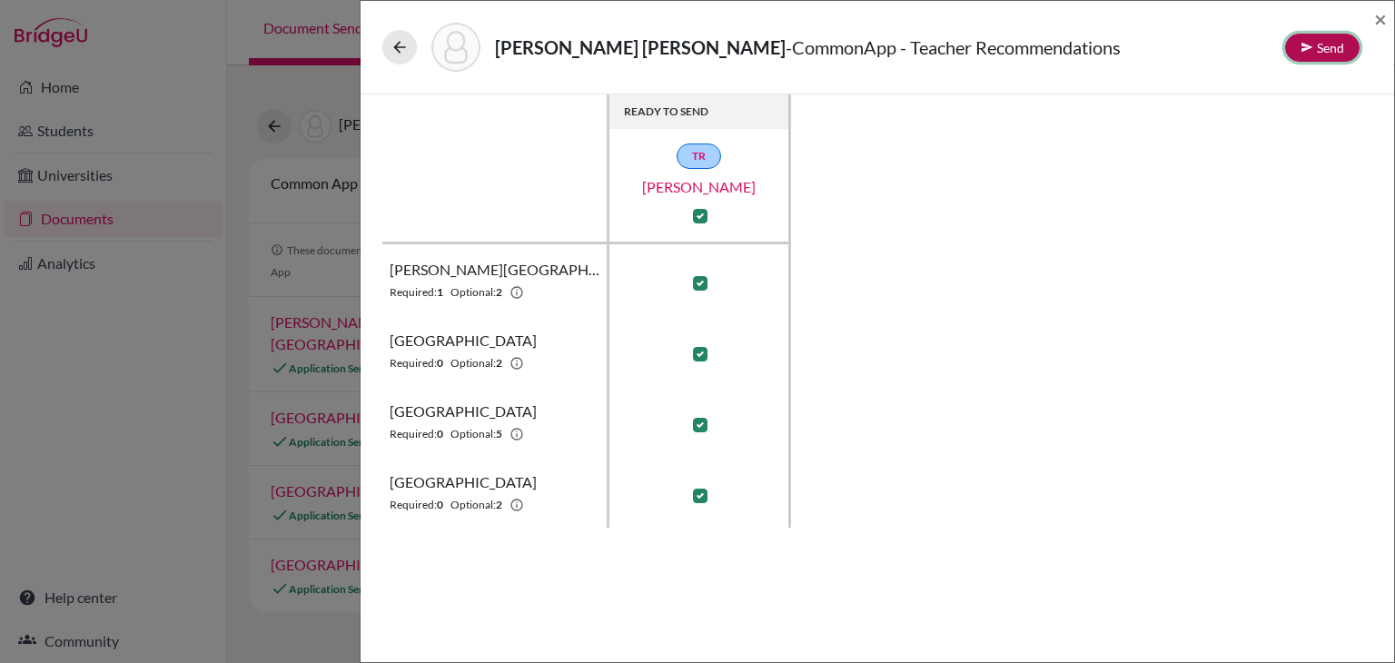
click at [1343, 56] on button "Send" at bounding box center [1322, 48] width 74 height 28
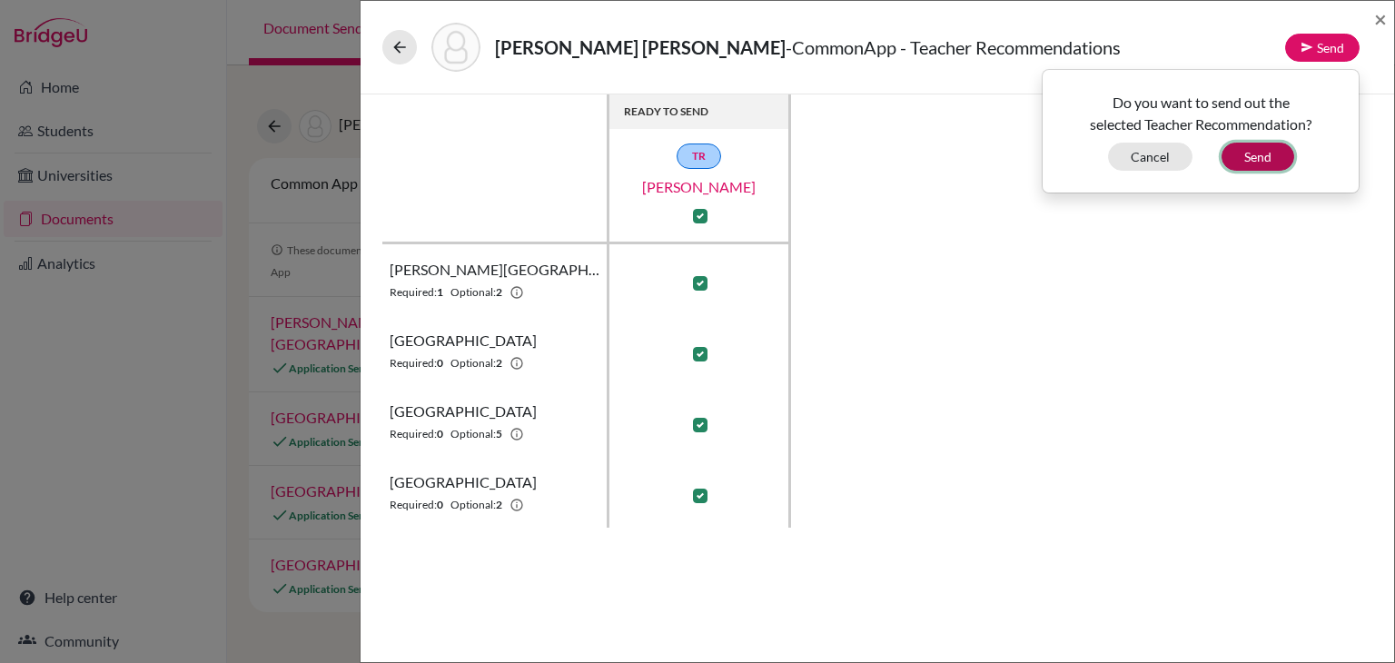
click at [1267, 153] on button "Send" at bounding box center [1257, 157] width 73 height 28
checkbox input "false"
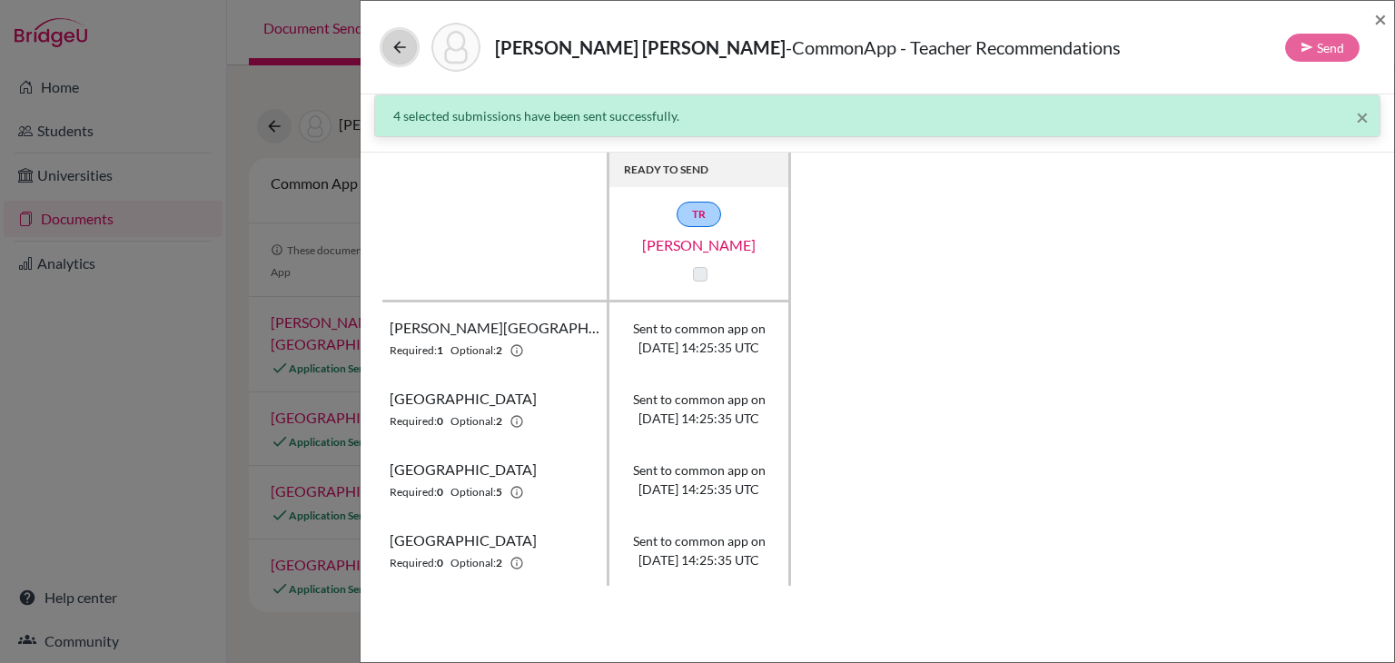
click at [401, 51] on icon at bounding box center [399, 47] width 18 height 18
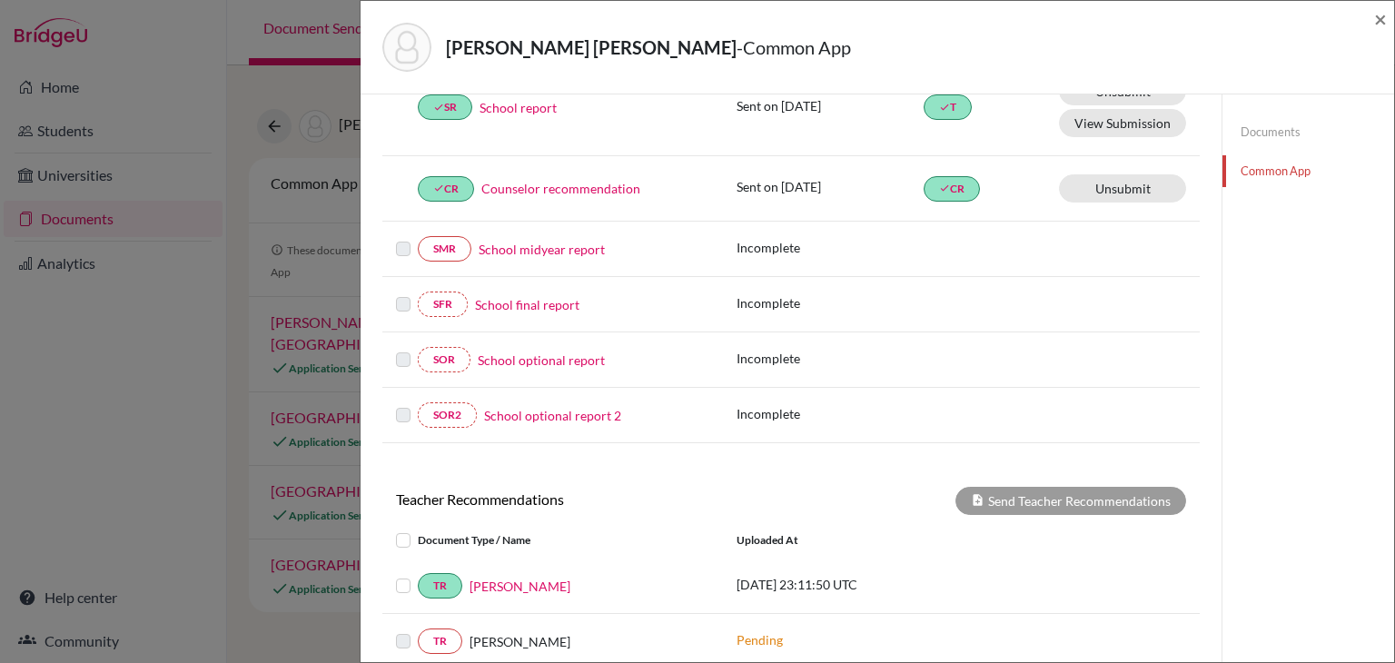
scroll to position [276, 0]
click at [324, 350] on div "Coello Rodriguez, Paulo - Common App × × REQUIRED INFORMATION Document Type / N…" at bounding box center [697, 331] width 1395 height 663
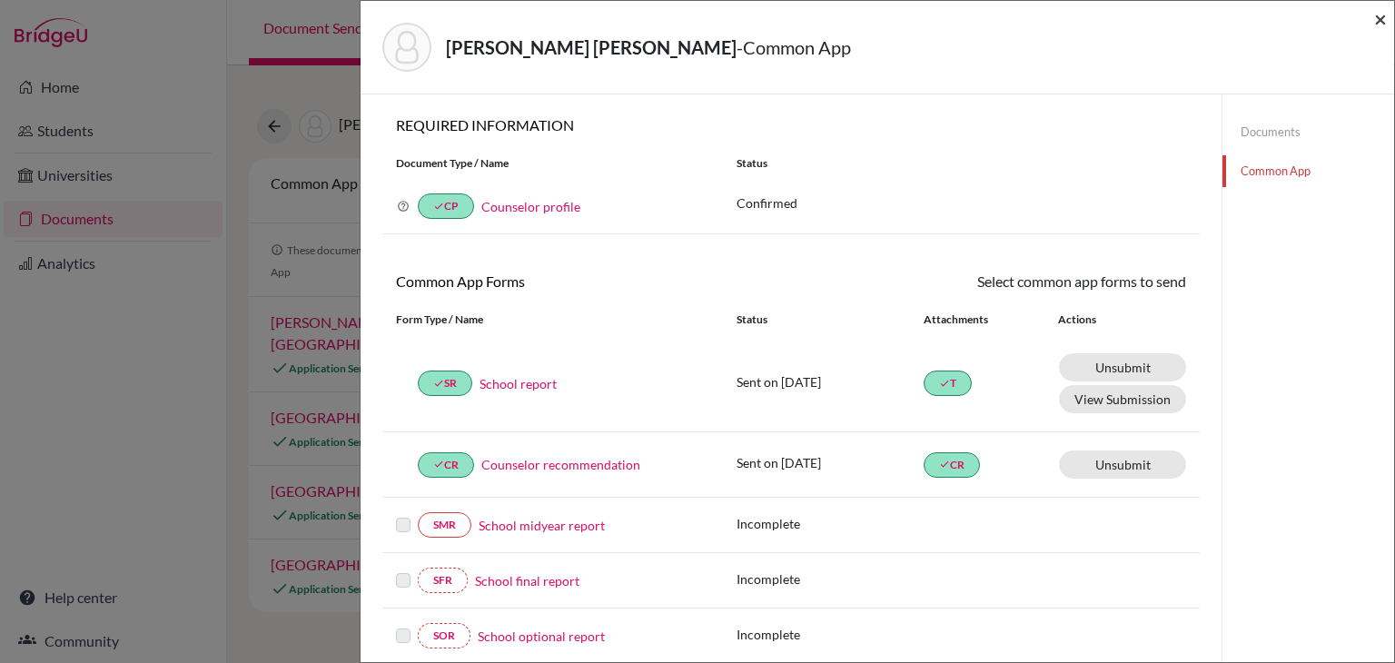
click at [1378, 24] on span "×" at bounding box center [1380, 18] width 13 height 26
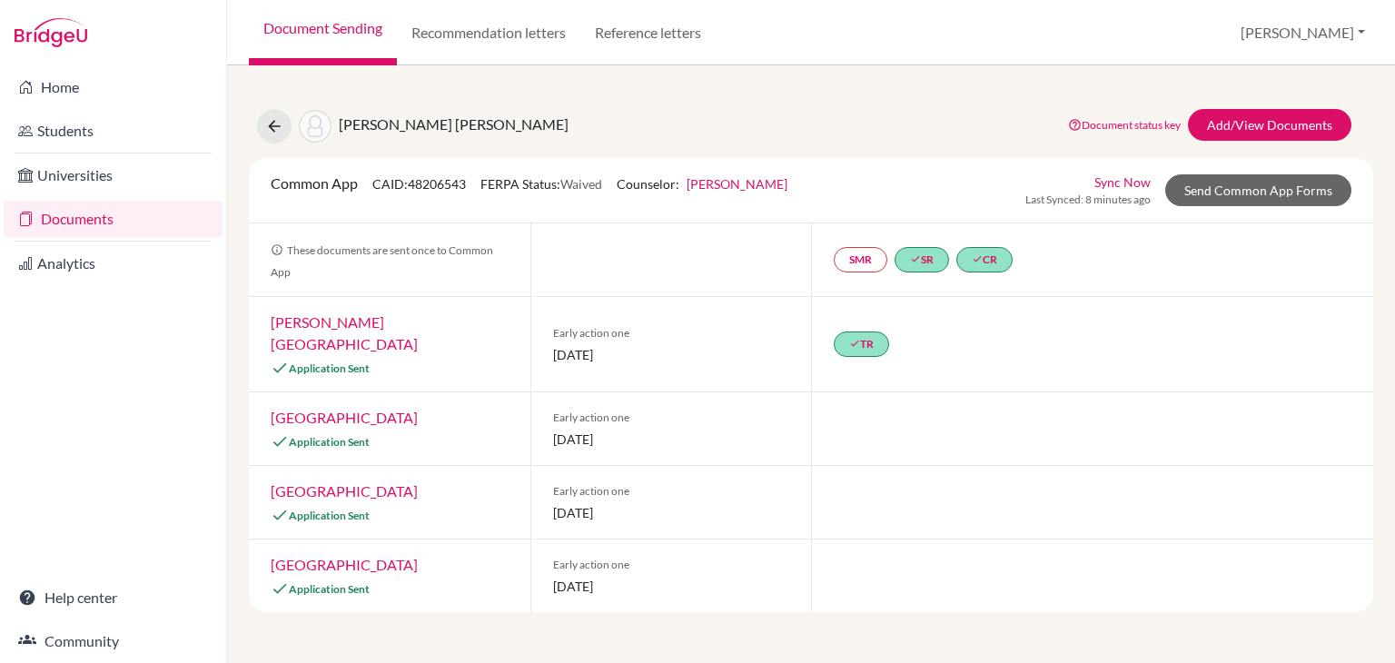
click at [321, 322] on link "[PERSON_NAME][GEOGRAPHIC_DATA]" at bounding box center [344, 332] width 147 height 39
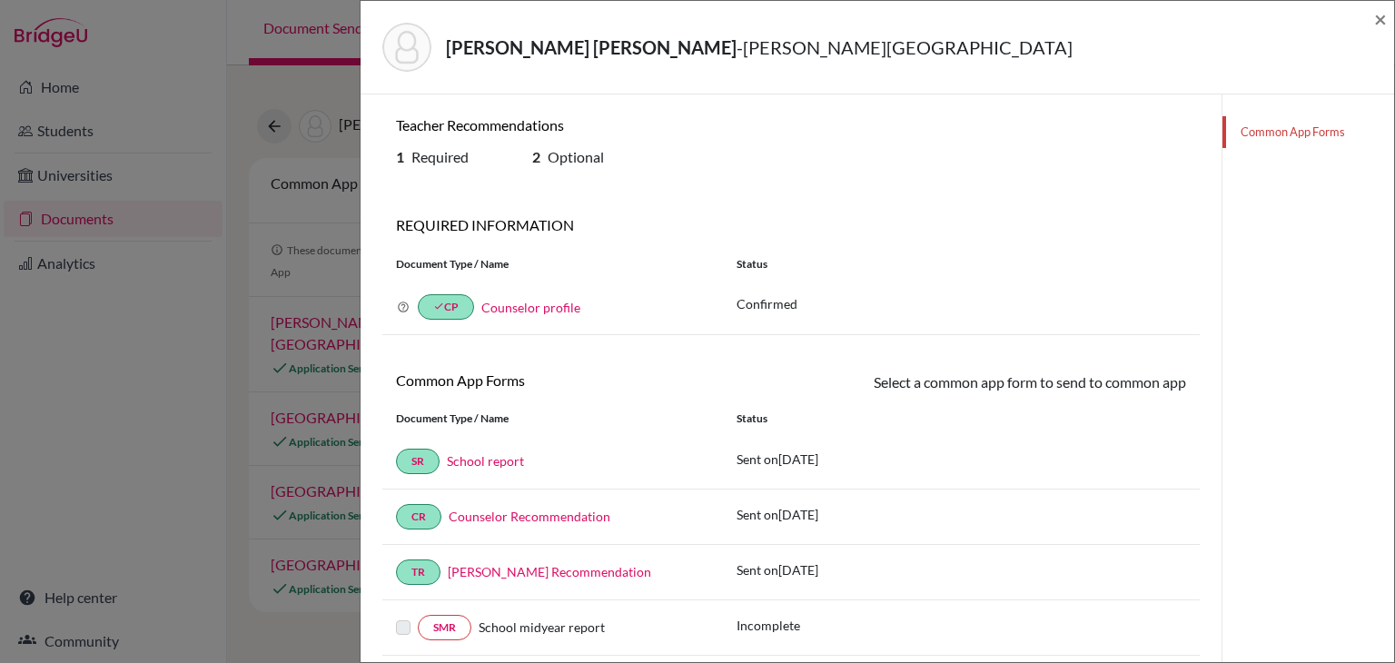
click at [301, 219] on div "[PERSON_NAME] [PERSON_NAME] - [PERSON_NAME] University × Teacher Recommendation…" at bounding box center [697, 331] width 1395 height 663
click at [1378, 21] on span "×" at bounding box center [1380, 18] width 13 height 26
